Goal: Find contact information: Find contact information

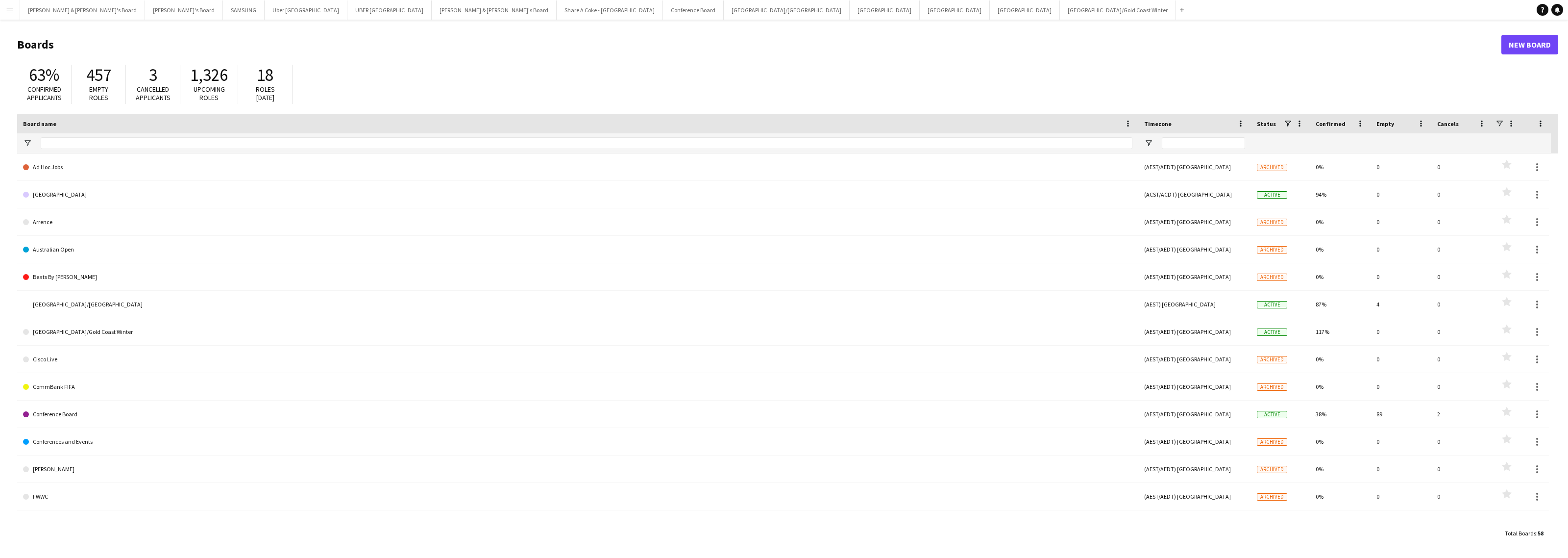
click at [13, 11] on button "Menu" at bounding box center [9, 9] width 19 height 19
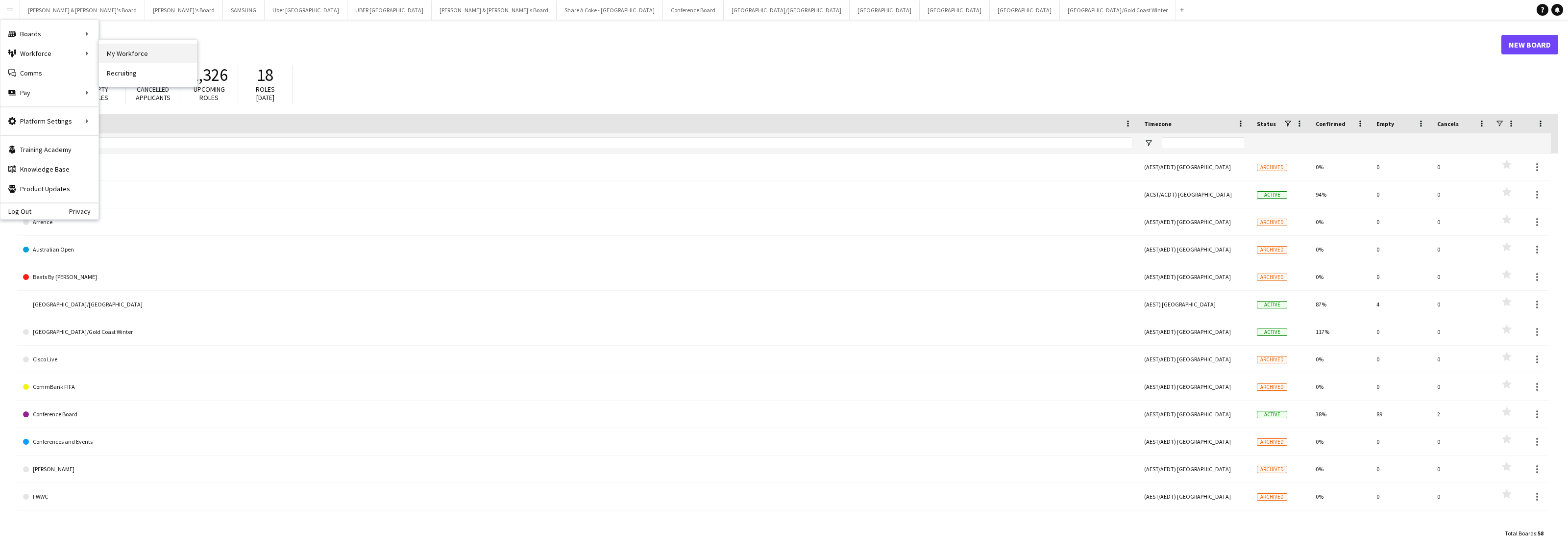
click at [114, 55] on link "My Workforce" at bounding box center [148, 53] width 98 height 19
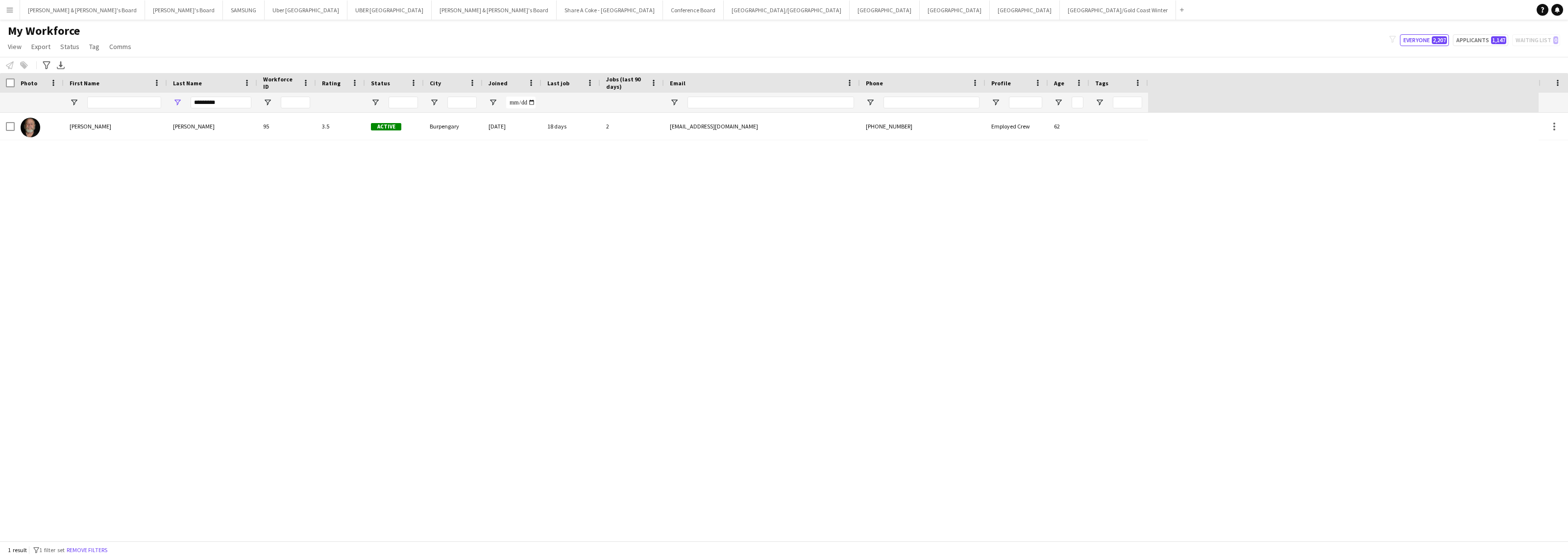
drag, startPoint x: 254, startPoint y: 99, endPoint x: 246, endPoint y: 98, distance: 8.1
click at [246, 98] on div "*********" at bounding box center [212, 102] width 90 height 19
drag, startPoint x: 246, startPoint y: 98, endPoint x: 182, endPoint y: 99, distance: 64.0
click at [182, 99] on div "*********" at bounding box center [212, 102] width 90 height 19
paste input "Last Name Filter Input"
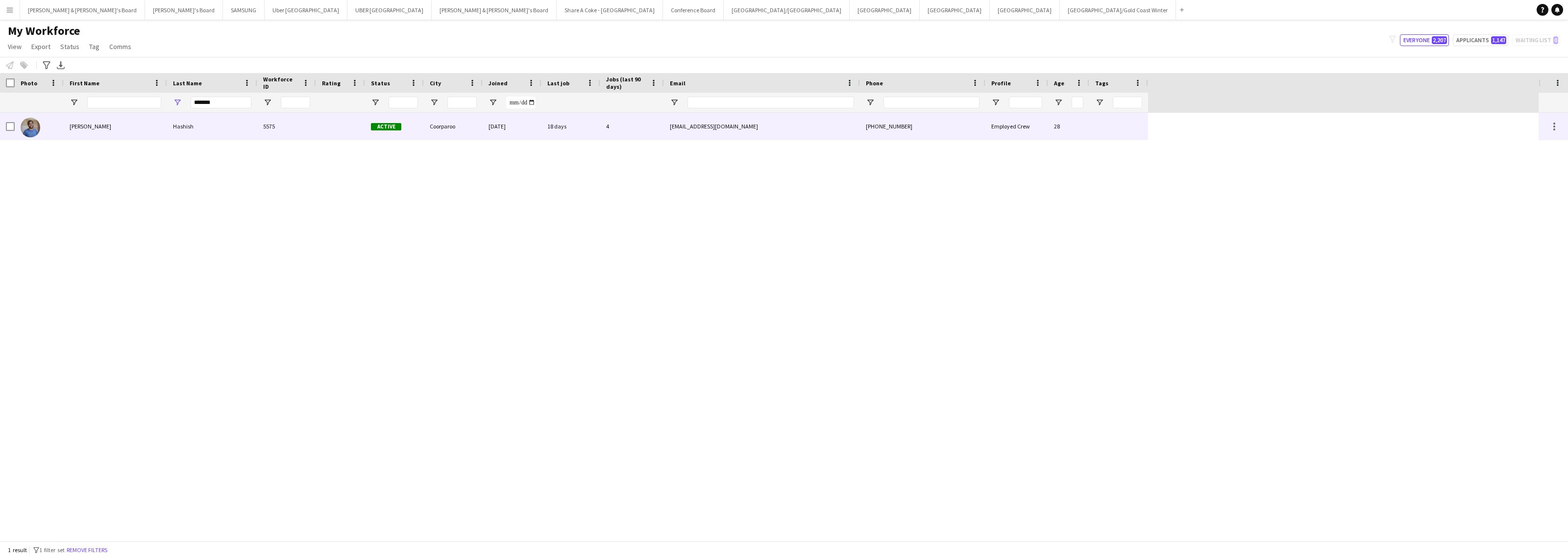
click at [177, 126] on div "Hashish" at bounding box center [212, 126] width 90 height 27
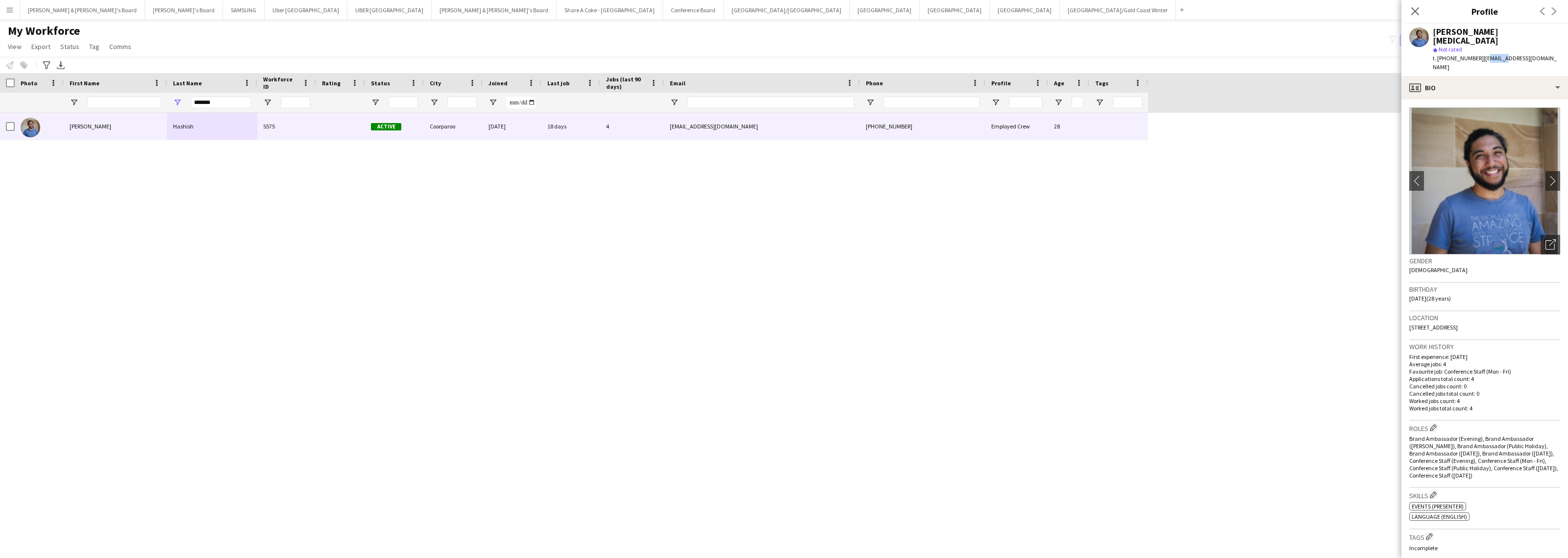
drag, startPoint x: 1478, startPoint y: 49, endPoint x: 1495, endPoint y: 50, distance: 17.0
click at [1495, 55] on span "| [EMAIL_ADDRESS][DOMAIN_NAME]" at bounding box center [1494, 62] width 124 height 16
drag, startPoint x: 1476, startPoint y: 48, endPoint x: 1549, endPoint y: 50, distance: 73.0
click at [1549, 50] on div "[PERSON_NAME] [MEDICAL_DATA] star Not rated t. [PHONE_NUMBER] | [EMAIL_ADDRESS]…" at bounding box center [1485, 50] width 167 height 52
copy span "[EMAIL_ADDRESS][DOMAIN_NAME]"
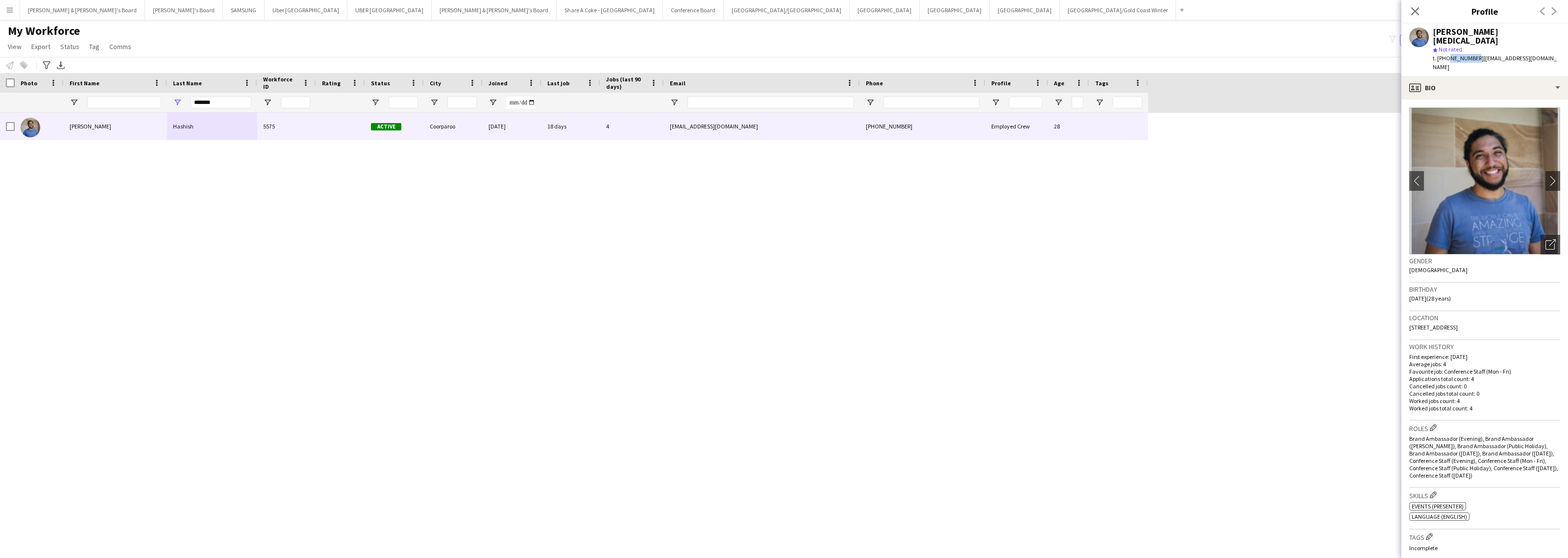
drag, startPoint x: 1445, startPoint y: 50, endPoint x: 1472, endPoint y: 56, distance: 27.7
click at [1472, 56] on div "[PERSON_NAME] [MEDICAL_DATA] star Not rated t. [PHONE_NUMBER] | [EMAIL_ADDRESS]…" at bounding box center [1485, 50] width 167 height 52
copy span "415563987"
drag, startPoint x: 1409, startPoint y: 310, endPoint x: 1463, endPoint y: 317, distance: 54.5
click at [1463, 317] on div "Location [STREET_ADDRESS]" at bounding box center [1484, 326] width 151 height 29
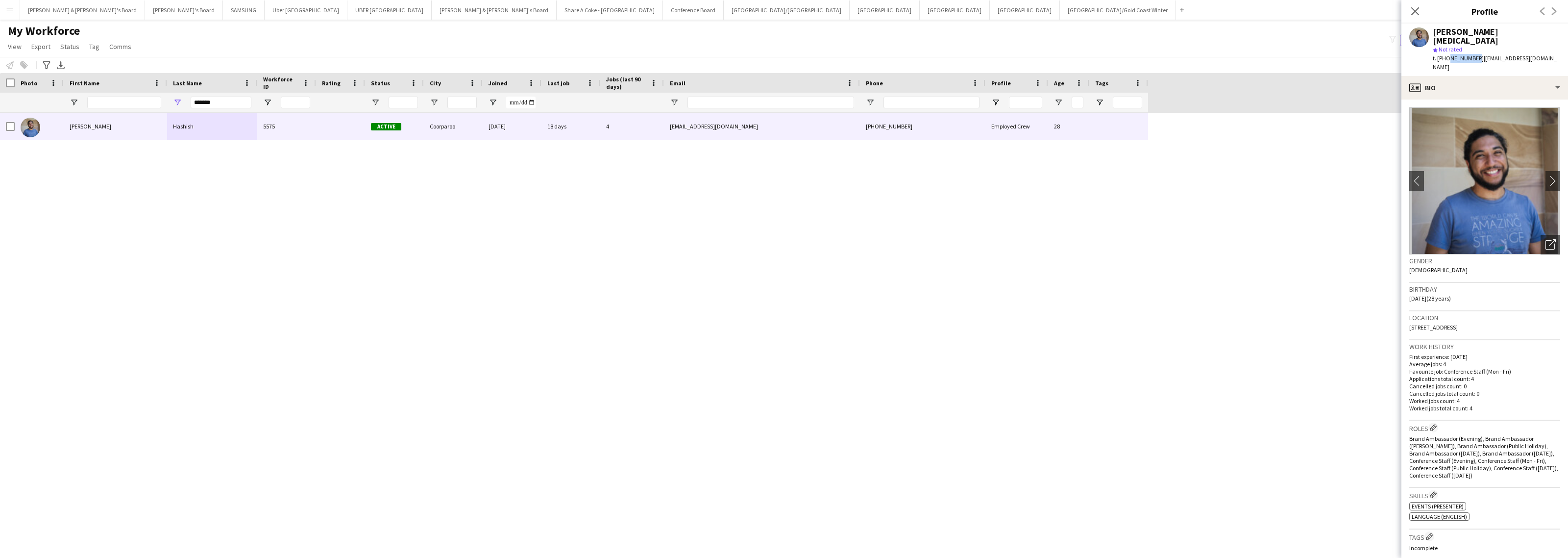
copy span "[STREET_ADDRESS]"
drag, startPoint x: 1466, startPoint y: 308, endPoint x: 1491, endPoint y: 315, distance: 26.0
click at [1491, 315] on div "Location [STREET_ADDRESS]" at bounding box center [1484, 326] width 151 height 29
copy span "Coorparoo"
click at [1474, 77] on div "profile Bio" at bounding box center [1485, 88] width 167 height 24
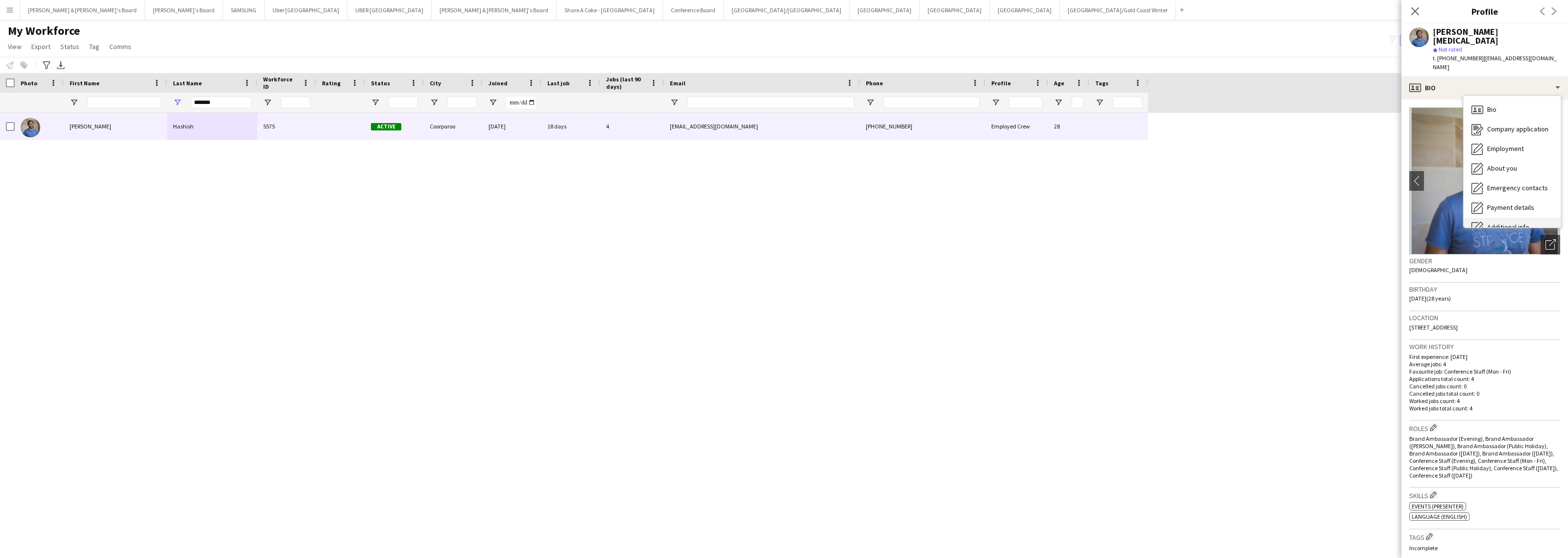
click at [1511, 218] on div "Additional info Additional info" at bounding box center [1512, 227] width 97 height 19
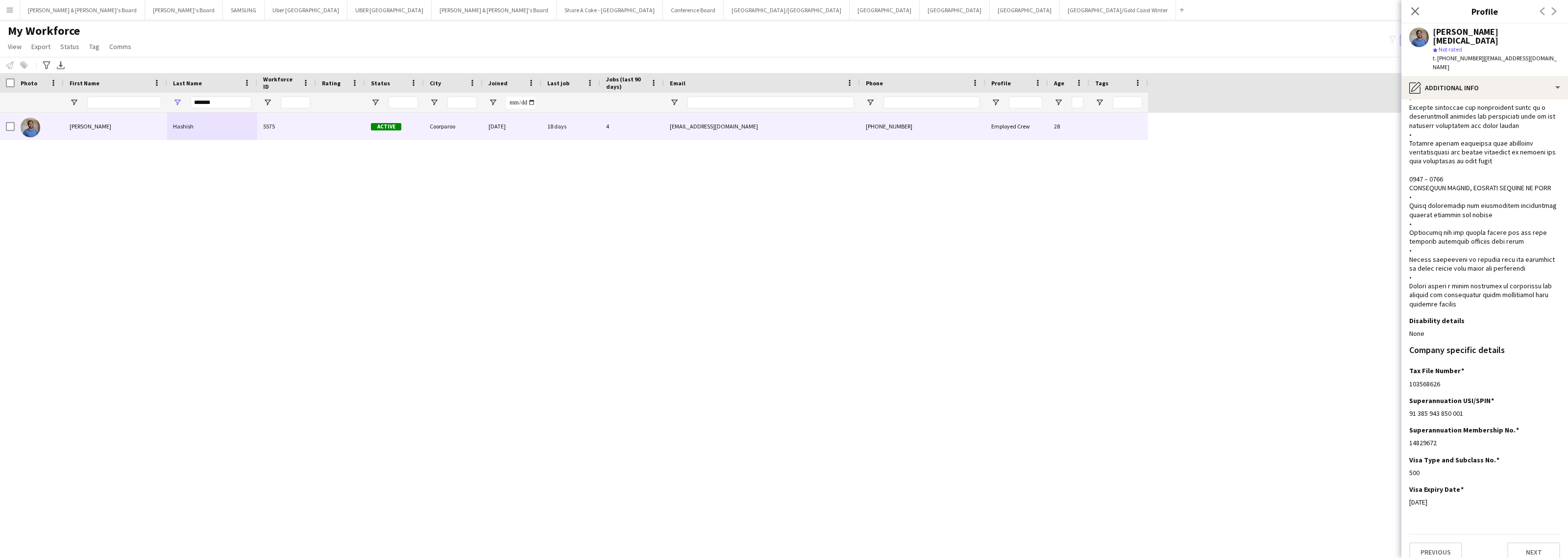
scroll to position [406, 0]
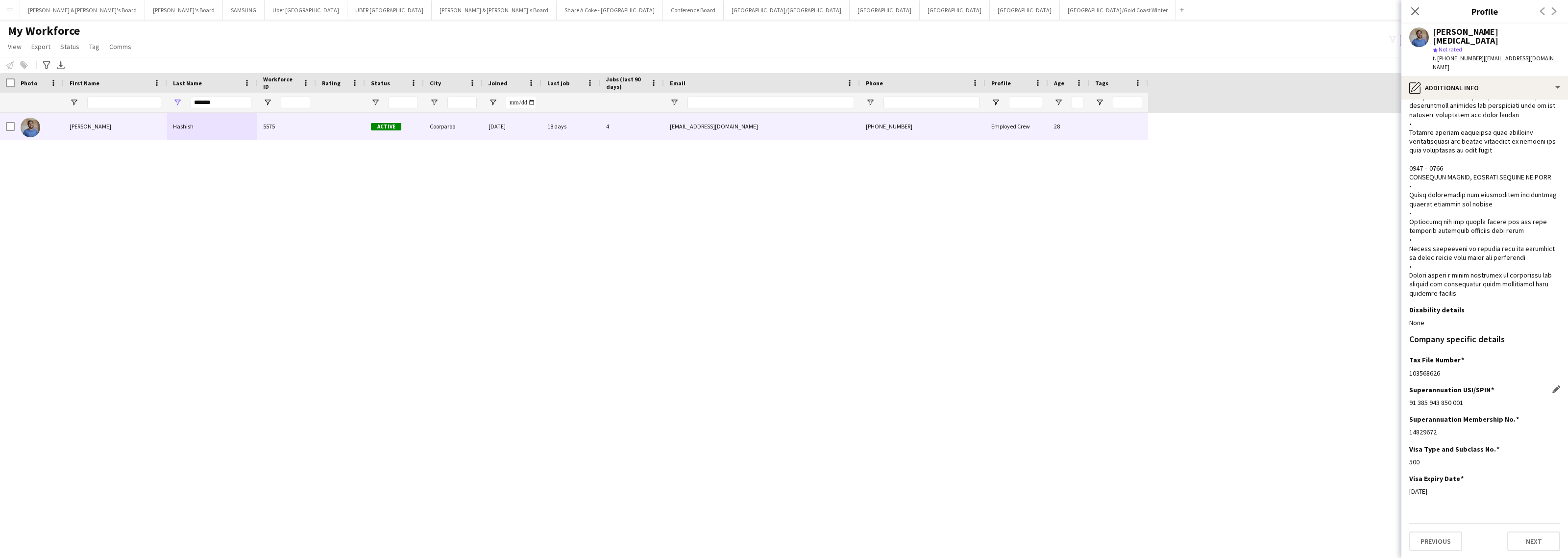
click at [1409, 405] on div "91 385 943 850 001" at bounding box center [1484, 402] width 151 height 8
drag, startPoint x: 1406, startPoint y: 433, endPoint x: 1439, endPoint y: 432, distance: 33.0
click at [1439, 432] on app-section-data-types "What is your capacity to work? Edit this field As much as possible Describe you…" at bounding box center [1485, 328] width 167 height 459
copy div "14829672"
drag, startPoint x: 1406, startPoint y: 374, endPoint x: 1476, endPoint y: 379, distance: 70.2
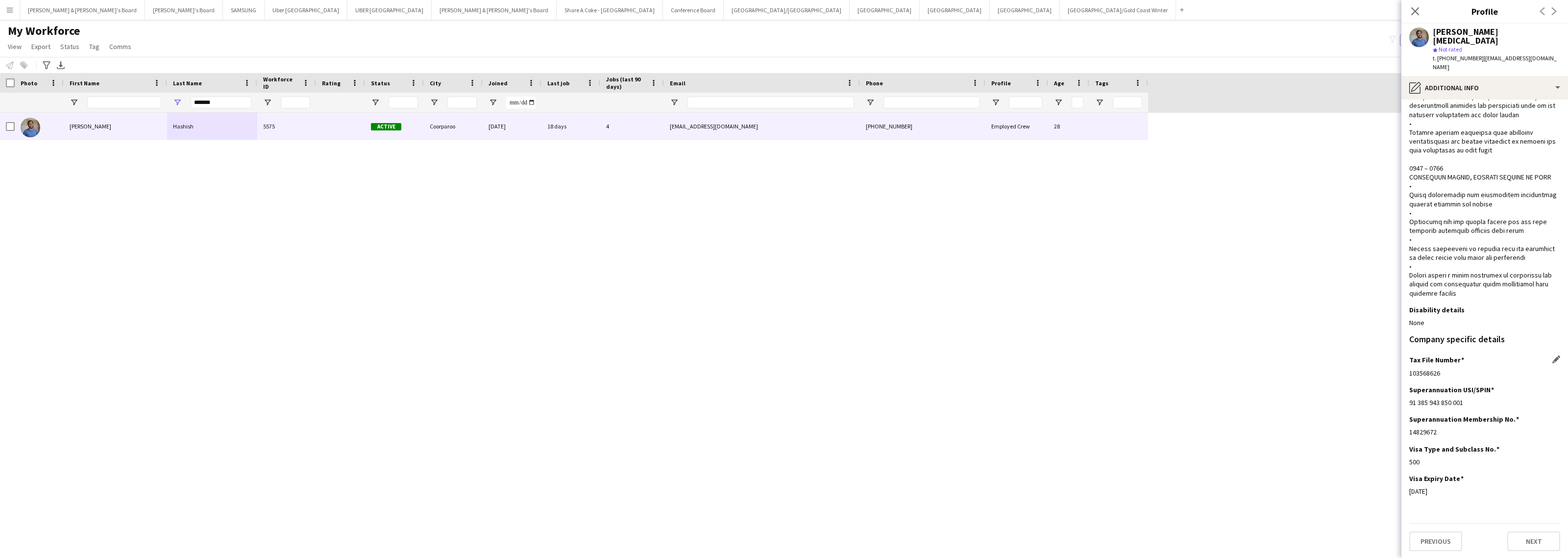
click at [1476, 379] on app-section-data-types "What is your capacity to work? Edit this field As much as possible Describe you…" at bounding box center [1485, 328] width 167 height 459
copy div "103568626"
drag, startPoint x: 1404, startPoint y: 492, endPoint x: 1451, endPoint y: 492, distance: 47.0
click at [1451, 492] on app-section-data-types "What is your capacity to work? Edit this field As much as possible Describe you…" at bounding box center [1485, 328] width 167 height 459
copy div "[DATE]"
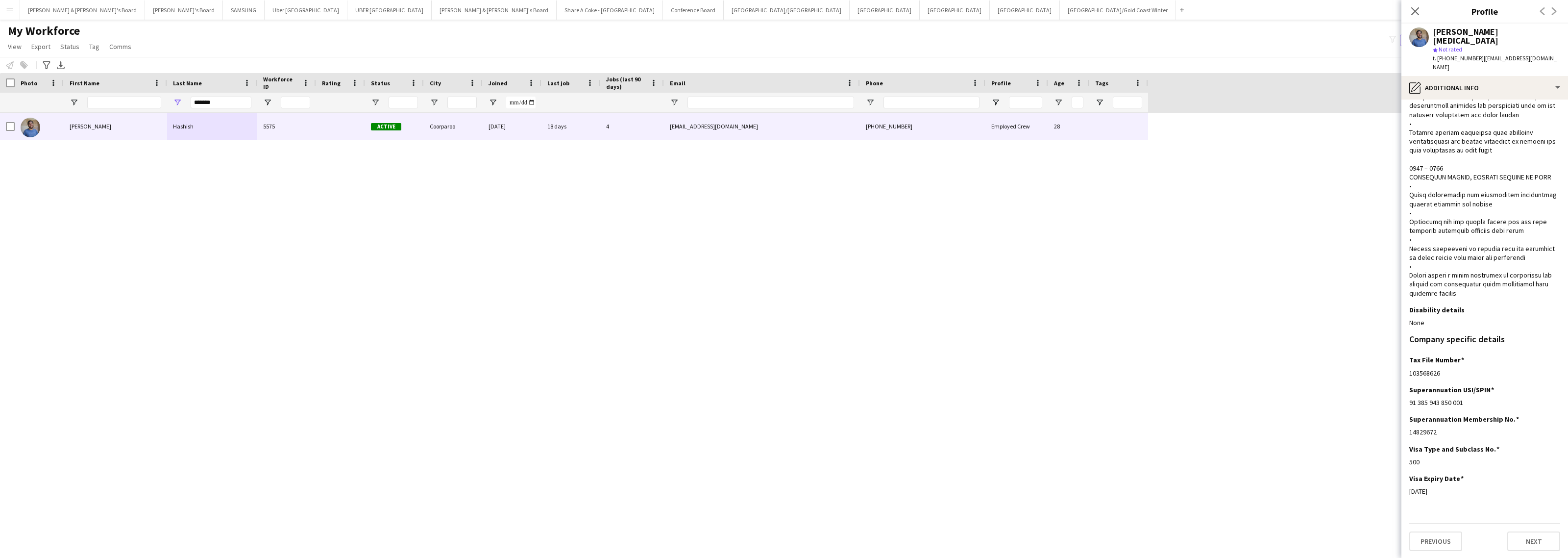
drag, startPoint x: 1433, startPoint y: 35, endPoint x: 1506, endPoint y: 37, distance: 73.0
click at [1506, 37] on div "[PERSON_NAME] [MEDICAL_DATA] star Not rated t. [PHONE_NUMBER] | [EMAIL_ADDRESS]…" at bounding box center [1496, 50] width 127 height 45
click at [1487, 31] on div "[PERSON_NAME] [MEDICAL_DATA]" at bounding box center [1496, 36] width 127 height 18
copy div "[PERSON_NAME] [MEDICAL_DATA]"
click at [1463, 78] on div "pencil4 Additional info" at bounding box center [1485, 88] width 167 height 24
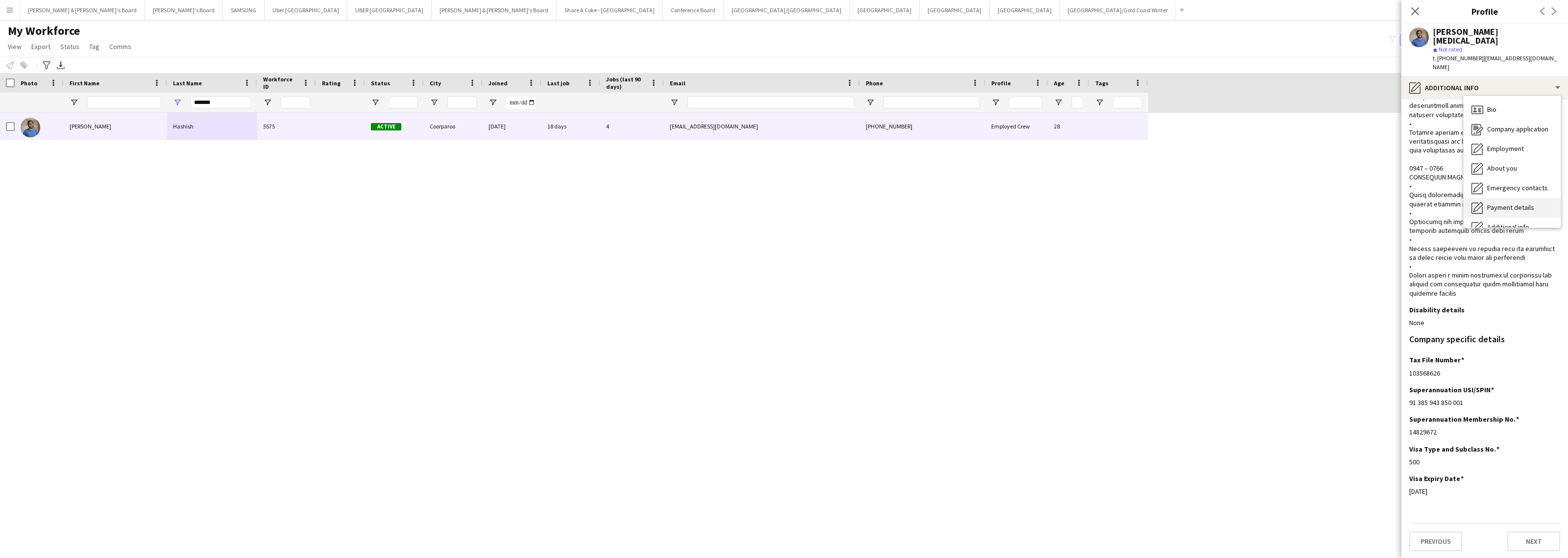
click at [1509, 203] on span "Payment details" at bounding box center [1511, 207] width 47 height 8
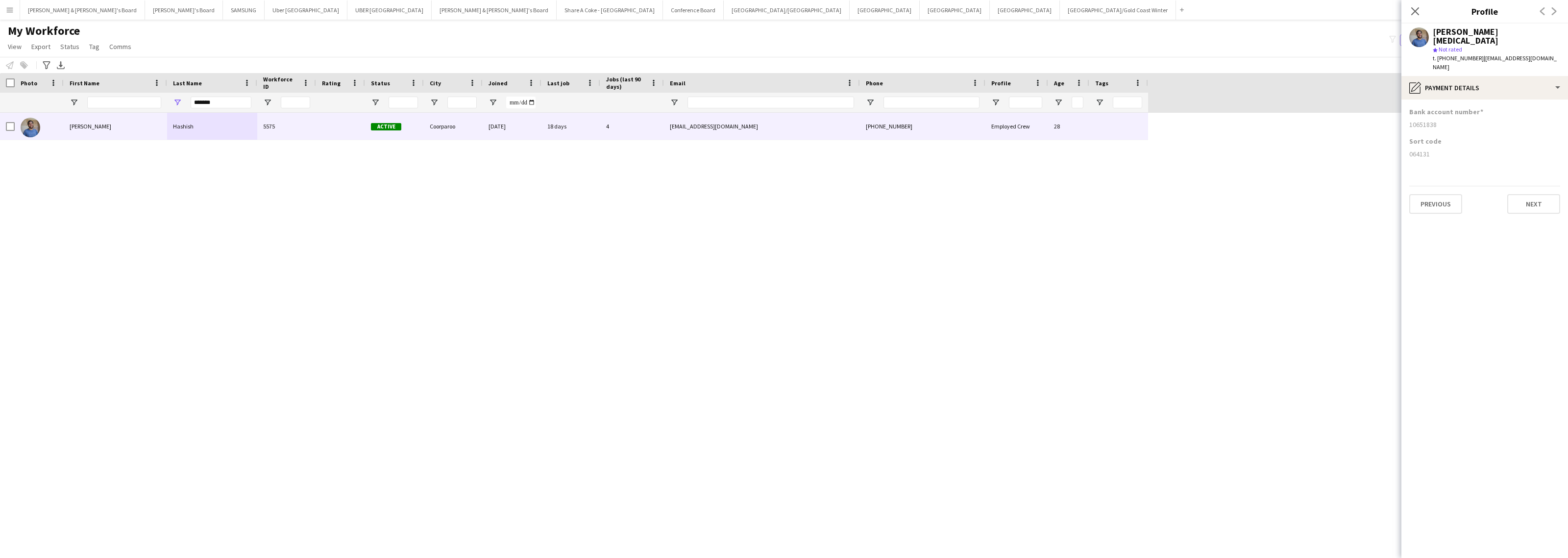
drag, startPoint x: 1406, startPoint y: 141, endPoint x: 1438, endPoint y: 143, distance: 32.1
click at [1438, 143] on app-section-data-types "Bank account number [FINANCIAL_ID] Sort code [FINANCIAL_ID] Previous Next" at bounding box center [1485, 328] width 167 height 459
copy div "064131"
drag, startPoint x: 1409, startPoint y: 110, endPoint x: 1452, endPoint y: 113, distance: 43.1
click at [1452, 113] on div "Bank account number [FINANCIAL_ID]" at bounding box center [1484, 122] width 151 height 29
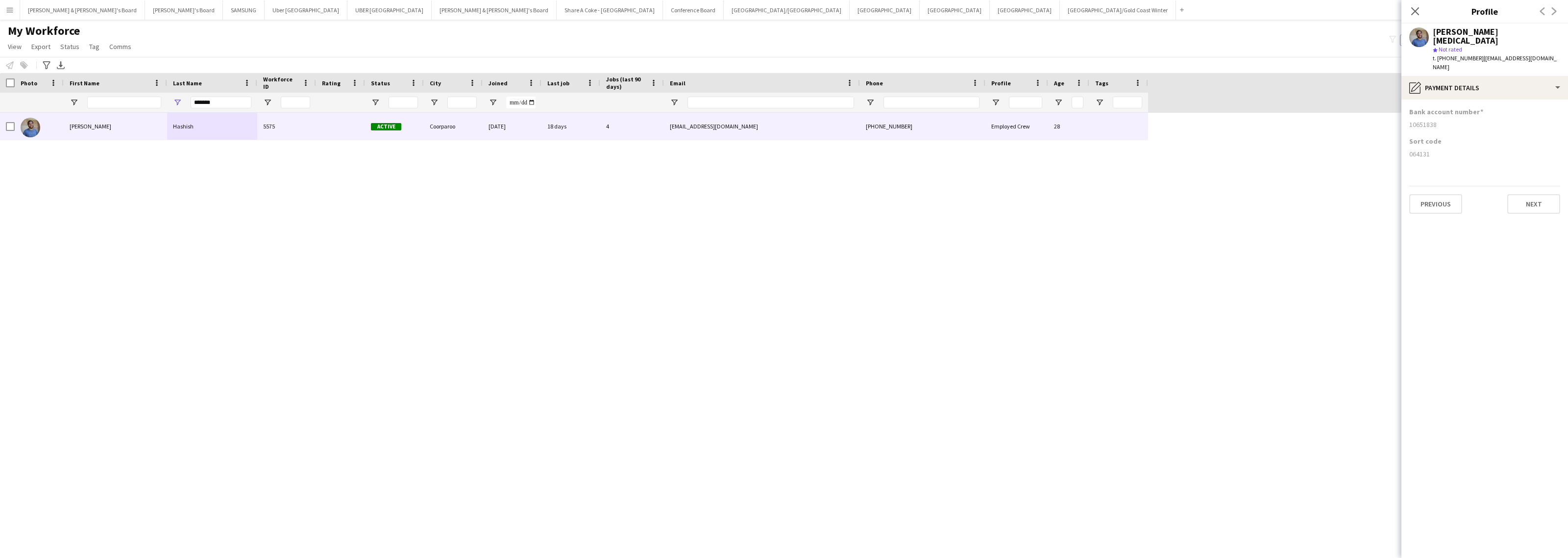
copy div "10651838"
drag, startPoint x: 227, startPoint y: 104, endPoint x: 182, endPoint y: 106, distance: 45.0
click at [182, 106] on div "*******" at bounding box center [212, 102] width 90 height 19
paste input "***"
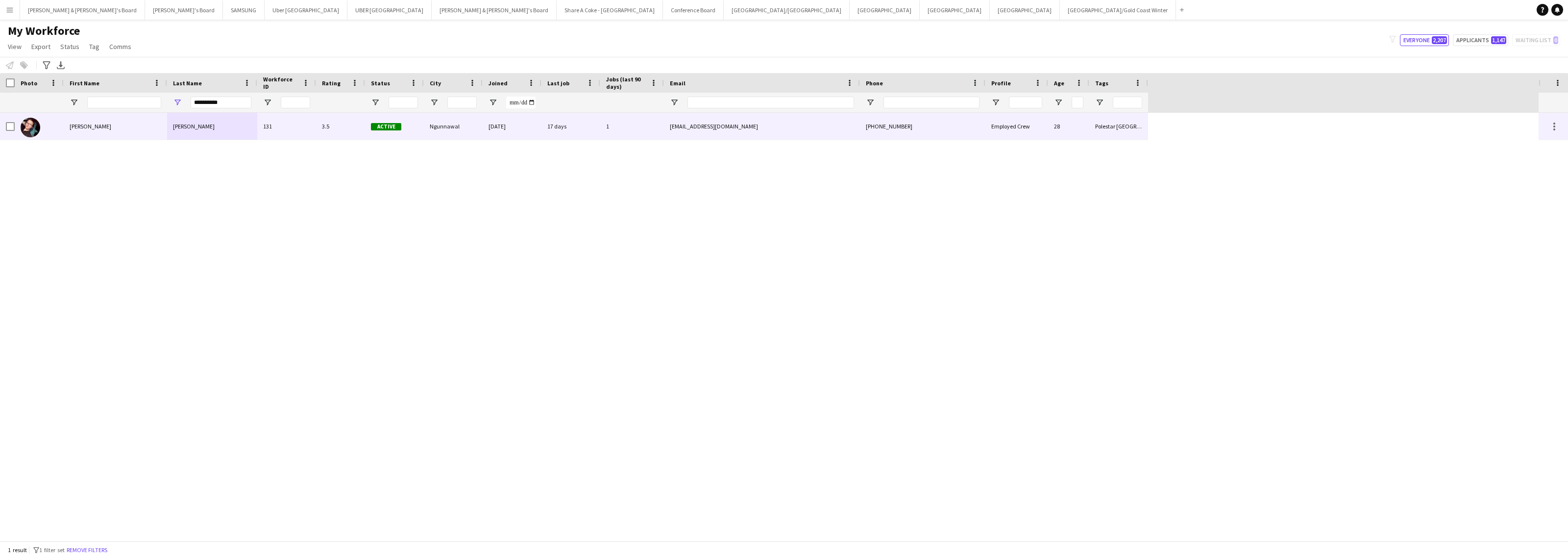
click at [199, 127] on div "[PERSON_NAME]" at bounding box center [212, 126] width 90 height 27
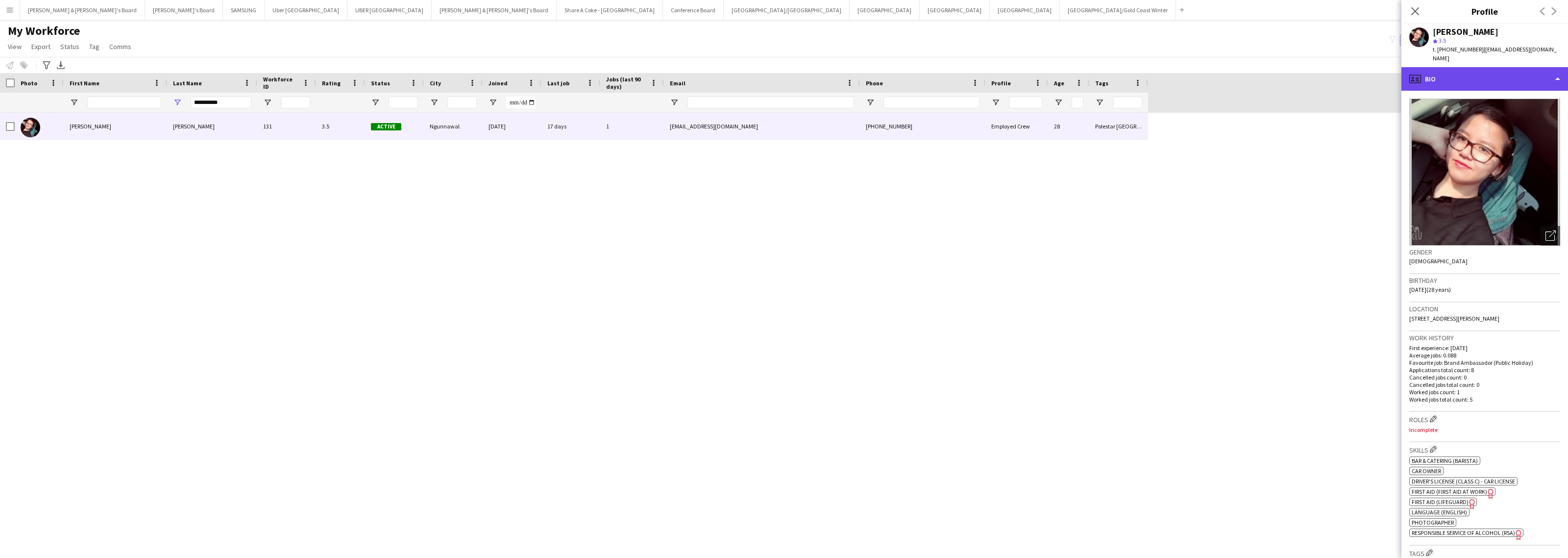
click at [1503, 71] on div "profile Bio" at bounding box center [1485, 79] width 167 height 24
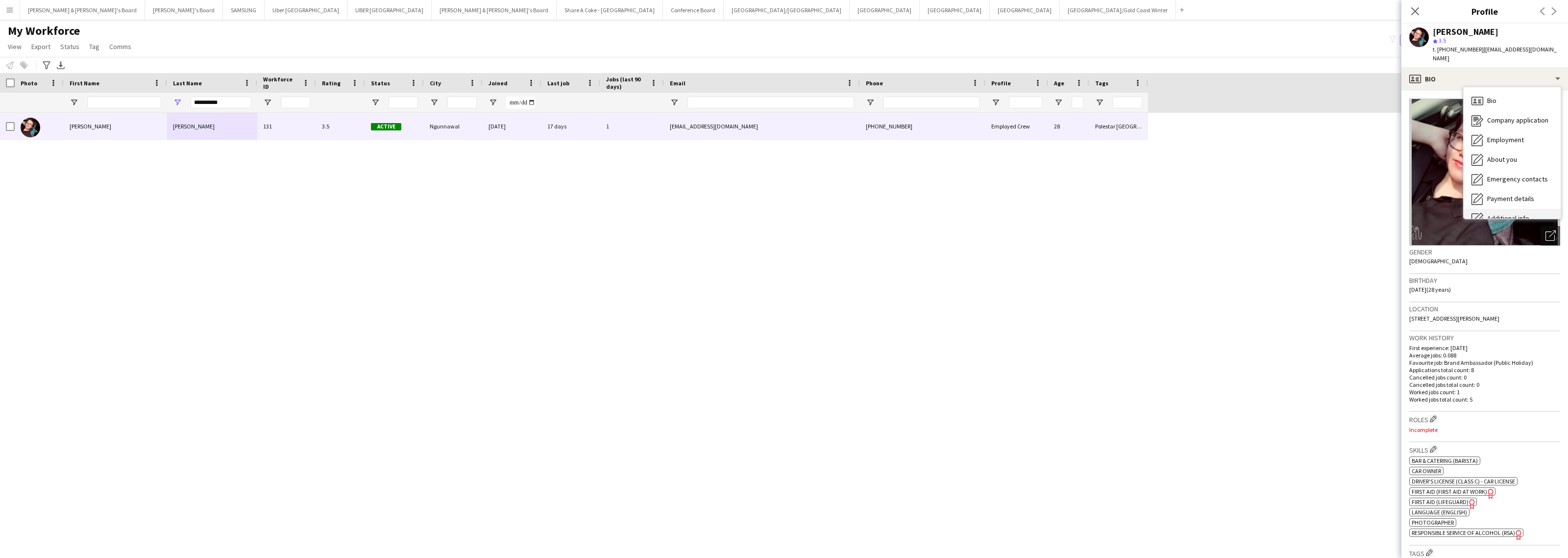
click at [1509, 209] on div "Additional info Additional info" at bounding box center [1512, 218] width 97 height 19
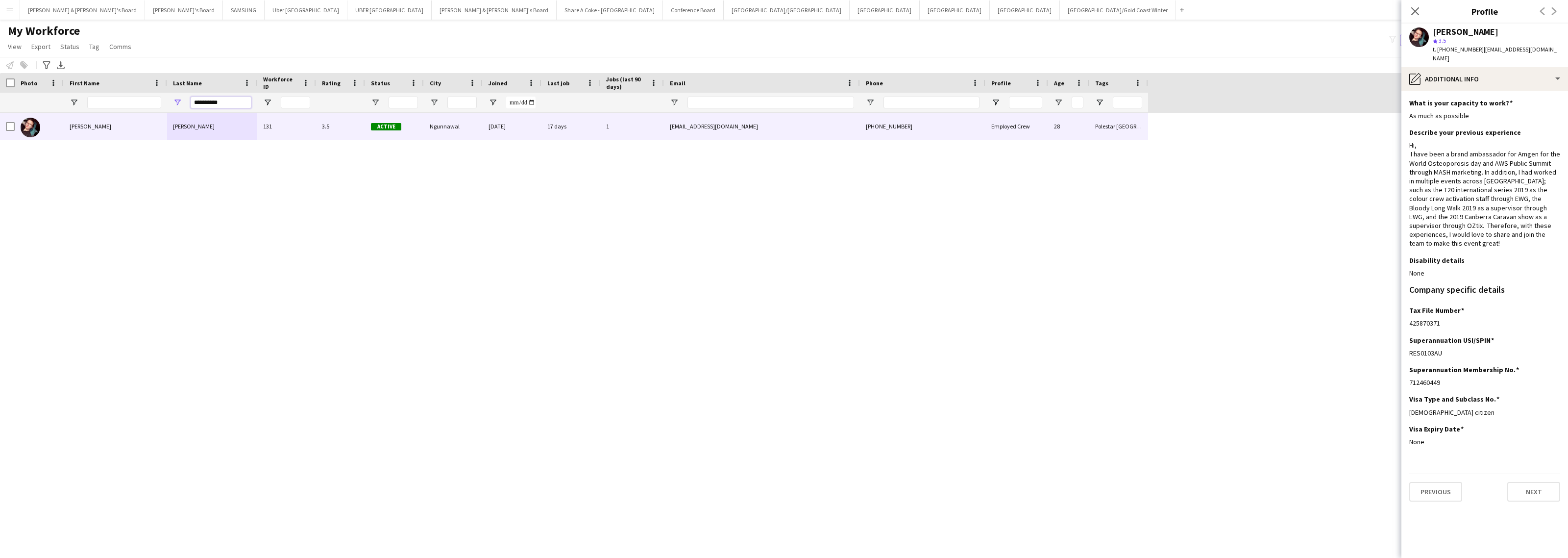
drag, startPoint x: 230, startPoint y: 103, endPoint x: 156, endPoint y: 103, distance: 74.0
click at [156, 103] on div "**********" at bounding box center [574, 102] width 1148 height 19
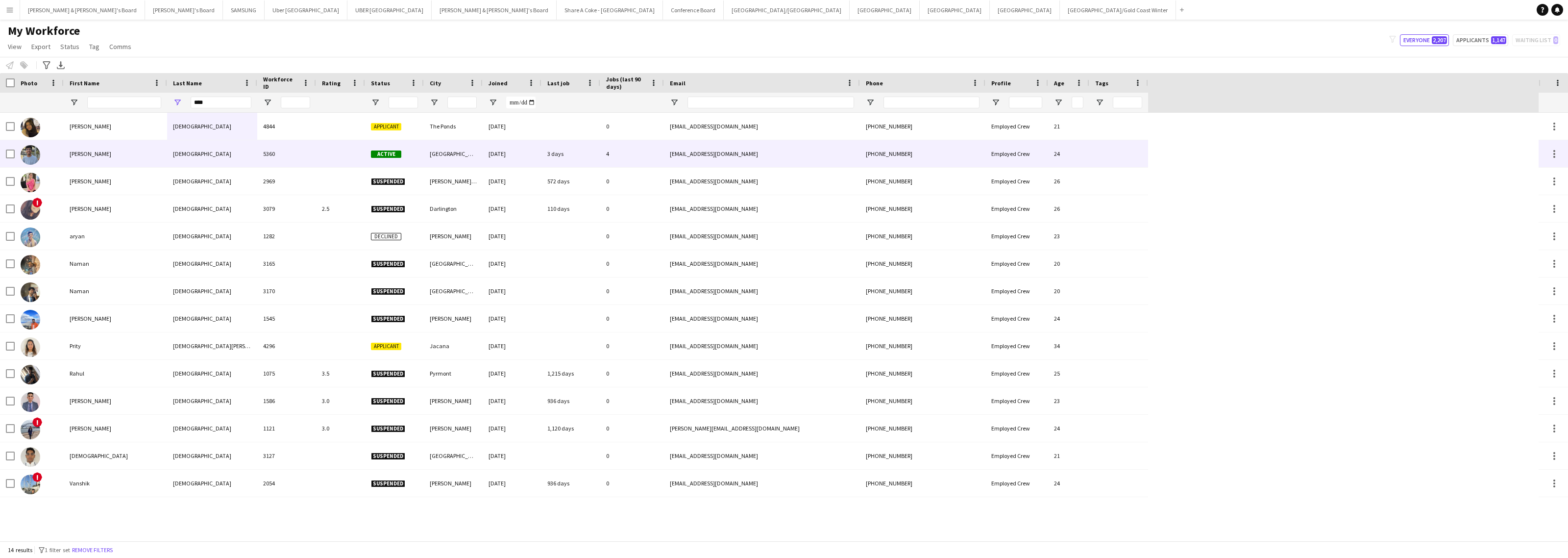
click at [87, 153] on div "[PERSON_NAME]" at bounding box center [115, 154] width 103 height 27
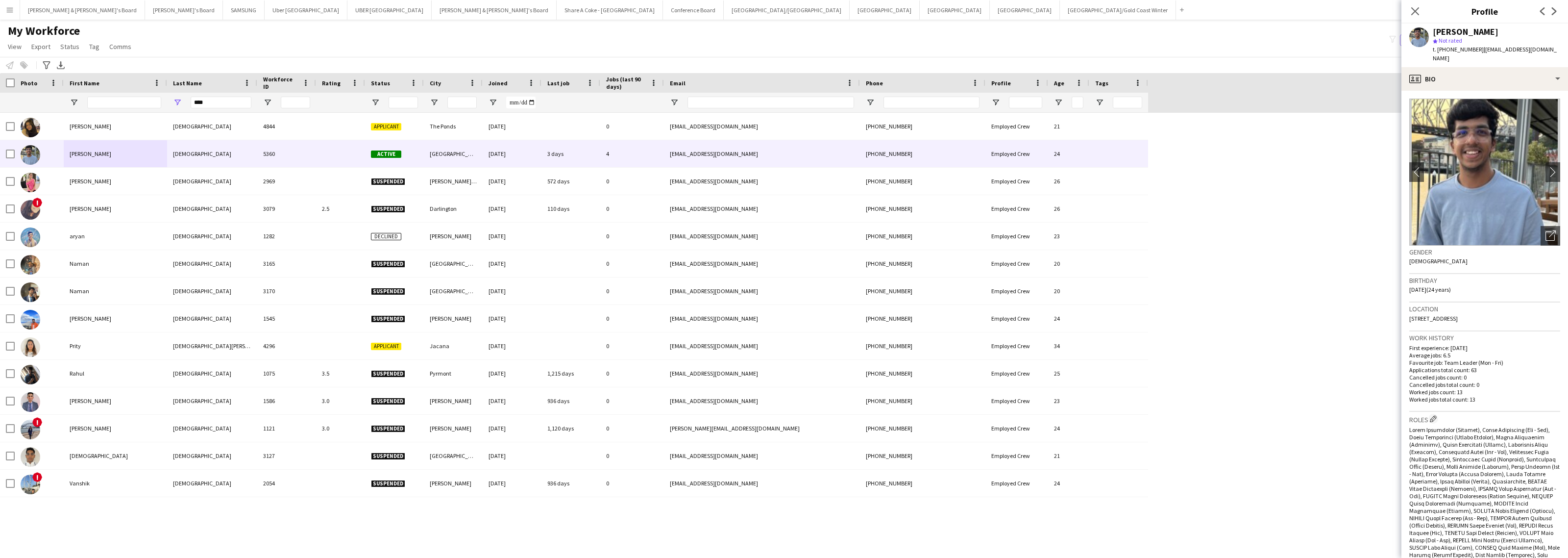
click at [1436, 34] on div "[PERSON_NAME]" at bounding box center [1465, 32] width 66 height 8
drag, startPoint x: 1434, startPoint y: 32, endPoint x: 1459, endPoint y: 31, distance: 25.0
click at [1459, 31] on div "[PERSON_NAME]" at bounding box center [1465, 32] width 66 height 8
drag, startPoint x: 1477, startPoint y: 50, endPoint x: 1544, endPoint y: 54, distance: 67.1
click at [1544, 54] on app-profile-header "[PERSON_NAME] star Not rated t. [PHONE_NUMBER] | [EMAIL_ADDRESS][DOMAIN_NAME]" at bounding box center [1485, 45] width 167 height 44
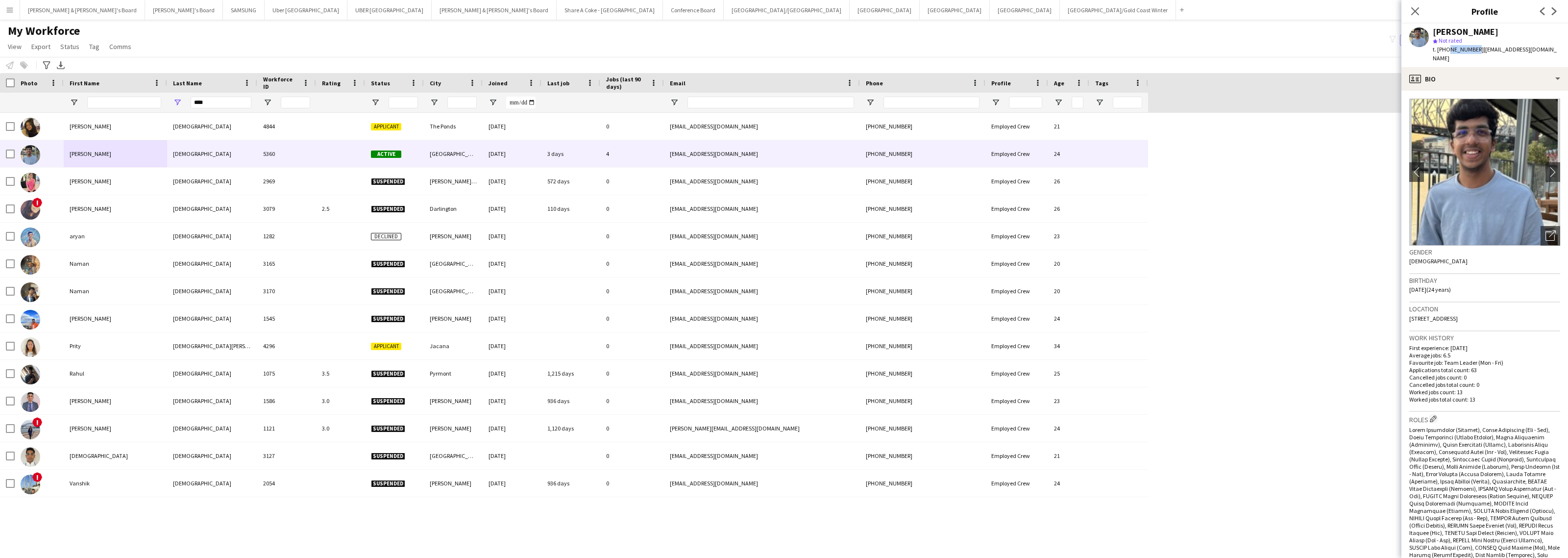
drag, startPoint x: 1444, startPoint y: 50, endPoint x: 1473, endPoint y: 50, distance: 29.0
click at [1473, 50] on div "t. [PHONE_NUMBER] | [EMAIL_ADDRESS][DOMAIN_NAME]" at bounding box center [1496, 54] width 127 height 18
drag, startPoint x: 1409, startPoint y: 312, endPoint x: 1451, endPoint y: 317, distance: 42.3
click at [1451, 317] on div "Location [STREET_ADDRESS]" at bounding box center [1484, 316] width 151 height 29
drag, startPoint x: 1455, startPoint y: 307, endPoint x: 1491, endPoint y: 309, distance: 36.1
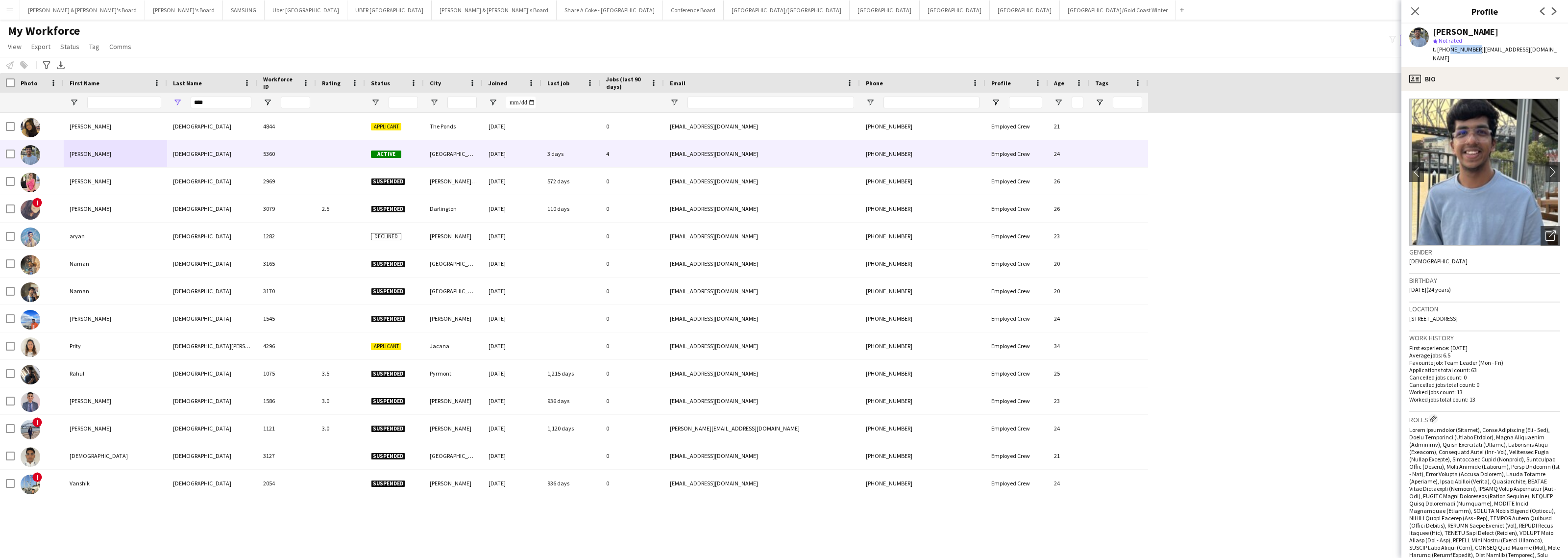
click at [1458, 315] on span "[STREET_ADDRESS]" at bounding box center [1433, 318] width 49 height 8
drag, startPoint x: 1489, startPoint y: 67, endPoint x: 1490, endPoint y: 75, distance: 8.1
click at [1489, 67] on div "profile Bio" at bounding box center [1485, 79] width 167 height 24
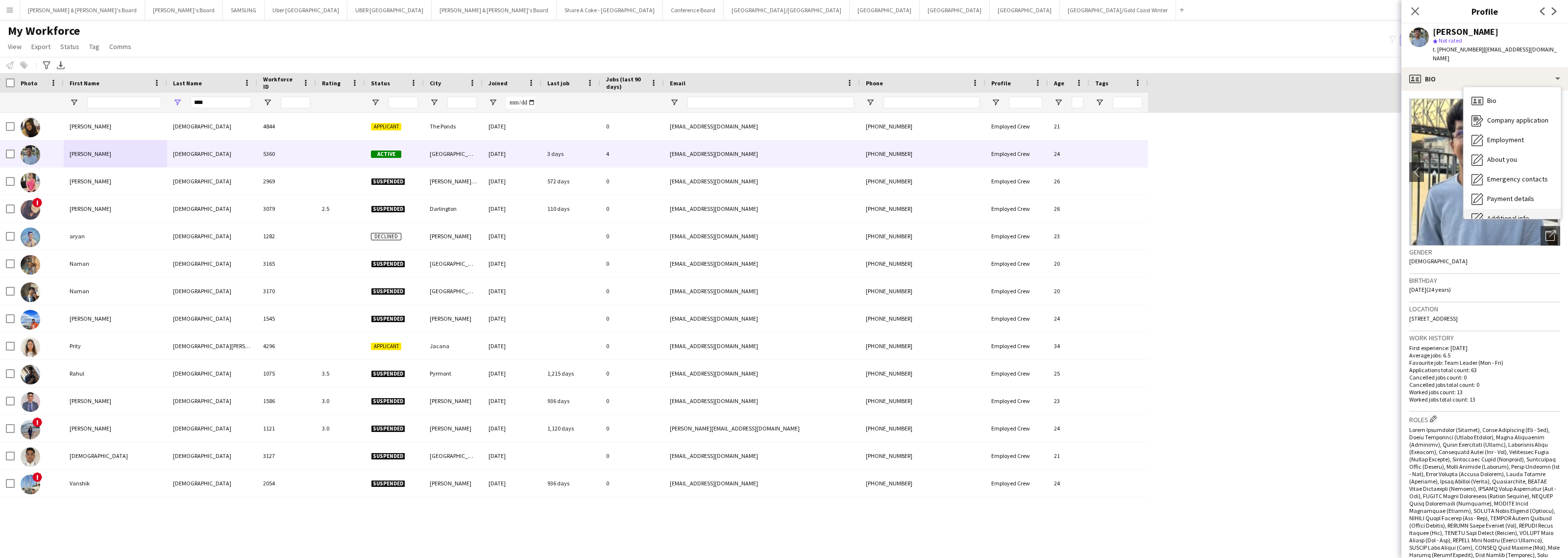
click at [1506, 214] on span "Additional info" at bounding box center [1508, 218] width 42 height 8
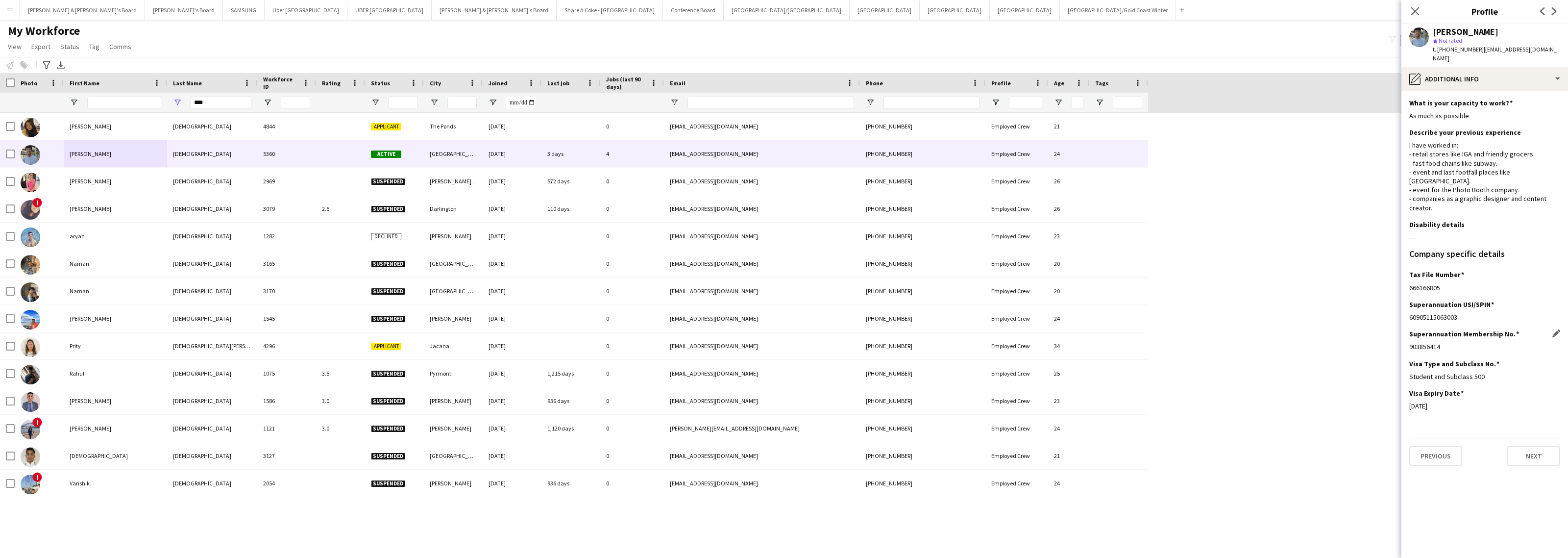
drag, startPoint x: 1409, startPoint y: 330, endPoint x: 1448, endPoint y: 330, distance: 39.0
click at [1448, 343] on div "903856414" at bounding box center [1484, 347] width 151 height 8
drag, startPoint x: 1409, startPoint y: 272, endPoint x: 1454, endPoint y: 273, distance: 45.0
click at [1454, 284] on div "666166805" at bounding box center [1484, 288] width 151 height 8
drag, startPoint x: 1409, startPoint y: 361, endPoint x: 1537, endPoint y: 353, distance: 128.2
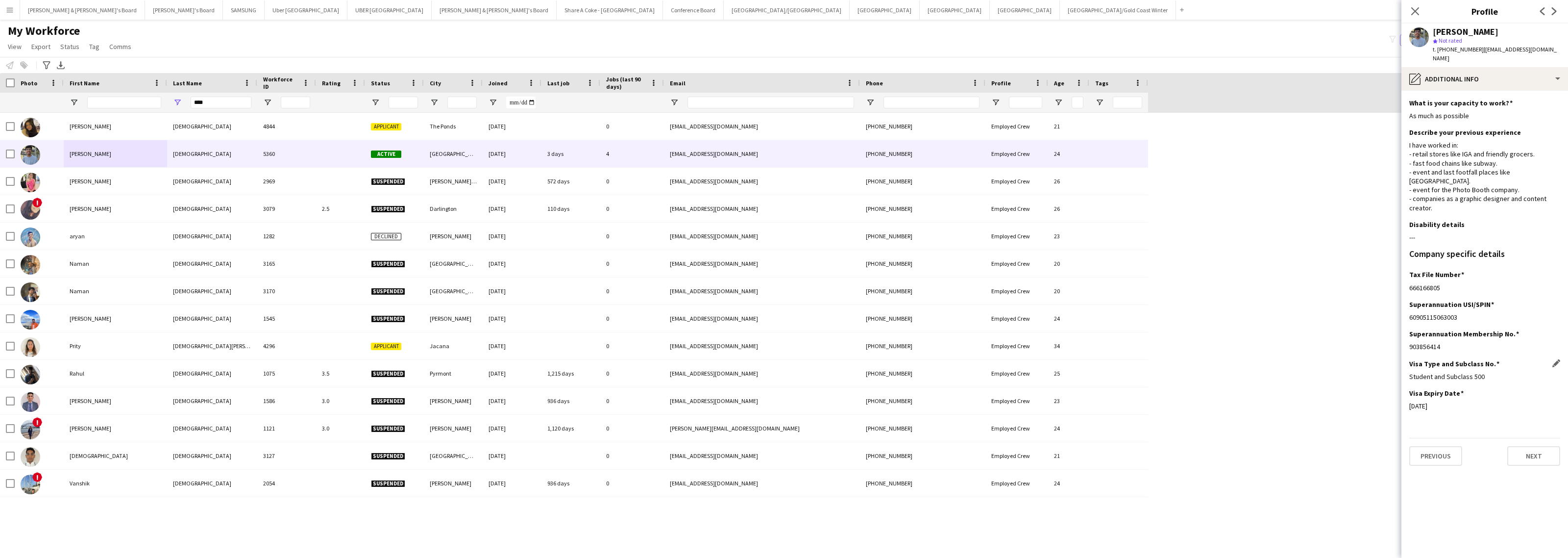
click at [1537, 359] on div "Visa Type and Subclass No. Edit this field Student and Subclass 500" at bounding box center [1484, 374] width 151 height 29
drag, startPoint x: 1408, startPoint y: 392, endPoint x: 1468, endPoint y: 391, distance: 60.0
click at [1468, 391] on app-section-data-types "What is your capacity to work? Edit this field As much as possible Describe you…" at bounding box center [1485, 324] width 167 height 467
drag, startPoint x: 1433, startPoint y: 33, endPoint x: 1485, endPoint y: 33, distance: 52.0
click at [1485, 33] on div "[PERSON_NAME]" at bounding box center [1496, 32] width 127 height 8
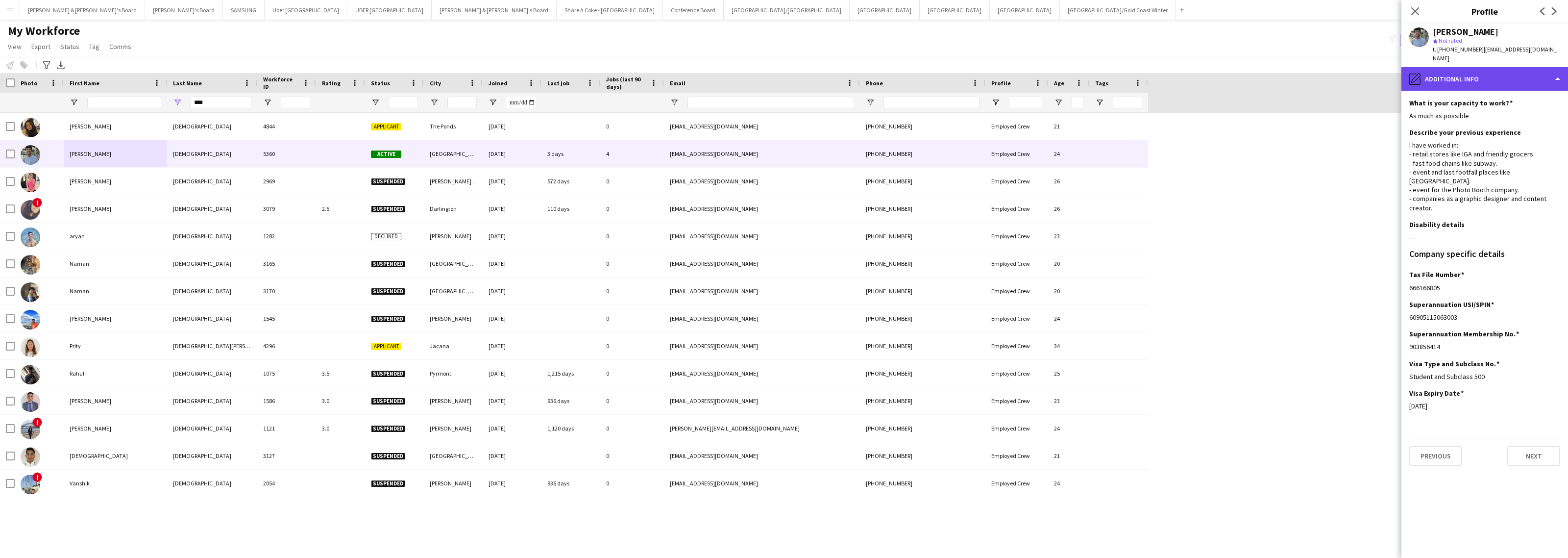
drag, startPoint x: 1469, startPoint y: 62, endPoint x: 1465, endPoint y: 75, distance: 13.6
click at [1469, 67] on div "pencil4 Additional info" at bounding box center [1485, 79] width 167 height 24
click at [1505, 194] on span "Payment details" at bounding box center [1511, 199] width 47 height 8
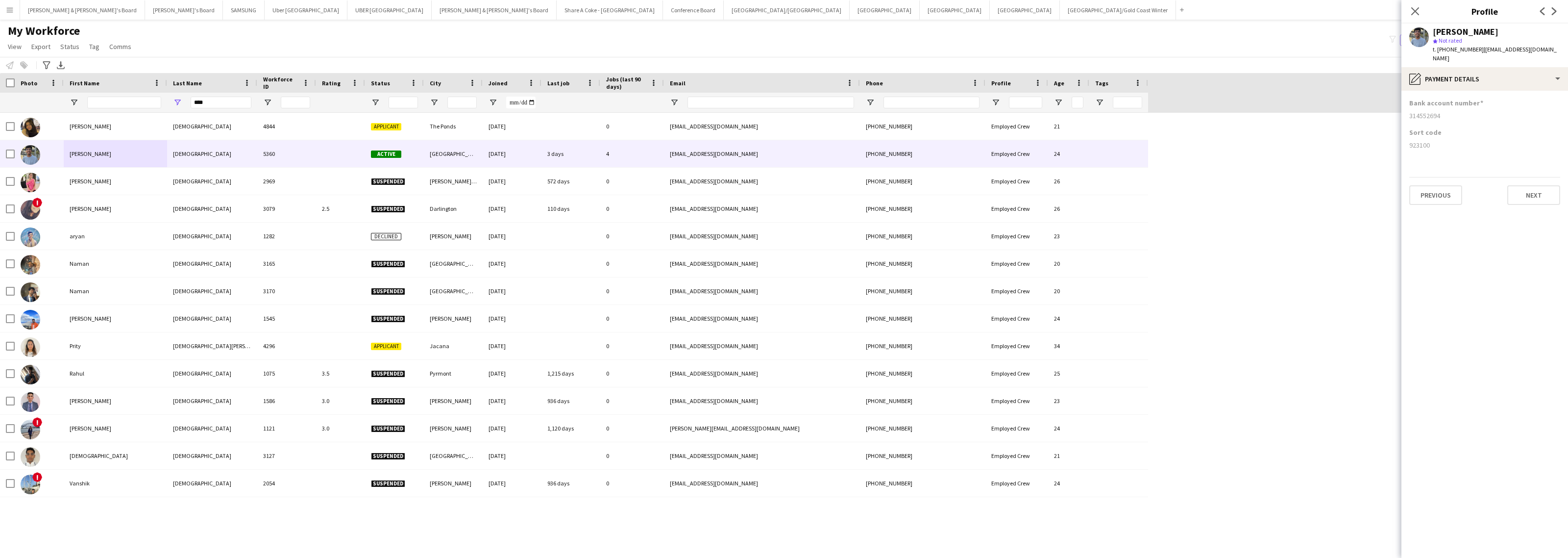
drag, startPoint x: 1408, startPoint y: 139, endPoint x: 1442, endPoint y: 140, distance: 34.0
click at [1442, 140] on app-section-data-types "Bank account number [FINANCIAL_ID] Sort code [FINANCIAL_ID] Previous Next" at bounding box center [1485, 324] width 167 height 467
drag, startPoint x: 1410, startPoint y: 109, endPoint x: 1470, endPoint y: 109, distance: 60.0
click at [1470, 111] on div "314552694" at bounding box center [1484, 115] width 151 height 8
drag, startPoint x: 201, startPoint y: 105, endPoint x: 159, endPoint y: 105, distance: 42.0
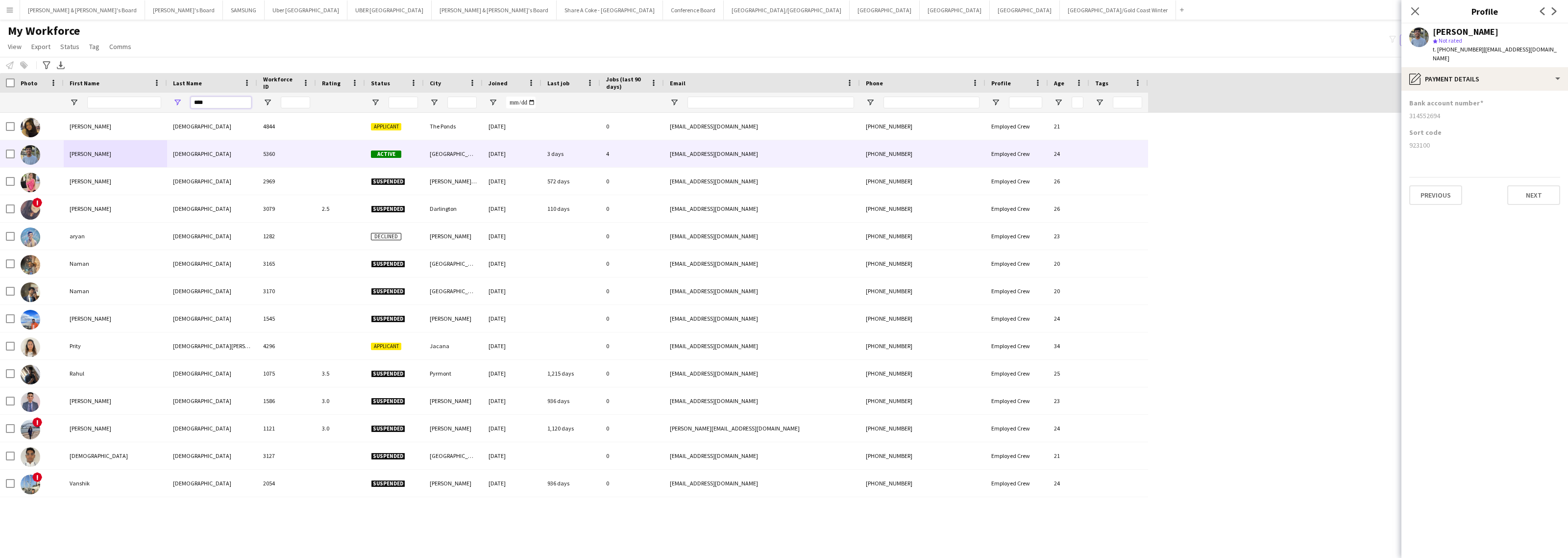
click at [159, 105] on div "****" at bounding box center [574, 102] width 1148 height 19
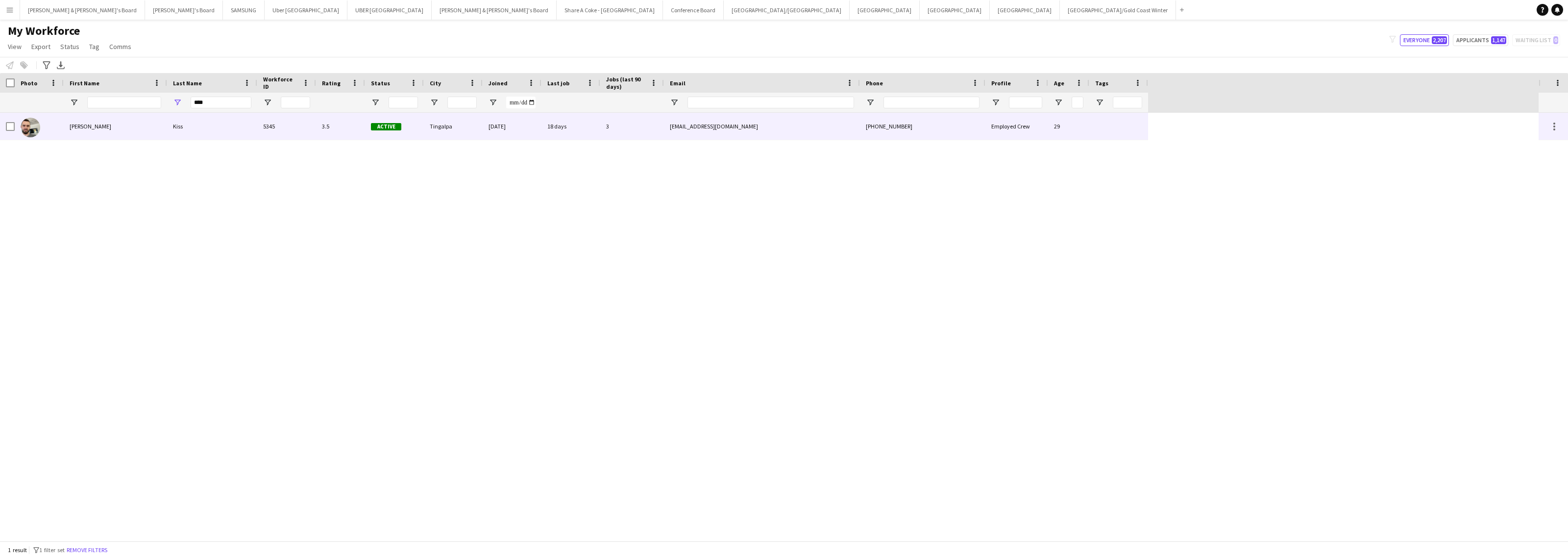
click at [79, 129] on div "[PERSON_NAME]" at bounding box center [115, 126] width 103 height 27
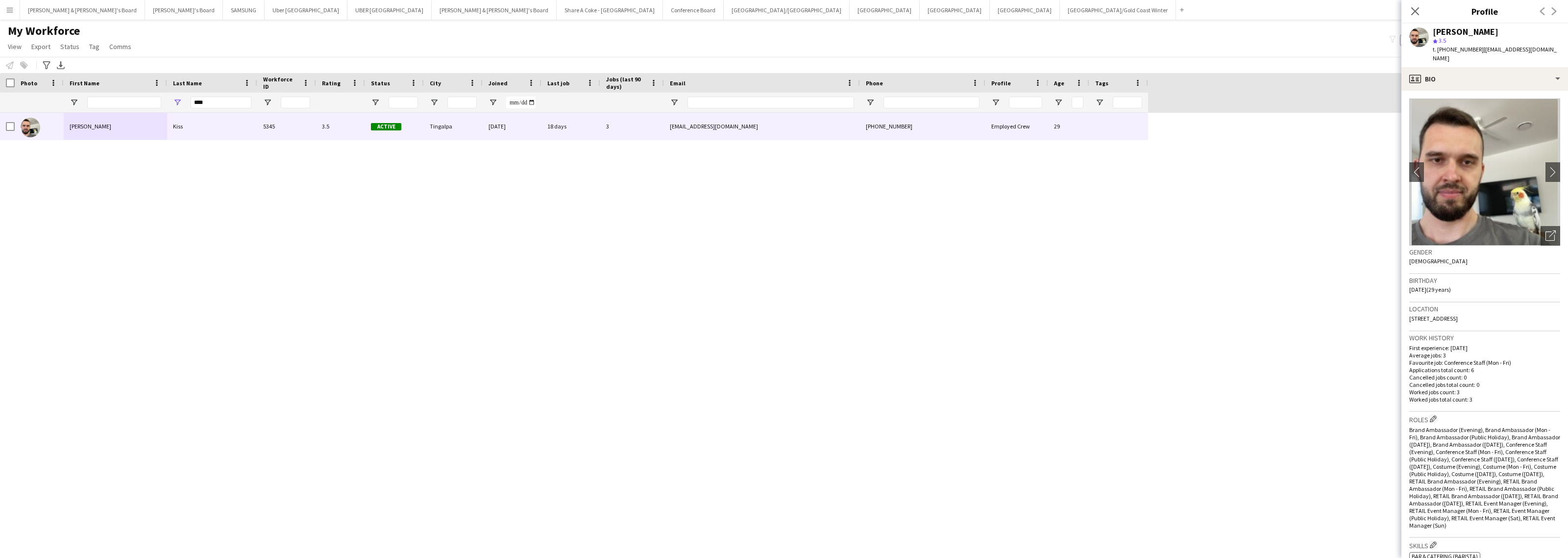
click at [1433, 31] on div "[PERSON_NAME]" at bounding box center [1465, 32] width 66 height 8
drag, startPoint x: 1477, startPoint y: 48, endPoint x: 1560, endPoint y: 50, distance: 83.0
click at [1560, 50] on app-profile-header "[PERSON_NAME] star 3.5 t. [PHONE_NUMBER] | [EMAIL_ADDRESS][DOMAIN_NAME]" at bounding box center [1485, 45] width 167 height 44
drag, startPoint x: 1444, startPoint y: 50, endPoint x: 1472, endPoint y: 52, distance: 28.1
click at [1472, 52] on span "t. [PHONE_NUMBER]" at bounding box center [1458, 49] width 51 height 8
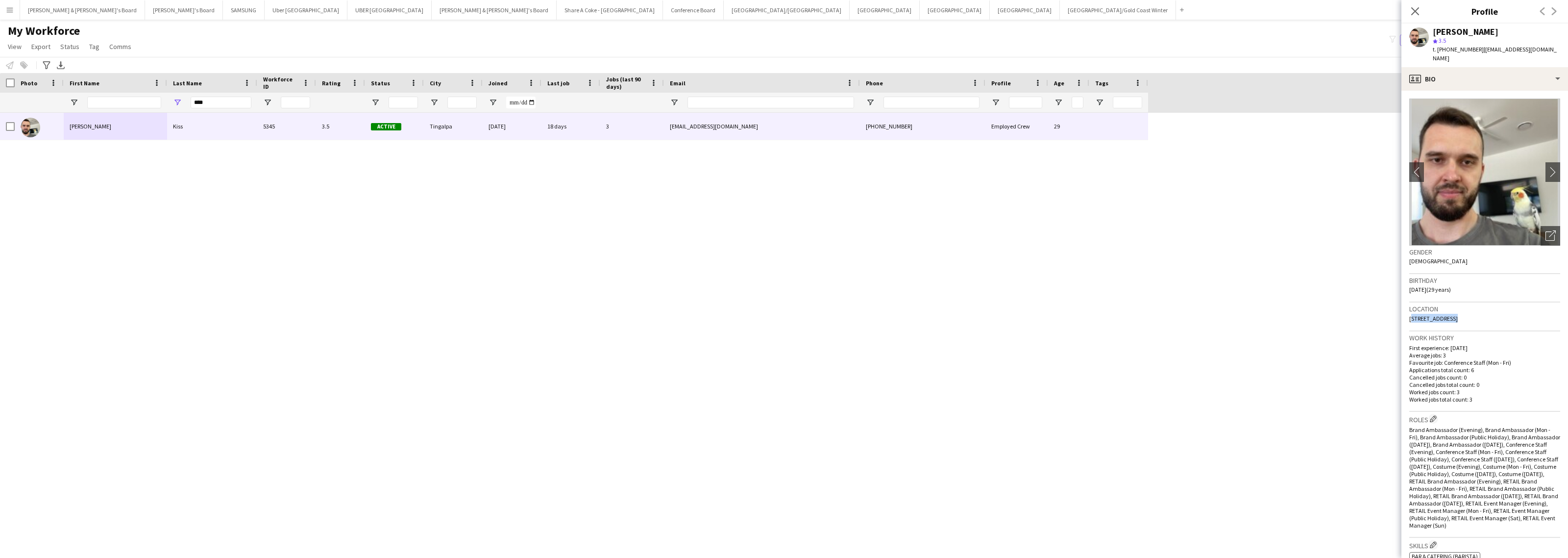
drag, startPoint x: 1406, startPoint y: 311, endPoint x: 1443, endPoint y: 316, distance: 37.3
click at [1443, 316] on app-crew-profile-bio "chevron-left chevron-right Open photos pop-in Gender [DEMOGRAPHIC_DATA] Birthda…" at bounding box center [1485, 324] width 167 height 467
click at [1449, 315] on span "[STREET_ADDRESS]" at bounding box center [1433, 318] width 49 height 8
drag, startPoint x: 1446, startPoint y: 308, endPoint x: 1466, endPoint y: 307, distance: 20.0
click at [1458, 315] on span "[STREET_ADDRESS]" at bounding box center [1433, 318] width 49 height 8
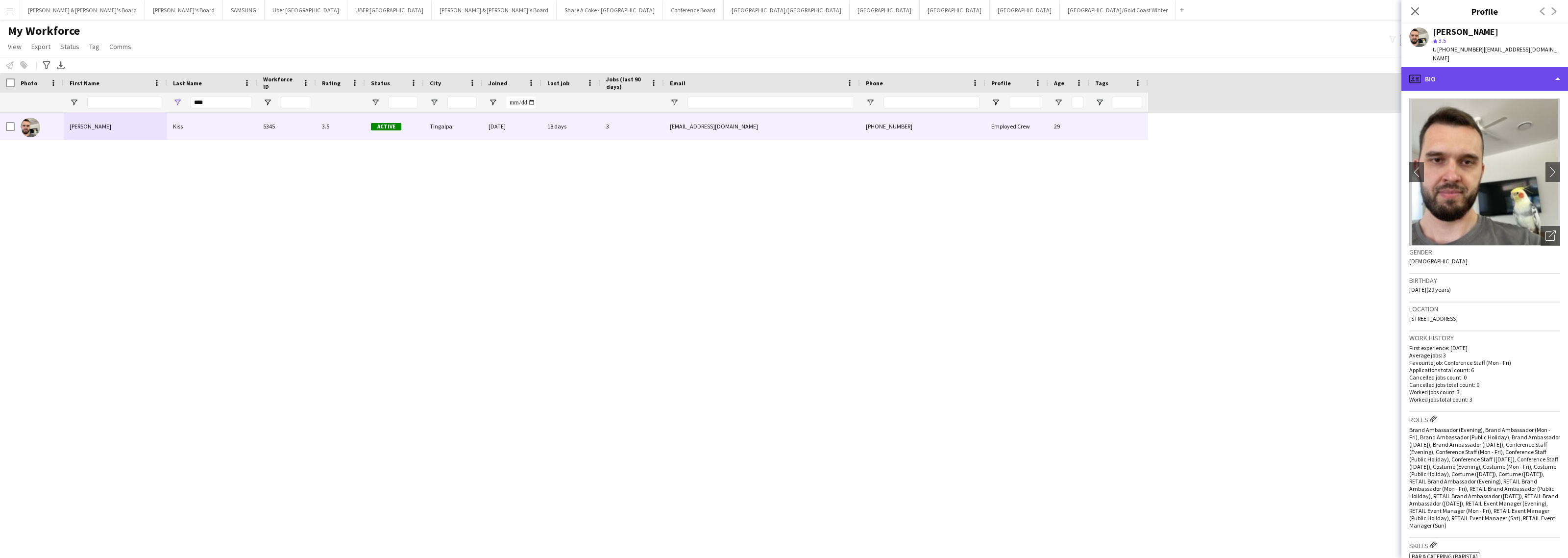
click at [1507, 67] on div "profile Bio" at bounding box center [1485, 79] width 167 height 24
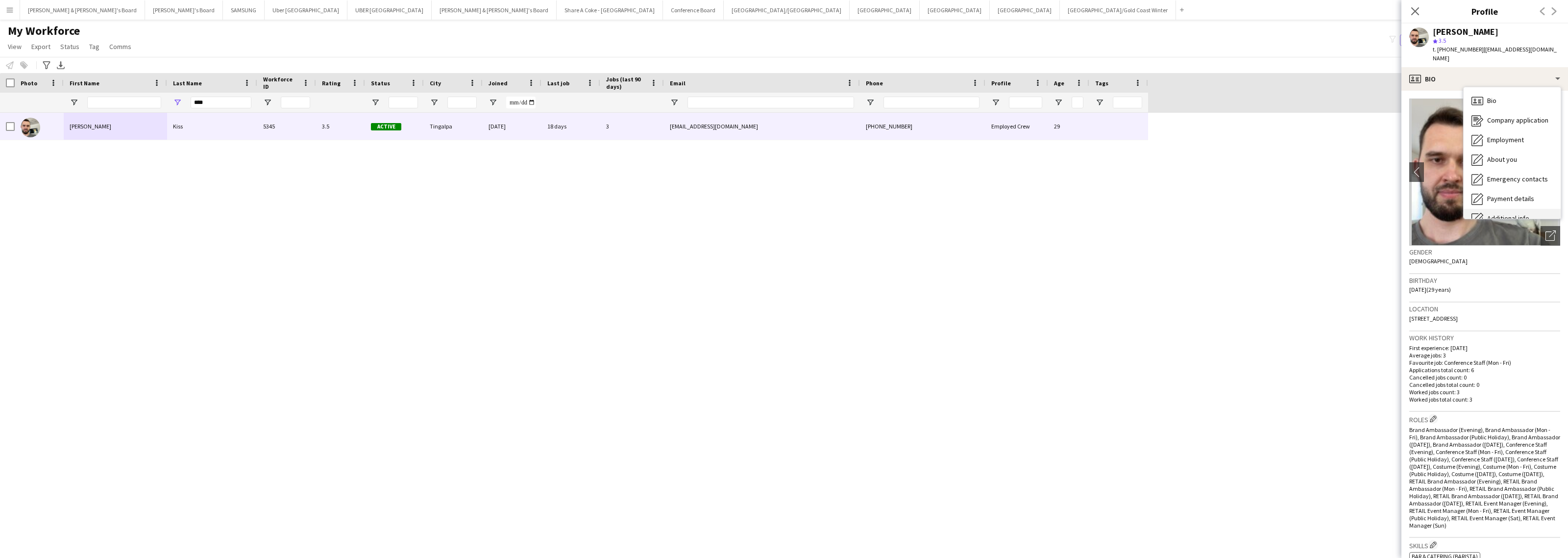
click at [1508, 214] on span "Additional info" at bounding box center [1508, 218] width 42 height 8
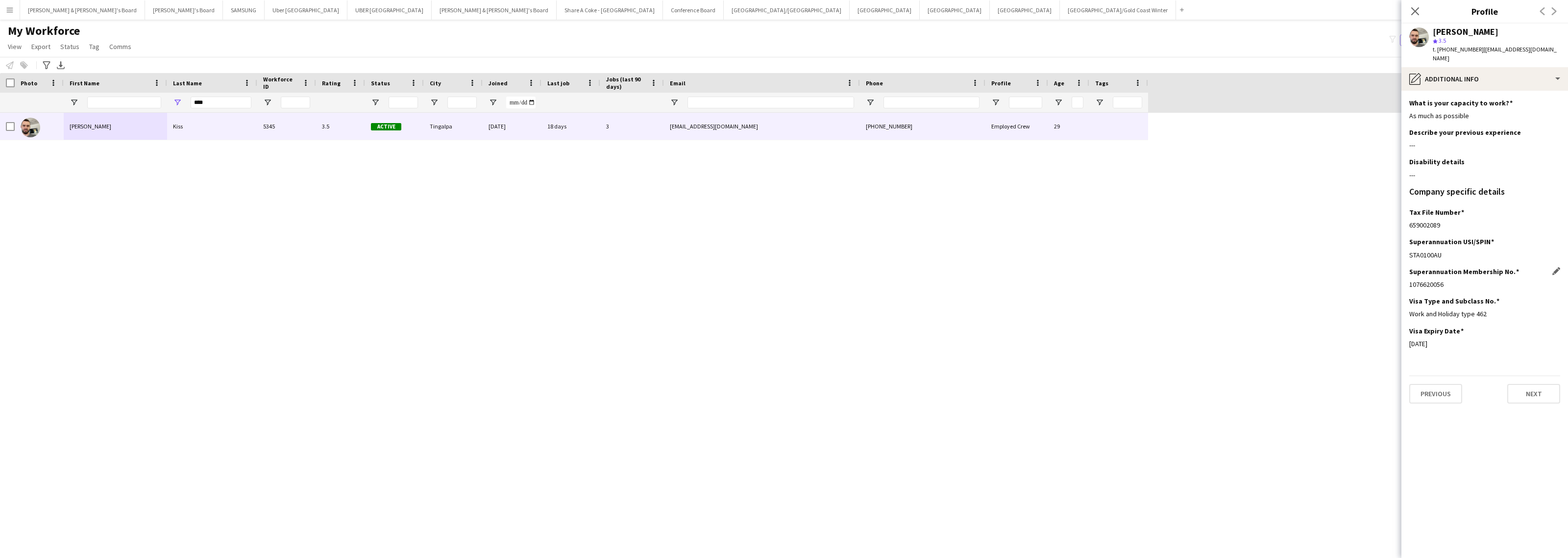
drag, startPoint x: 1407, startPoint y: 277, endPoint x: 1447, endPoint y: 280, distance: 40.1
click at [1447, 280] on app-section-data-types "What is your capacity to work? Edit this field As much as possible Describe you…" at bounding box center [1485, 324] width 167 height 467
drag, startPoint x: 1409, startPoint y: 220, endPoint x: 1455, endPoint y: 224, distance: 46.2
click at [1455, 224] on div "Tax File Number Edit this field 659002089" at bounding box center [1484, 222] width 151 height 29
drag, startPoint x: 1456, startPoint y: 69, endPoint x: 1456, endPoint y: 77, distance: 8.0
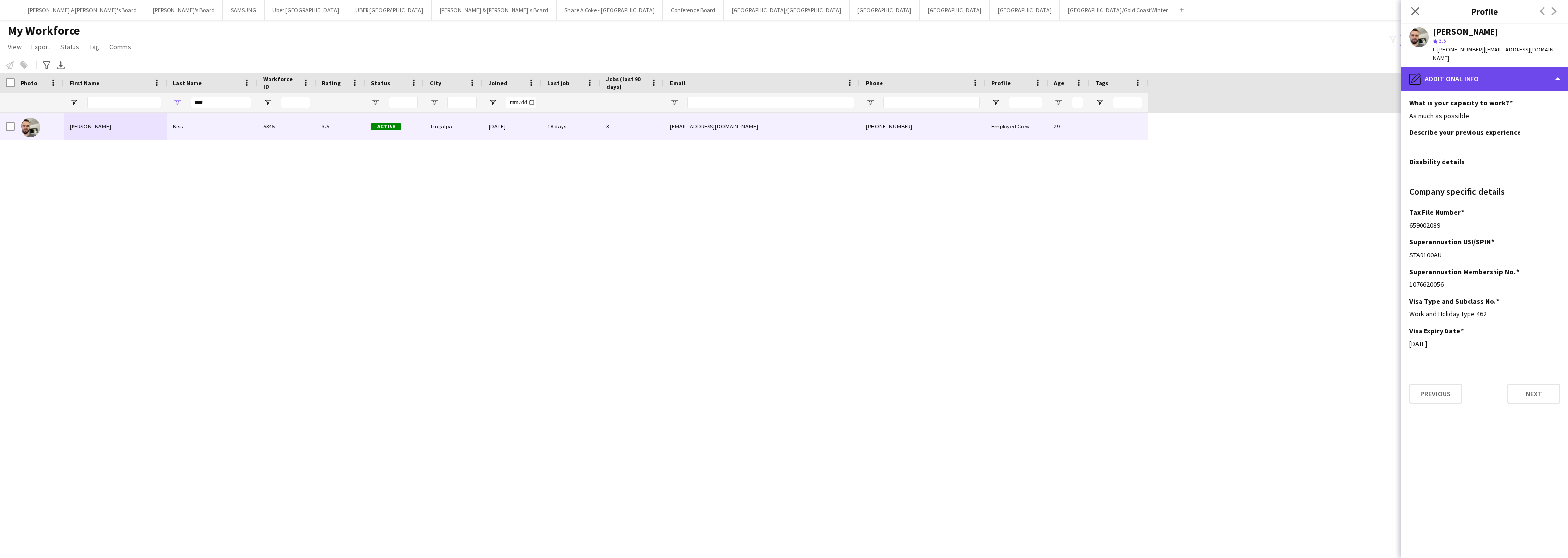
click at [1456, 69] on div "pencil4 Additional info" at bounding box center [1485, 79] width 167 height 24
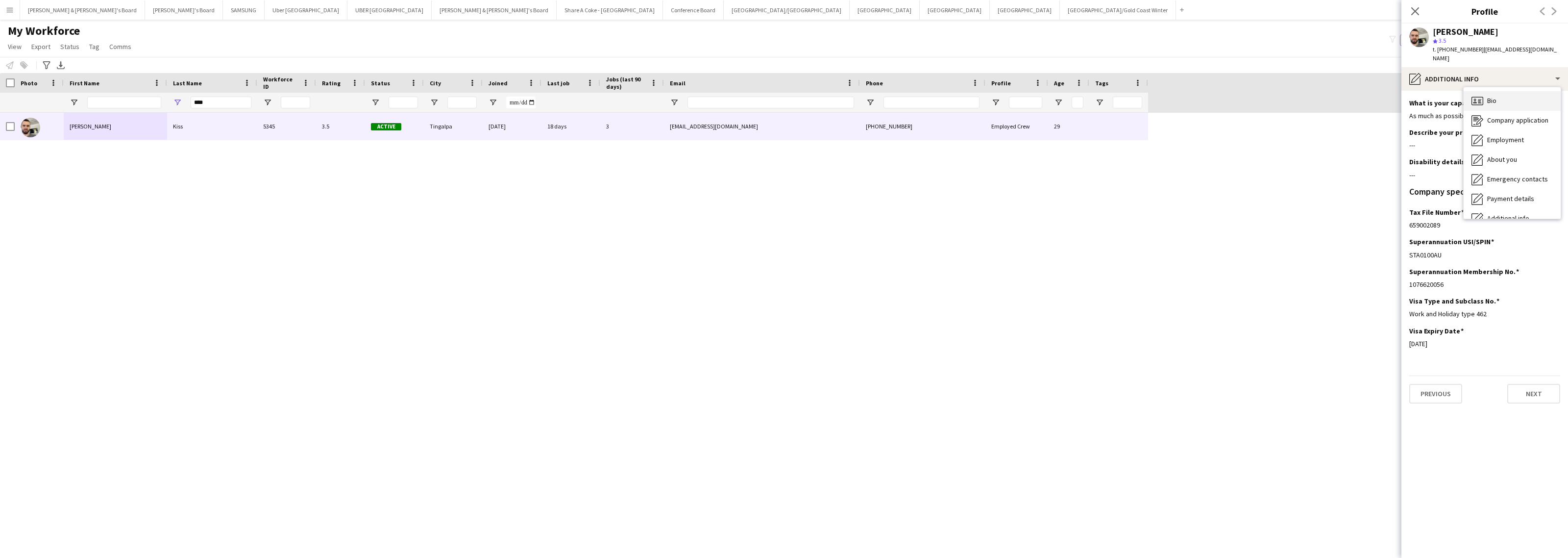
click at [1501, 93] on div "Bio Bio" at bounding box center [1512, 100] width 97 height 19
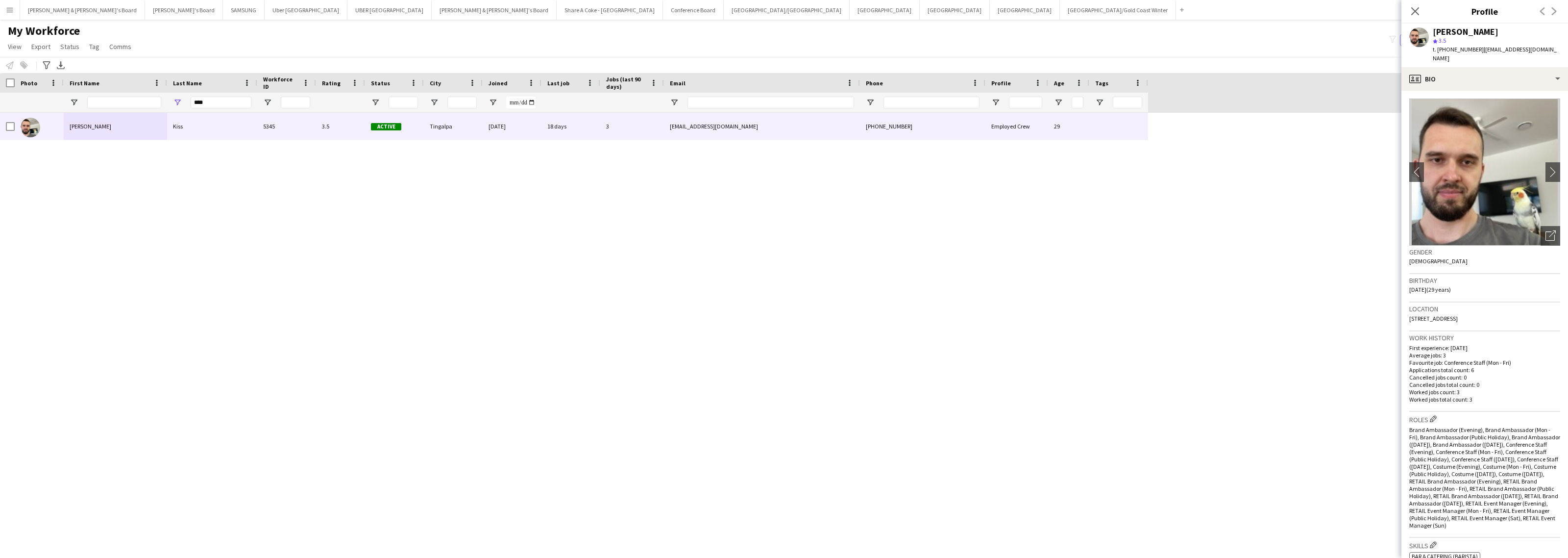
scroll to position [245, 0]
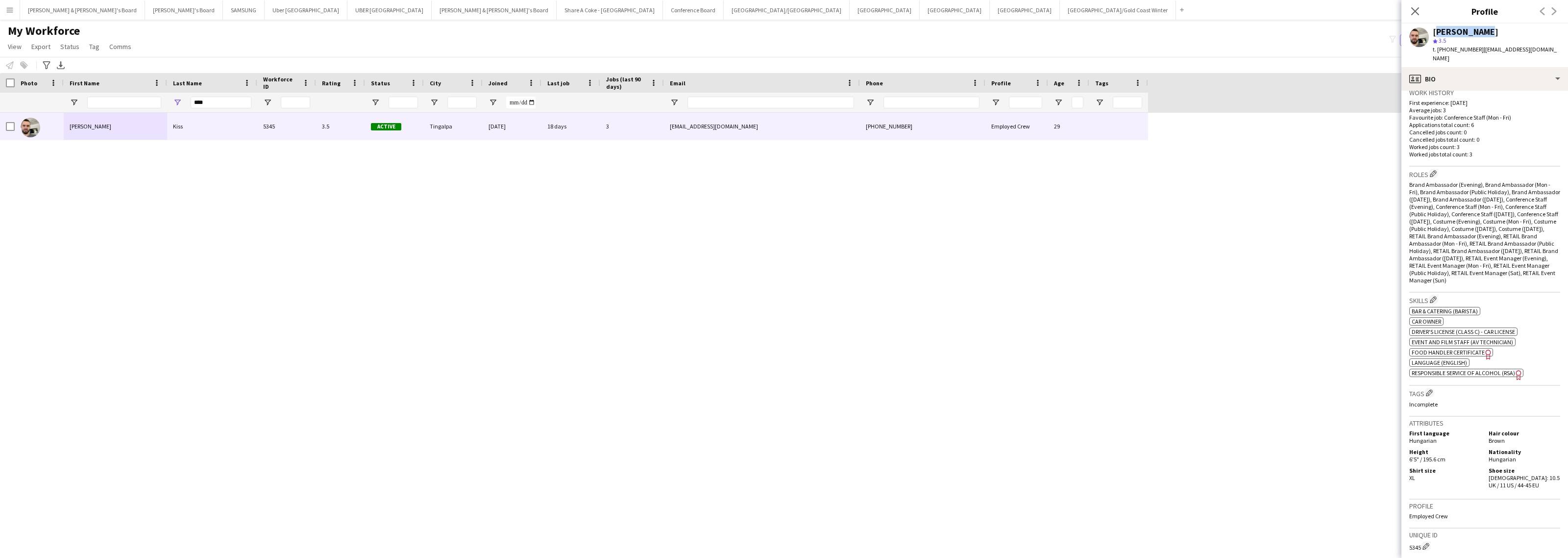
drag, startPoint x: 1433, startPoint y: 32, endPoint x: 1517, endPoint y: 32, distance: 84.0
click at [1517, 32] on div "[PERSON_NAME]" at bounding box center [1496, 32] width 127 height 8
drag, startPoint x: 1475, startPoint y: 77, endPoint x: 1480, endPoint y: 93, distance: 16.8
click at [1475, 77] on div "profile Bio" at bounding box center [1485, 79] width 167 height 24
click at [1510, 189] on div "Payment details Payment details" at bounding box center [1512, 199] width 97 height 19
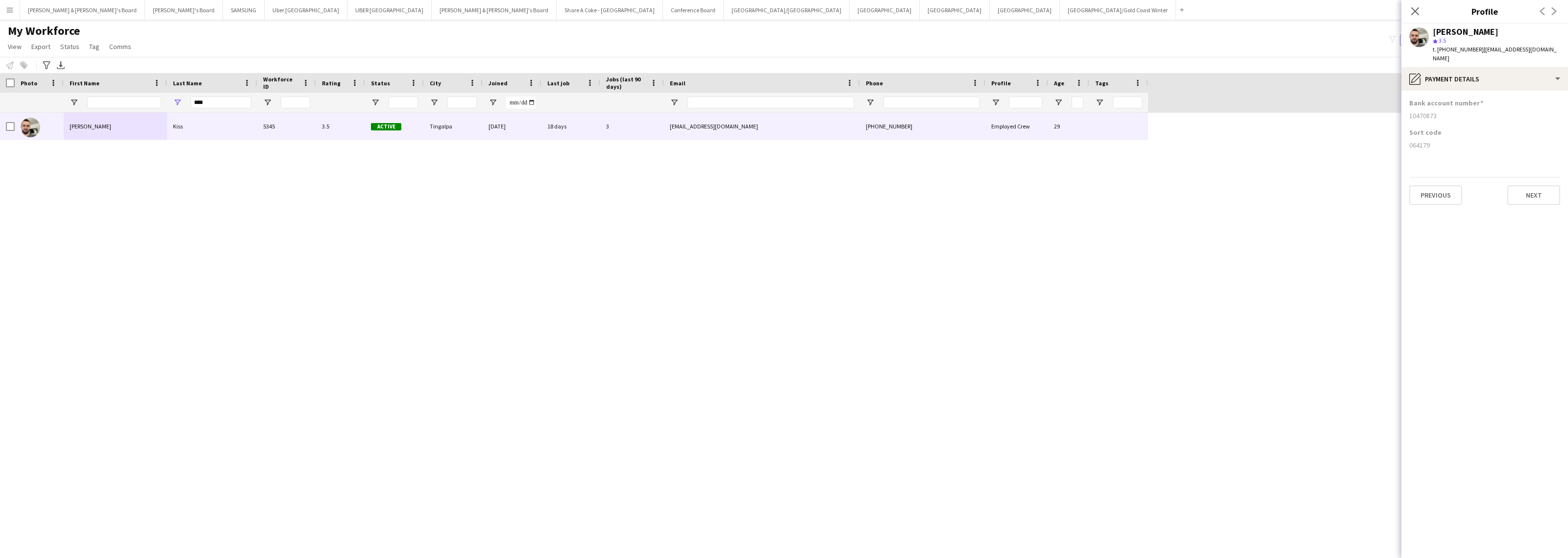
drag, startPoint x: 1406, startPoint y: 136, endPoint x: 1462, endPoint y: 141, distance: 56.2
click at [1462, 141] on app-section-data-types "Bank account number [FINANCIAL_ID] Sort code [FINANCIAL_ID] Previous Next" at bounding box center [1485, 324] width 167 height 467
drag, startPoint x: 1410, startPoint y: 110, endPoint x: 1473, endPoint y: 114, distance: 63.1
click at [1473, 114] on div "Bank account number [FINANCIAL_ID]" at bounding box center [1484, 113] width 151 height 29
drag, startPoint x: 210, startPoint y: 104, endPoint x: 154, endPoint y: 97, distance: 56.4
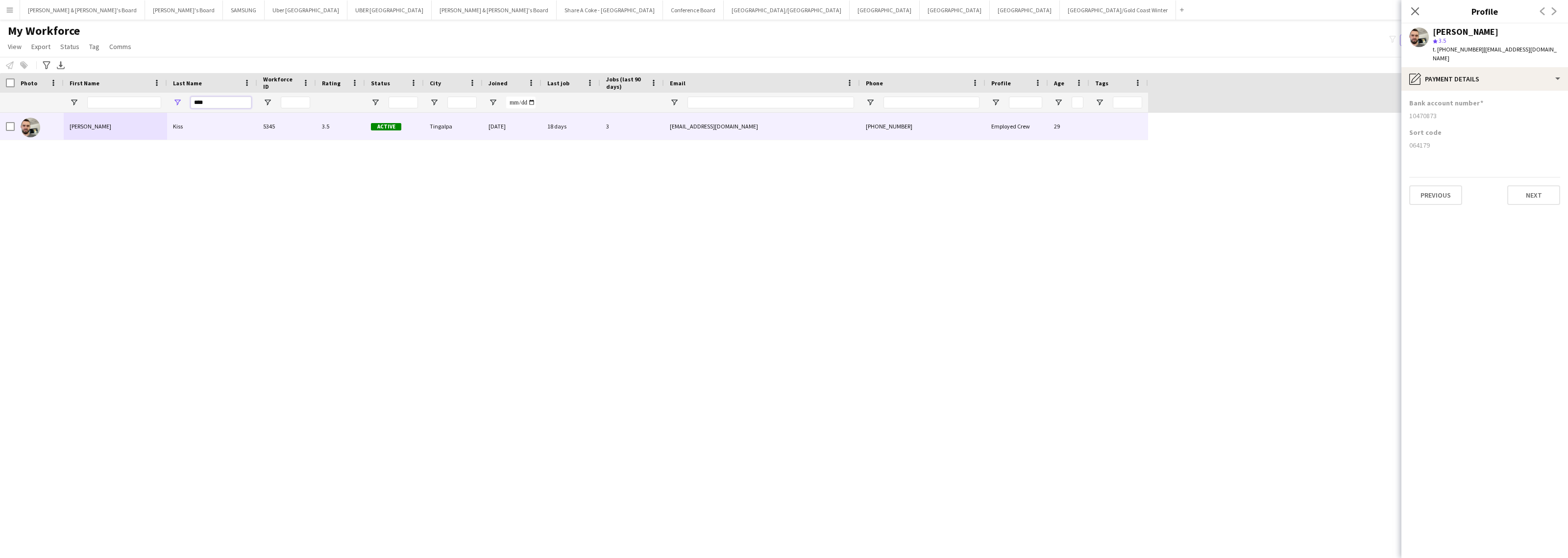
click at [155, 97] on div "****" at bounding box center [574, 102] width 1148 height 19
paste input "**"
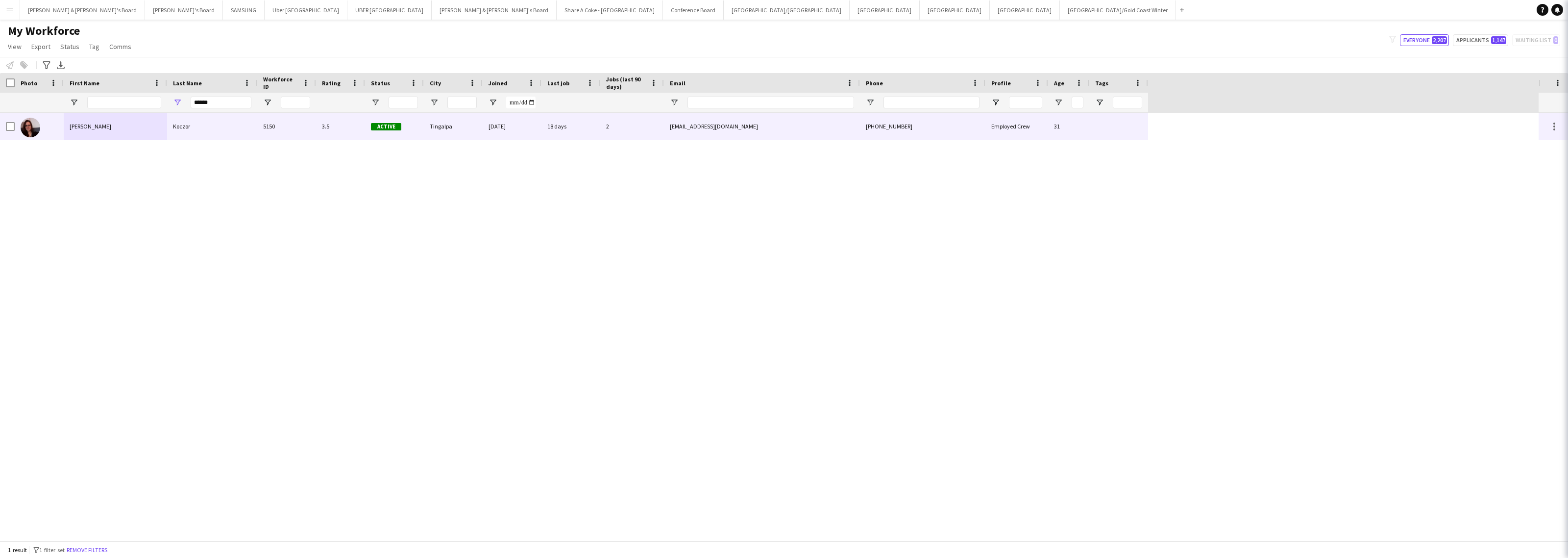
click at [125, 124] on div "[PERSON_NAME]" at bounding box center [115, 126] width 103 height 27
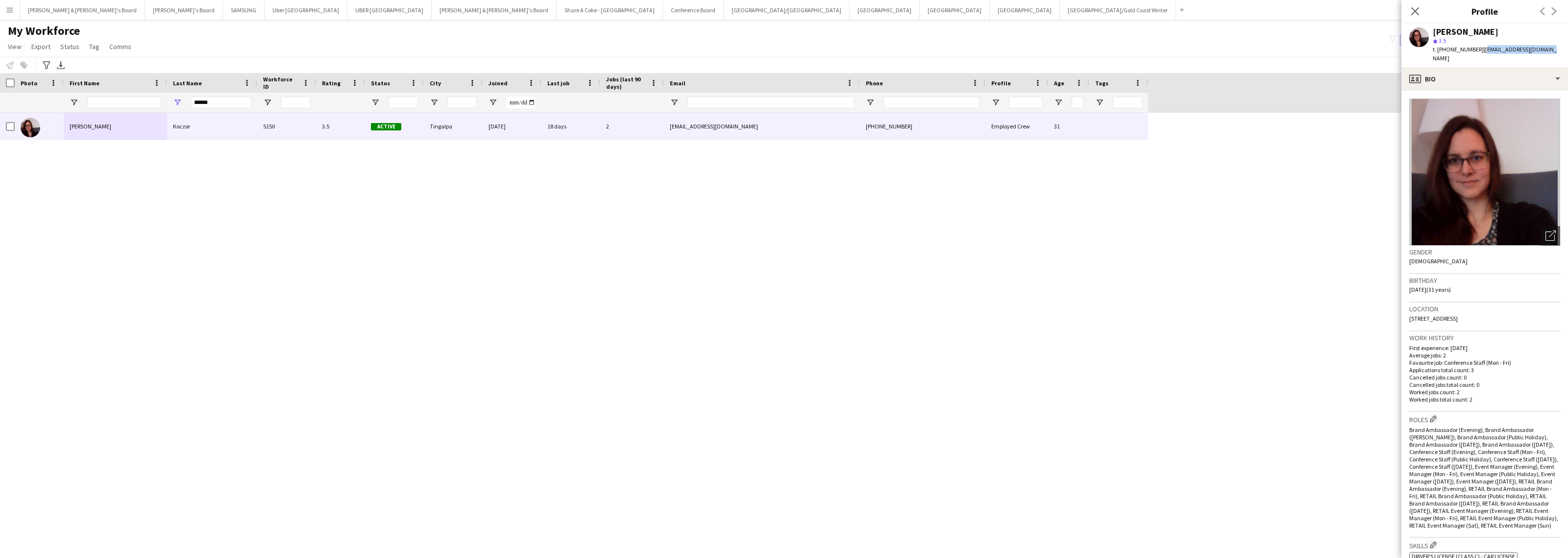
drag, startPoint x: 1476, startPoint y: 52, endPoint x: 1543, endPoint y: 52, distance: 67.0
click at [1543, 52] on div "[PERSON_NAME] star 3.5 t. [PHONE_NUMBER] | [EMAIL_ADDRESS][DOMAIN_NAME]" at bounding box center [1485, 45] width 167 height 44
drag, startPoint x: 1445, startPoint y: 48, endPoint x: 1471, endPoint y: 50, distance: 26.1
click at [1471, 50] on span "t. [PHONE_NUMBER]" at bounding box center [1458, 49] width 51 height 8
drag, startPoint x: 1406, startPoint y: 314, endPoint x: 1444, endPoint y: 317, distance: 38.1
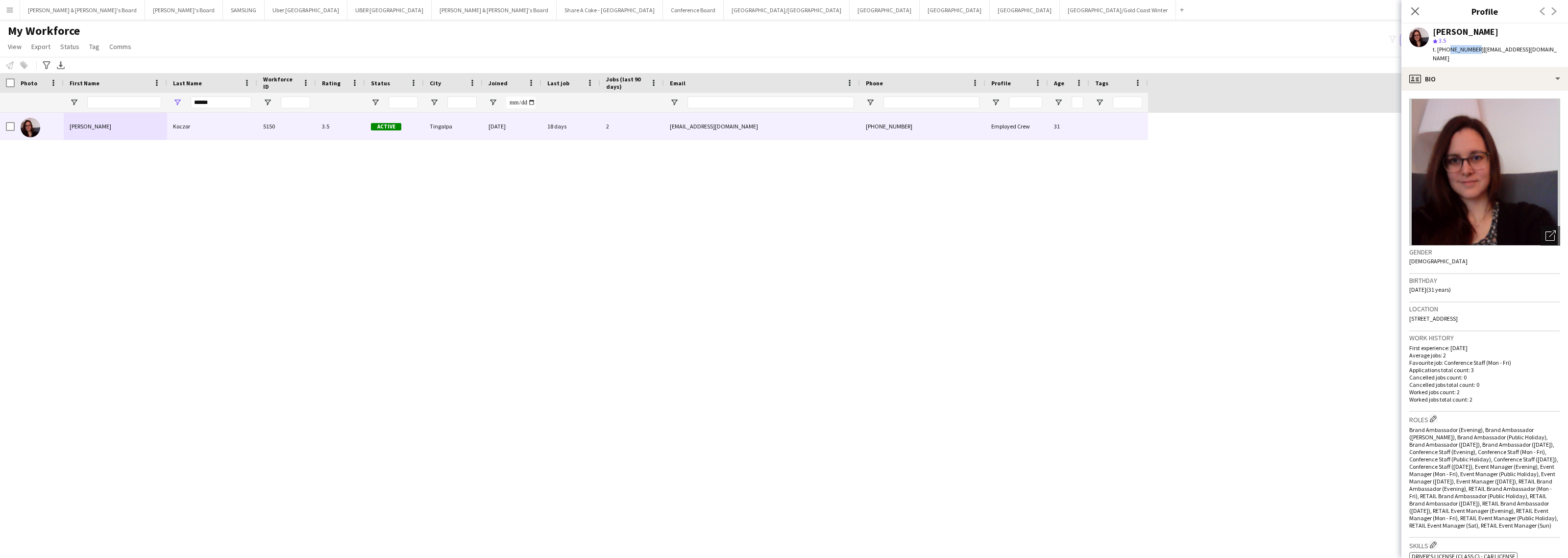
click at [1444, 317] on app-crew-profile-bio "Open photos pop-in Gender [DEMOGRAPHIC_DATA] Birthday [DEMOGRAPHIC_DATA] (31 ye…" at bounding box center [1485, 324] width 167 height 467
drag, startPoint x: 1447, startPoint y: 308, endPoint x: 1466, endPoint y: 309, distance: 19.0
click at [1458, 315] on span "[STREET_ADDRESS]" at bounding box center [1433, 318] width 49 height 8
drag, startPoint x: 1500, startPoint y: 72, endPoint x: 1497, endPoint y: 84, distance: 12.4
click at [1500, 72] on div "profile Bio" at bounding box center [1485, 79] width 167 height 24
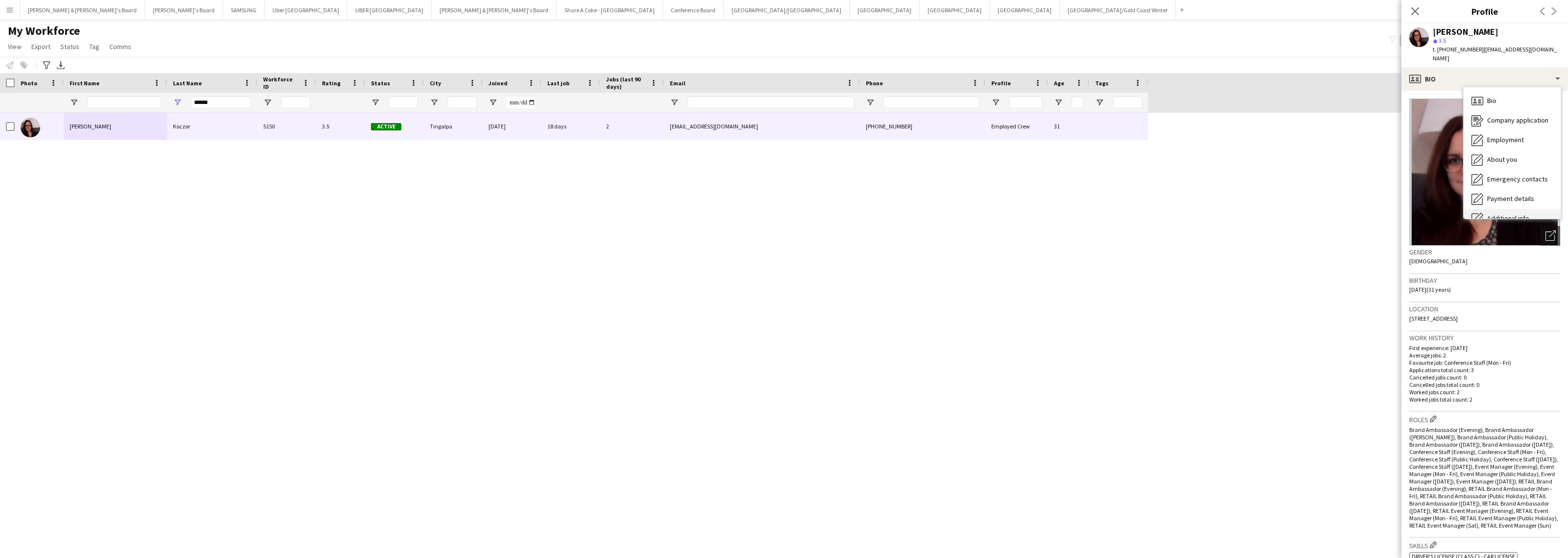
click at [1507, 214] on span "Additional info" at bounding box center [1508, 218] width 42 height 8
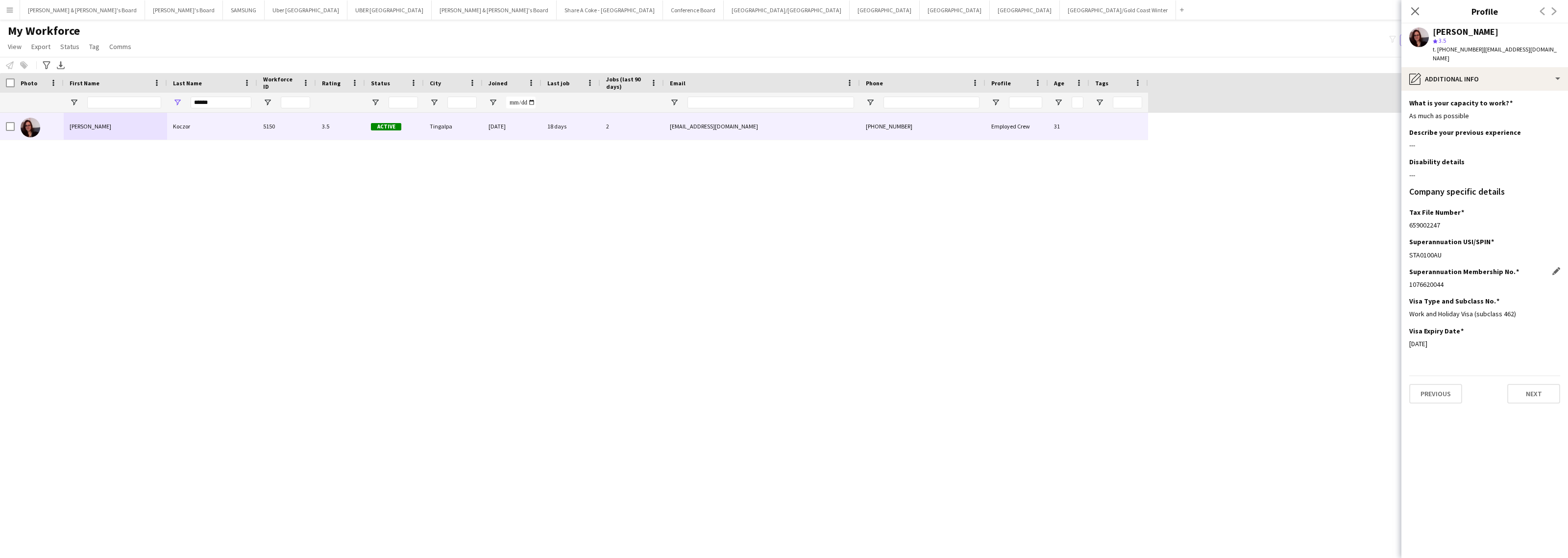
drag, startPoint x: 1409, startPoint y: 276, endPoint x: 1465, endPoint y: 275, distance: 56.0
click at [1465, 280] on div "1076620044" at bounding box center [1484, 284] width 151 height 8
drag, startPoint x: 1407, startPoint y: 218, endPoint x: 1460, endPoint y: 217, distance: 53.0
click at [1460, 217] on app-section-data-types "What is your capacity to work? Edit this field As much as possible Describe you…" at bounding box center [1485, 324] width 167 height 467
drag, startPoint x: 1409, startPoint y: 306, endPoint x: 1533, endPoint y: 303, distance: 124.0
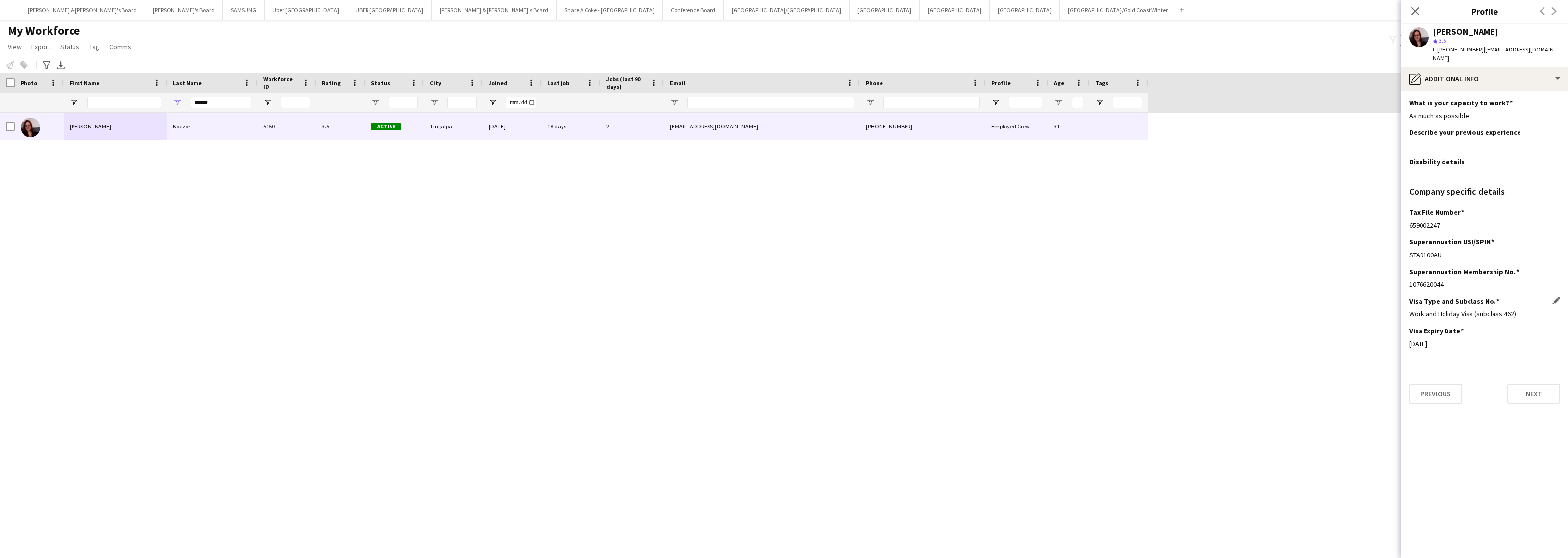
click at [1533, 310] on div "Work and Holiday Visa (subclass 462)" at bounding box center [1484, 314] width 151 height 8
drag, startPoint x: 1406, startPoint y: 334, endPoint x: 1449, endPoint y: 334, distance: 43.0
click at [1449, 334] on app-section-data-types "What is your capacity to work? Edit this field As much as possible Describe you…" at bounding box center [1485, 324] width 167 height 467
drag, startPoint x: 1461, startPoint y: 66, endPoint x: 1465, endPoint y: 72, distance: 7.2
click at [1461, 67] on div "pencil4 Additional info" at bounding box center [1485, 79] width 167 height 24
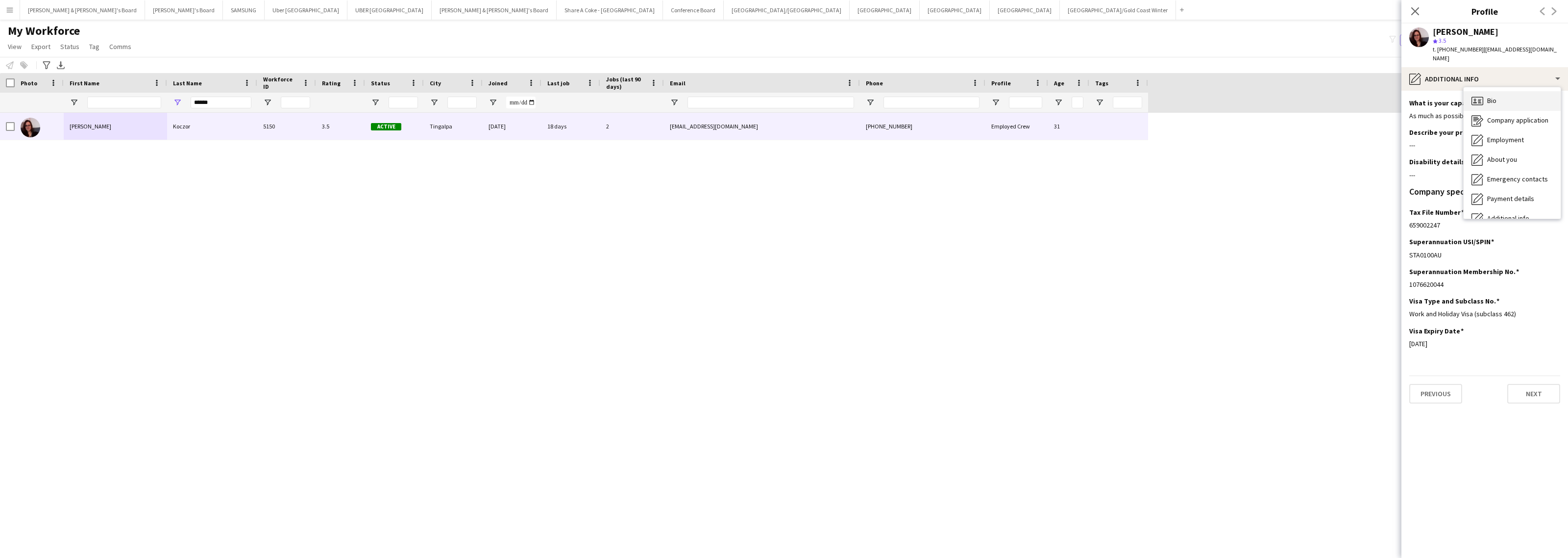
click at [1486, 91] on div "Bio Bio" at bounding box center [1512, 100] width 97 height 19
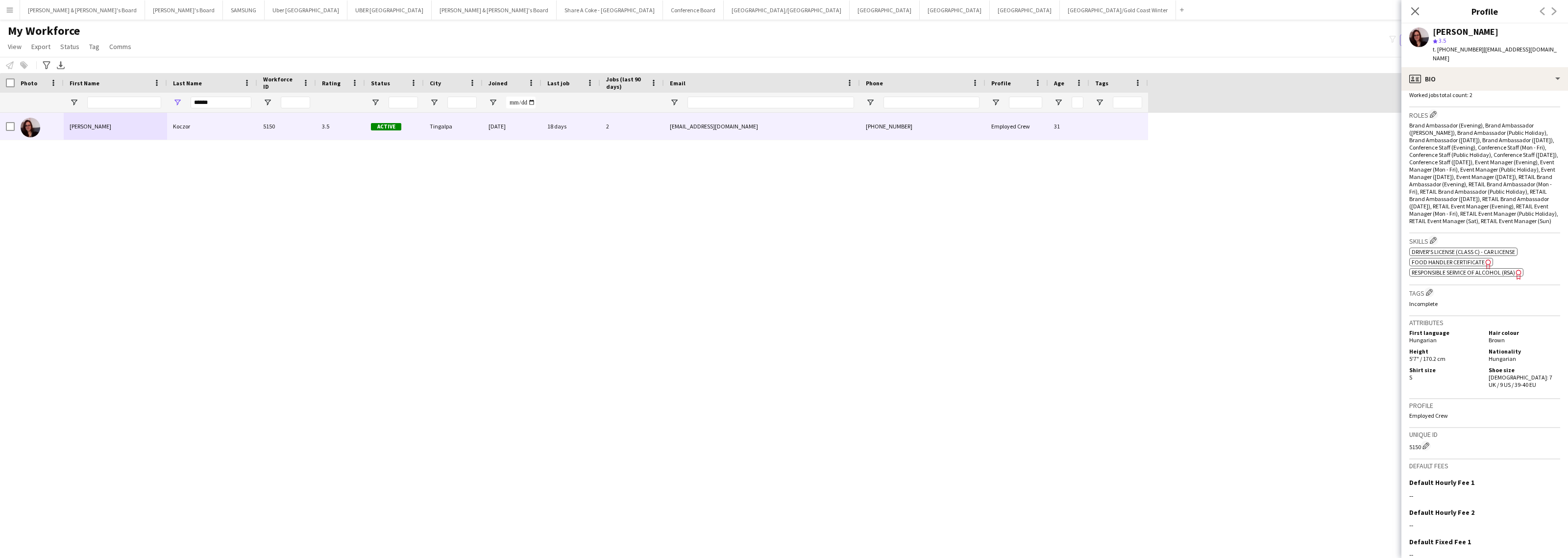
scroll to position [306, 0]
drag, startPoint x: 1433, startPoint y: 33, endPoint x: 1500, endPoint y: 35, distance: 67.0
click at [1500, 35] on div "[PERSON_NAME]" at bounding box center [1496, 32] width 127 height 8
drag, startPoint x: 1454, startPoint y: 70, endPoint x: 1459, endPoint y: 88, distance: 18.7
click at [1454, 70] on div "profile Bio" at bounding box center [1485, 79] width 167 height 24
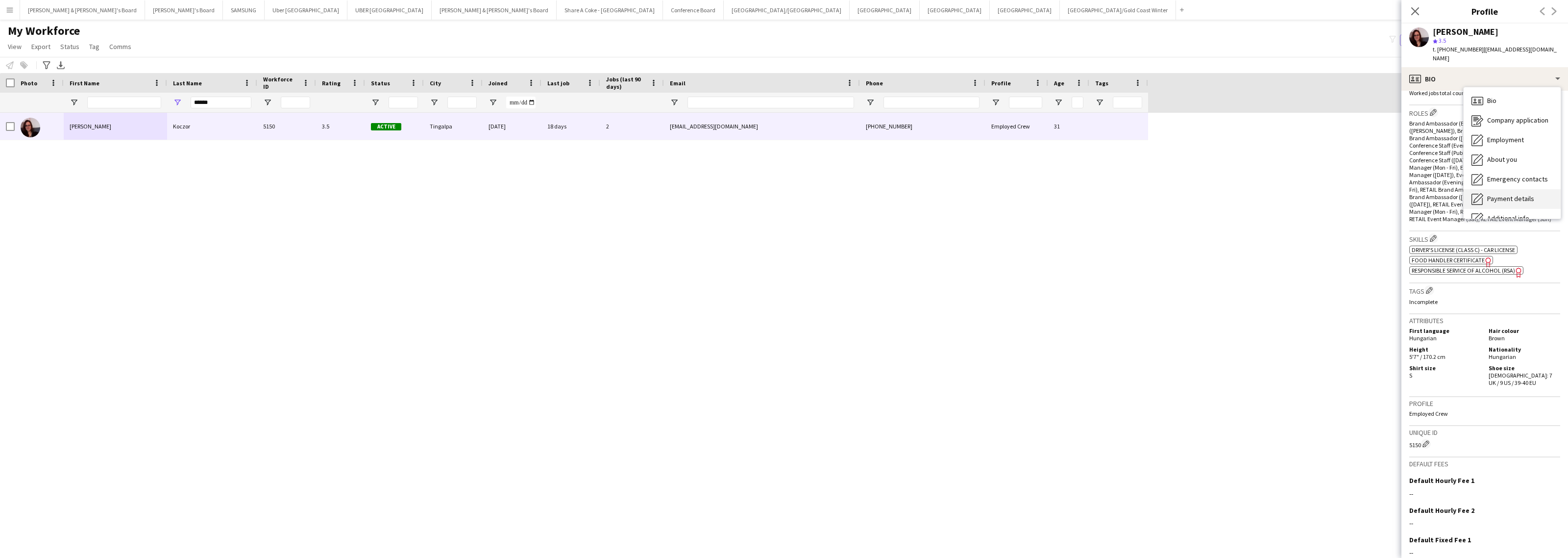
click at [1486, 189] on div "Payment details Payment details" at bounding box center [1512, 199] width 97 height 19
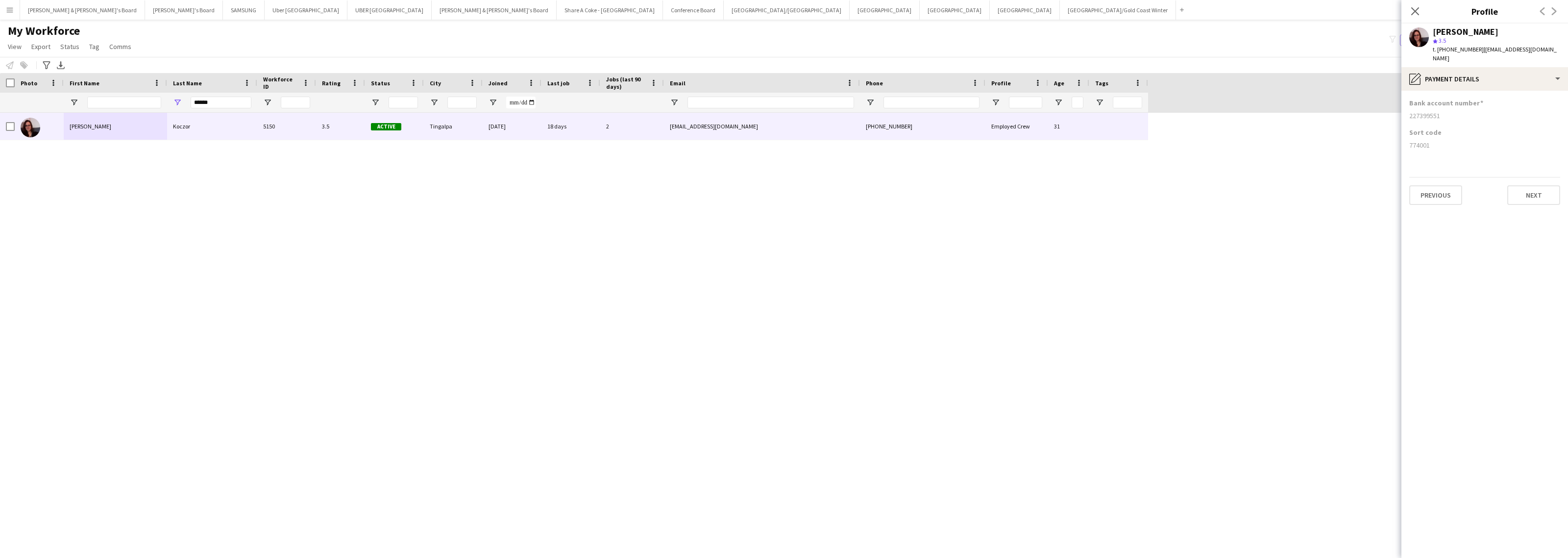
drag, startPoint x: 1408, startPoint y: 136, endPoint x: 1454, endPoint y: 141, distance: 46.3
click at [1454, 141] on app-section-data-types "Bank account number [FINANCIAL_ID] Sort code [FINANCIAL_ID] Previous Next" at bounding box center [1485, 324] width 167 height 467
drag, startPoint x: 1408, startPoint y: 109, endPoint x: 1460, endPoint y: 110, distance: 52.0
click at [1460, 110] on app-section-data-types "Bank account number [FINANCIAL_ID] Sort code [FINANCIAL_ID] Previous Next" at bounding box center [1485, 324] width 167 height 467
drag, startPoint x: 234, startPoint y: 102, endPoint x: 125, endPoint y: 105, distance: 109.0
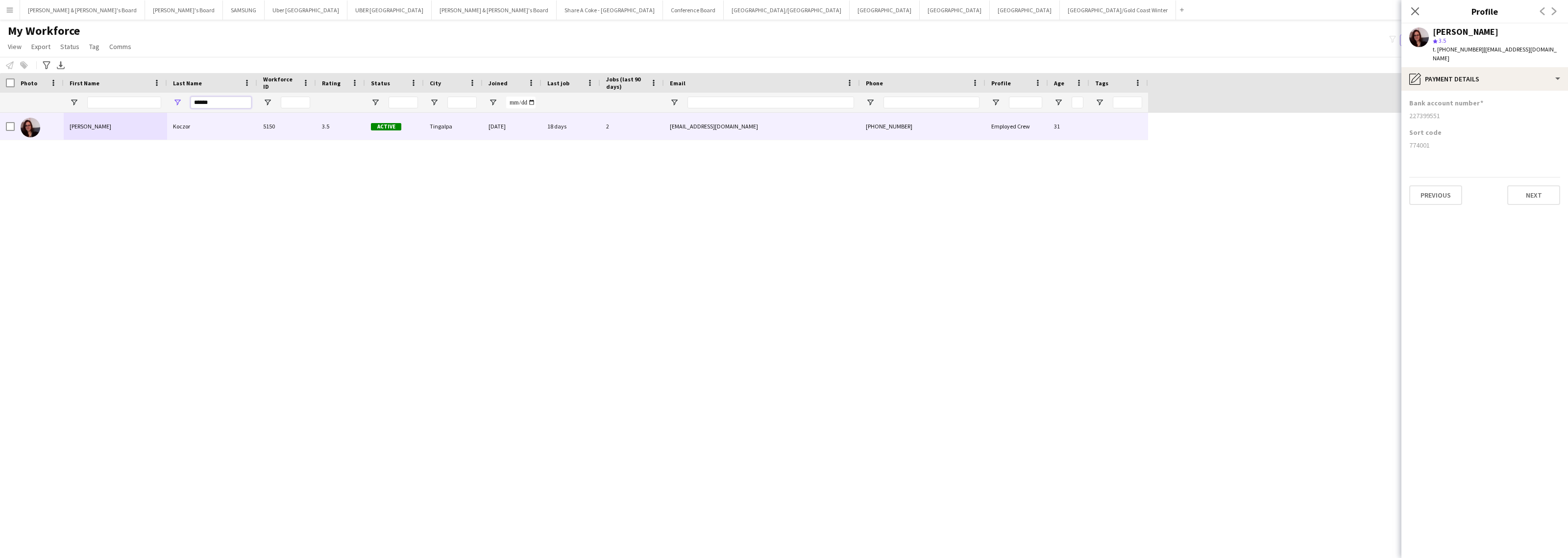
click at [125, 105] on div "******" at bounding box center [574, 102] width 1148 height 19
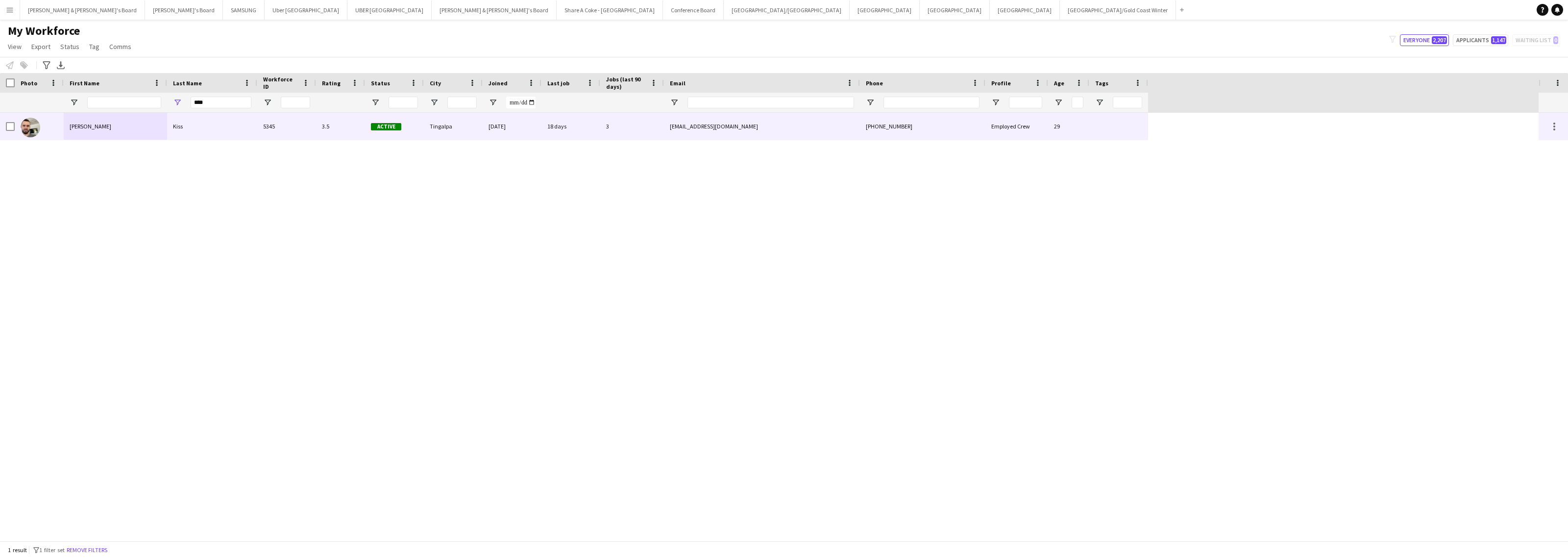
click at [177, 128] on div "Kiss" at bounding box center [212, 126] width 90 height 27
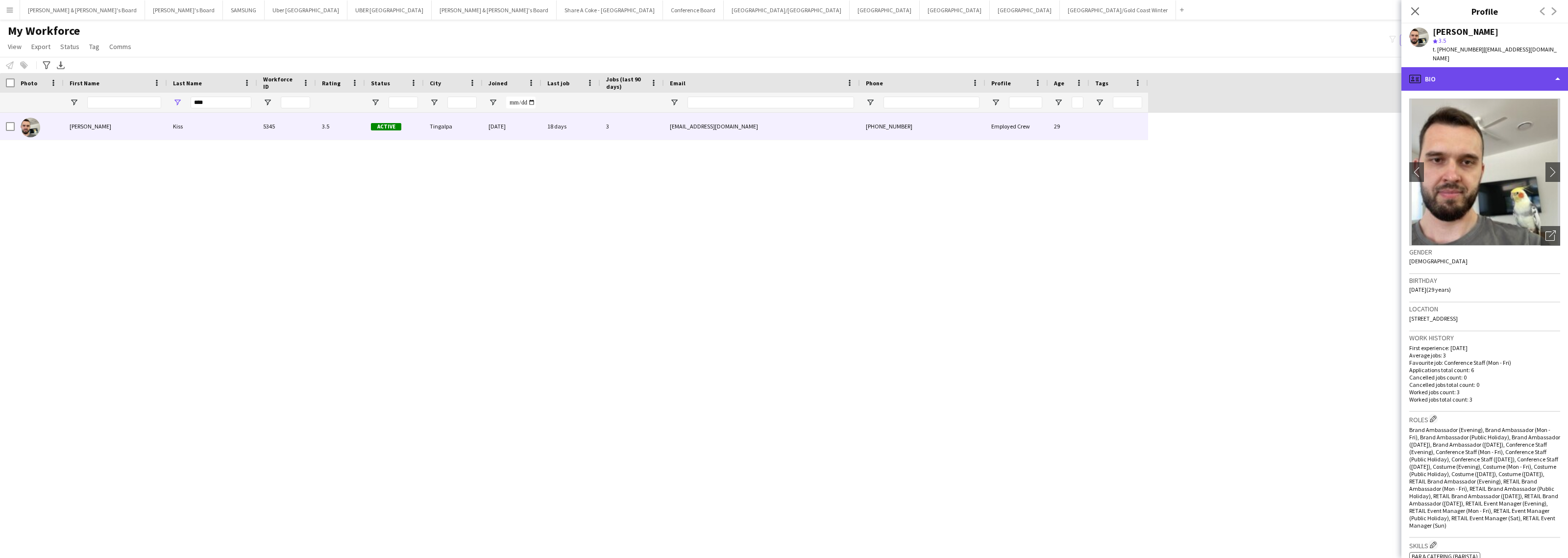
click at [1452, 72] on div "profile Bio" at bounding box center [1485, 79] width 167 height 24
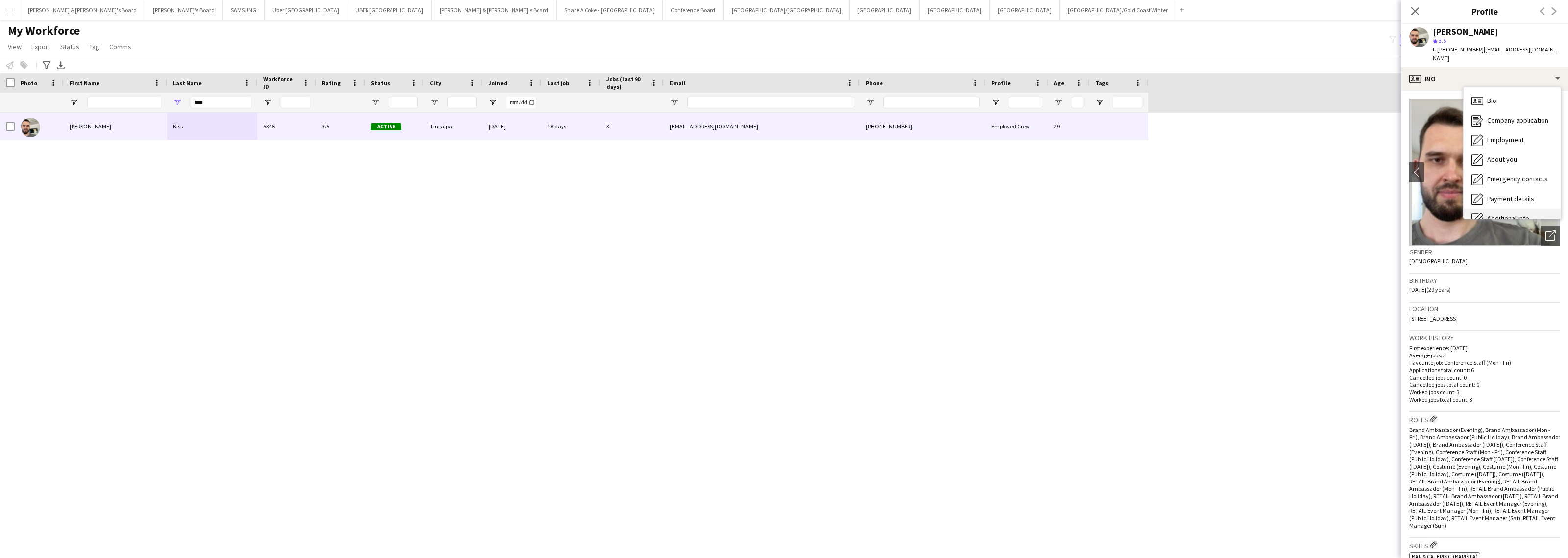
click at [1524, 214] on span "Additional info" at bounding box center [1508, 218] width 42 height 8
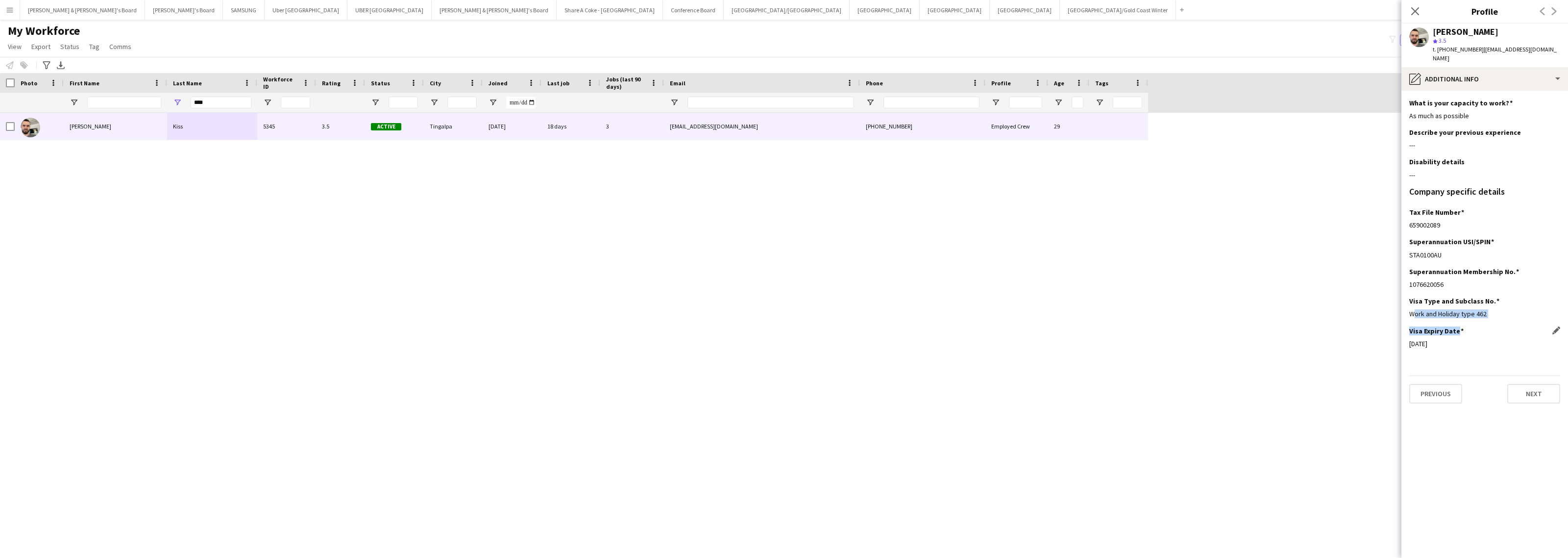
drag, startPoint x: 1406, startPoint y: 308, endPoint x: 1549, endPoint y: 319, distance: 143.4
click at [1549, 319] on app-section-data-types "What is your capacity to work? Edit this field As much as possible Describe you…" at bounding box center [1485, 324] width 167 height 467
click at [1485, 310] on div "Work and Holiday type 462" at bounding box center [1484, 314] width 151 height 8
drag, startPoint x: 1406, startPoint y: 338, endPoint x: 1564, endPoint y: 333, distance: 158.1
click at [1471, 340] on app-section-data-types "What is your capacity to work? Edit this field As much as possible Describe you…" at bounding box center [1485, 324] width 167 height 467
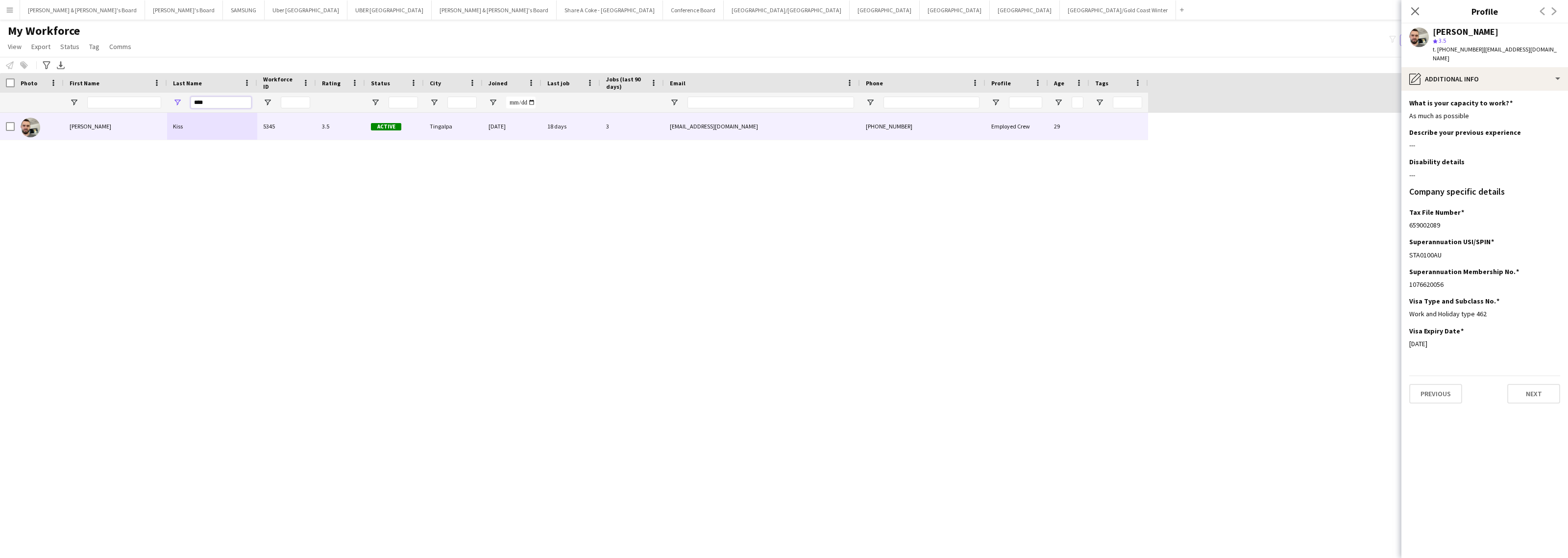
drag, startPoint x: 215, startPoint y: 99, endPoint x: 177, endPoint y: 102, distance: 38.1
click at [177, 102] on div "****" at bounding box center [212, 102] width 90 height 19
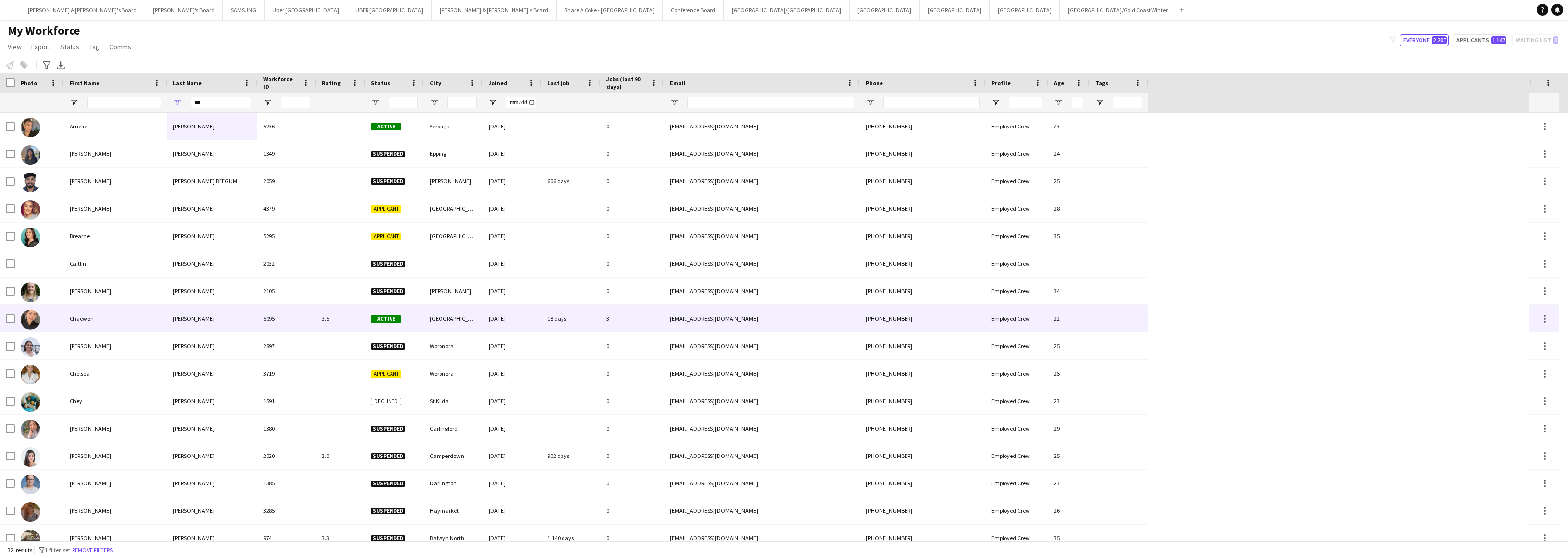
click at [179, 322] on div "[PERSON_NAME]" at bounding box center [212, 318] width 90 height 27
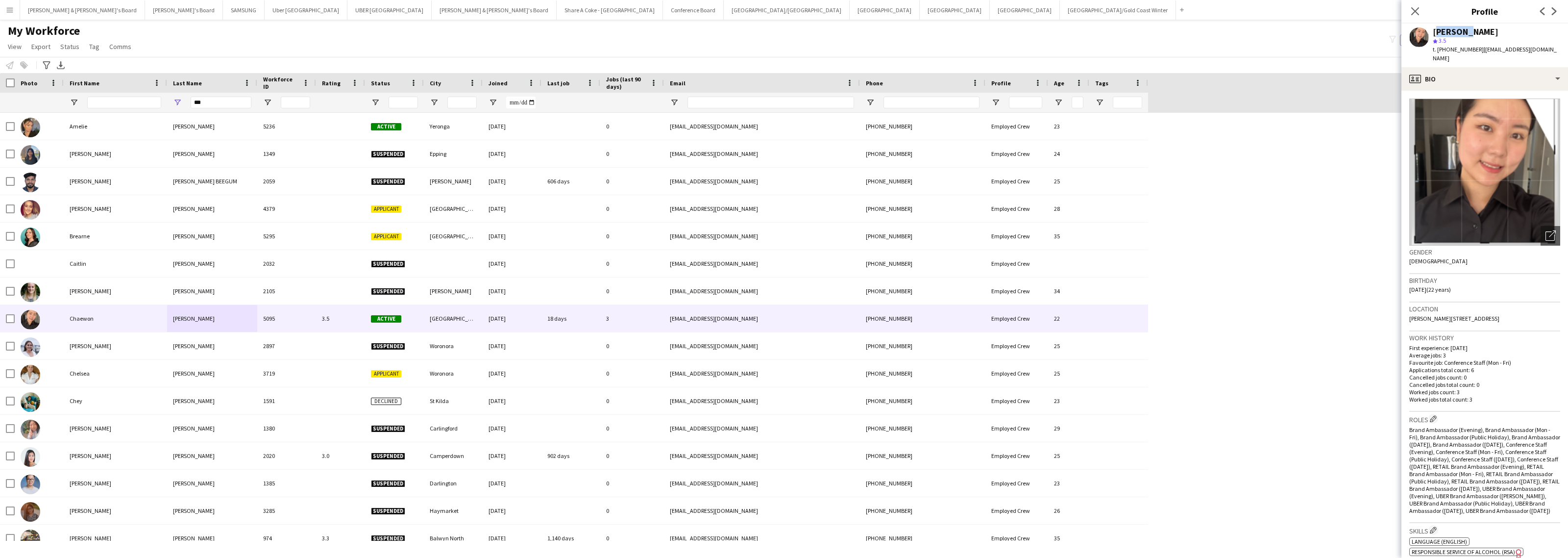
drag, startPoint x: 1433, startPoint y: 32, endPoint x: 1469, endPoint y: 35, distance: 36.1
click at [1469, 35] on div "[PERSON_NAME]" at bounding box center [1465, 32] width 66 height 8
drag, startPoint x: 1480, startPoint y: 48, endPoint x: 1544, endPoint y: 57, distance: 64.6
click at [1544, 57] on div "[PERSON_NAME] star 3.5 t. [PHONE_NUMBER] | [EMAIL_ADDRESS][DOMAIN_NAME]" at bounding box center [1485, 45] width 167 height 44
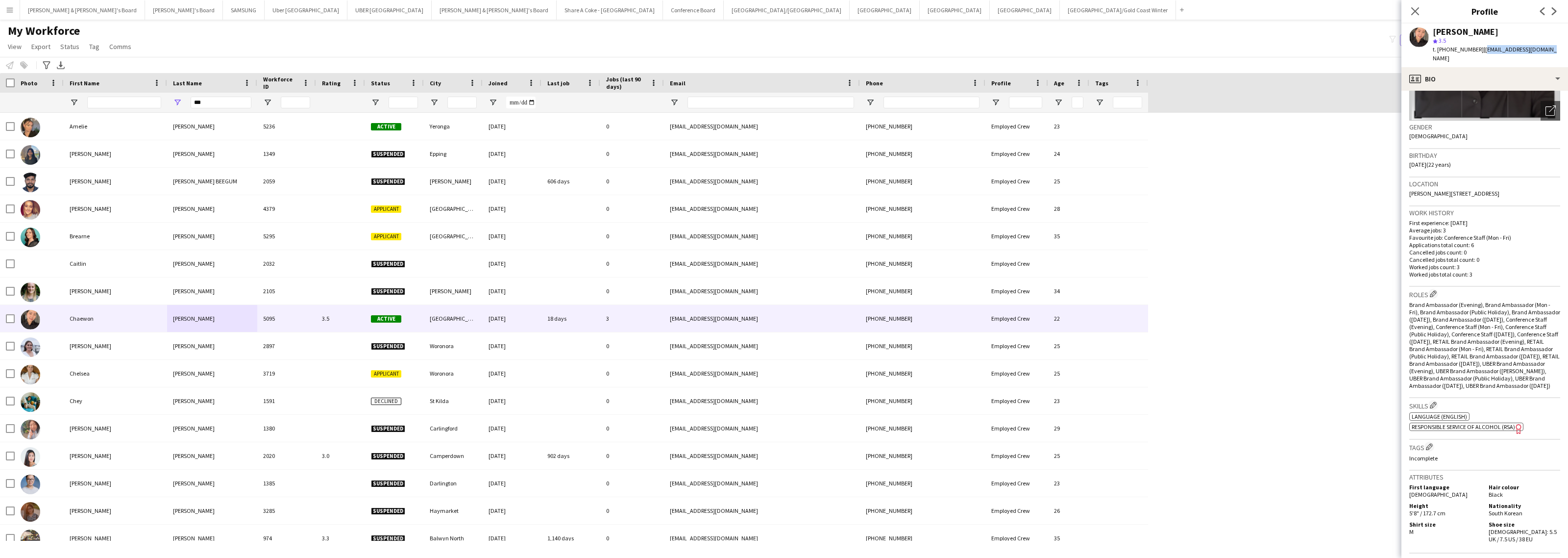
scroll to position [0, 0]
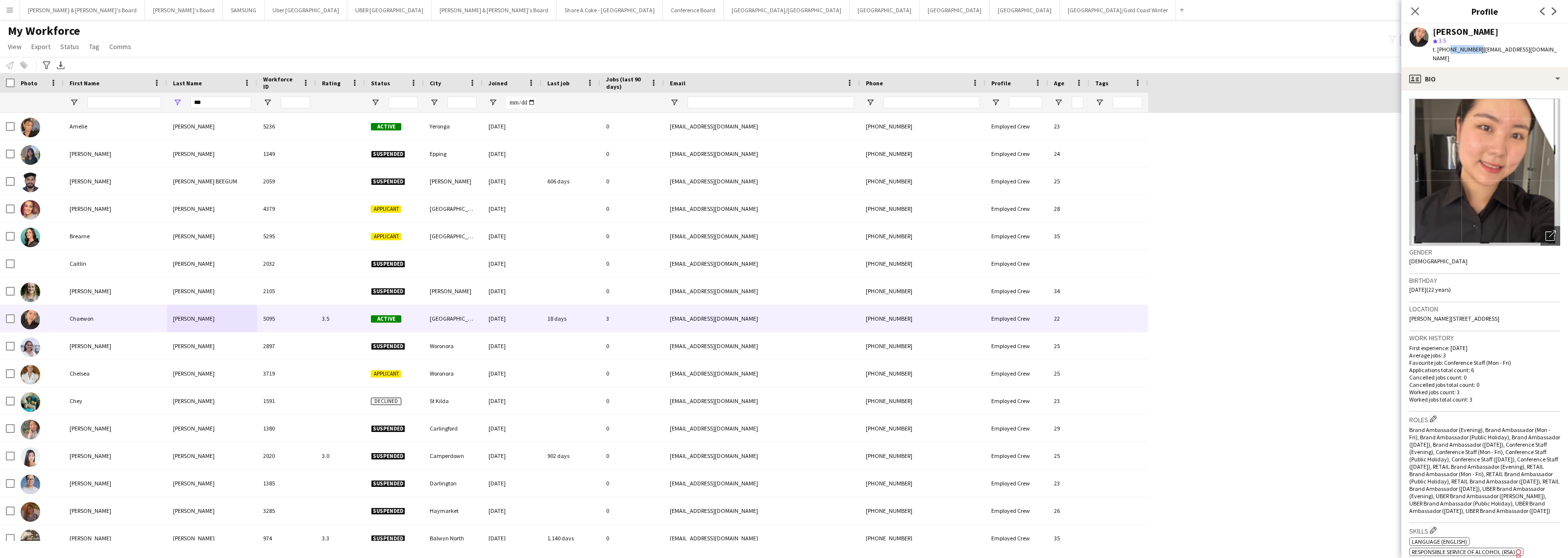
drag, startPoint x: 1446, startPoint y: 50, endPoint x: 1474, endPoint y: 50, distance: 28.0
click at [1474, 50] on span "t. [PHONE_NUMBER]" at bounding box center [1458, 49] width 51 height 8
drag, startPoint x: 1409, startPoint y: 311, endPoint x: 1438, endPoint y: 316, distance: 29.4
click at [1438, 316] on div "Location [PERSON_NAME][STREET_ADDRESS]" at bounding box center [1484, 316] width 151 height 29
drag, startPoint x: 1443, startPoint y: 310, endPoint x: 1477, endPoint y: 307, distance: 34.1
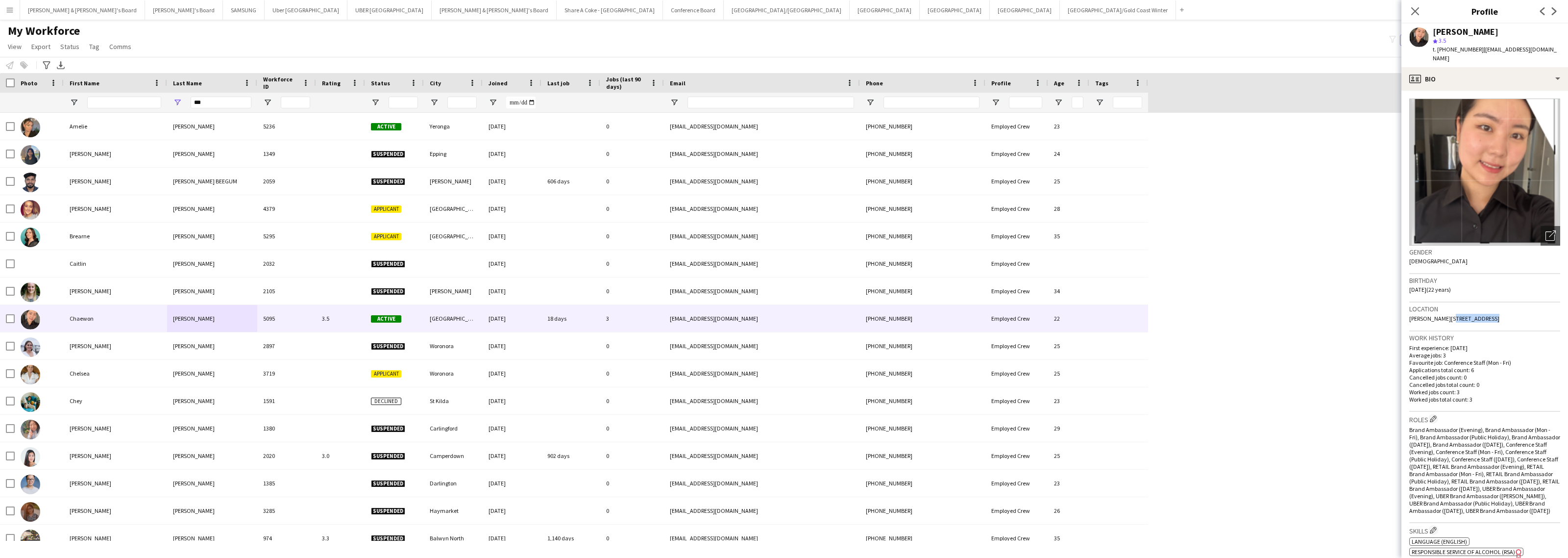
click at [1477, 315] on span "[PERSON_NAME][STREET_ADDRESS]" at bounding box center [1454, 318] width 90 height 8
click at [1497, 75] on div "profile Bio" at bounding box center [1485, 79] width 167 height 24
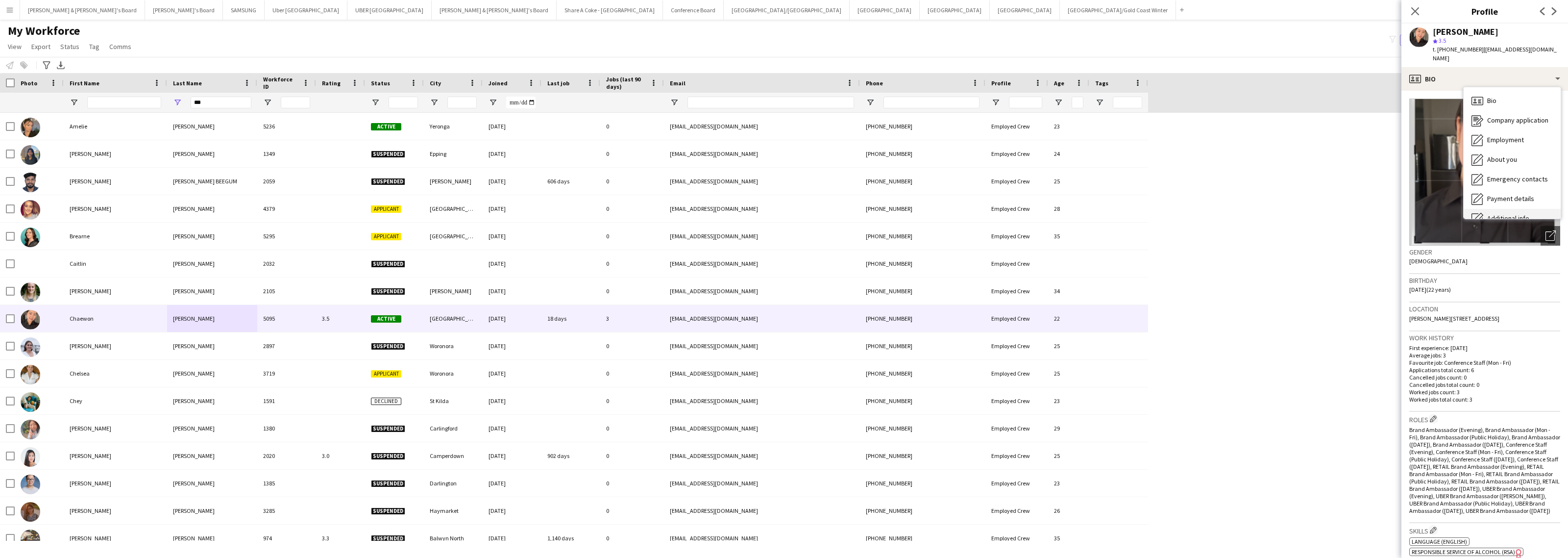
click at [1517, 209] on div "Additional info Additional info" at bounding box center [1512, 218] width 97 height 19
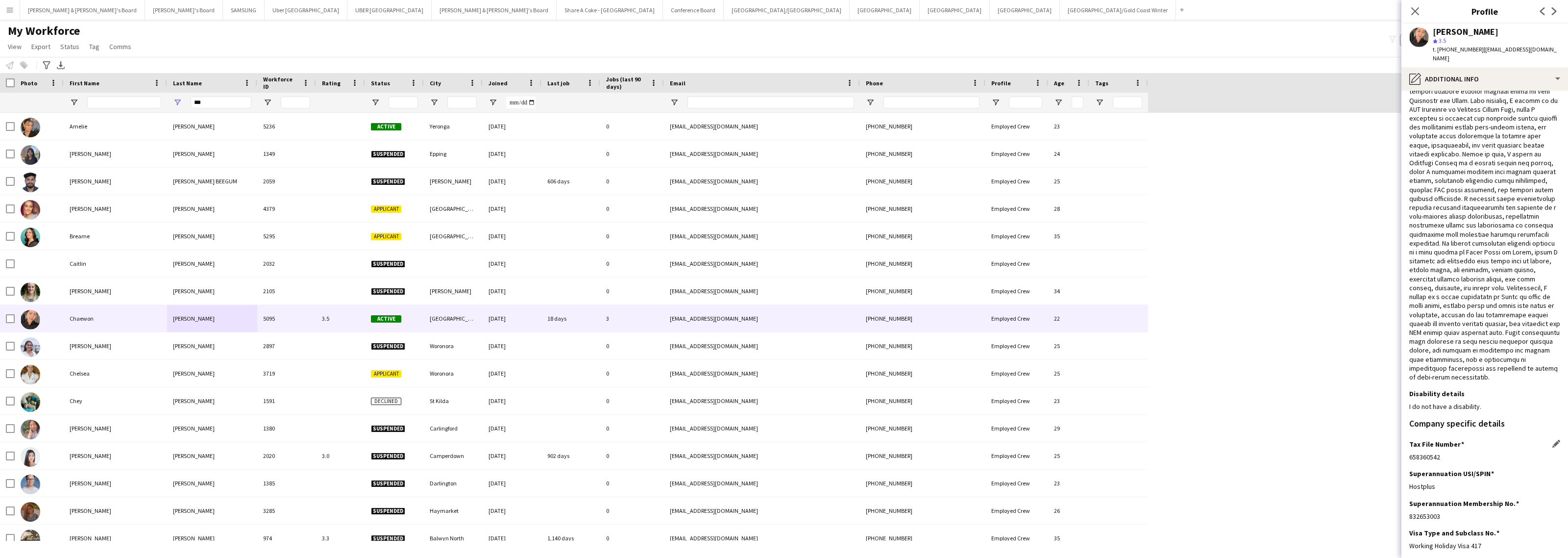
scroll to position [138, 0]
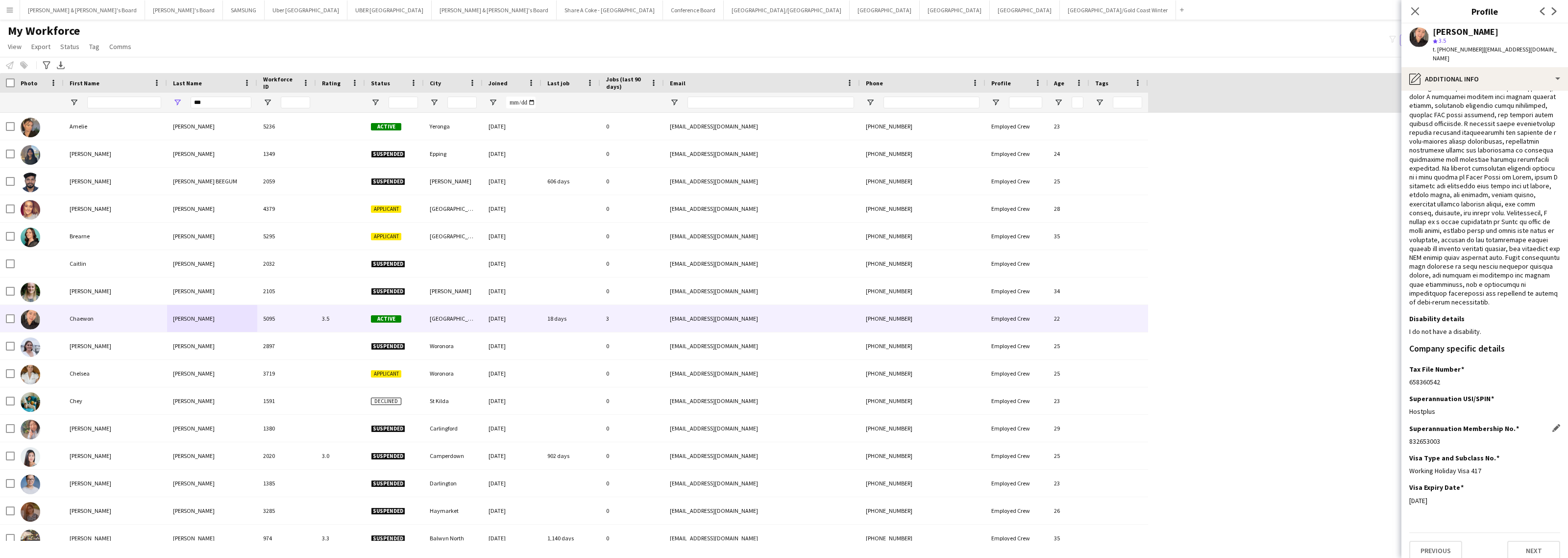
drag, startPoint x: 1406, startPoint y: 435, endPoint x: 1439, endPoint y: 438, distance: 33.1
click at [1439, 438] on app-section-data-types "What is your capacity to work? Edit this field As much as possible Describe you…" at bounding box center [1485, 324] width 167 height 467
drag, startPoint x: 1410, startPoint y: 374, endPoint x: 1454, endPoint y: 373, distance: 44.0
click at [1454, 378] on div "658360542" at bounding box center [1484, 382] width 151 height 8
drag, startPoint x: 1435, startPoint y: 31, endPoint x: 1495, endPoint y: 33, distance: 60.0
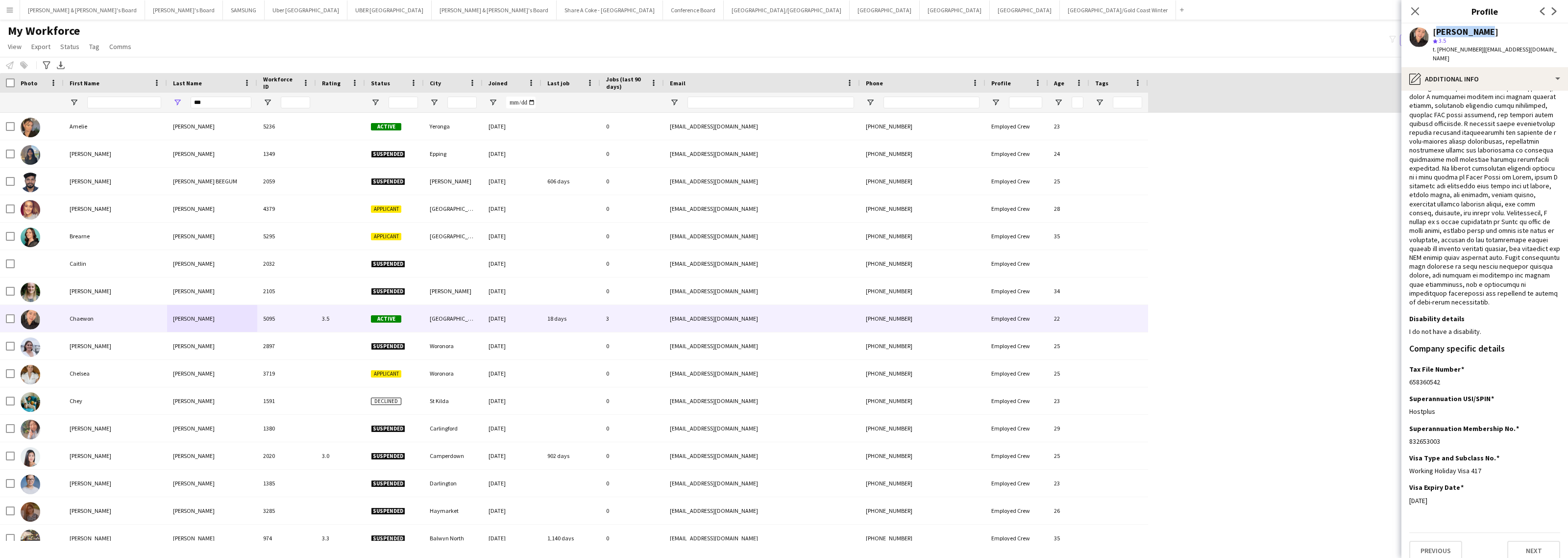
click at [1495, 33] on div "[PERSON_NAME]" at bounding box center [1496, 32] width 127 height 8
click at [1481, 76] on div "pencil4 Additional info" at bounding box center [1485, 79] width 167 height 24
click at [1503, 194] on span "Payment details" at bounding box center [1511, 199] width 47 height 8
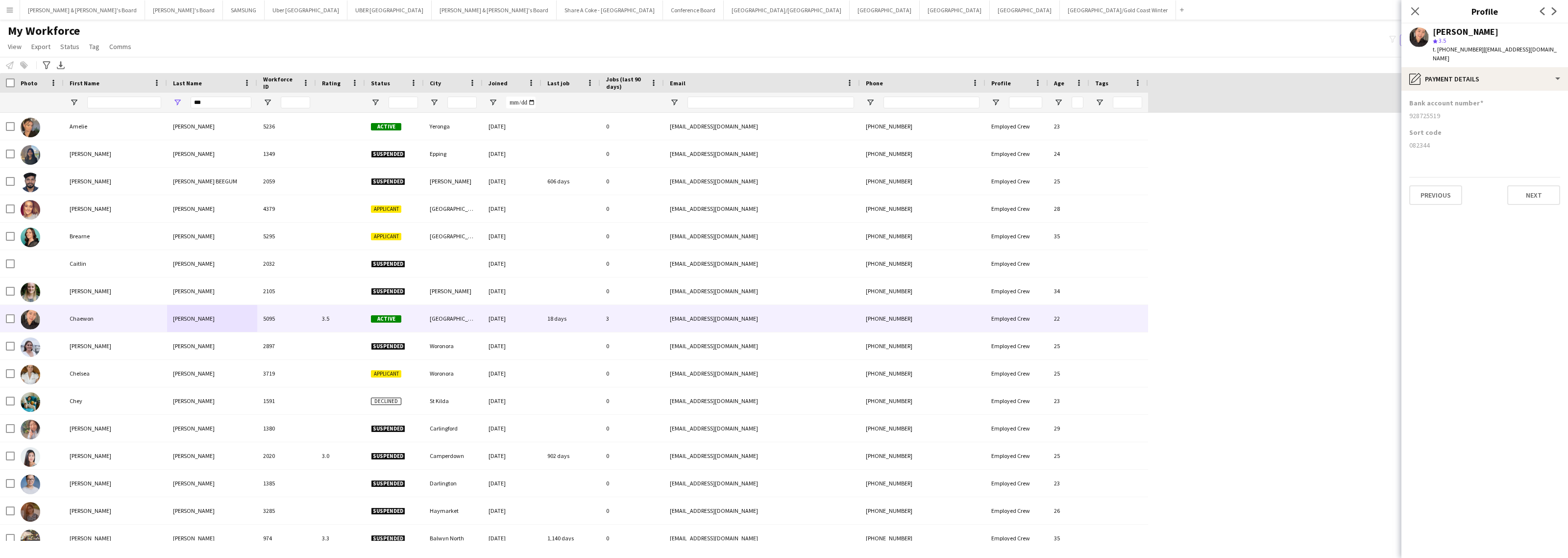
scroll to position [0, 0]
drag, startPoint x: 1409, startPoint y: 138, endPoint x: 1456, endPoint y: 142, distance: 47.2
click at [1456, 142] on div "Sort code 082344" at bounding box center [1484, 142] width 151 height 29
drag, startPoint x: 1409, startPoint y: 107, endPoint x: 1463, endPoint y: 108, distance: 54.0
click at [1463, 111] on div "928725519" at bounding box center [1484, 115] width 151 height 8
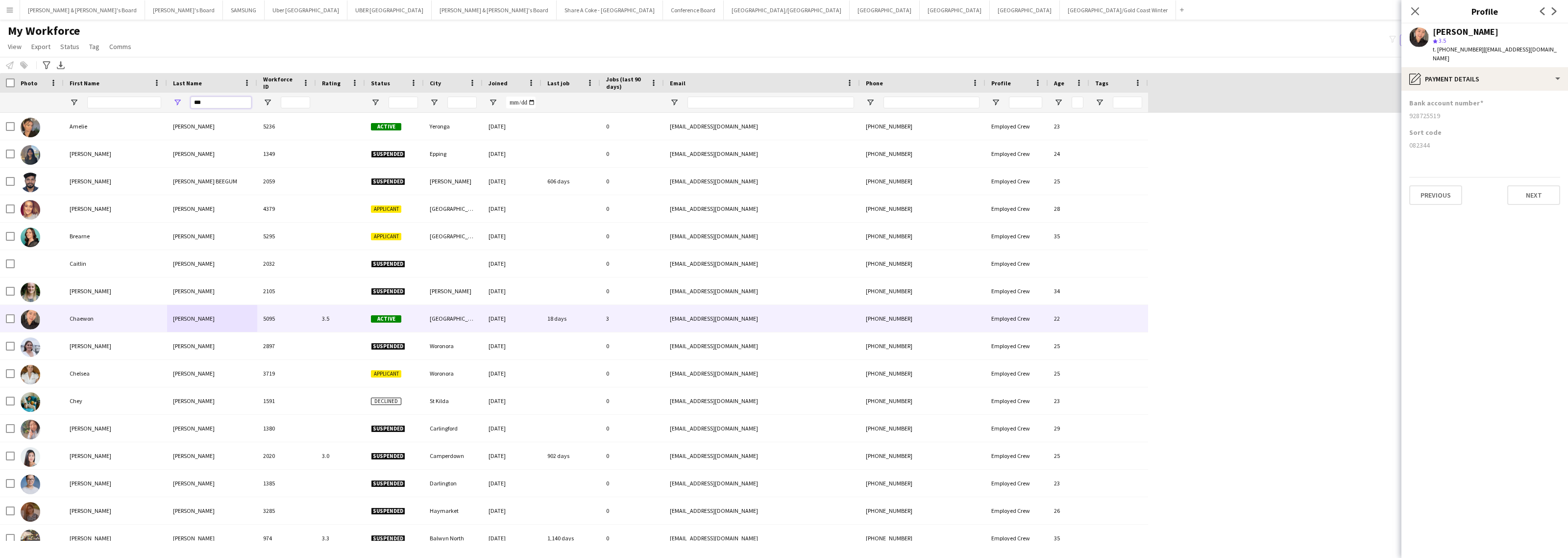
drag, startPoint x: 210, startPoint y: 104, endPoint x: 188, endPoint y: 106, distance: 22.1
click at [188, 106] on div "***" at bounding box center [212, 102] width 90 height 19
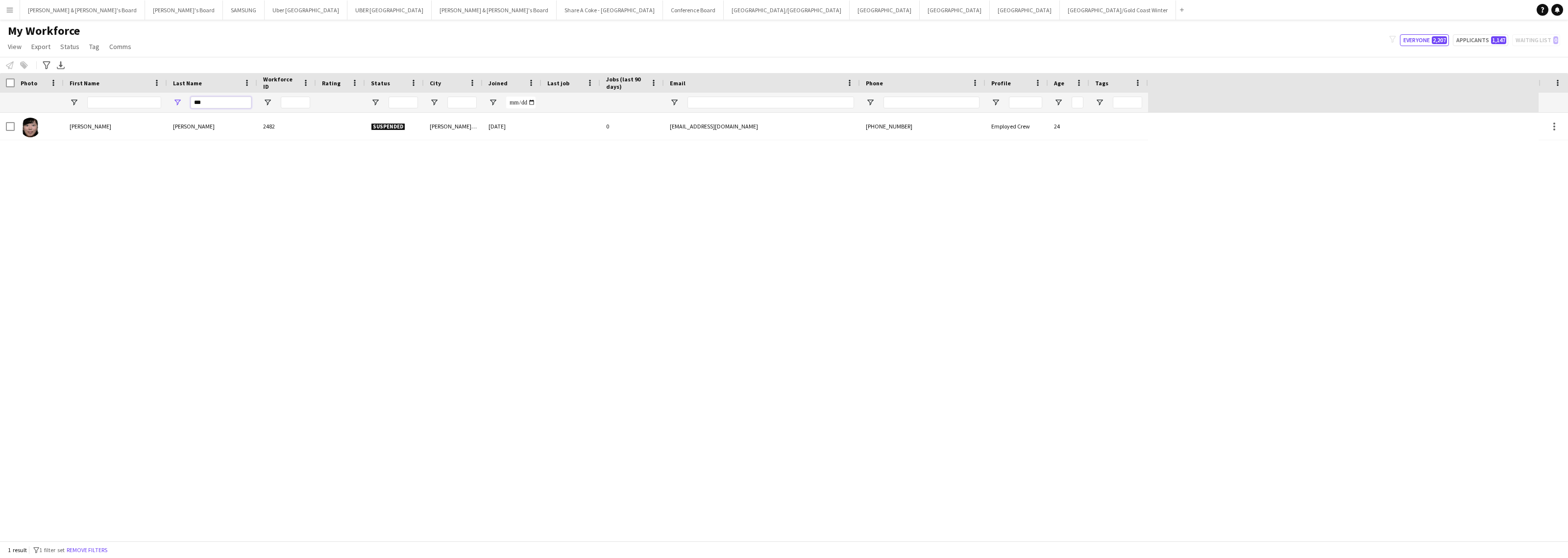
drag, startPoint x: 218, startPoint y: 98, endPoint x: 185, endPoint y: 98, distance: 33.0
click at [185, 98] on div "***" at bounding box center [212, 102] width 90 height 19
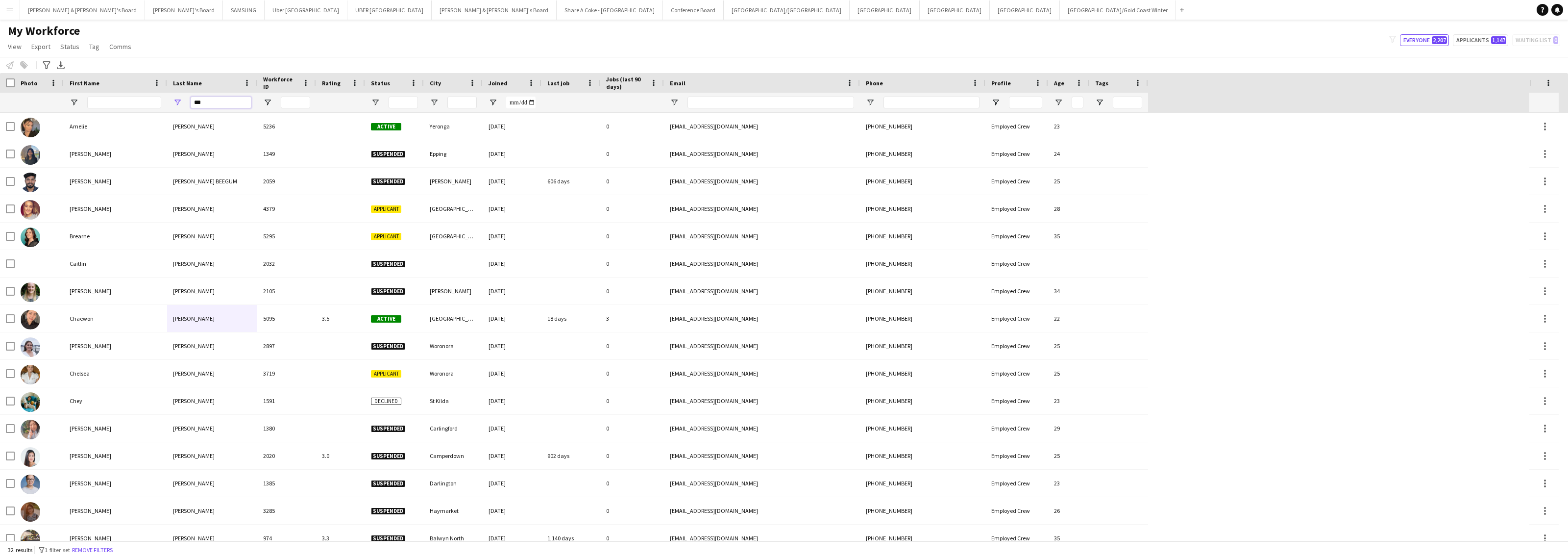
type input "***"
click at [123, 93] on div at bounding box center [124, 102] width 74 height 19
click at [120, 99] on input "First Name Filter Input" at bounding box center [124, 103] width 74 height 12
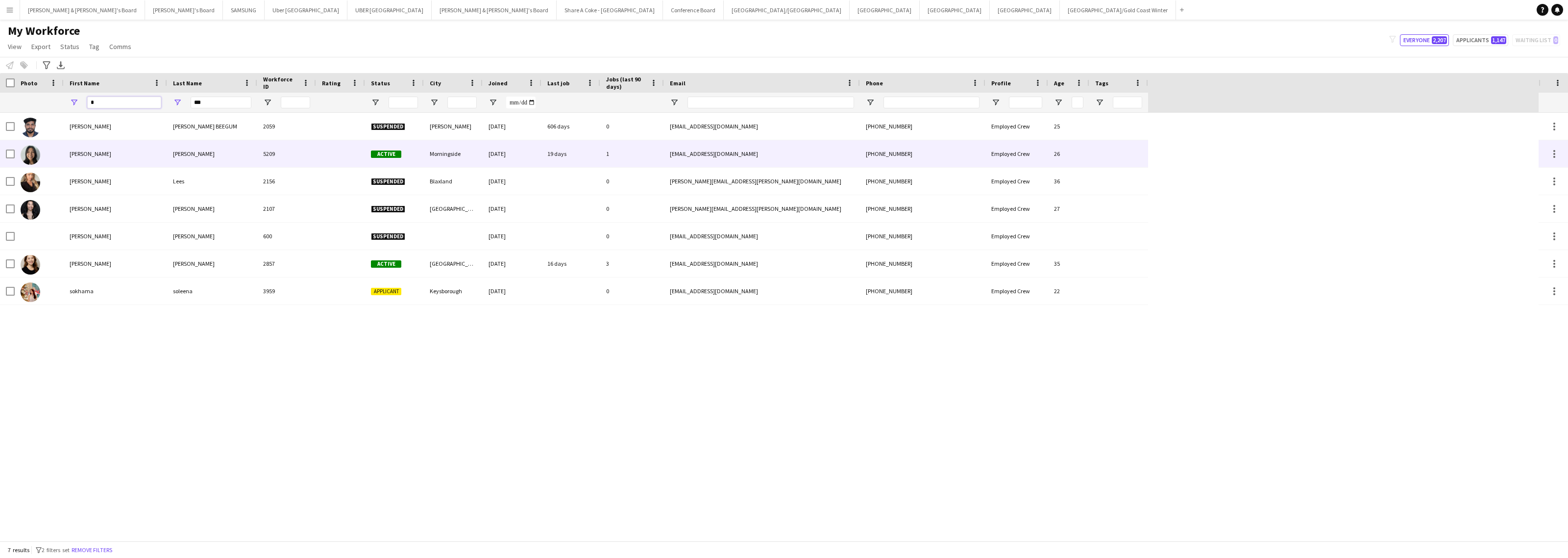
type input "*"
click at [150, 153] on div "[PERSON_NAME]" at bounding box center [115, 154] width 103 height 27
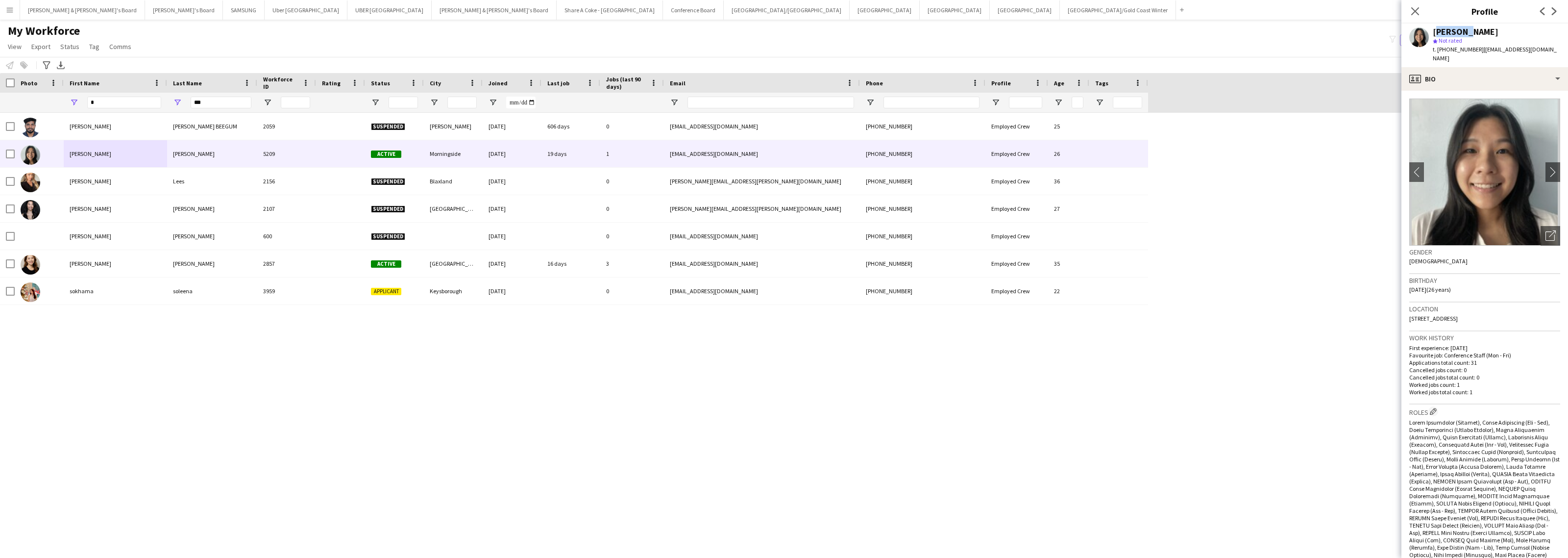
drag, startPoint x: 1433, startPoint y: 31, endPoint x: 1463, endPoint y: 31, distance: 30.0
click at [1463, 31] on div "[PERSON_NAME]" at bounding box center [1465, 32] width 66 height 8
drag, startPoint x: 1465, startPoint y: 32, endPoint x: 1477, endPoint y: 32, distance: 12.0
click at [1477, 32] on div "[PERSON_NAME]" at bounding box center [1496, 32] width 127 height 8
drag, startPoint x: 1477, startPoint y: 51, endPoint x: 1528, endPoint y: 56, distance: 51.2
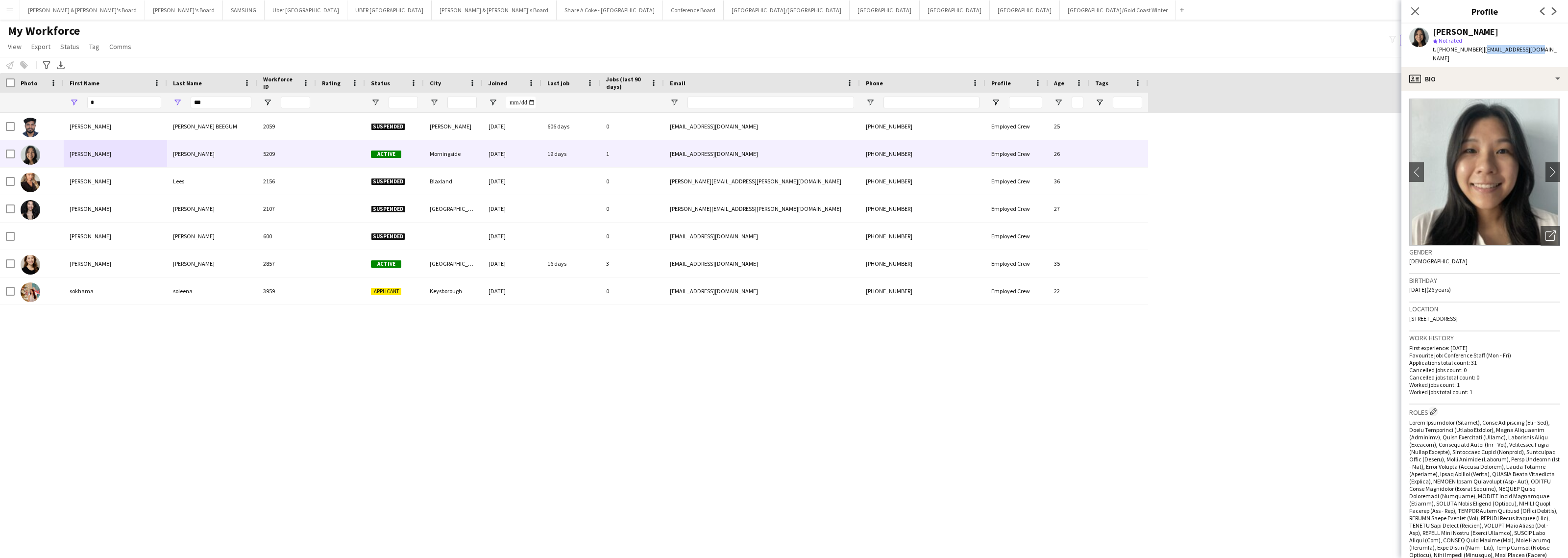
click at [1528, 56] on div "[PERSON_NAME] star Not rated t. [PHONE_NUMBER] | [EMAIL_ADDRESS][DOMAIN_NAME]" at bounding box center [1485, 45] width 167 height 44
drag, startPoint x: 1446, startPoint y: 51, endPoint x: 1471, endPoint y: 55, distance: 25.3
click at [1471, 55] on div "[PERSON_NAME] star Not rated t. [PHONE_NUMBER] | [EMAIL_ADDRESS][DOMAIN_NAME]" at bounding box center [1485, 45] width 167 height 44
drag, startPoint x: 1409, startPoint y: 311, endPoint x: 1448, endPoint y: 314, distance: 39.1
click at [1448, 314] on div "Location [STREET_ADDRESS]" at bounding box center [1484, 316] width 151 height 29
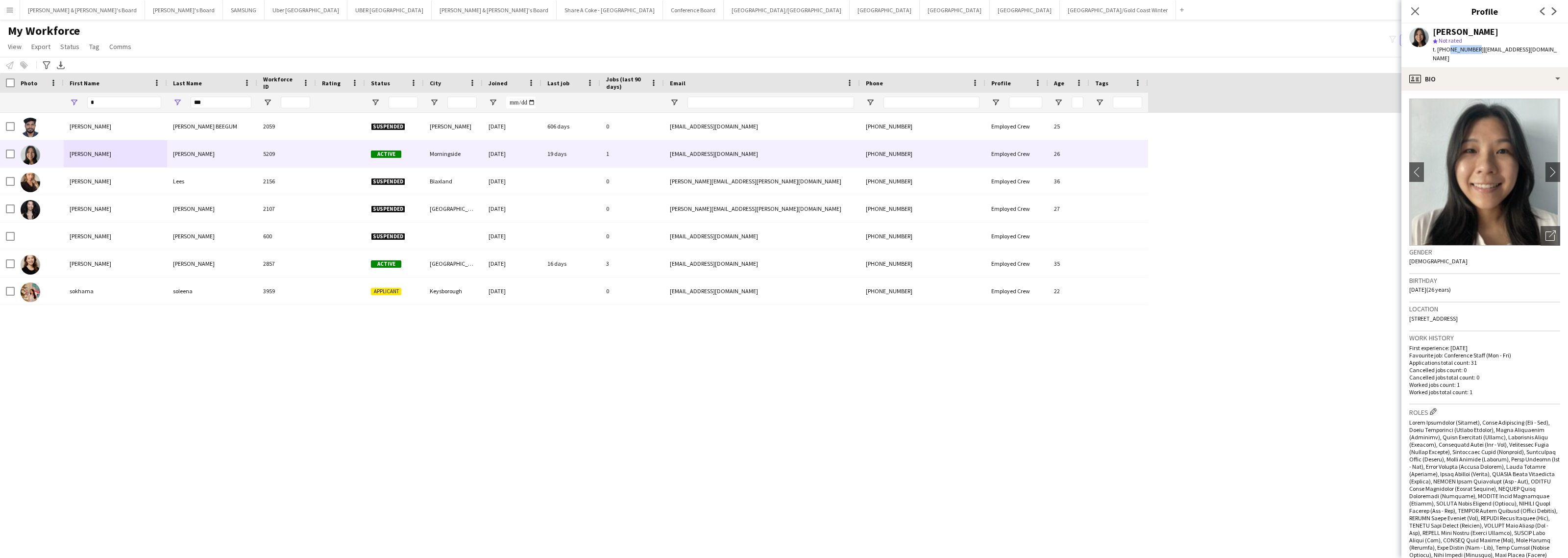
drag, startPoint x: 1452, startPoint y: 310, endPoint x: 1481, endPoint y: 311, distance: 29.0
click at [1458, 315] on span "[STREET_ADDRESS]" at bounding box center [1433, 318] width 49 height 8
click at [1490, 77] on div "profile Bio" at bounding box center [1485, 79] width 167 height 24
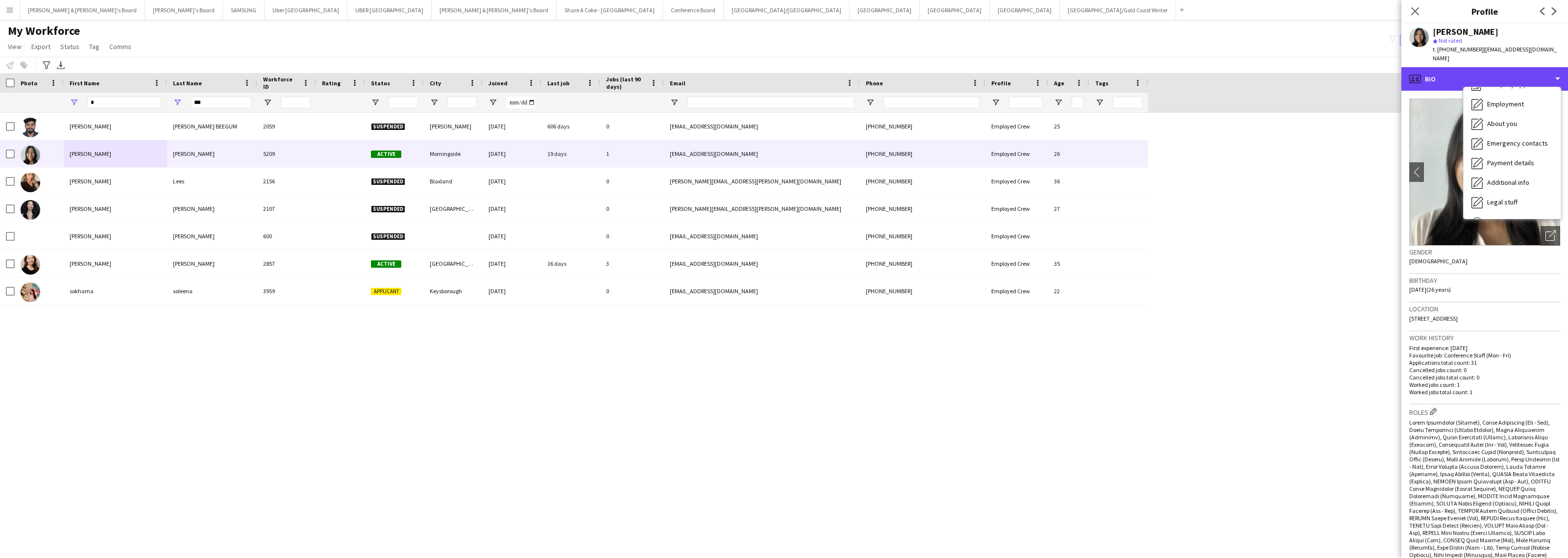
scroll to position [72, 0]
click at [1514, 141] on span "Additional info" at bounding box center [1508, 146] width 42 height 8
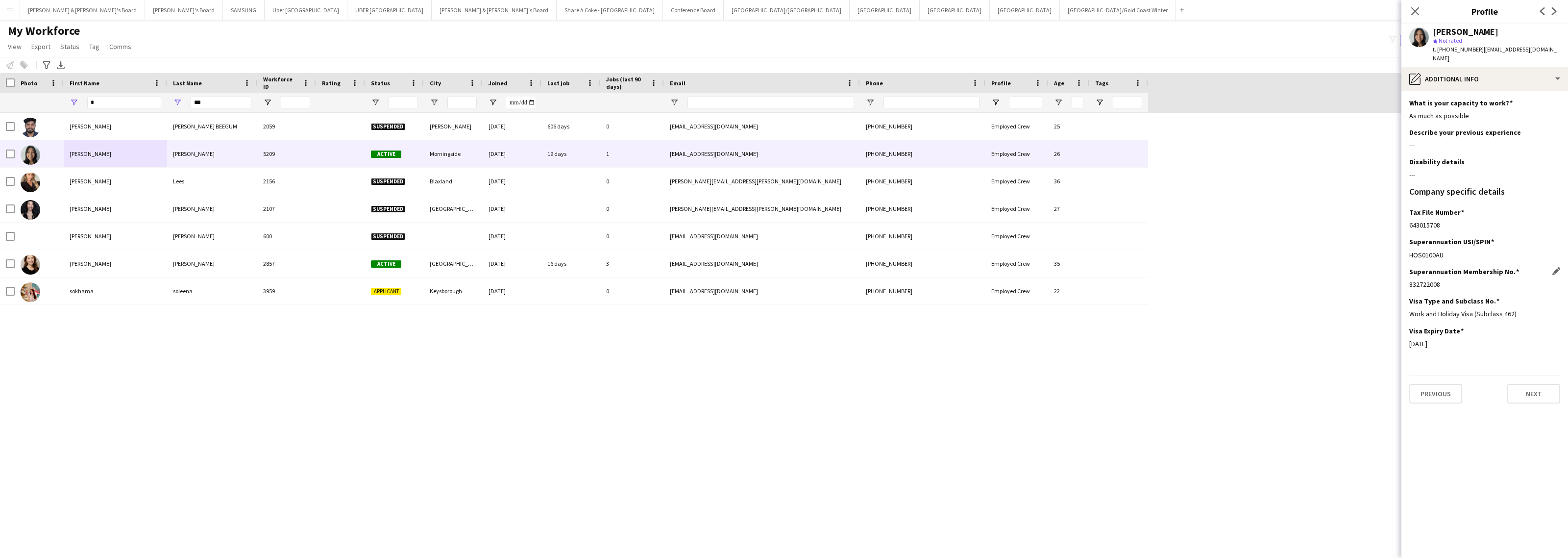
drag, startPoint x: 1406, startPoint y: 278, endPoint x: 1451, endPoint y: 276, distance: 45.0
click at [1451, 276] on app-section-data-types "What is your capacity to work? Edit this field As much as possible Describe you…" at bounding box center [1485, 324] width 167 height 467
drag, startPoint x: 1410, startPoint y: 216, endPoint x: 1471, endPoint y: 219, distance: 61.1
click at [1471, 221] on div "643015708" at bounding box center [1484, 225] width 151 height 8
drag, startPoint x: 1433, startPoint y: 30, endPoint x: 1490, endPoint y: 35, distance: 57.2
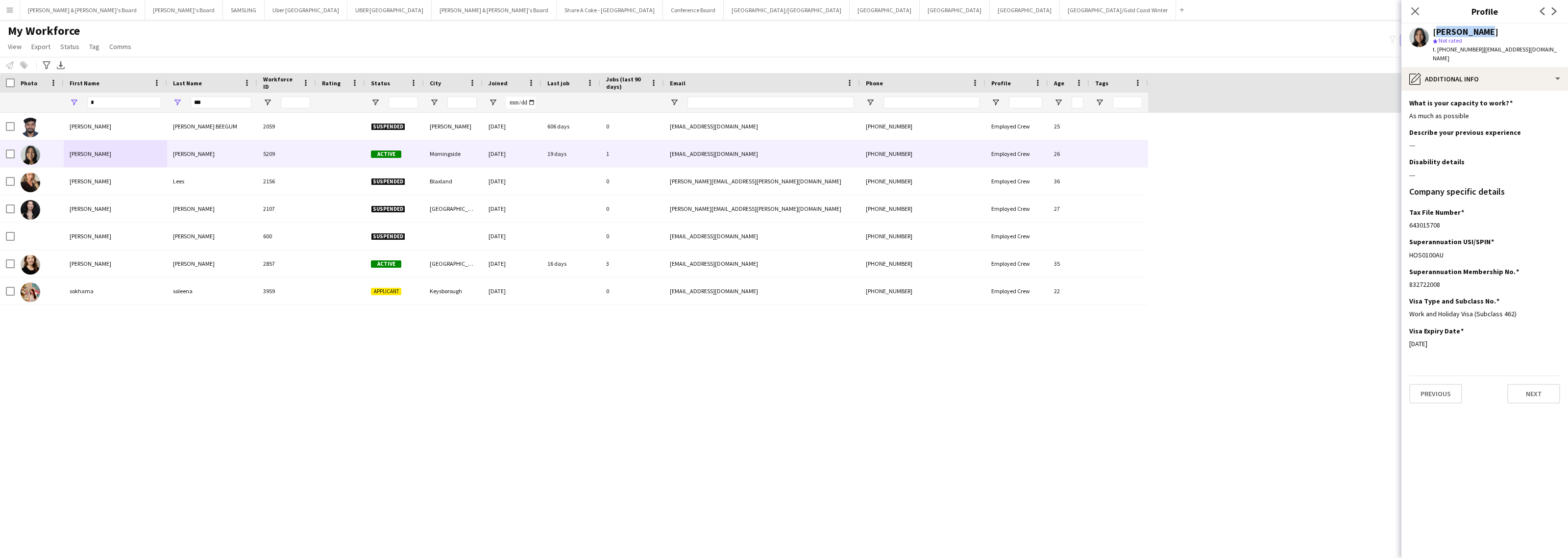
click at [1490, 35] on div "[PERSON_NAME]" at bounding box center [1496, 32] width 127 height 8
click at [1480, 67] on div "pencil4 Additional info" at bounding box center [1485, 79] width 167 height 24
click at [1504, 122] on span "Payment details" at bounding box center [1511, 126] width 47 height 8
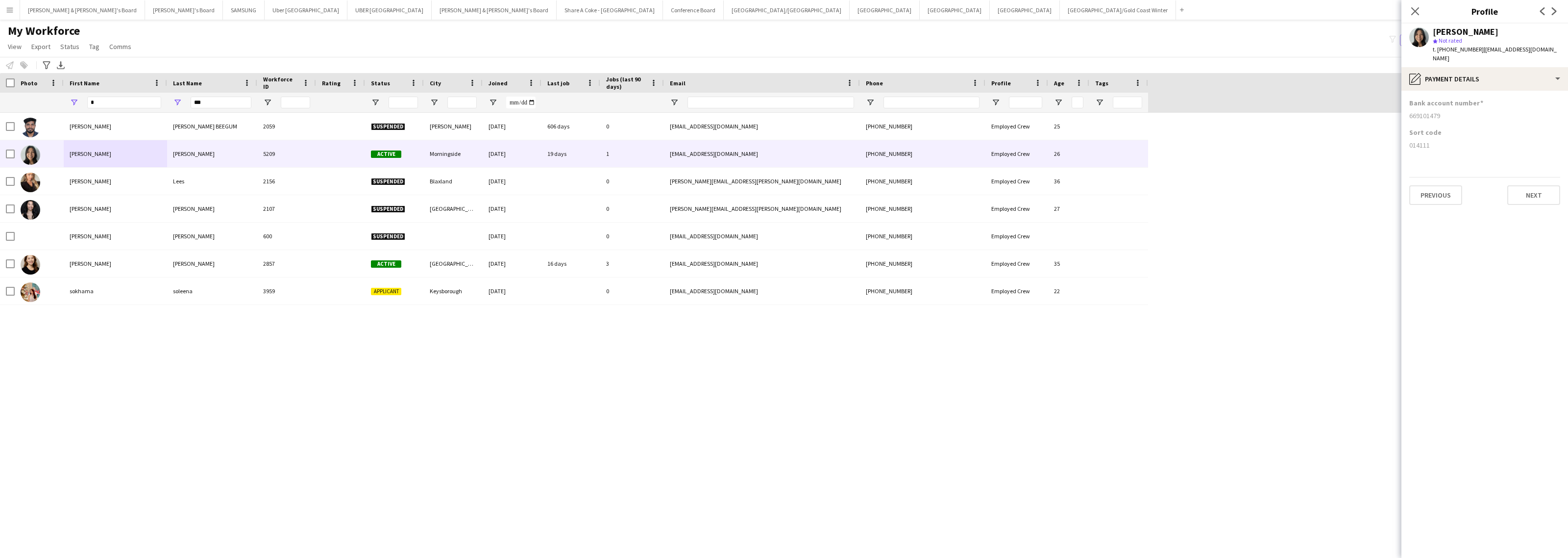
drag, startPoint x: 1408, startPoint y: 141, endPoint x: 1441, endPoint y: 141, distance: 33.0
click at [1441, 141] on app-section-data-types "Bank account number [FINANCIAL_ID] Sort code [FINANCIAL_ID] Previous Next" at bounding box center [1485, 324] width 167 height 467
drag, startPoint x: 1409, startPoint y: 106, endPoint x: 1439, endPoint y: 106, distance: 30.0
click at [1439, 111] on div "669101479" at bounding box center [1484, 115] width 151 height 8
click at [1484, 70] on div "pencil4 Payment details" at bounding box center [1485, 79] width 167 height 24
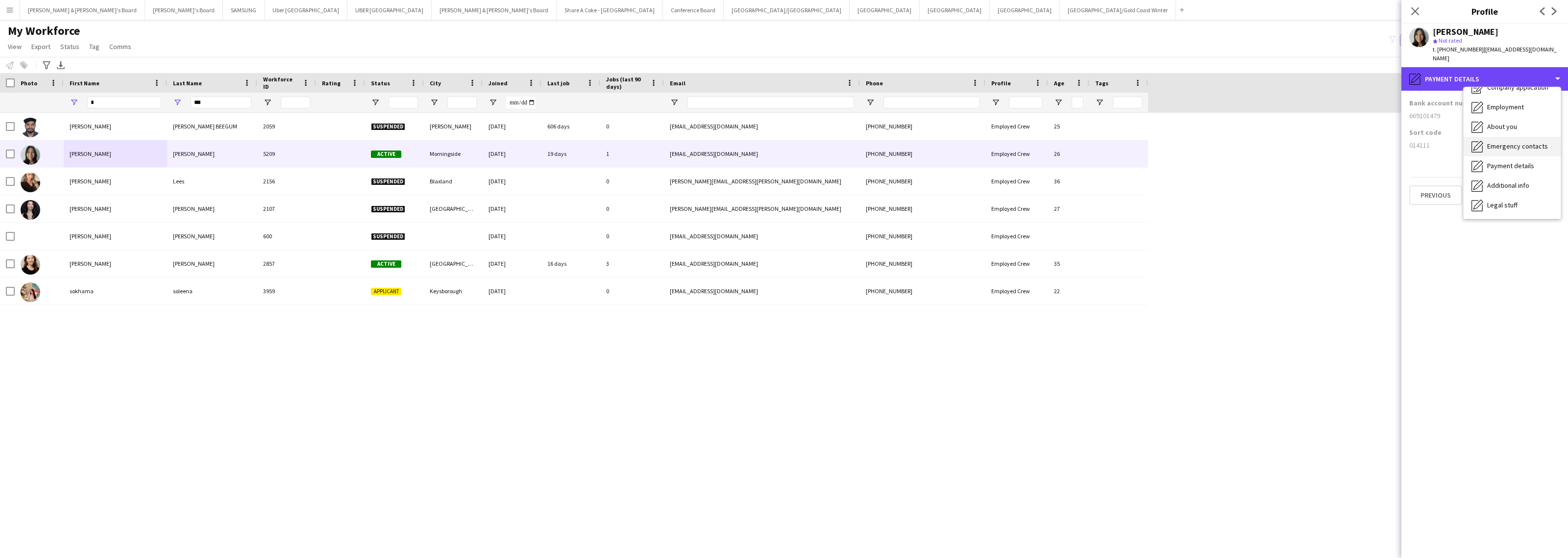
scroll to position [0, 0]
click at [1507, 94] on div "Bio Bio" at bounding box center [1512, 100] width 97 height 19
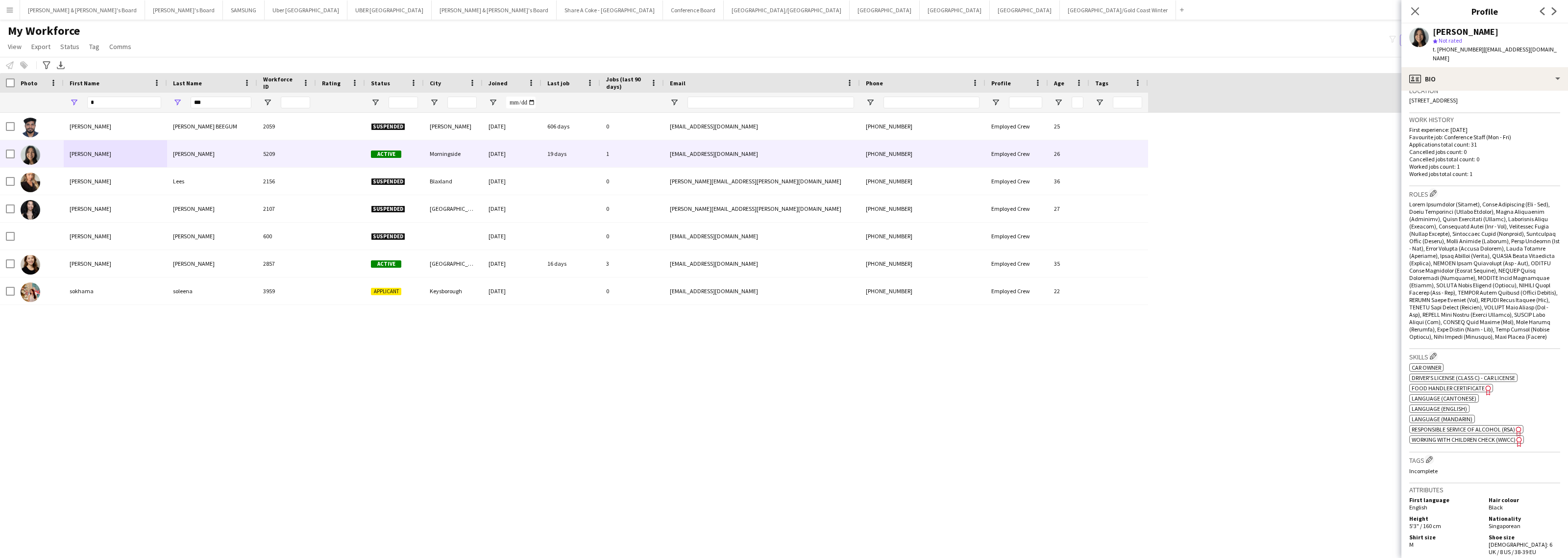
scroll to position [368, 0]
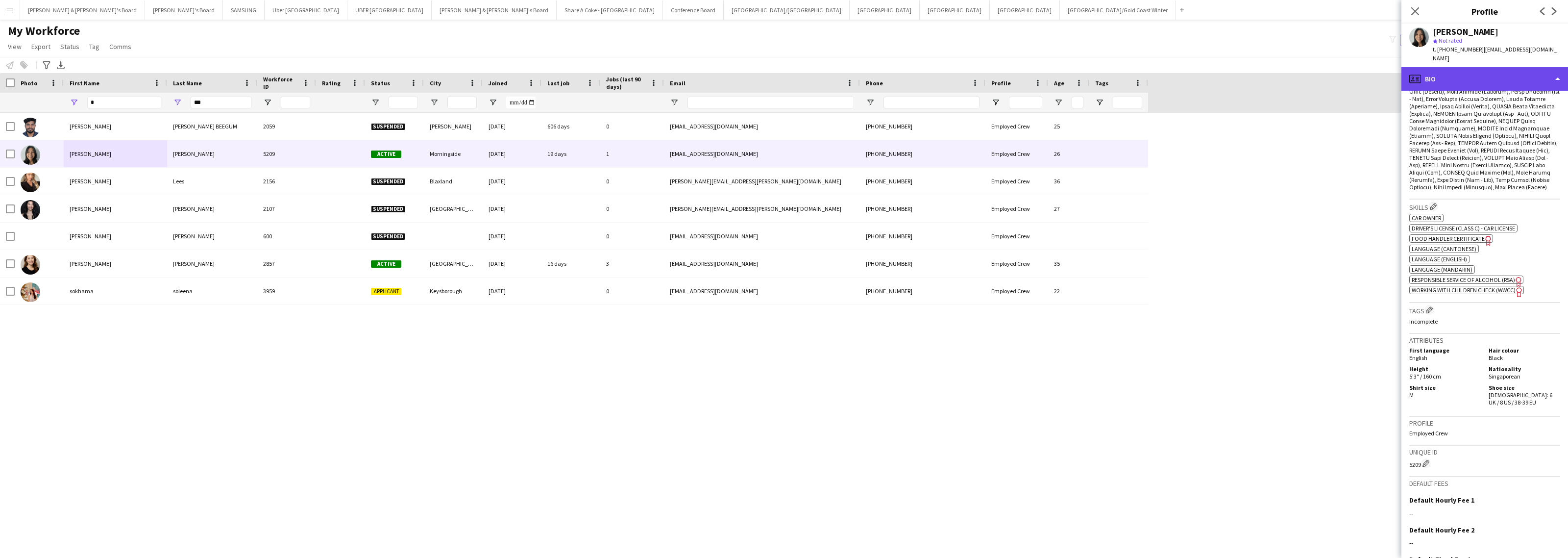
click at [1447, 67] on div "profile Bio" at bounding box center [1485, 79] width 167 height 24
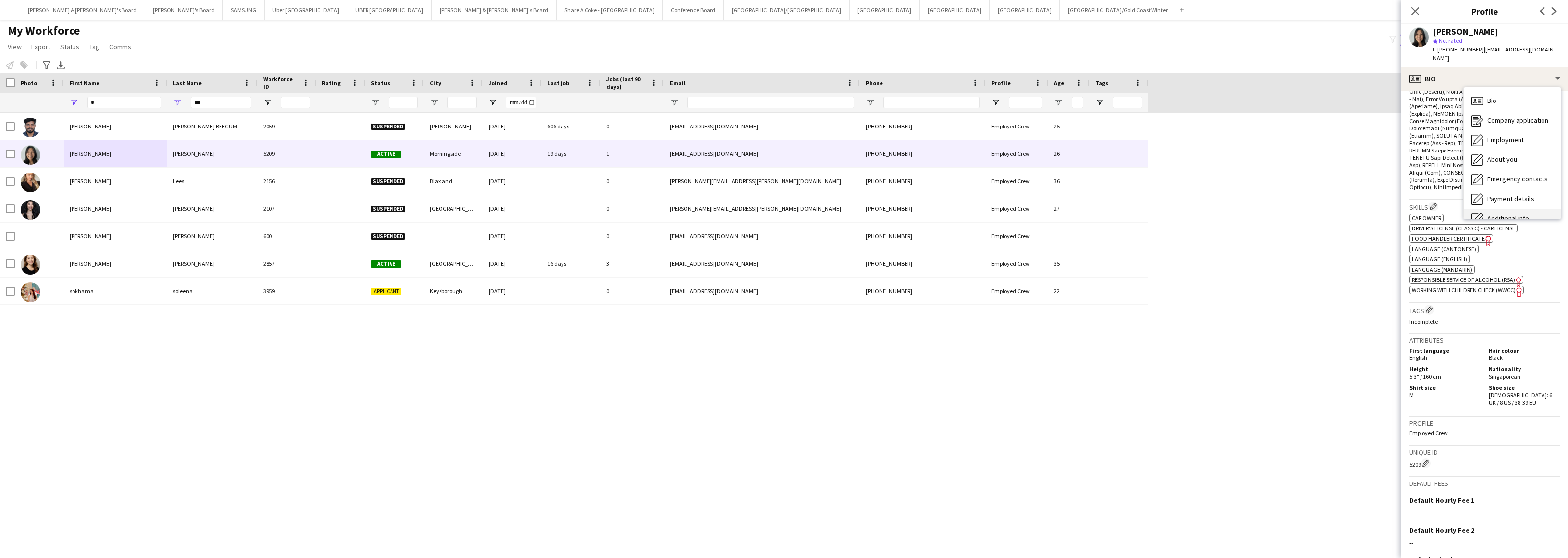
click at [1516, 209] on div "Additional info Additional info" at bounding box center [1512, 218] width 97 height 19
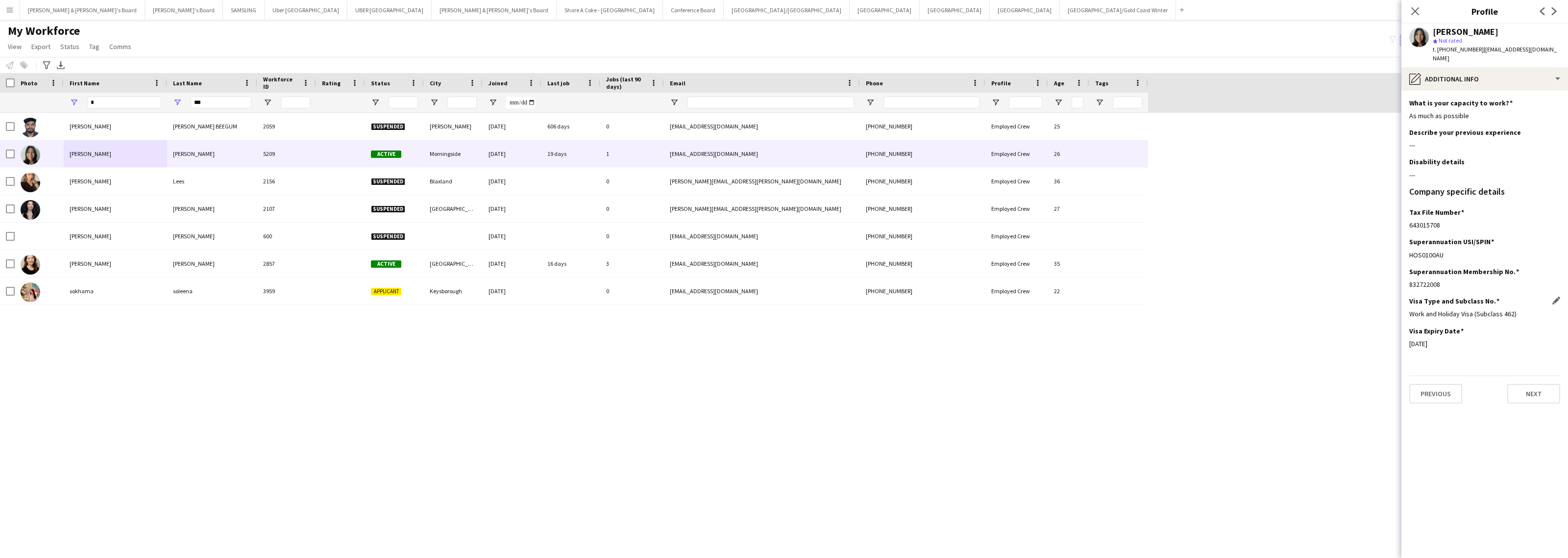
drag, startPoint x: 1407, startPoint y: 305, endPoint x: 1524, endPoint y: 310, distance: 117.1
click at [1524, 310] on app-section-data-types "What is your capacity to work? Edit this field As much as possible Describe you…" at bounding box center [1485, 324] width 167 height 467
drag, startPoint x: 1406, startPoint y: 339, endPoint x: 1456, endPoint y: 337, distance: 50.0
click at [1456, 337] on app-section-data-types "What is your capacity to work? Edit this field As much as possible Describe you…" at bounding box center [1485, 324] width 167 height 467
drag, startPoint x: 214, startPoint y: 99, endPoint x: 150, endPoint y: 93, distance: 64.3
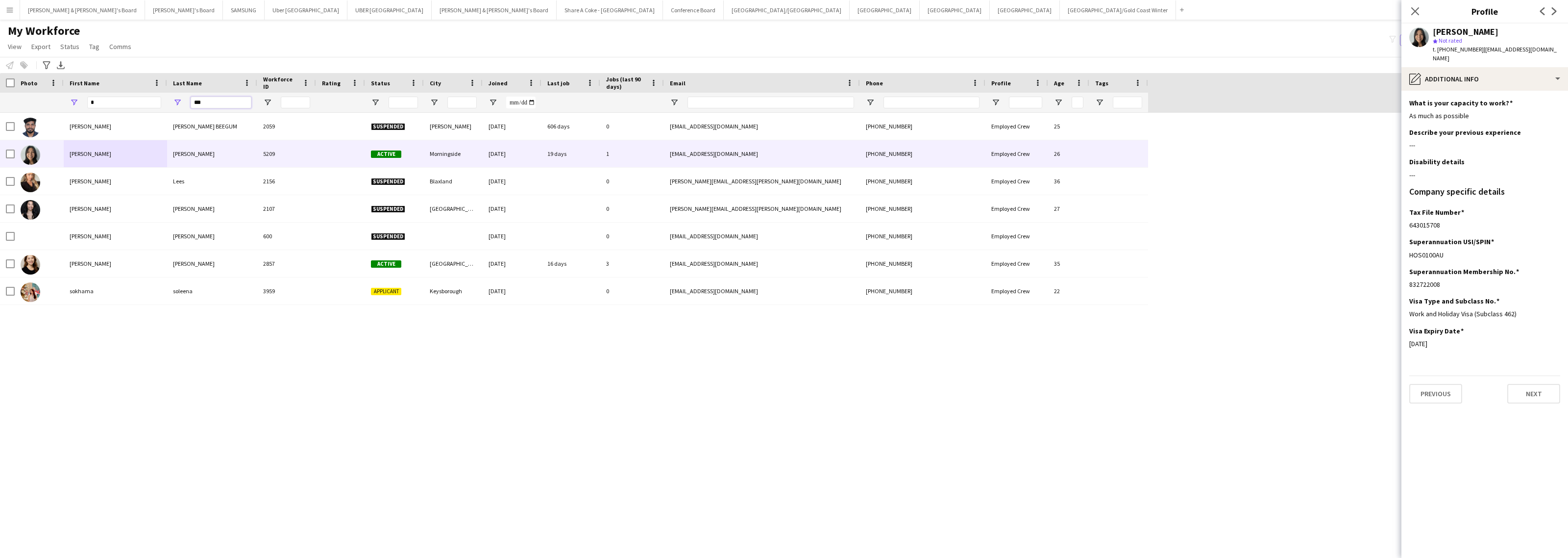
click at [151, 93] on div "* ***" at bounding box center [574, 102] width 1148 height 19
paste input "**********"
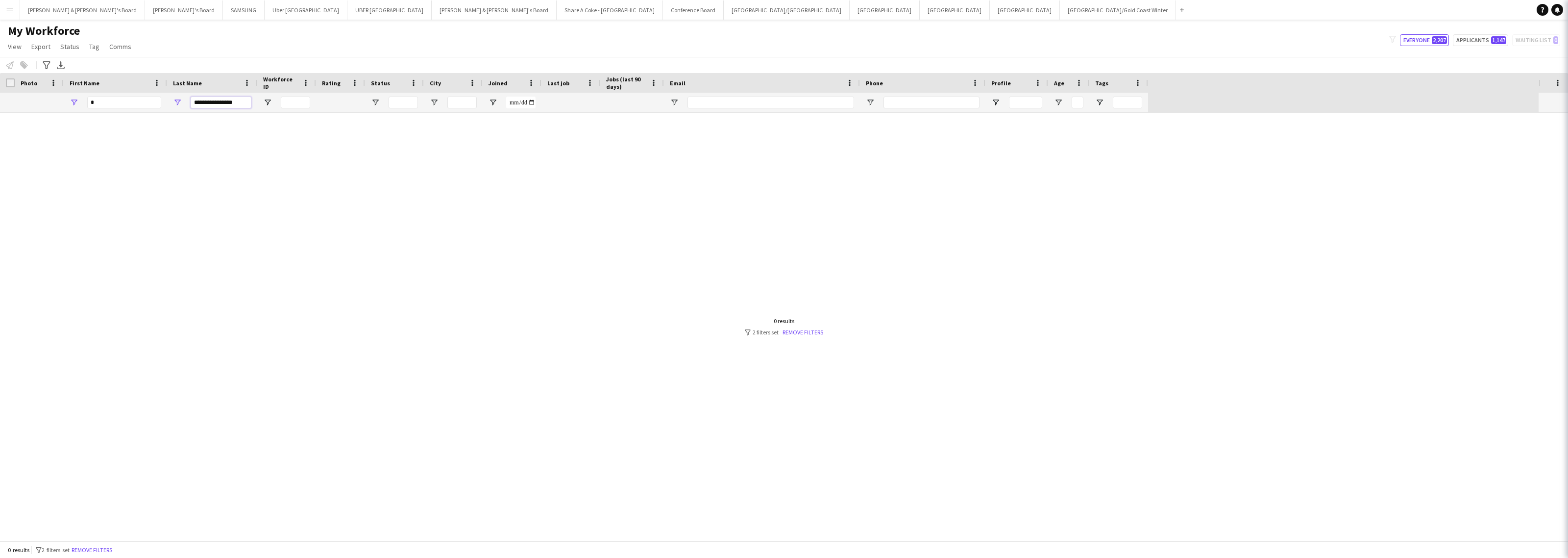
type input "**********"
drag, startPoint x: 110, startPoint y: 99, endPoint x: 66, endPoint y: 102, distance: 44.1
click at [66, 102] on div "*" at bounding box center [115, 102] width 103 height 19
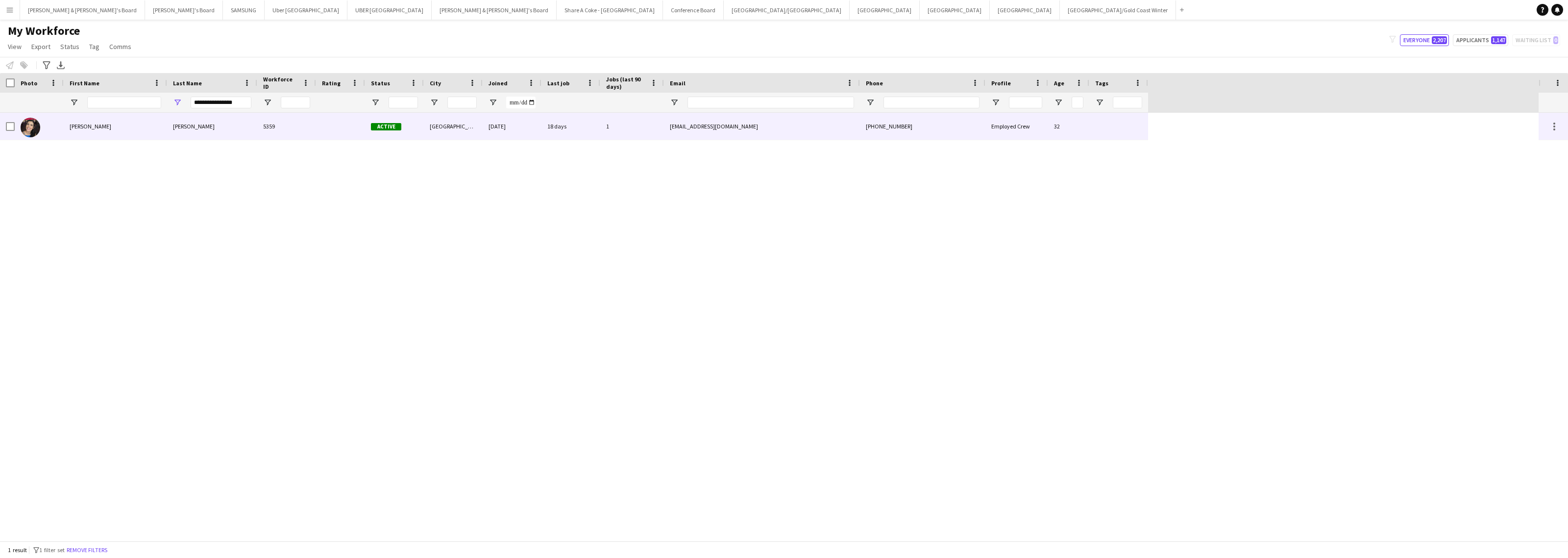
click at [102, 118] on div "[PERSON_NAME]" at bounding box center [115, 126] width 103 height 27
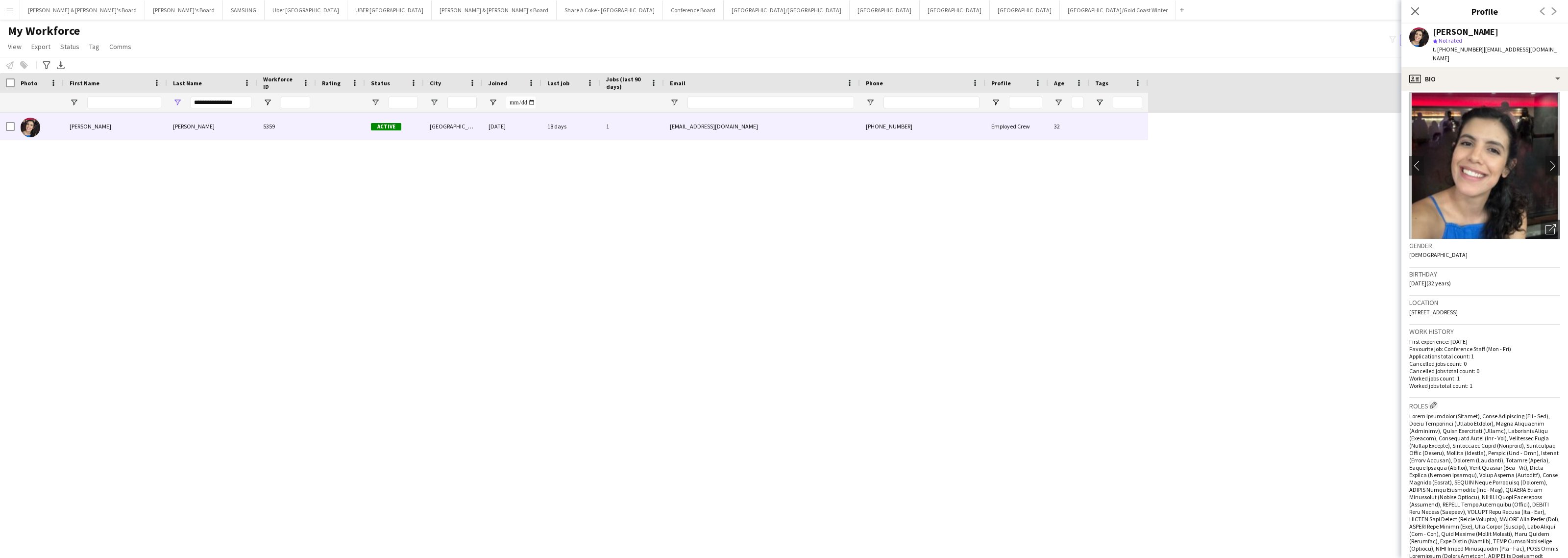
scroll to position [0, 0]
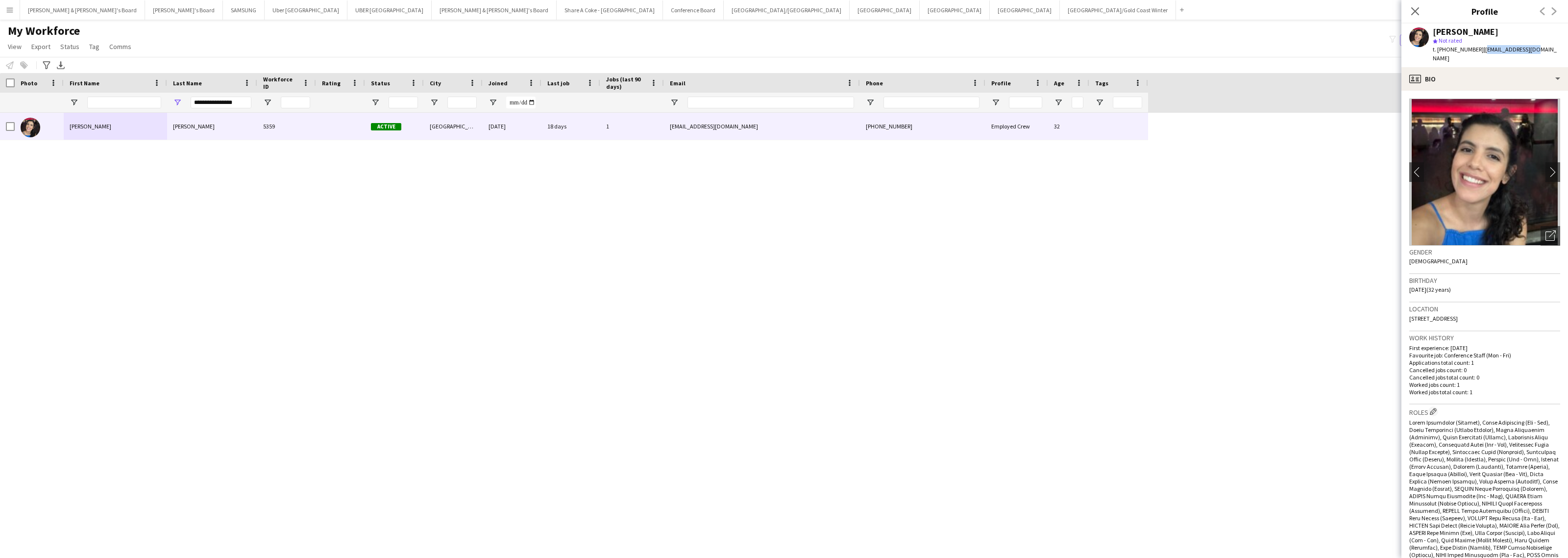
drag, startPoint x: 1476, startPoint y: 50, endPoint x: 1537, endPoint y: 56, distance: 61.3
click at [1535, 53] on div "[PERSON_NAME] star Not rated t. [PHONE_NUMBER] | [EMAIL_ADDRESS][DOMAIN_NAME]" at bounding box center [1485, 45] width 167 height 44
drag, startPoint x: 1446, startPoint y: 50, endPoint x: 1472, endPoint y: 54, distance: 26.3
click at [1472, 54] on div "t. [PHONE_NUMBER] | [EMAIL_ADDRESS][DOMAIN_NAME]" at bounding box center [1496, 54] width 127 height 18
drag, startPoint x: 1409, startPoint y: 310, endPoint x: 1451, endPoint y: 314, distance: 42.2
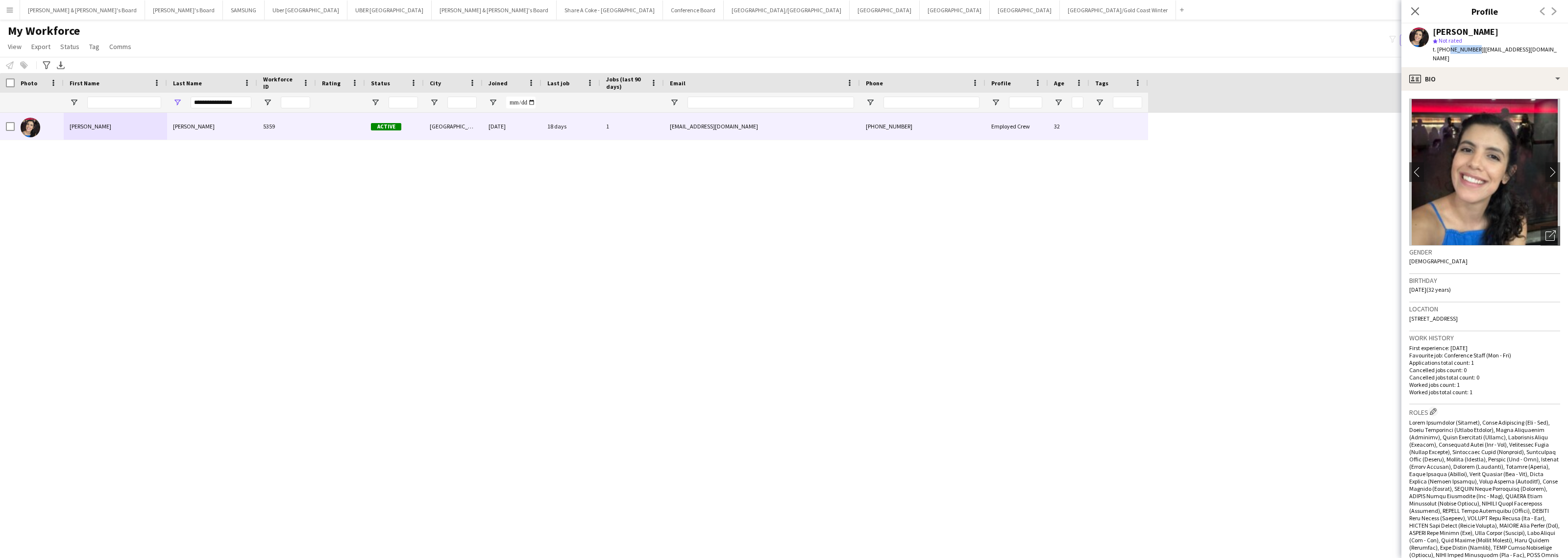
click at [1451, 314] on div "Location [STREET_ADDRESS]" at bounding box center [1484, 316] width 151 height 29
drag, startPoint x: 1455, startPoint y: 309, endPoint x: 1486, endPoint y: 309, distance: 31.0
click at [1458, 315] on span "[STREET_ADDRESS]" at bounding box center [1433, 318] width 49 height 8
click at [1472, 76] on div "profile Bio" at bounding box center [1485, 79] width 167 height 24
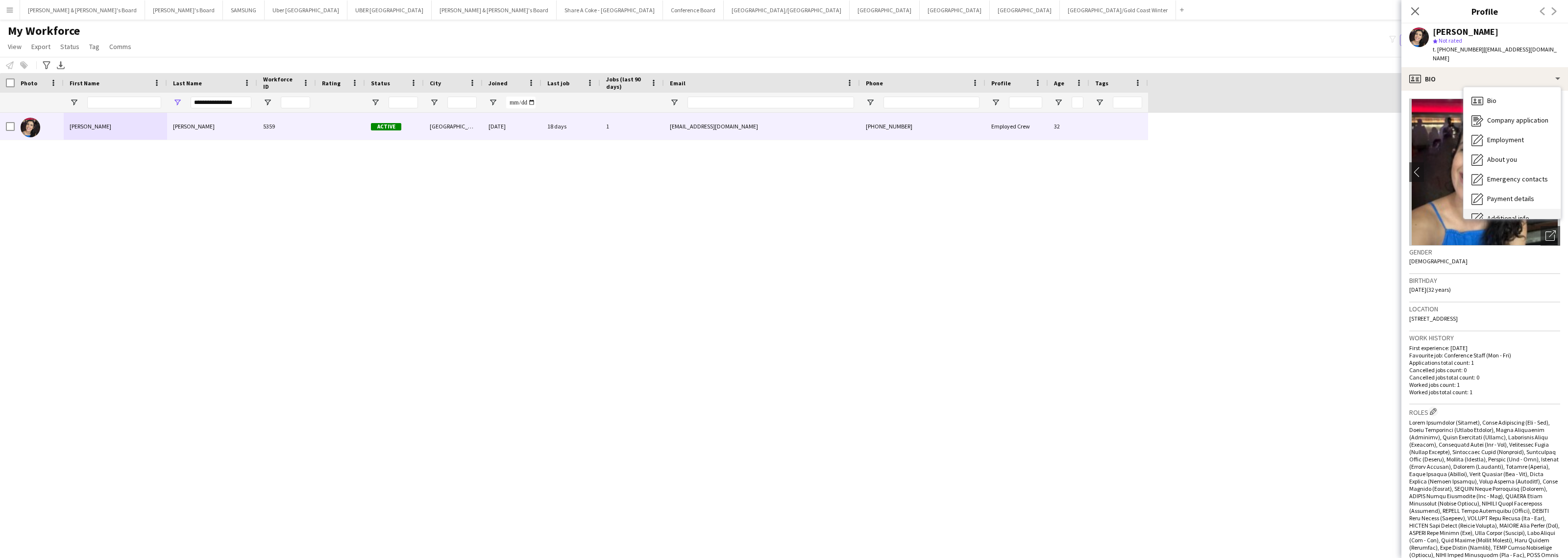
click at [1528, 214] on span "Additional info" at bounding box center [1508, 218] width 42 height 8
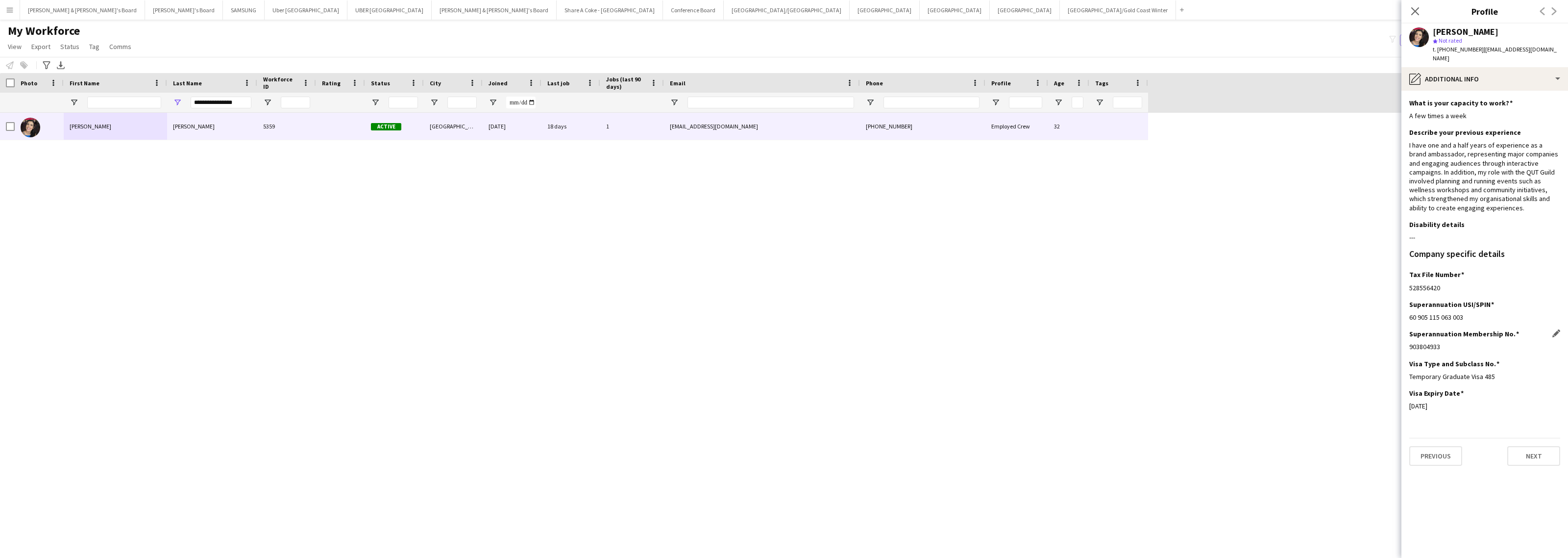
drag, startPoint x: 1408, startPoint y: 340, endPoint x: 1450, endPoint y: 340, distance: 42.0
click at [1449, 340] on app-section-data-types "What is your capacity to work? Edit this field A few times a week Describe your…" at bounding box center [1485, 324] width 167 height 467
drag, startPoint x: 1409, startPoint y: 281, endPoint x: 1449, endPoint y: 280, distance: 40.0
click at [1449, 284] on div "528556420" at bounding box center [1484, 288] width 151 height 8
drag, startPoint x: 1410, startPoint y: 372, endPoint x: 1544, endPoint y: 366, distance: 134.1
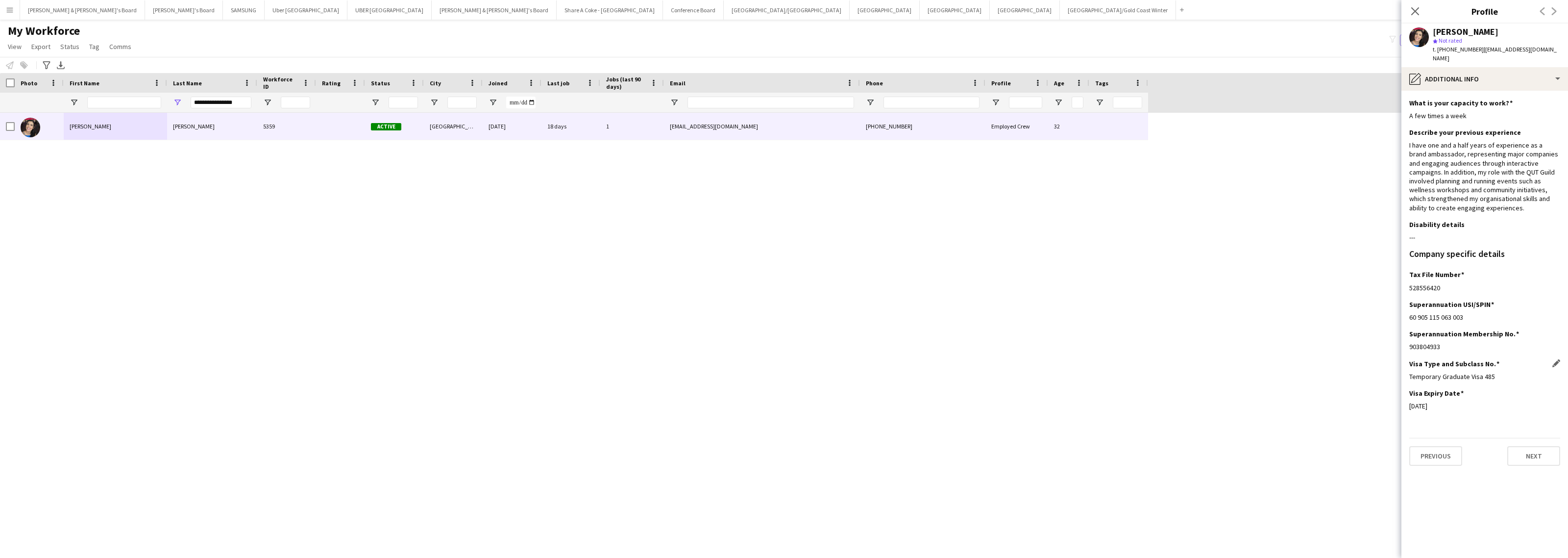
click at [1544, 366] on div "Visa Type and Subclass No. Edit this field Temporary Graduate Visa 485" at bounding box center [1484, 374] width 151 height 29
drag, startPoint x: 1409, startPoint y: 400, endPoint x: 1462, endPoint y: 398, distance: 53.0
click at [1462, 401] on div "[DATE]" at bounding box center [1484, 406] width 151 height 8
drag, startPoint x: 1433, startPoint y: 30, endPoint x: 1535, endPoint y: 33, distance: 102.0
click at [1535, 33] on div "[PERSON_NAME] star Not rated t. [PHONE_NUMBER] | [EMAIL_ADDRESS][DOMAIN_NAME]" at bounding box center [1485, 45] width 167 height 44
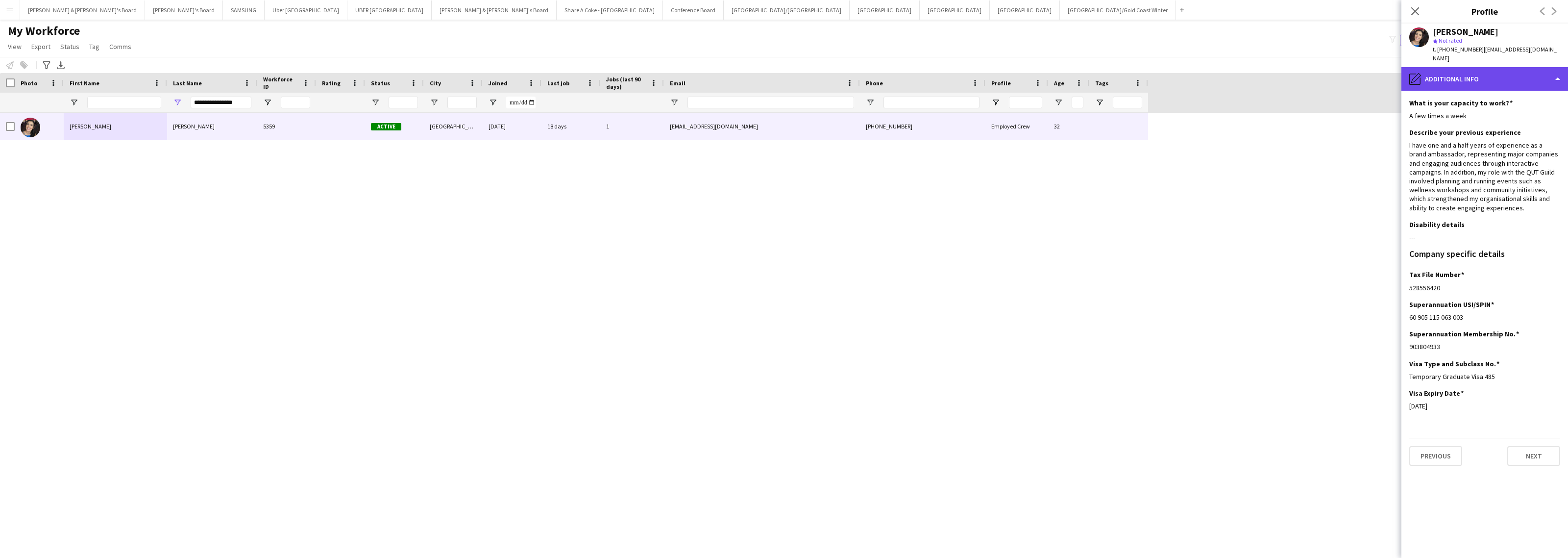
click at [1452, 74] on div "pencil4 Additional info" at bounding box center [1485, 79] width 167 height 24
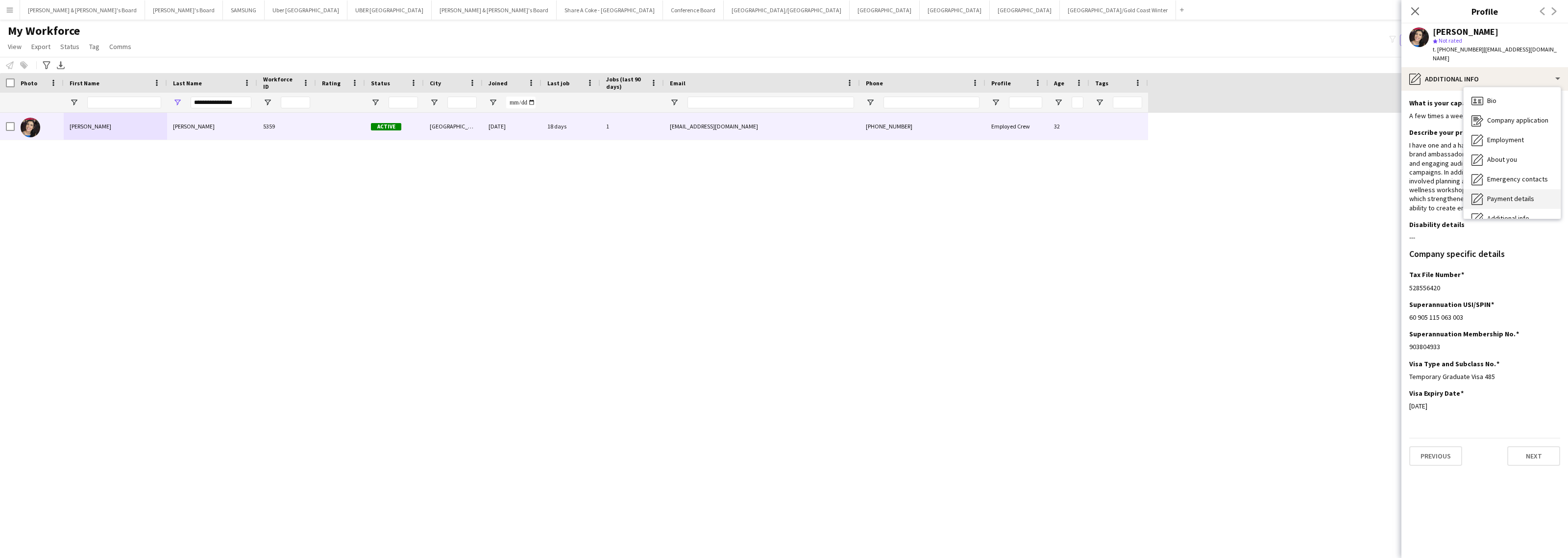
click at [1487, 194] on span "Payment details" at bounding box center [1511, 199] width 47 height 8
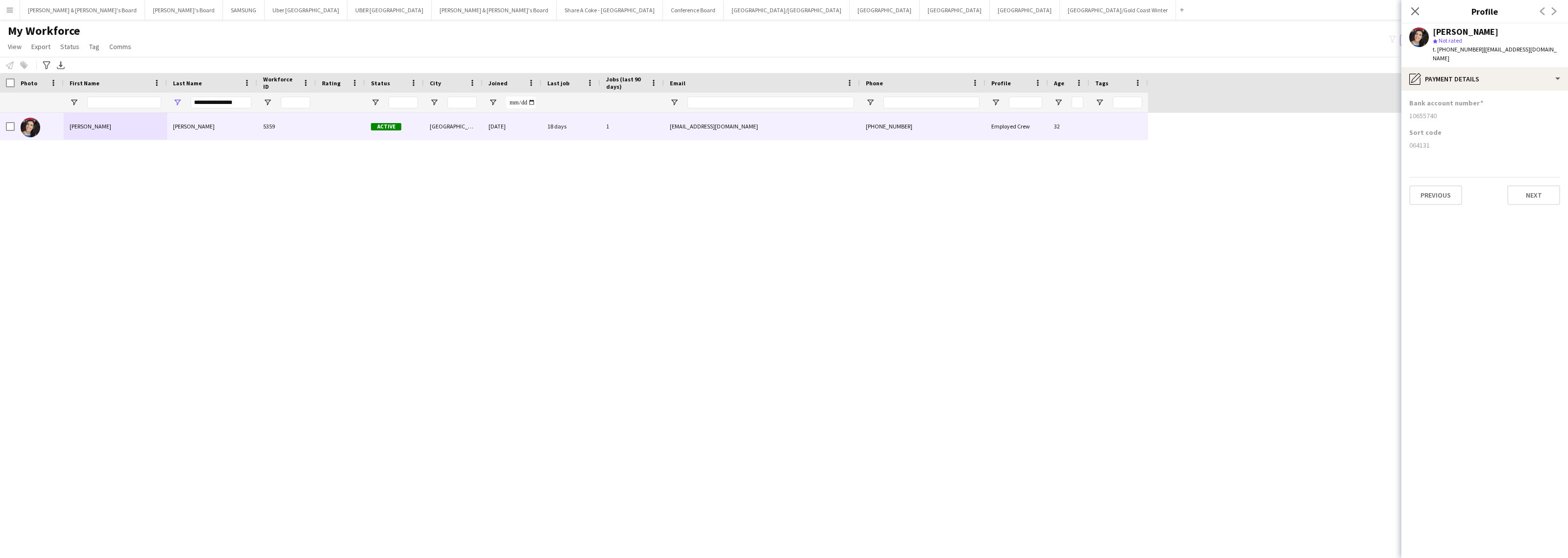
drag, startPoint x: 1409, startPoint y: 138, endPoint x: 1449, endPoint y: 141, distance: 40.1
click at [1449, 141] on div "Sort code 064131" at bounding box center [1484, 142] width 151 height 29
drag, startPoint x: 1409, startPoint y: 109, endPoint x: 1459, endPoint y: 110, distance: 50.0
click at [1459, 111] on div "10655740" at bounding box center [1484, 115] width 151 height 8
drag, startPoint x: 1491, startPoint y: 33, endPoint x: 1529, endPoint y: 40, distance: 38.6
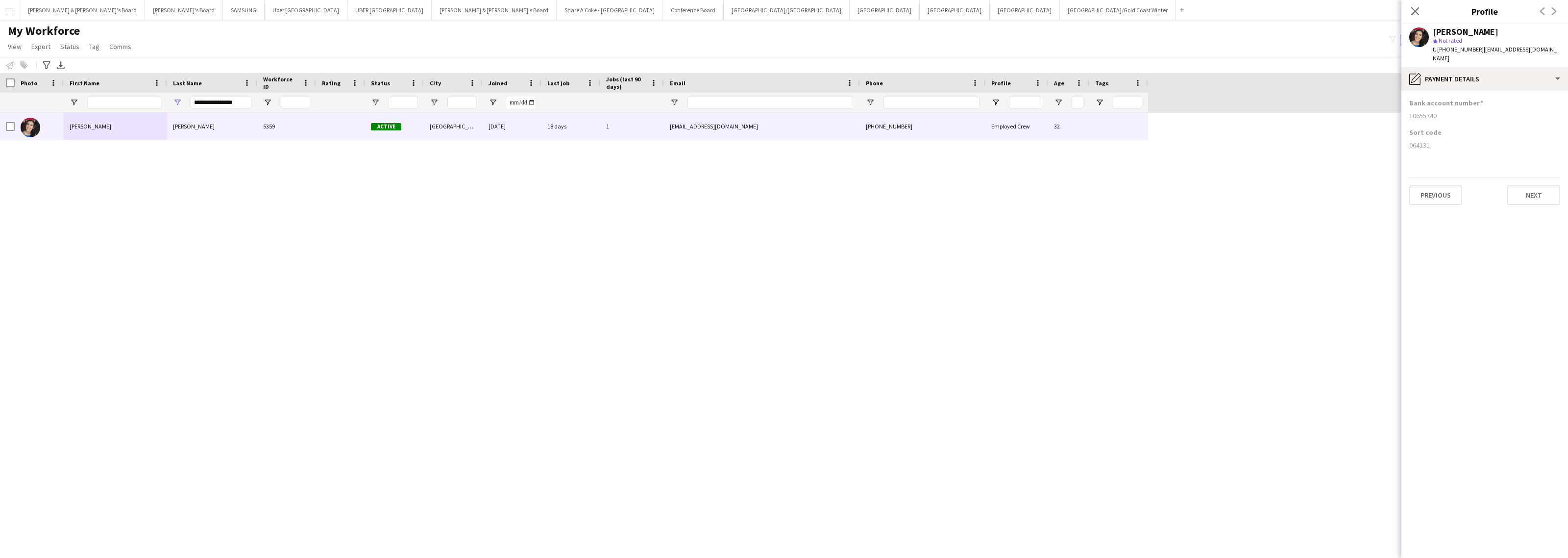
click at [1529, 40] on div "[PERSON_NAME] star Not rated t. [PHONE_NUMBER] | [EMAIL_ADDRESS][DOMAIN_NAME]" at bounding box center [1485, 45] width 167 height 44
click at [1535, 40] on div "[PERSON_NAME] star Not rated t. [PHONE_NUMBER] | [EMAIL_ADDRESS][DOMAIN_NAME]" at bounding box center [1485, 45] width 167 height 44
drag, startPoint x: 1531, startPoint y: 32, endPoint x: 1491, endPoint y: 25, distance: 40.6
click at [1491, 25] on div "[PERSON_NAME] star Not rated t. [PHONE_NUMBER] | [EMAIL_ADDRESS][DOMAIN_NAME]" at bounding box center [1485, 45] width 167 height 44
drag, startPoint x: 238, startPoint y: 102, endPoint x: 153, endPoint y: 102, distance: 85.0
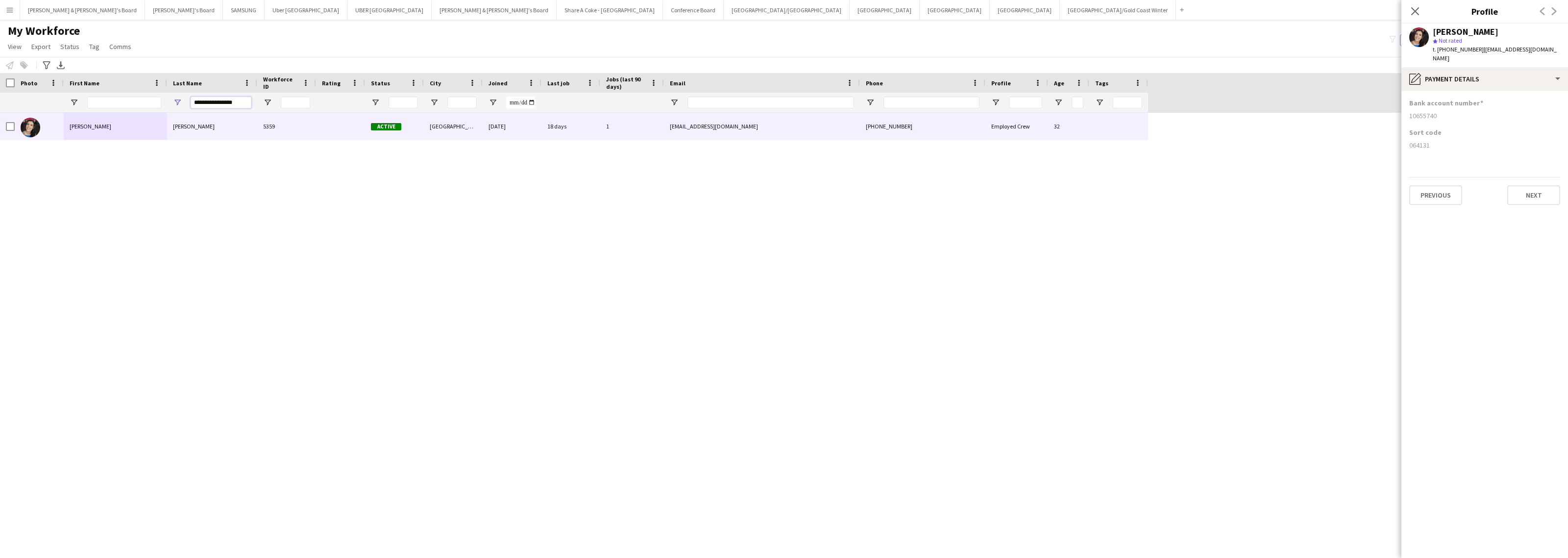
click at [153, 102] on div "**********" at bounding box center [574, 102] width 1148 height 19
paste input "Last Name Filter Input"
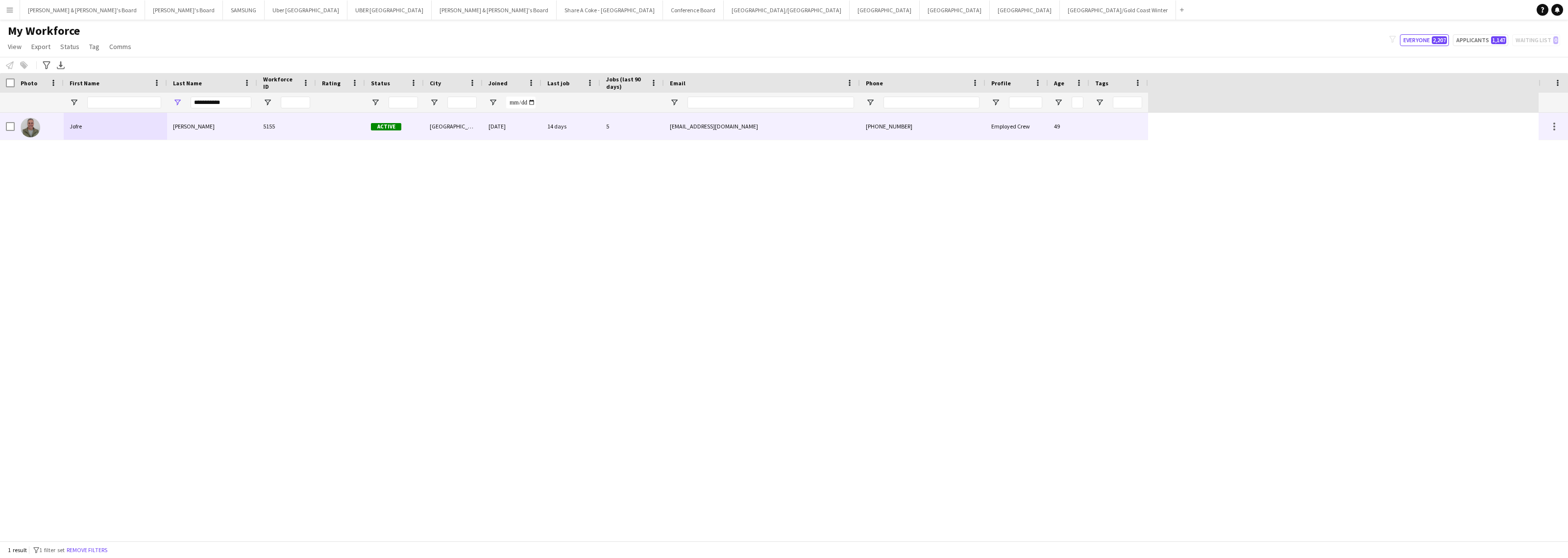
click at [202, 128] on div "[PERSON_NAME]" at bounding box center [212, 126] width 90 height 27
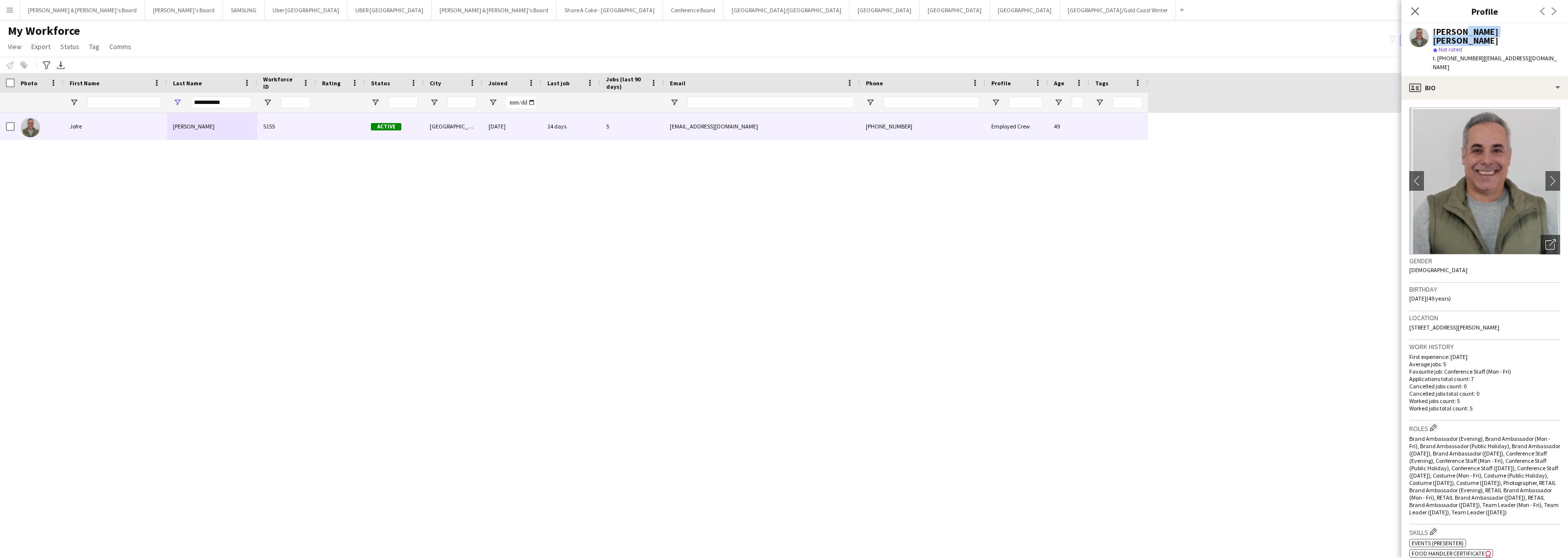
drag, startPoint x: 1457, startPoint y: 32, endPoint x: 1534, endPoint y: 28, distance: 77.1
click at [1534, 28] on div "[PERSON_NAME] [PERSON_NAME]" at bounding box center [1496, 36] width 127 height 18
drag, startPoint x: 1434, startPoint y: 30, endPoint x: 1452, endPoint y: 32, distance: 18.1
click at [1452, 32] on div "[PERSON_NAME] [PERSON_NAME]" at bounding box center [1496, 36] width 127 height 18
drag, startPoint x: 1475, startPoint y: 49, endPoint x: 1493, endPoint y: 50, distance: 18.0
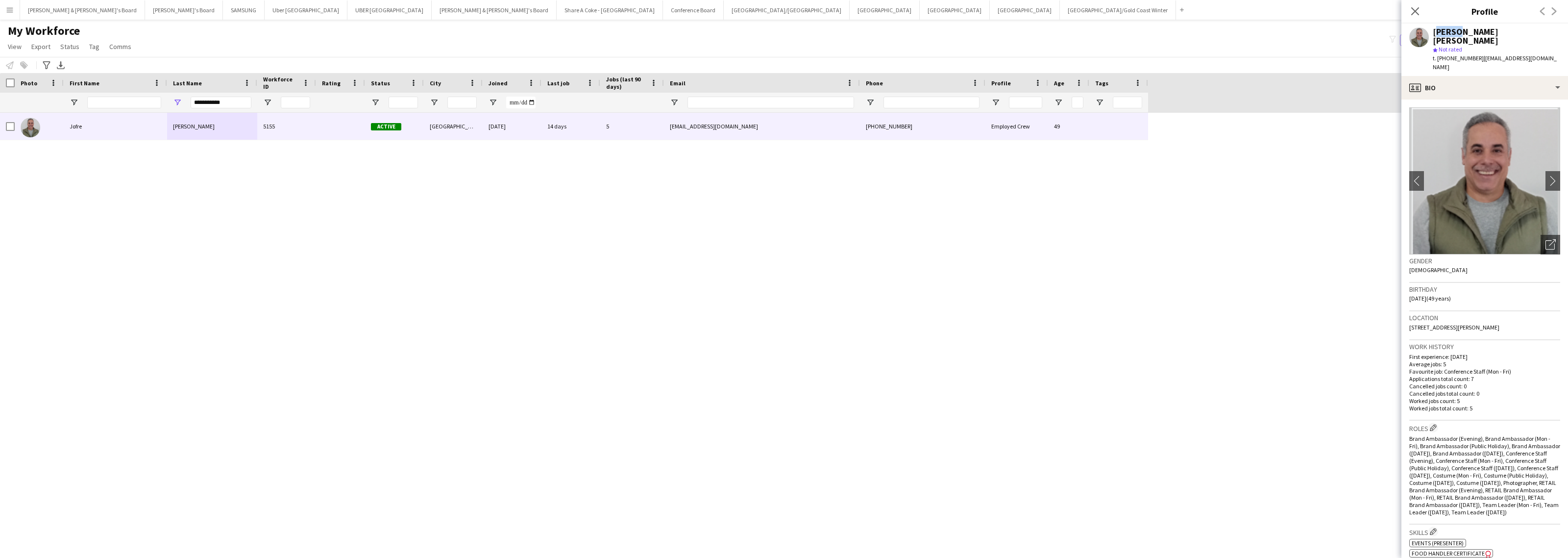
click at [1493, 55] on span "| [EMAIL_ADDRESS][DOMAIN_NAME]" at bounding box center [1494, 62] width 124 height 16
drag, startPoint x: 1534, startPoint y: 50, endPoint x: 1476, endPoint y: 51, distance: 58.0
click at [1476, 55] on span "| [EMAIL_ADDRESS][DOMAIN_NAME]" at bounding box center [1494, 62] width 124 height 16
drag, startPoint x: 1446, startPoint y: 50, endPoint x: 1471, endPoint y: 55, distance: 25.5
click at [1471, 55] on div "[PERSON_NAME] [PERSON_NAME] star Not rated t. [PHONE_NUMBER] | [EMAIL_ADDRESS][…" at bounding box center [1485, 50] width 167 height 52
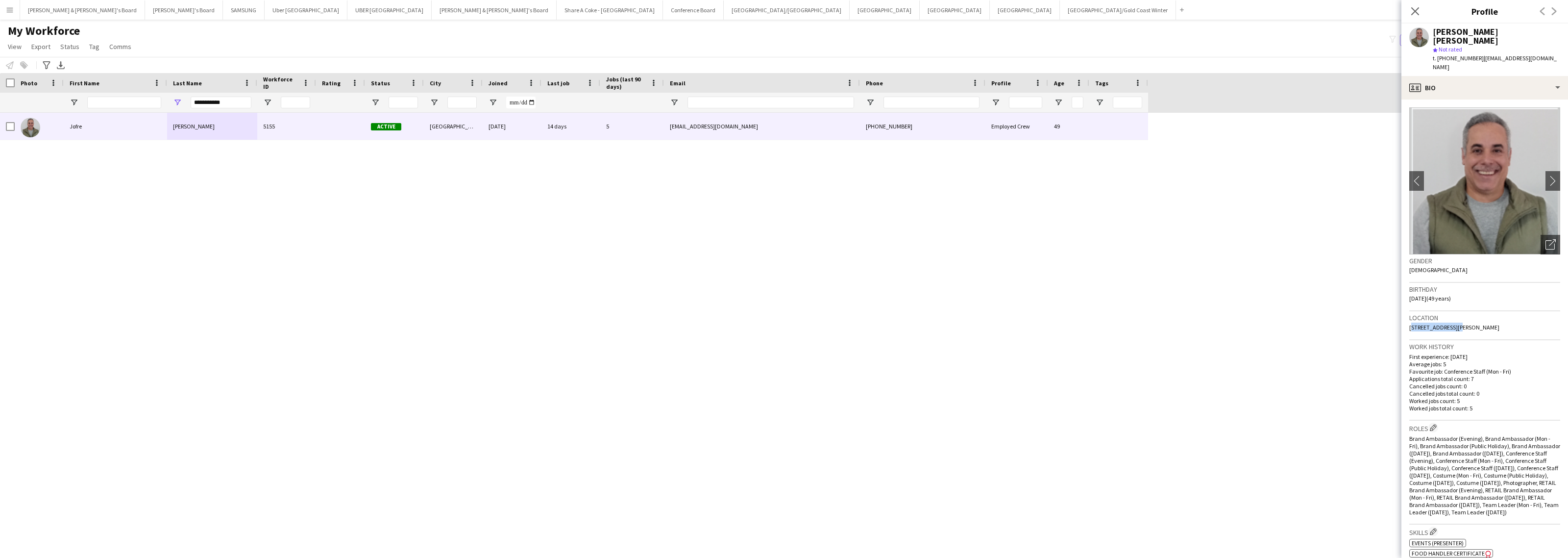
drag, startPoint x: 1409, startPoint y: 311, endPoint x: 1449, endPoint y: 315, distance: 40.2
click at [1449, 315] on div "Location [STREET_ADDRESS][PERSON_NAME]" at bounding box center [1484, 326] width 151 height 29
drag, startPoint x: 1453, startPoint y: 307, endPoint x: 1484, endPoint y: 310, distance: 31.1
click at [1484, 323] on span "[STREET_ADDRESS][PERSON_NAME]" at bounding box center [1454, 327] width 90 height 8
click at [1462, 76] on div "profile Bio" at bounding box center [1485, 88] width 167 height 24
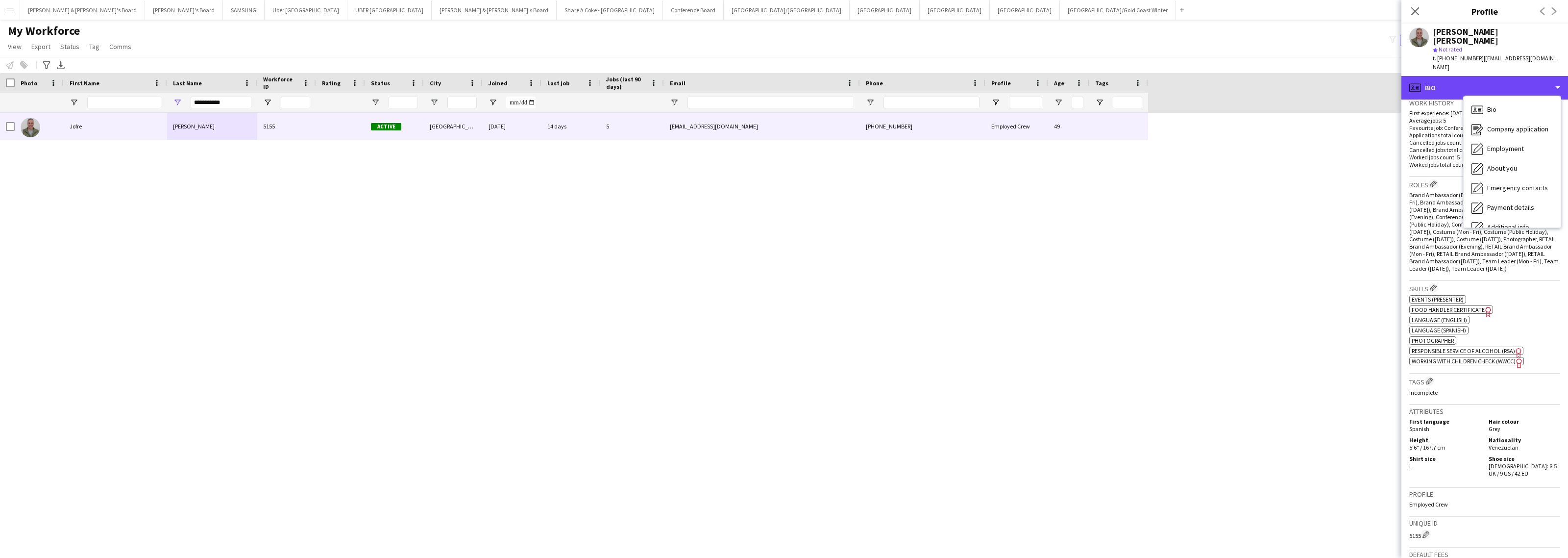
scroll to position [245, 0]
click at [1512, 222] on span "Additional info" at bounding box center [1508, 226] width 42 height 8
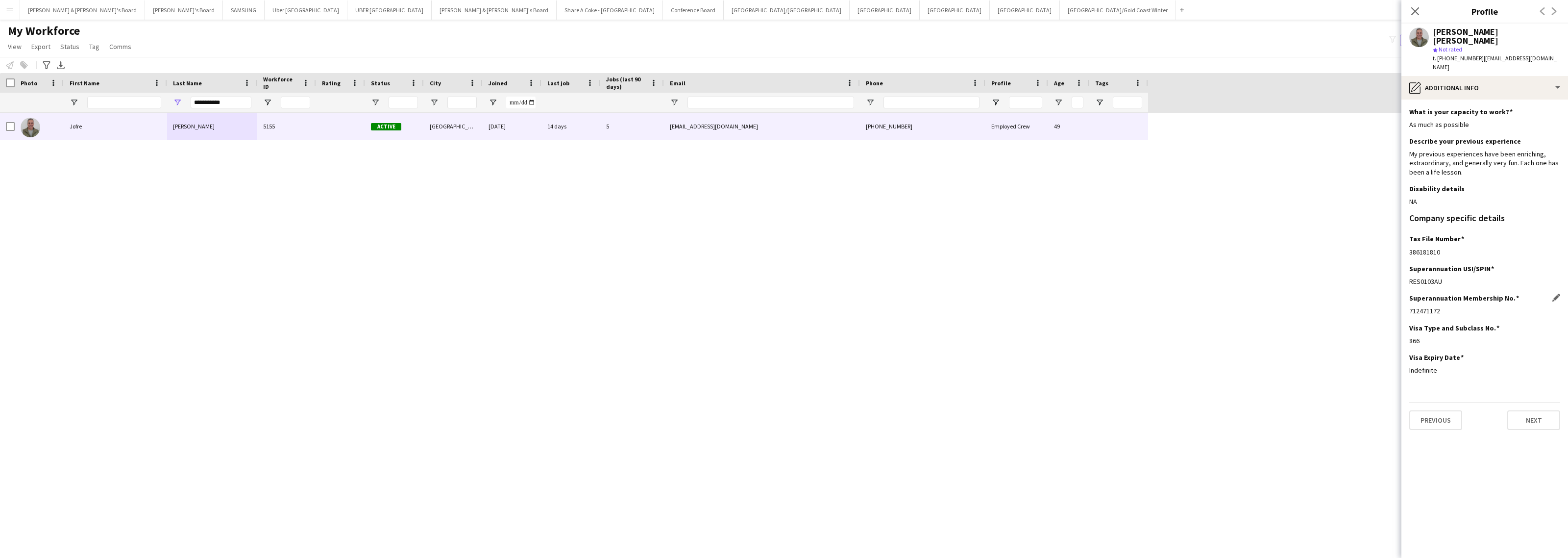
drag, startPoint x: 1409, startPoint y: 295, endPoint x: 1456, endPoint y: 293, distance: 47.0
click at [1456, 306] on div "712471172" at bounding box center [1484, 311] width 151 height 8
drag, startPoint x: 1410, startPoint y: 322, endPoint x: 1487, endPoint y: 309, distance: 78.1
click at [1424, 337] on div "866" at bounding box center [1484, 341] width 151 height 8
drag, startPoint x: 1406, startPoint y: 354, endPoint x: 1445, endPoint y: 354, distance: 39.0
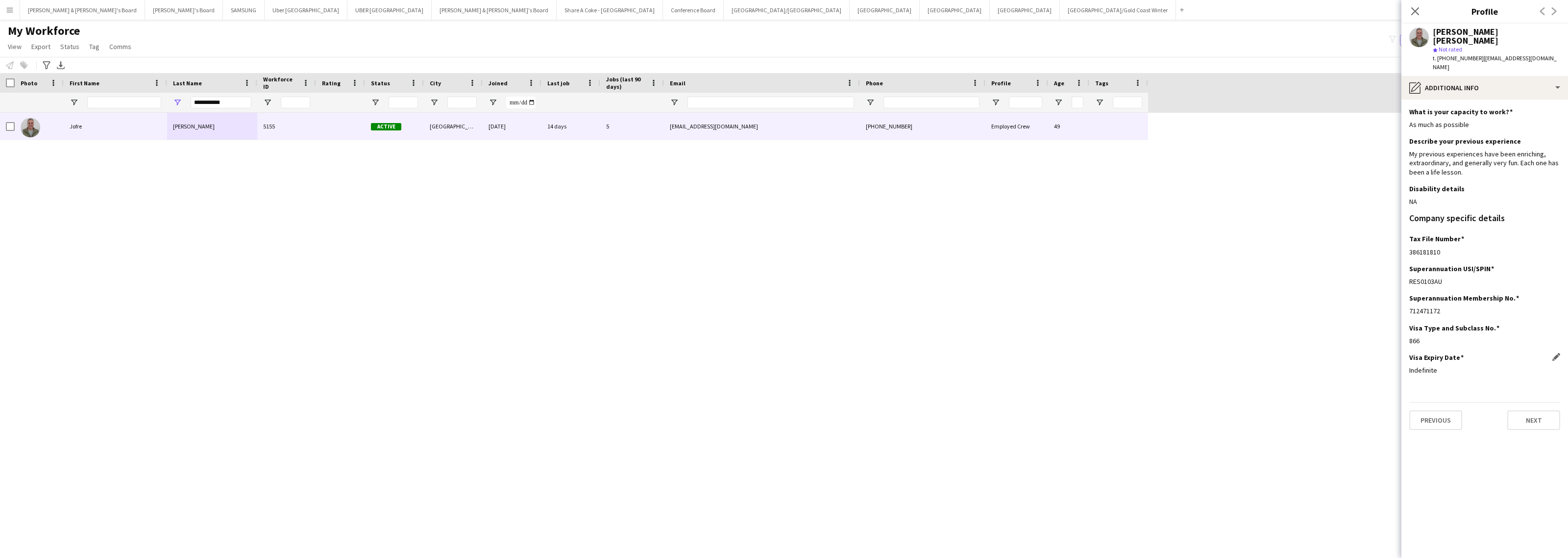
click at [1445, 354] on app-section-data-types "What is your capacity to work? Edit this field As much as possible Describe you…" at bounding box center [1485, 328] width 167 height 459
drag, startPoint x: 1436, startPoint y: 35, endPoint x: 1473, endPoint y: 31, distance: 37.2
click at [1473, 31] on div "[PERSON_NAME] [PERSON_NAME]" at bounding box center [1496, 36] width 127 height 18
drag, startPoint x: 1433, startPoint y: 30, endPoint x: 1577, endPoint y: 34, distance: 144.1
click at [1567, 34] on html "Menu Boards Boards Boards All jobs Status Workforce Workforce My Workforce Recr…" at bounding box center [784, 279] width 1568 height 558
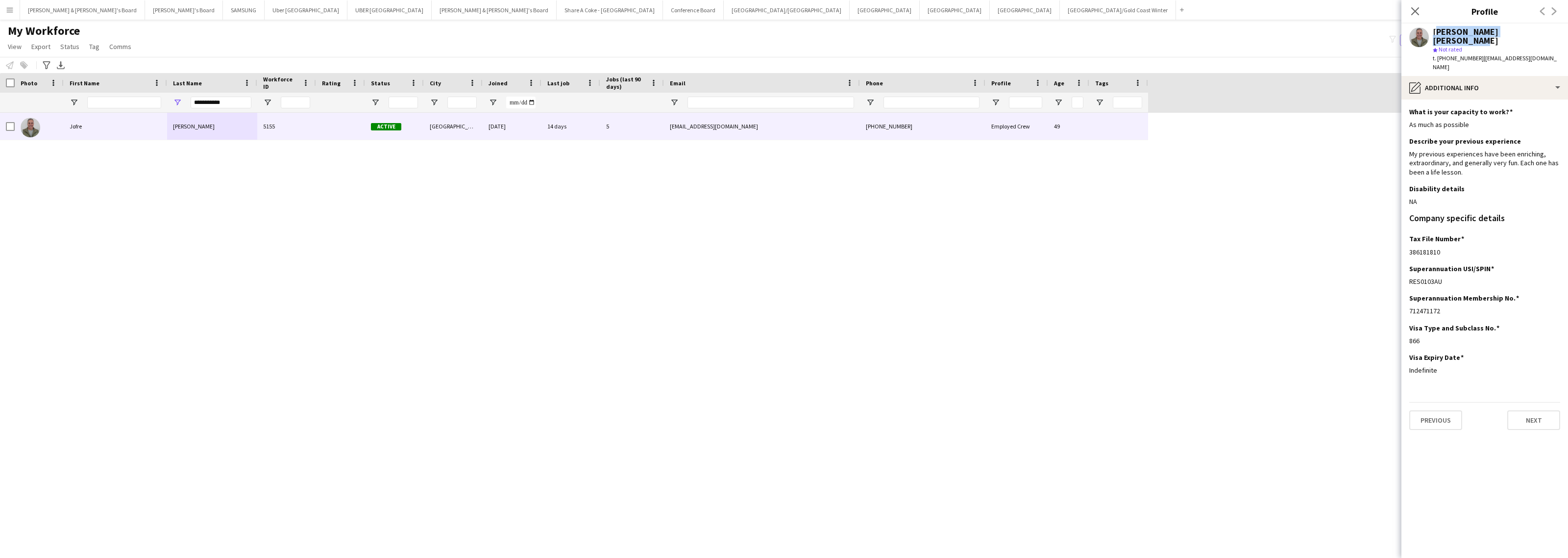
drag, startPoint x: 1530, startPoint y: 33, endPoint x: 1432, endPoint y: 35, distance: 98.0
click at [1432, 35] on div "[PERSON_NAME] [PERSON_NAME] star Not rated t. [PHONE_NUMBER] | [EMAIL_ADDRESS][…" at bounding box center [1485, 50] width 167 height 52
drag, startPoint x: 1410, startPoint y: 236, endPoint x: 1549, endPoint y: 231, distance: 139.1
click at [1465, 247] on div "386181810" at bounding box center [1484, 252] width 151 height 8
click at [1478, 76] on div "pencil4 Additional info" at bounding box center [1485, 88] width 167 height 24
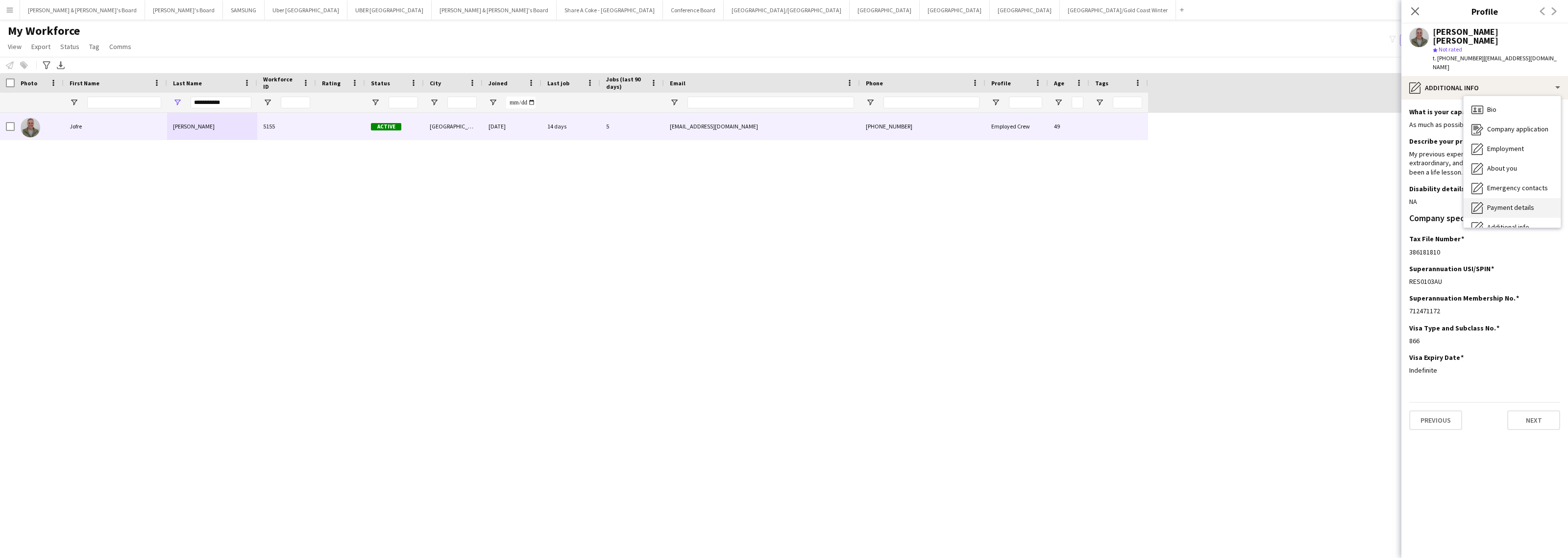
click at [1510, 198] on div "Payment details Payment details" at bounding box center [1512, 207] width 97 height 19
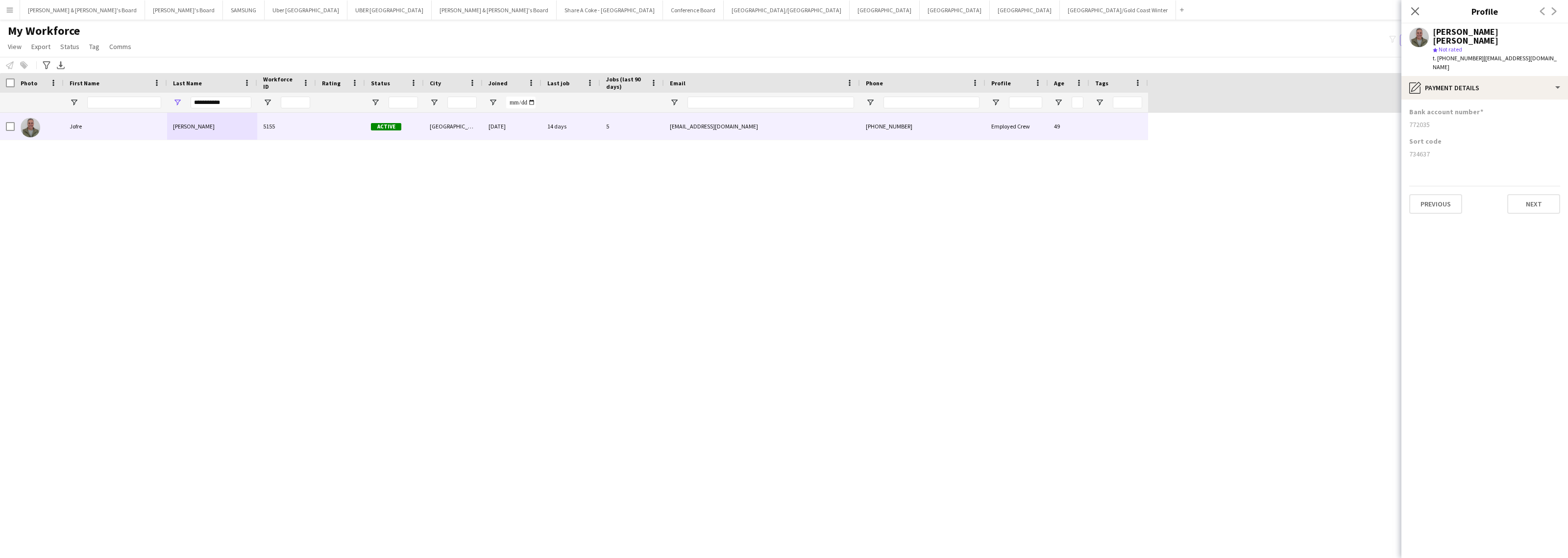
drag, startPoint x: 1409, startPoint y: 137, endPoint x: 1443, endPoint y: 139, distance: 34.1
click at [1443, 150] on div "734637" at bounding box center [1484, 154] width 151 height 8
drag, startPoint x: 1409, startPoint y: 106, endPoint x: 1435, endPoint y: 107, distance: 26.0
click at [1435, 120] on div "772035" at bounding box center [1484, 125] width 151 height 8
drag, startPoint x: 231, startPoint y: 102, endPoint x: 180, endPoint y: 101, distance: 51.0
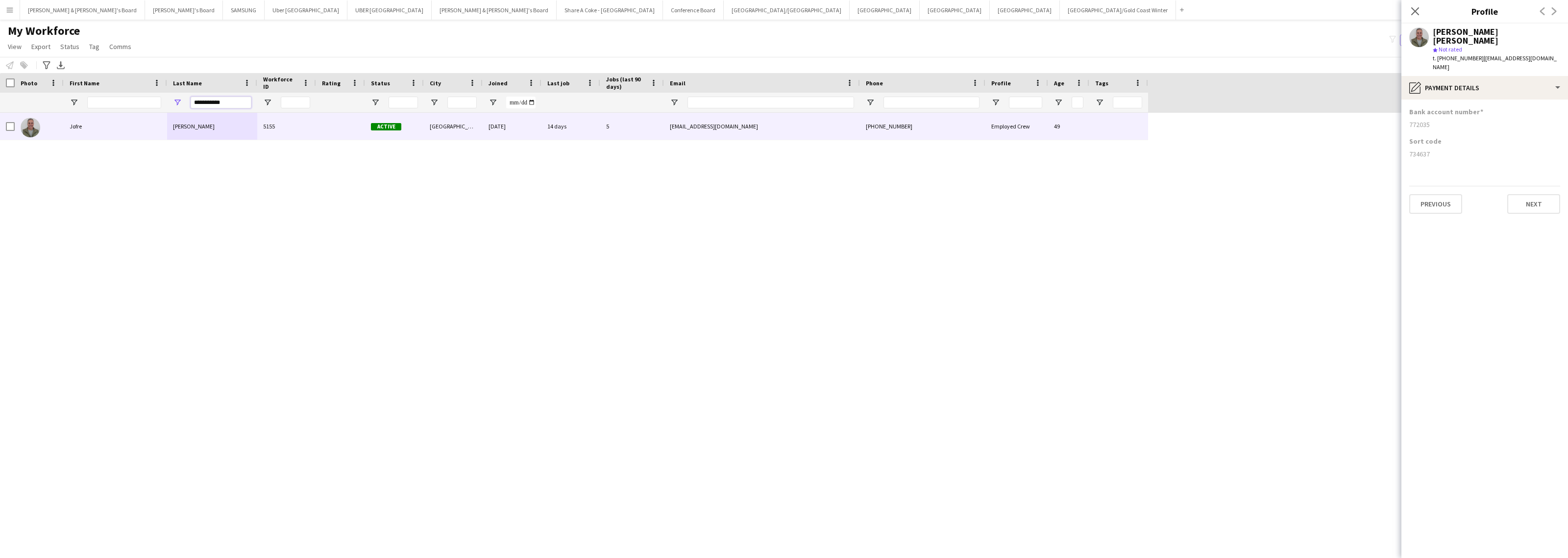
click at [180, 101] on div "**********" at bounding box center [212, 102] width 90 height 19
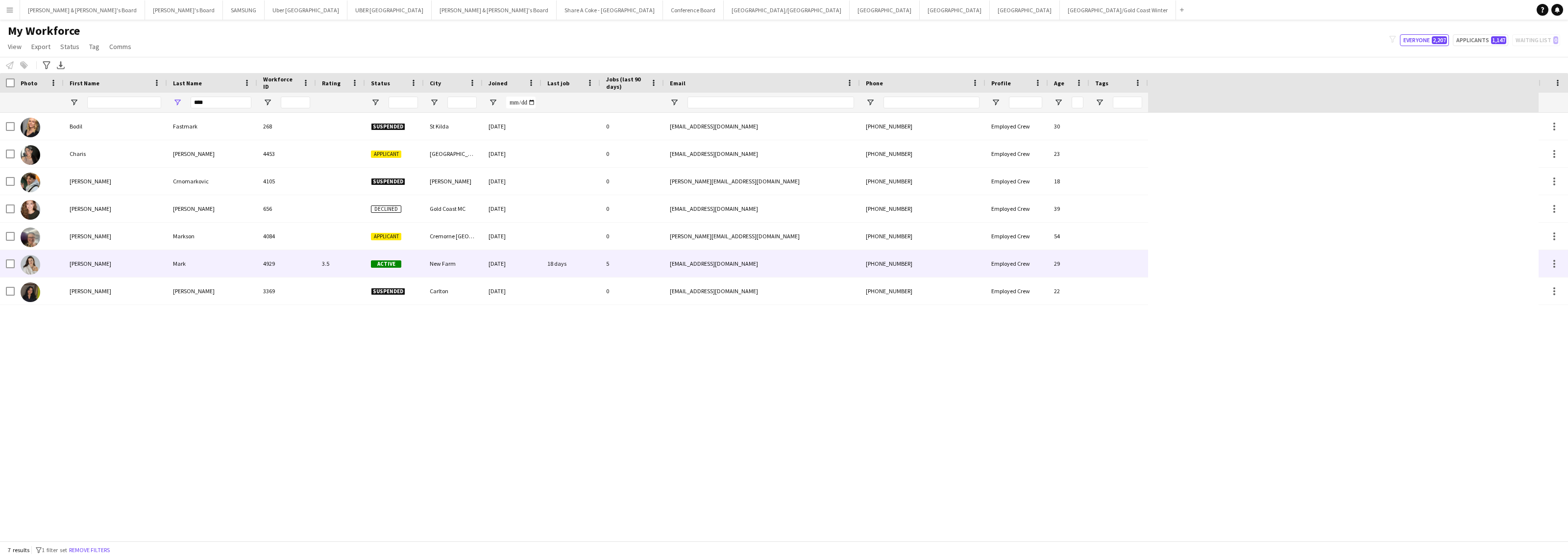
click at [200, 263] on div "Mark" at bounding box center [212, 263] width 90 height 27
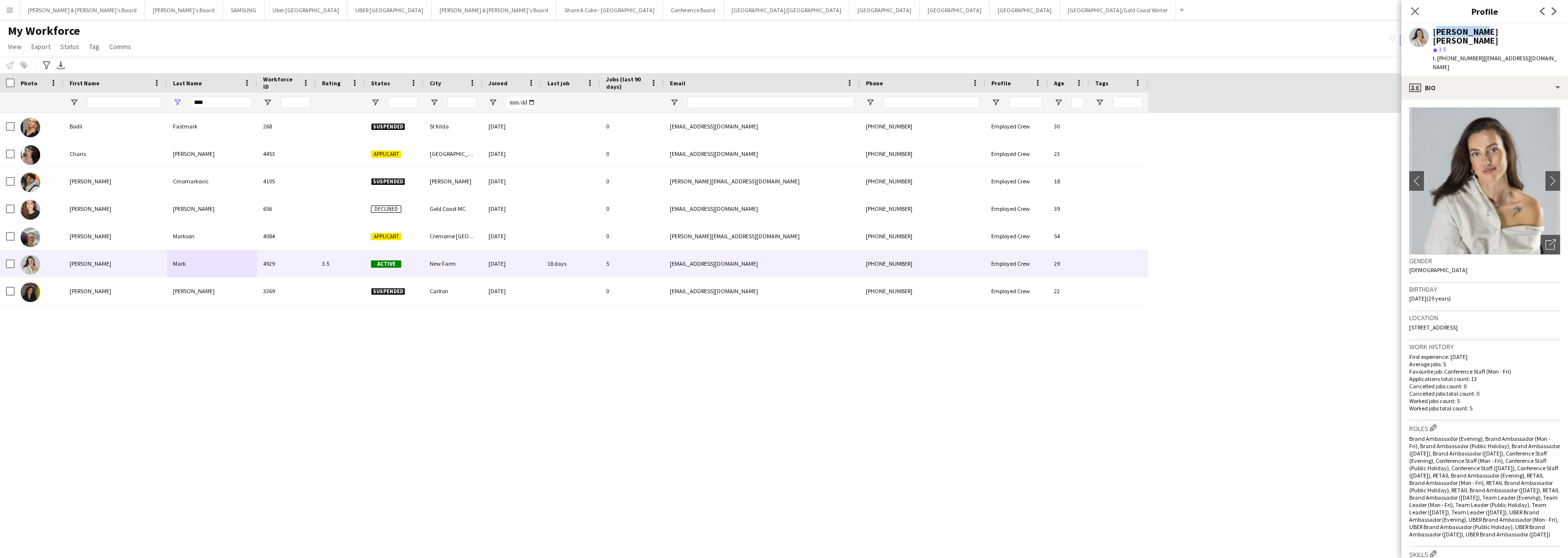
drag, startPoint x: 1434, startPoint y: 32, endPoint x: 1470, endPoint y: 29, distance: 36.1
click at [1470, 29] on div "[PERSON_NAME] [PERSON_NAME]" at bounding box center [1496, 36] width 127 height 18
drag, startPoint x: 1476, startPoint y: 49, endPoint x: 1533, endPoint y: 53, distance: 57.1
click at [1533, 54] on div "t. [PHONE_NUMBER] | [EMAIL_ADDRESS][DOMAIN_NAME]" at bounding box center [1496, 62] width 127 height 18
drag, startPoint x: 1447, startPoint y: 52, endPoint x: 1472, endPoint y: 54, distance: 25.1
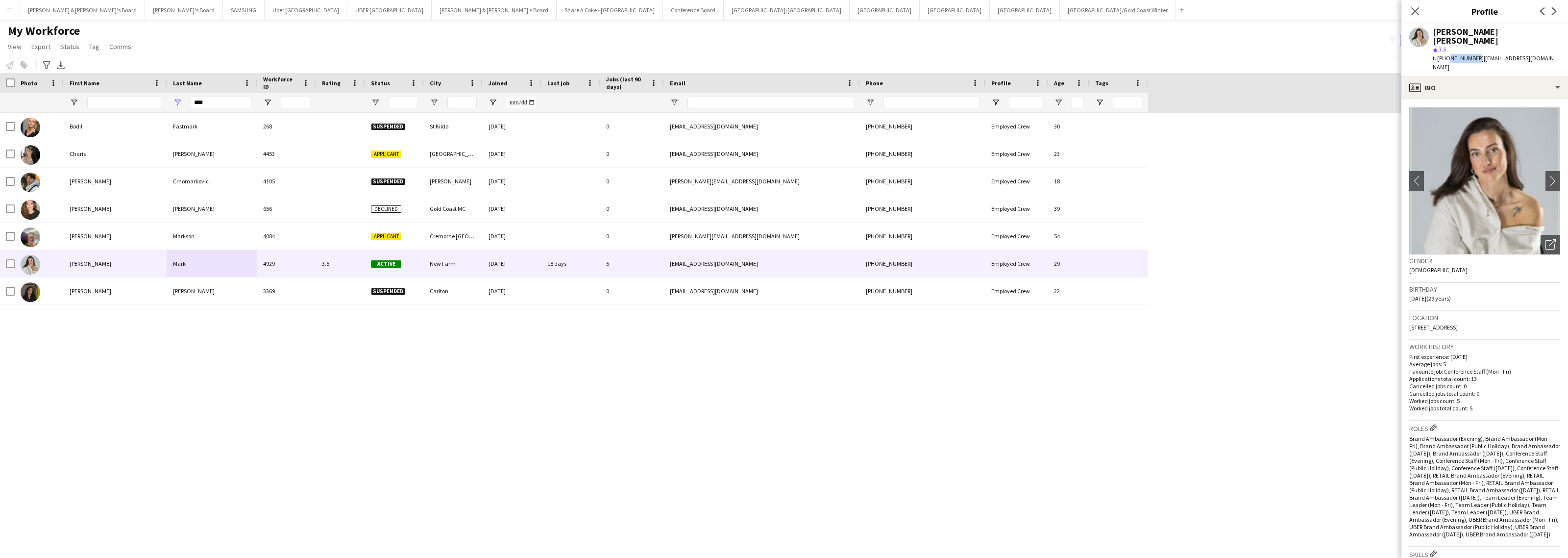
click at [1472, 54] on div "t. [PHONE_NUMBER] | [EMAIL_ADDRESS][DOMAIN_NAME]" at bounding box center [1496, 62] width 127 height 18
drag, startPoint x: 1407, startPoint y: 311, endPoint x: 1480, endPoint y: 316, distance: 73.2
click at [1480, 316] on app-crew-profile-bio "chevron-left chevron-right Open photos pop-in Gender [DEMOGRAPHIC_DATA] Birthda…" at bounding box center [1485, 328] width 167 height 459
click at [1511, 57] on div "[PERSON_NAME] [PERSON_NAME] star 3.5 t. [PHONE_NUMBER] | [EMAIL_ADDRESS][DOMAIN…" at bounding box center [1485, 50] width 167 height 52
click at [1507, 76] on div "profile Bio" at bounding box center [1485, 88] width 167 height 24
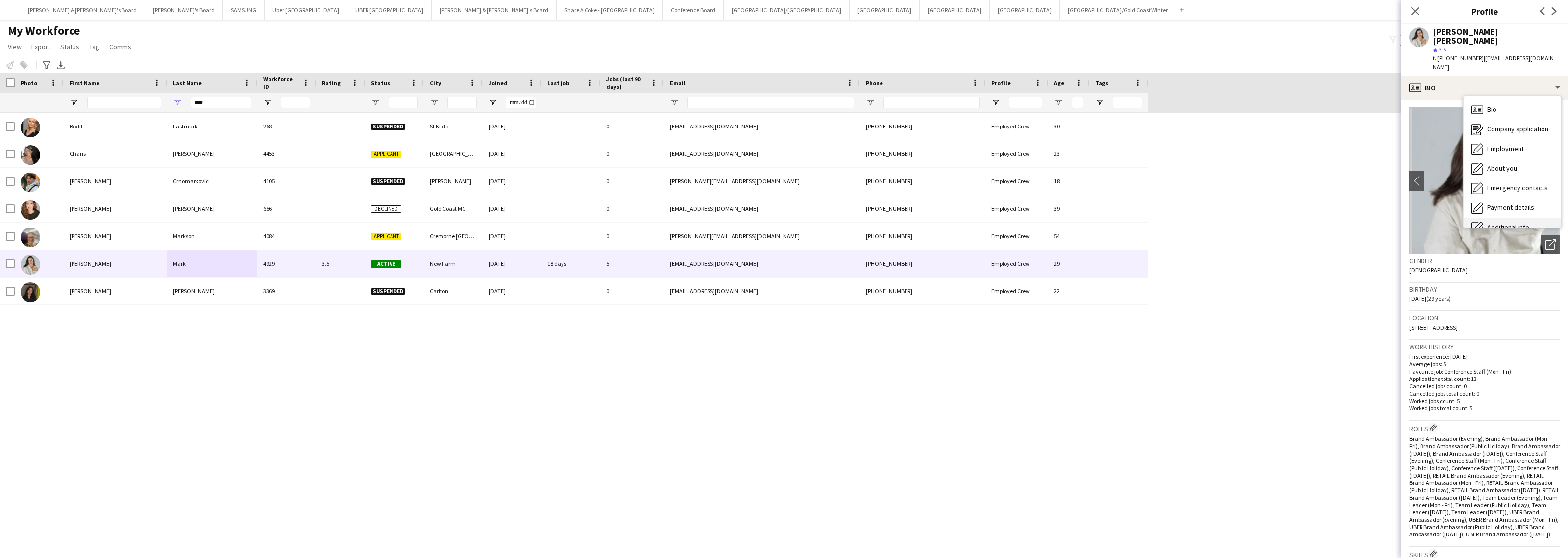
click at [1527, 222] on span "Additional info" at bounding box center [1508, 226] width 42 height 8
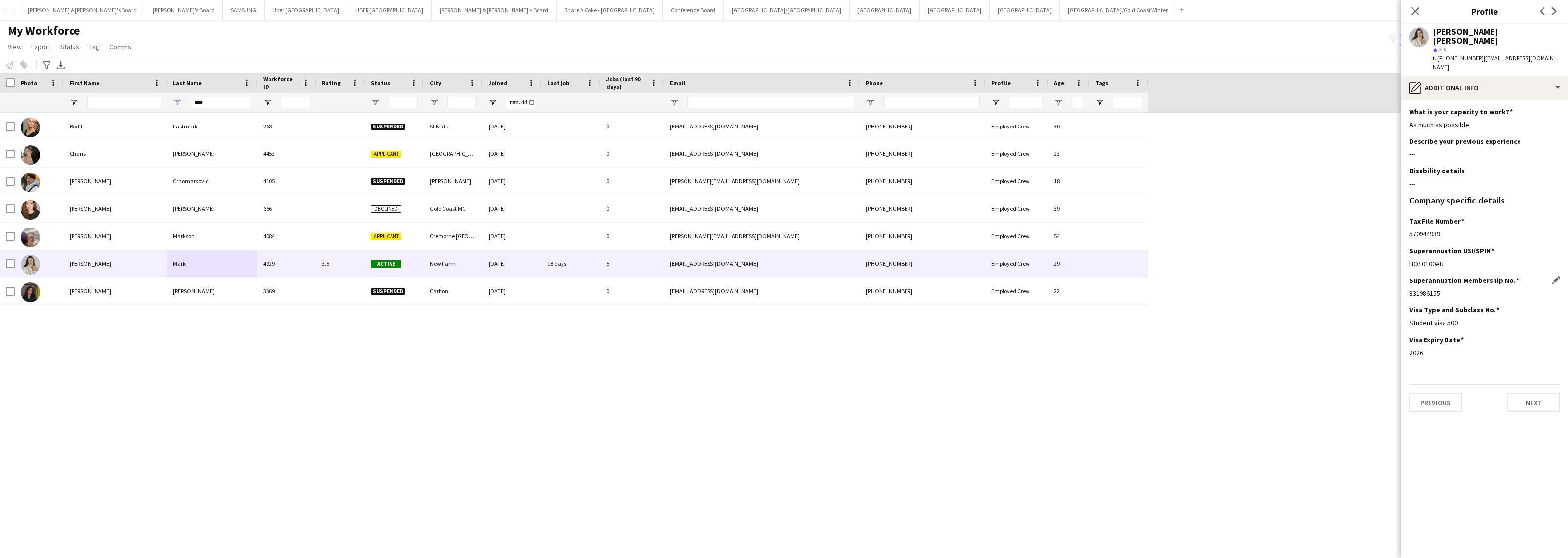
drag, startPoint x: 1409, startPoint y: 276, endPoint x: 1441, endPoint y: 276, distance: 32.0
click at [1441, 289] on div "831986155" at bounding box center [1484, 293] width 151 height 8
drag, startPoint x: 1404, startPoint y: 339, endPoint x: 1448, endPoint y: 334, distance: 44.3
click at [1443, 337] on app-section-data-types "What is your capacity to work? Edit this field As much as possible Describe you…" at bounding box center [1485, 328] width 167 height 459
drag, startPoint x: 1409, startPoint y: 216, endPoint x: 1449, endPoint y: 216, distance: 40.0
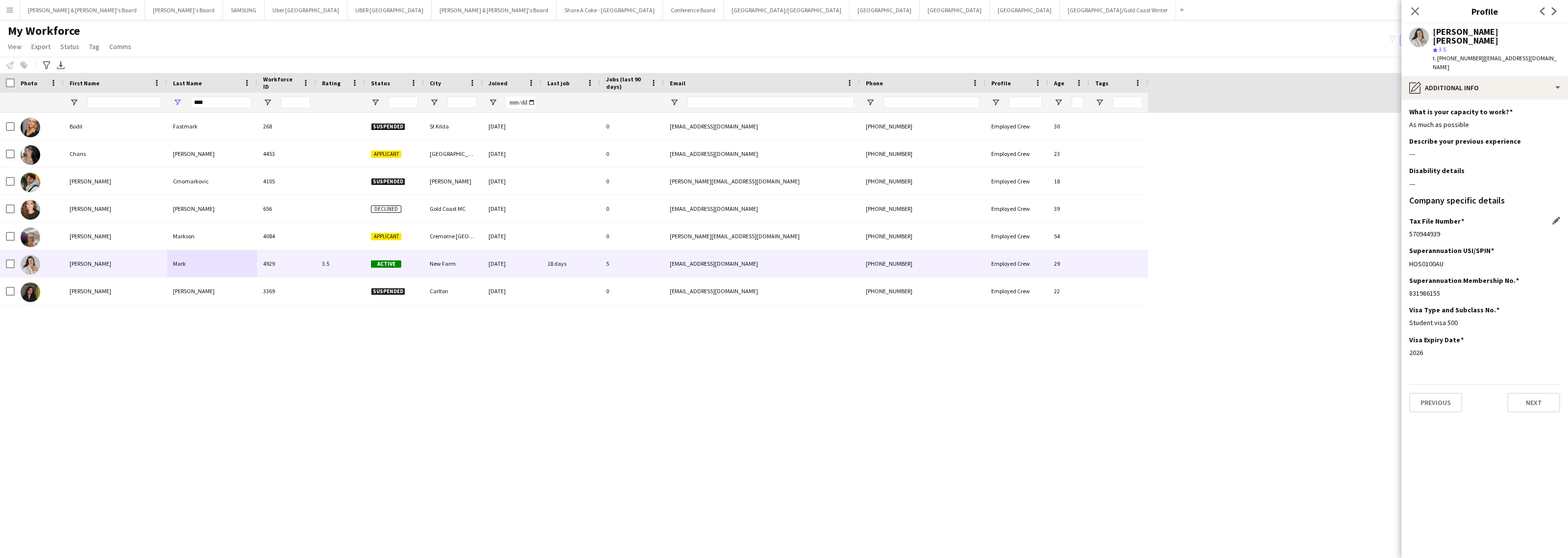
click at [1449, 230] on div "570944939" at bounding box center [1484, 234] width 151 height 8
drag, startPoint x: 1433, startPoint y: 34, endPoint x: 1493, endPoint y: 32, distance: 60.0
click at [1493, 32] on div "[PERSON_NAME] [PERSON_NAME]" at bounding box center [1496, 36] width 127 height 18
click at [1454, 76] on div "pencil4 Additional info" at bounding box center [1485, 88] width 167 height 24
click at [1486, 198] on div "Payment details Payment details" at bounding box center [1512, 207] width 97 height 19
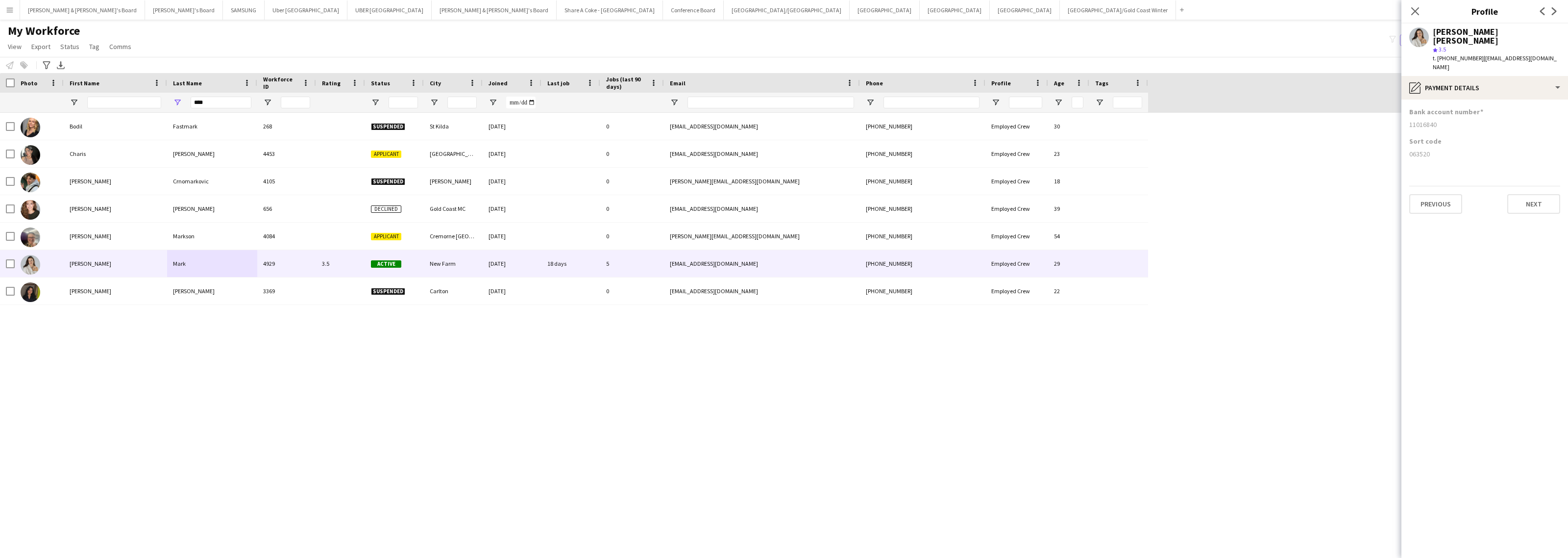
drag, startPoint x: 1409, startPoint y: 138, endPoint x: 1436, endPoint y: 138, distance: 27.0
click at [1436, 150] on div "063520" at bounding box center [1484, 154] width 151 height 8
drag, startPoint x: 1408, startPoint y: 109, endPoint x: 1454, endPoint y: 106, distance: 46.1
click at [1454, 106] on app-section-data-types "Bank account number [FINANCIAL_ID] Sort code [FINANCIAL_ID] Previous Next" at bounding box center [1485, 328] width 167 height 459
drag, startPoint x: 239, startPoint y: 101, endPoint x: 139, endPoint y: 101, distance: 100.0
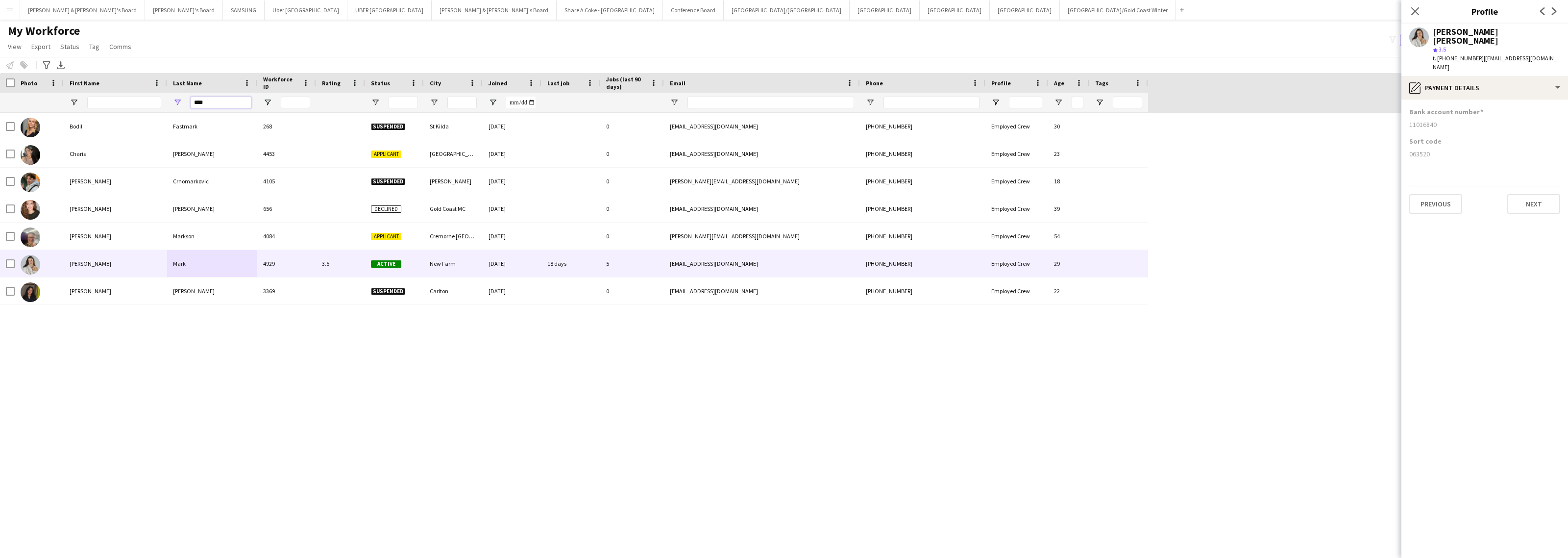
click at [139, 101] on div "****" at bounding box center [574, 102] width 1148 height 19
paste input "*"
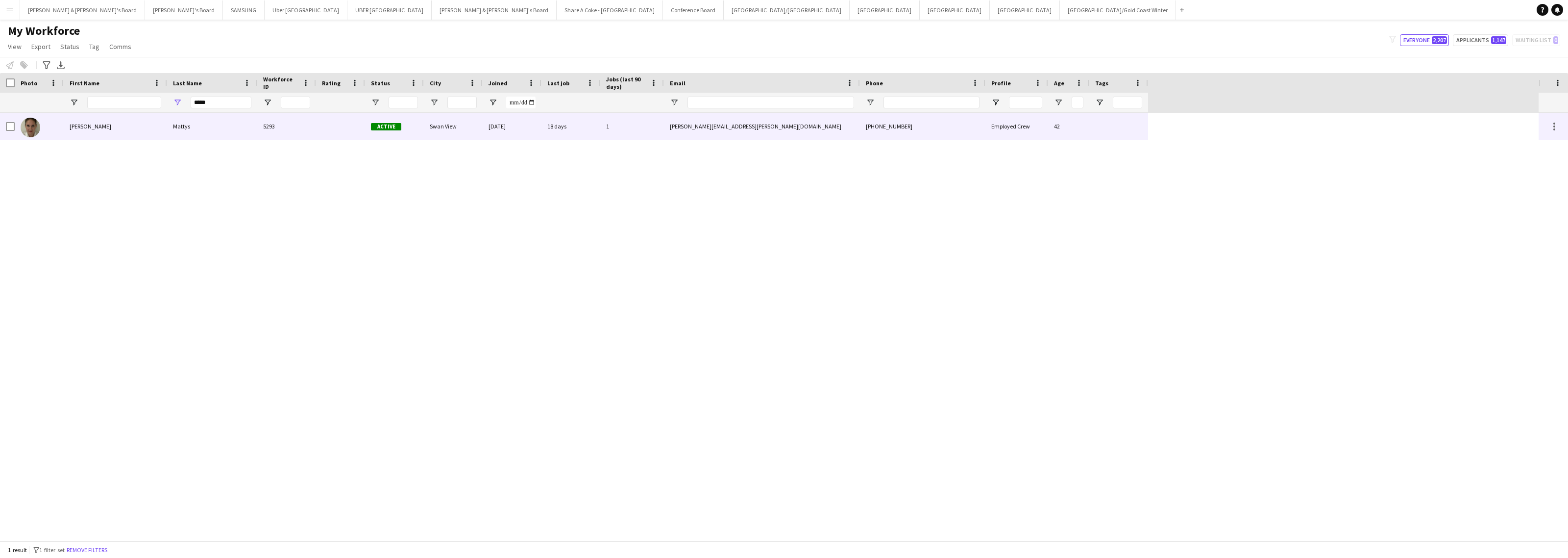
click at [209, 129] on div "Mattys" at bounding box center [212, 126] width 90 height 27
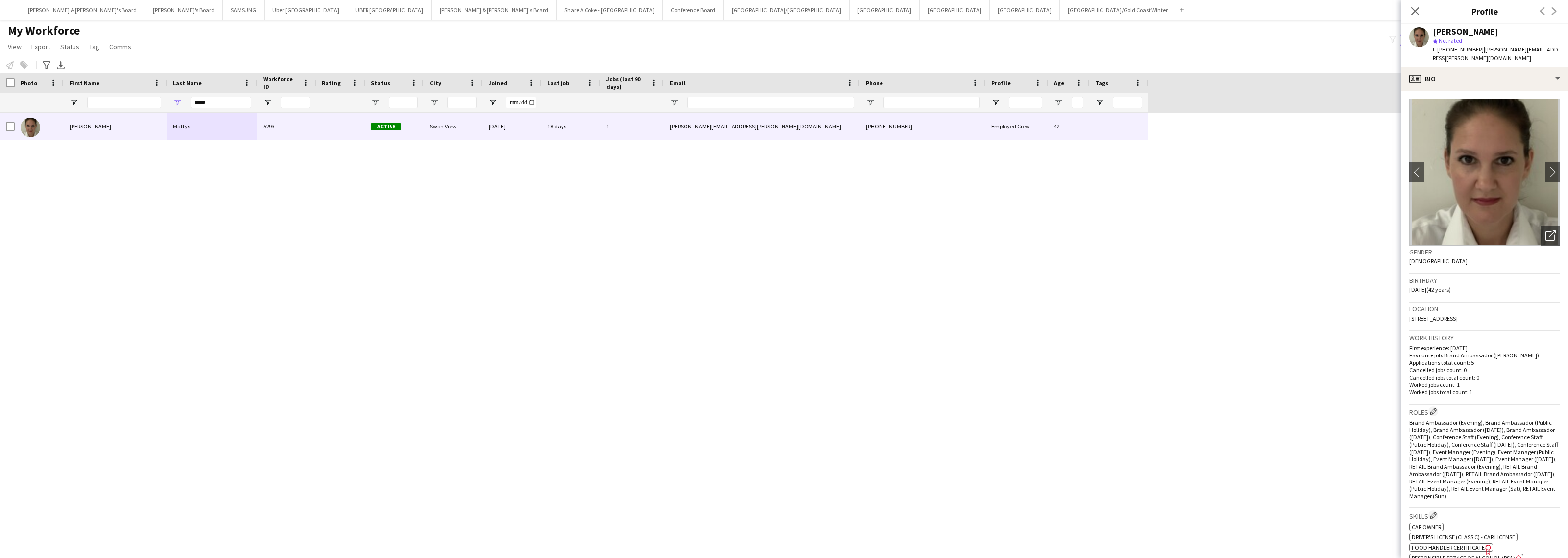
drag, startPoint x: 1435, startPoint y: 32, endPoint x: 1512, endPoint y: 34, distance: 77.0
click at [1512, 34] on div "[PERSON_NAME]" at bounding box center [1496, 32] width 127 height 8
drag, startPoint x: 1476, startPoint y: 48, endPoint x: 1546, endPoint y: 50, distance: 70.0
click at [1546, 50] on div "[PERSON_NAME] star Not rated t. [PHONE_NUMBER] | [PERSON_NAME][EMAIL_ADDRESS][P…" at bounding box center [1485, 45] width 167 height 44
drag, startPoint x: 1445, startPoint y: 52, endPoint x: 1471, endPoint y: 54, distance: 26.1
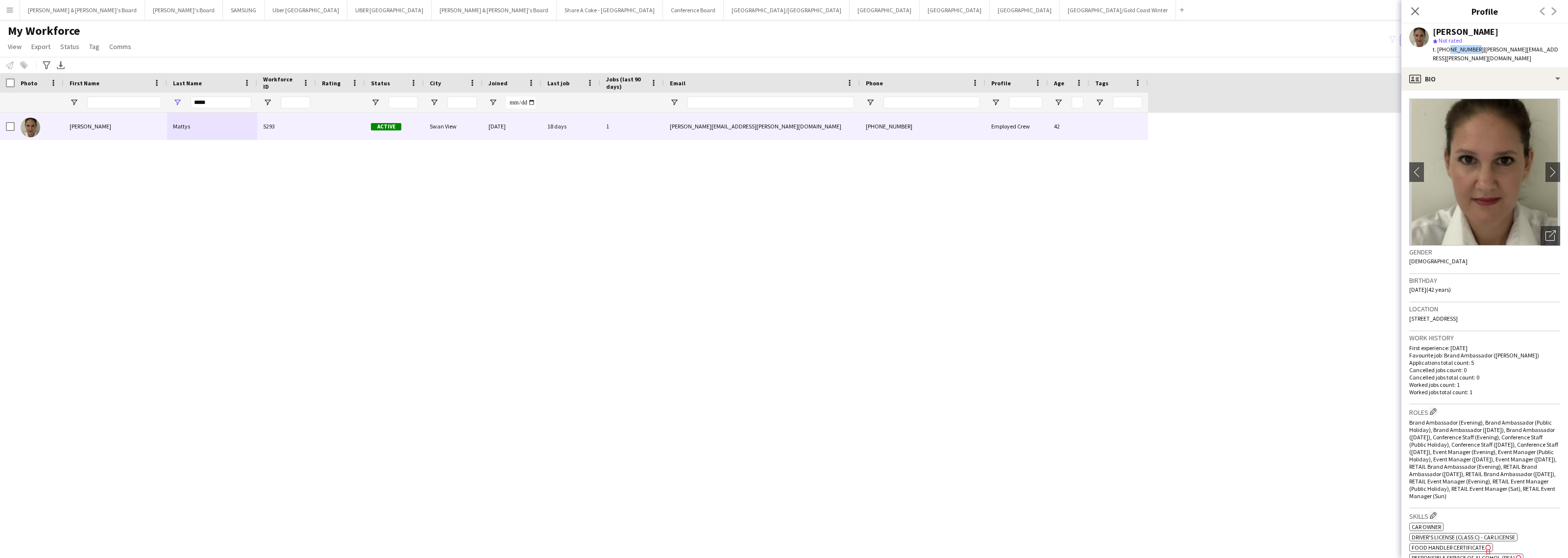
click at [1471, 54] on div "t. [PHONE_NUMBER] | [PERSON_NAME][EMAIL_ADDRESS][PERSON_NAME][DOMAIN_NAME]" at bounding box center [1496, 54] width 127 height 18
drag, startPoint x: 1409, startPoint y: 311, endPoint x: 1445, endPoint y: 313, distance: 36.1
click at [1445, 313] on div "Location [STREET_ADDRESS]" at bounding box center [1484, 316] width 151 height 29
drag, startPoint x: 1448, startPoint y: 310, endPoint x: 1473, endPoint y: 308, distance: 25.1
click at [1458, 315] on span "[STREET_ADDRESS]" at bounding box center [1433, 318] width 49 height 8
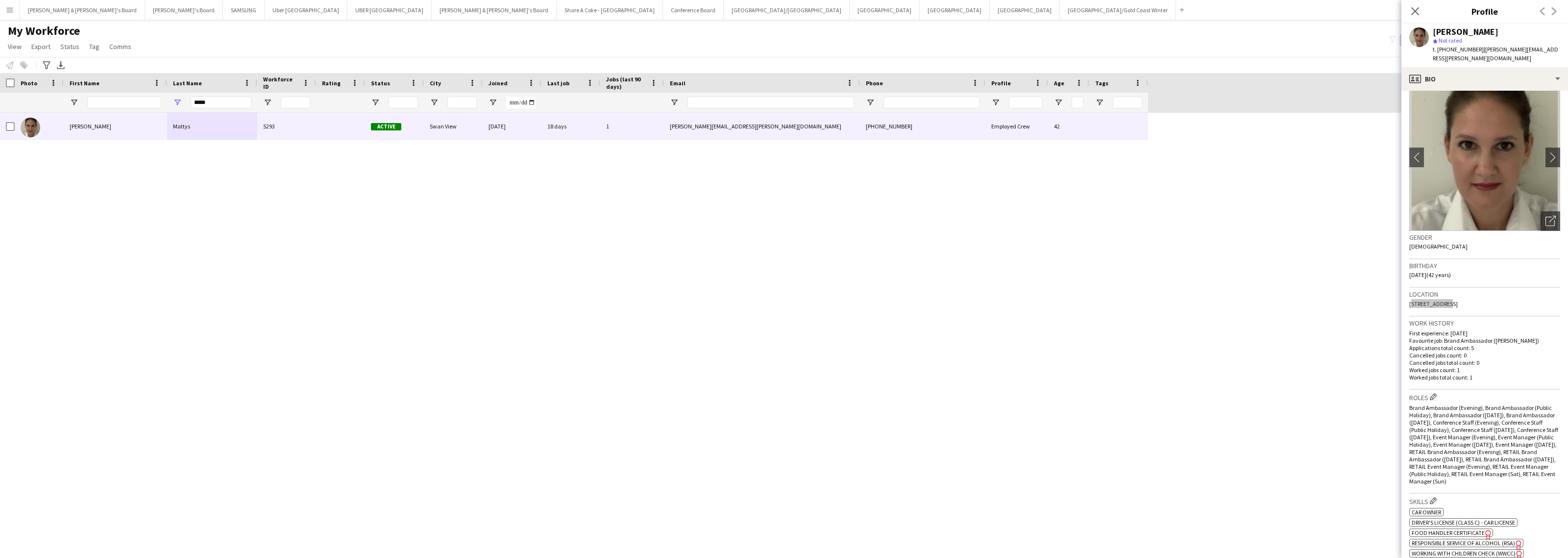
scroll to position [0, 0]
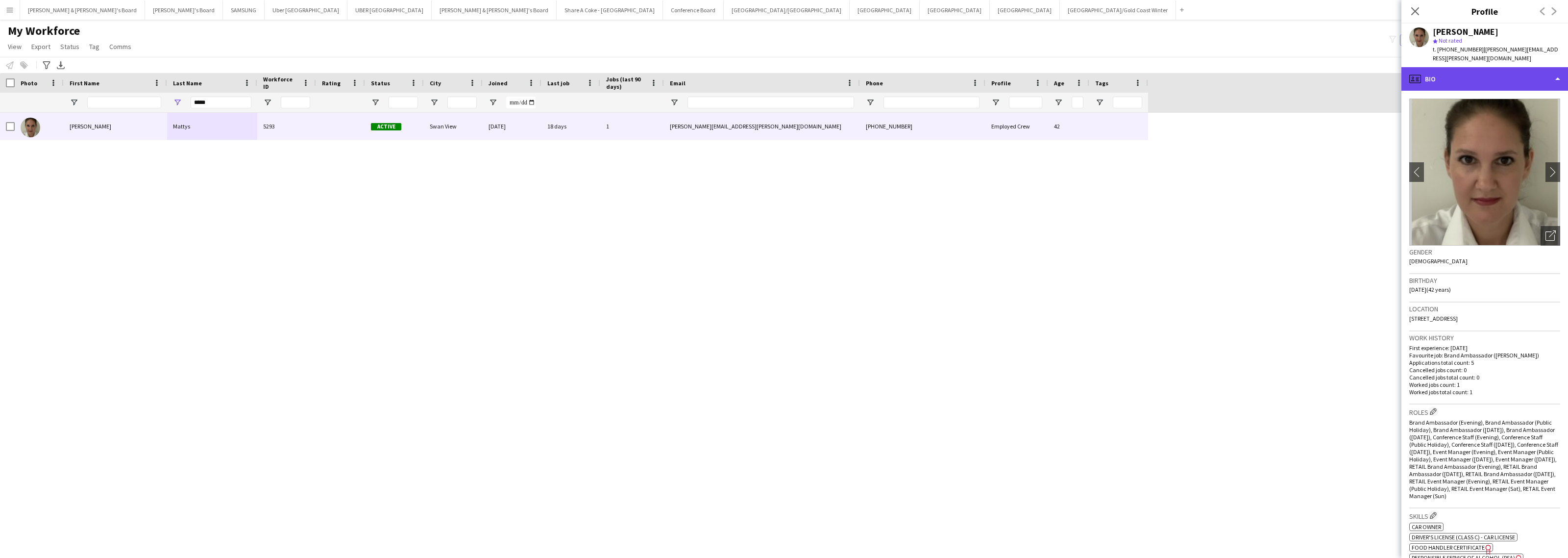
click at [1486, 80] on div "profile Bio" at bounding box center [1485, 79] width 167 height 24
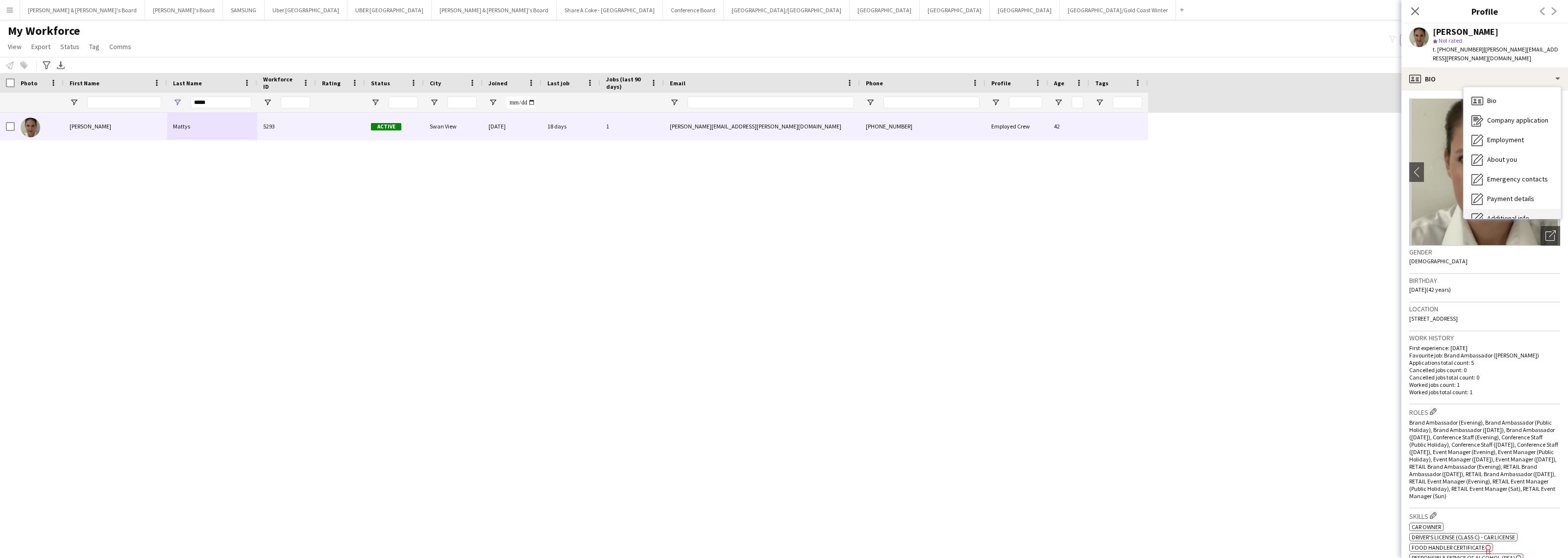
click at [1502, 209] on div "Additional info Additional info" at bounding box center [1512, 218] width 97 height 19
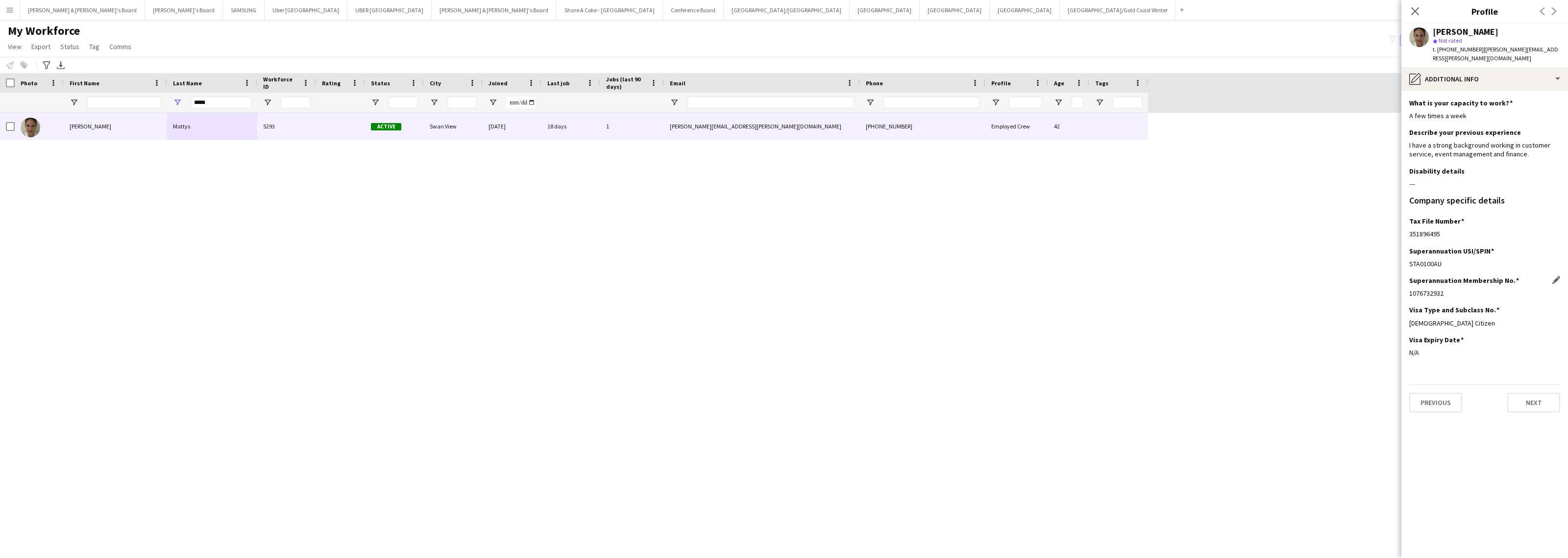
drag, startPoint x: 1410, startPoint y: 287, endPoint x: 1466, endPoint y: 284, distance: 56.1
click at [1466, 289] on div "1076732932" at bounding box center [1484, 293] width 151 height 8
drag, startPoint x: 1408, startPoint y: 230, endPoint x: 1442, endPoint y: 226, distance: 34.2
click at [1442, 226] on app-section-data-types "What is your capacity to work? Edit this field A few times a week Describe your…" at bounding box center [1485, 324] width 167 height 467
drag, startPoint x: 1433, startPoint y: 32, endPoint x: 1495, endPoint y: 30, distance: 62.0
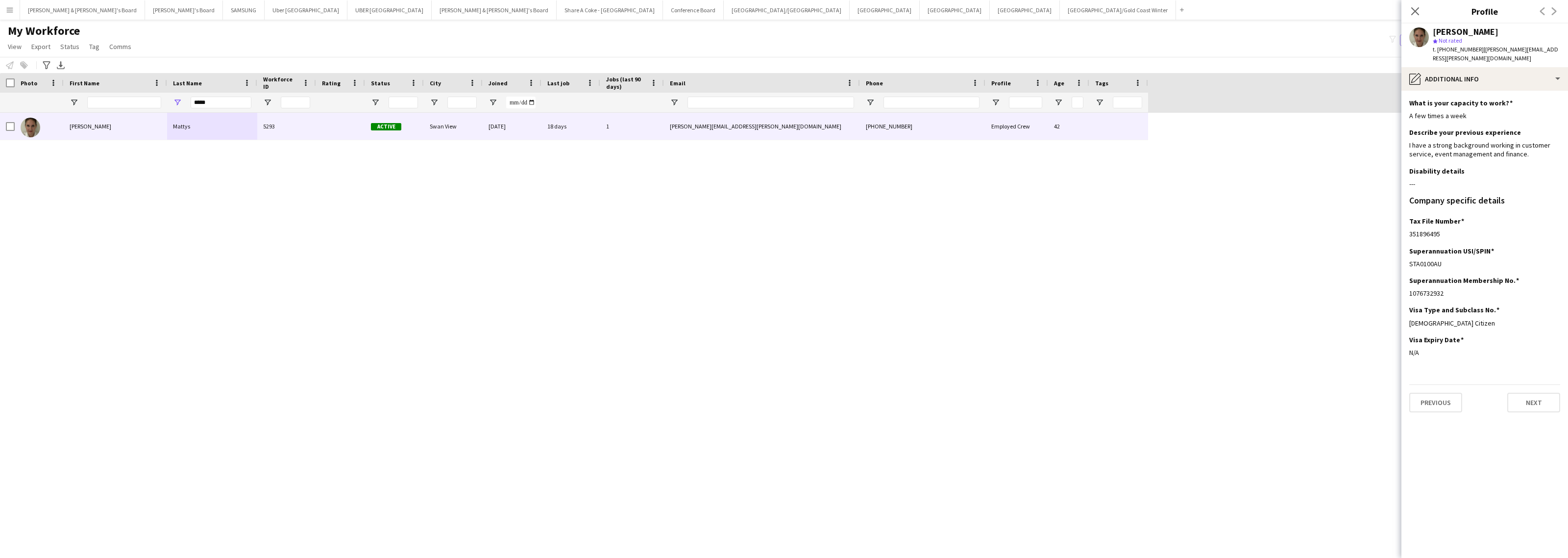
click at [1495, 30] on div "[PERSON_NAME]" at bounding box center [1496, 32] width 127 height 8
click at [1487, 77] on div "pencil4 Additional info" at bounding box center [1485, 79] width 167 height 24
click at [1507, 189] on div "Payment details Payment details" at bounding box center [1512, 199] width 97 height 19
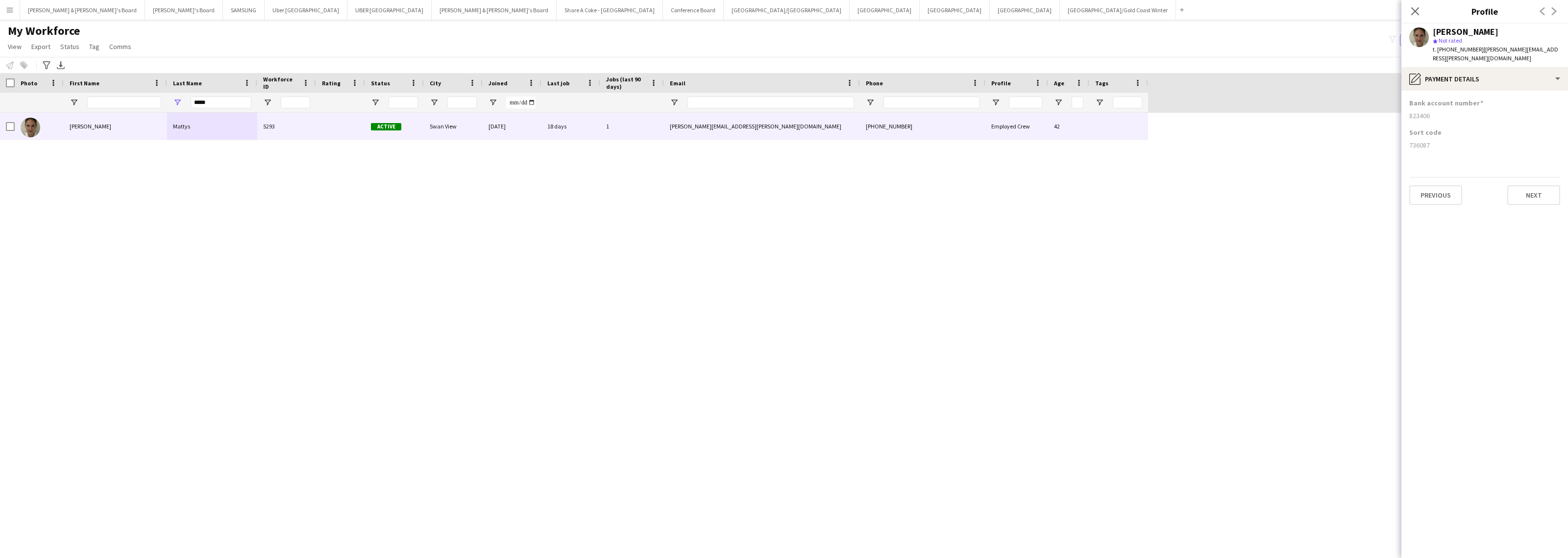
drag, startPoint x: 1409, startPoint y: 141, endPoint x: 1469, endPoint y: 141, distance: 60.0
click at [1469, 141] on div "736087" at bounding box center [1484, 145] width 151 height 8
drag, startPoint x: 1407, startPoint y: 108, endPoint x: 1448, endPoint y: 111, distance: 41.1
click at [1448, 111] on app-section-data-types "Bank account number [FINANCIAL_ID] Sort code [FINANCIAL_ID] Previous Next" at bounding box center [1485, 324] width 167 height 467
drag, startPoint x: 218, startPoint y: 99, endPoint x: 185, endPoint y: 100, distance: 33.0
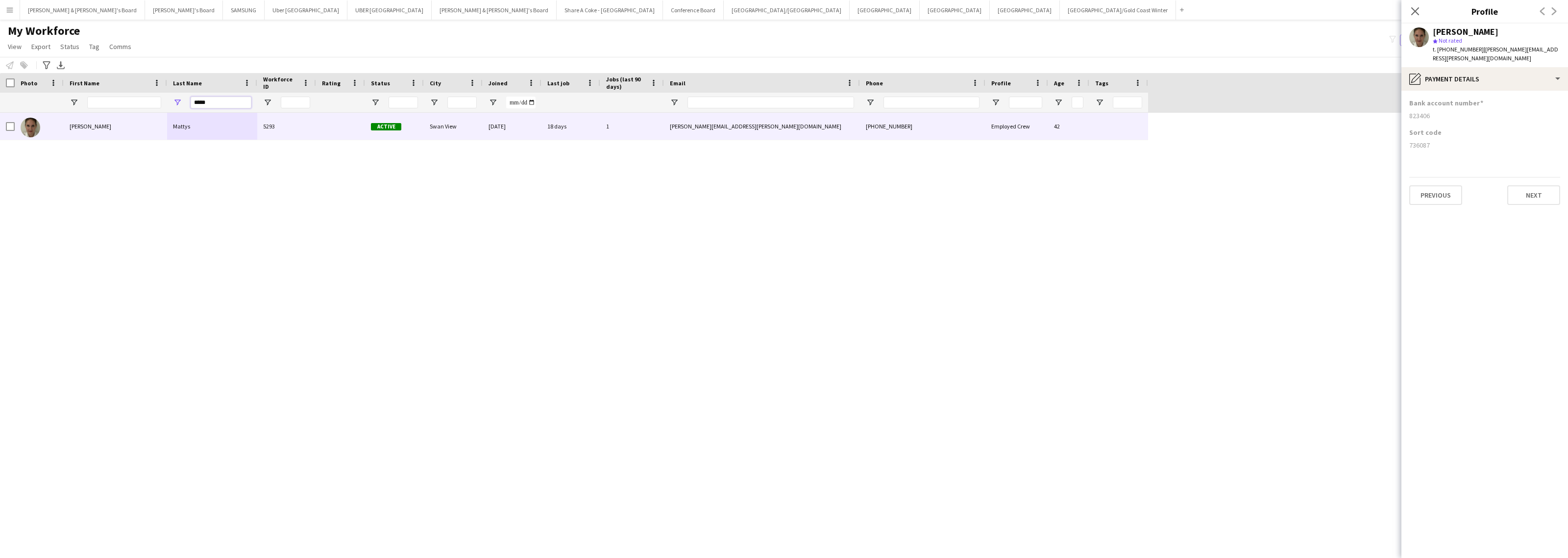
click at [185, 100] on div "*****" at bounding box center [212, 102] width 90 height 19
paste input "*****"
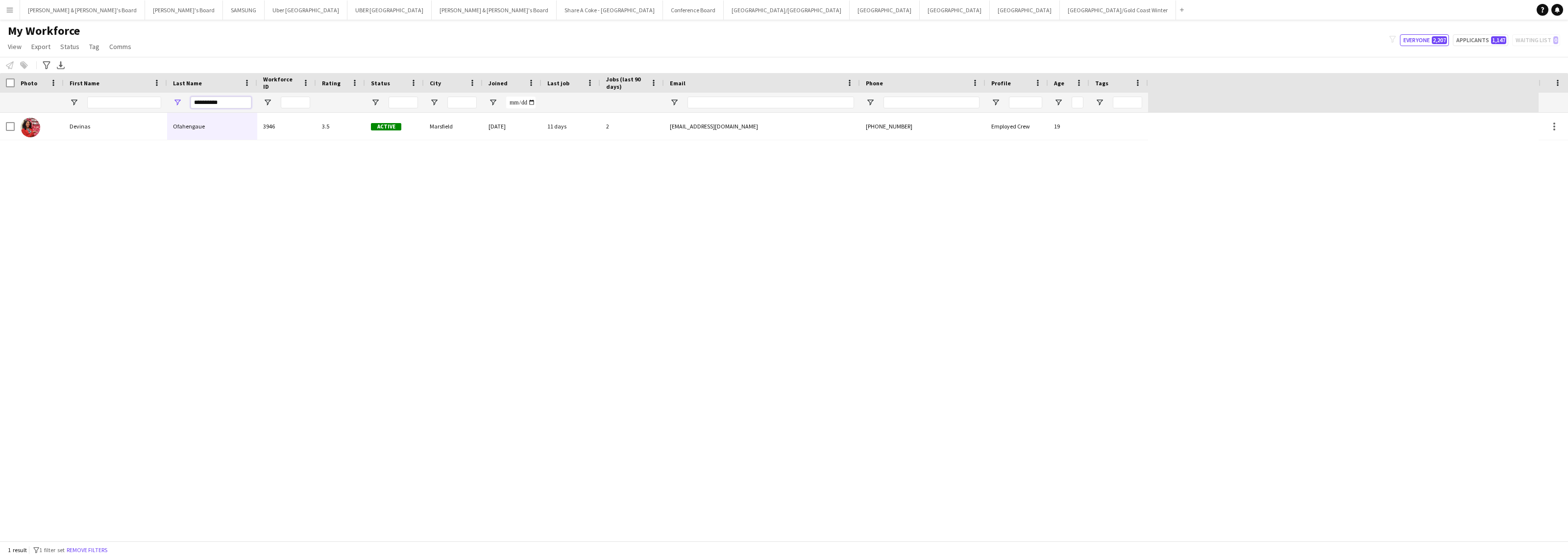
drag, startPoint x: 238, startPoint y: 103, endPoint x: 158, endPoint y: 102, distance: 80.0
click at [158, 102] on div "**********" at bounding box center [574, 102] width 1148 height 19
type input "**********"
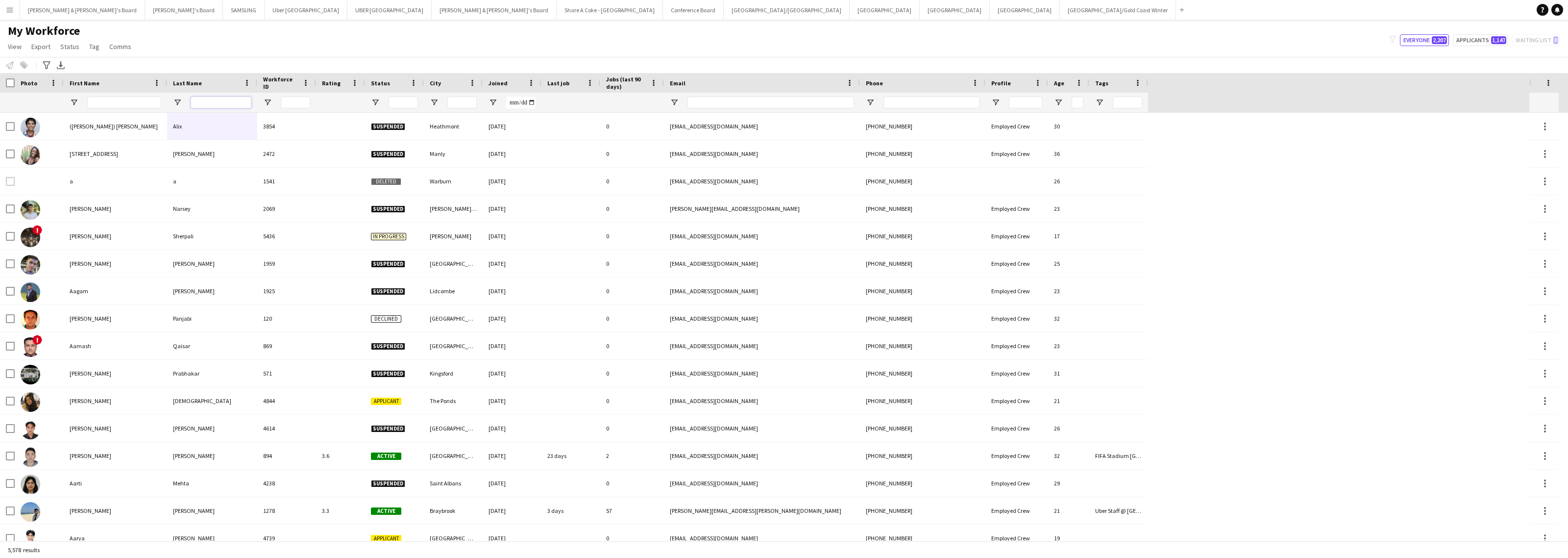
click at [209, 101] on input "Last Name Filter Input" at bounding box center [221, 103] width 61 height 12
paste input "******"
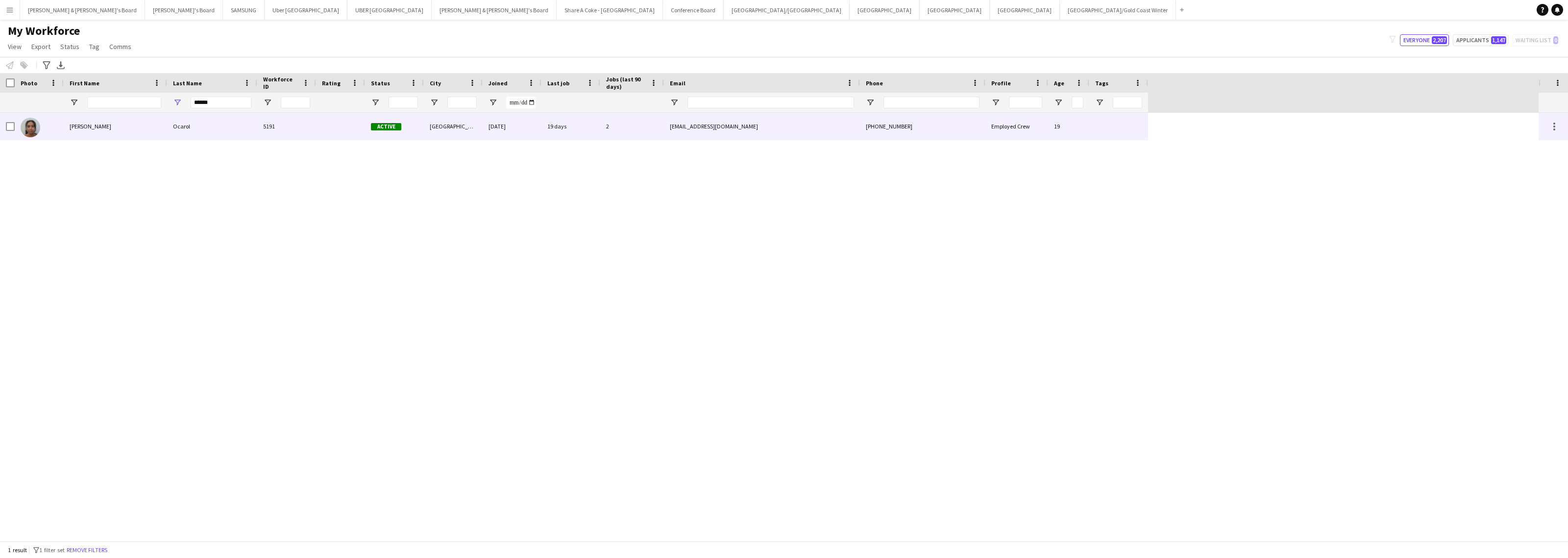
click at [206, 132] on div "Ocarol" at bounding box center [212, 126] width 90 height 27
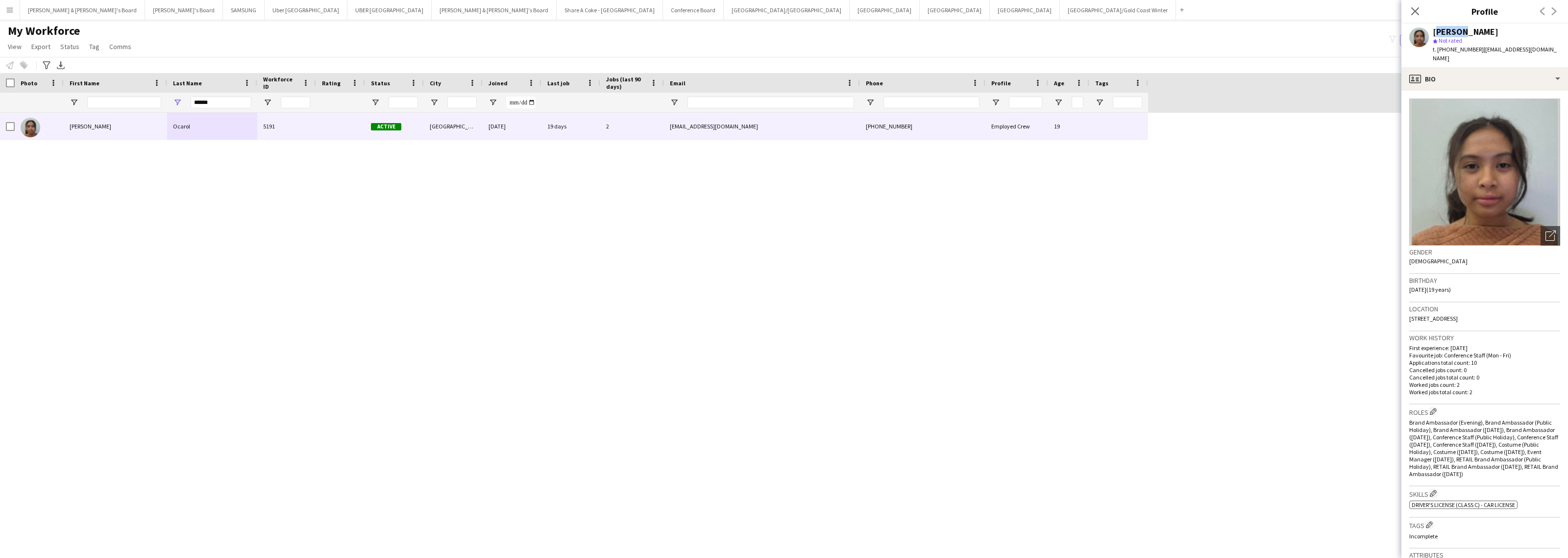
drag, startPoint x: 1433, startPoint y: 31, endPoint x: 1457, endPoint y: 29, distance: 24.1
click at [1457, 29] on div "[PERSON_NAME]" at bounding box center [1465, 32] width 66 height 8
drag, startPoint x: 1476, startPoint y: 50, endPoint x: 1538, endPoint y: 52, distance: 62.0
click at [1538, 52] on div "[PERSON_NAME] star Not rated t. [PHONE_NUMBER] | [EMAIL_ADDRESS][DOMAIN_NAME]" at bounding box center [1485, 45] width 167 height 44
drag, startPoint x: 1445, startPoint y: 49, endPoint x: 1471, endPoint y: 48, distance: 26.0
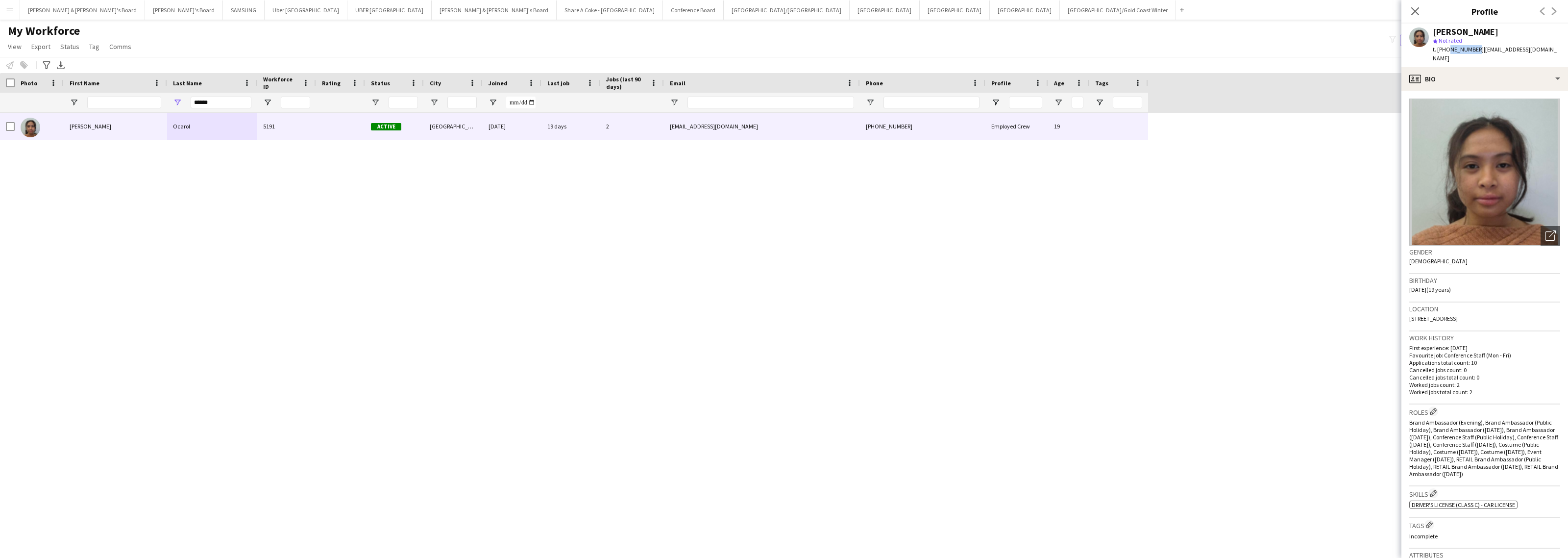
click at [1471, 48] on span "t. [PHONE_NUMBER]" at bounding box center [1458, 49] width 51 height 8
drag, startPoint x: 1424, startPoint y: 309, endPoint x: 1475, endPoint y: 307, distance: 51.0
click at [1458, 315] on span "[STREET_ADDRESS]" at bounding box center [1433, 318] width 49 height 8
drag, startPoint x: 1479, startPoint y: 306, endPoint x: 1490, endPoint y: 306, distance: 11.0
click at [1458, 315] on span "[STREET_ADDRESS]" at bounding box center [1433, 318] width 49 height 8
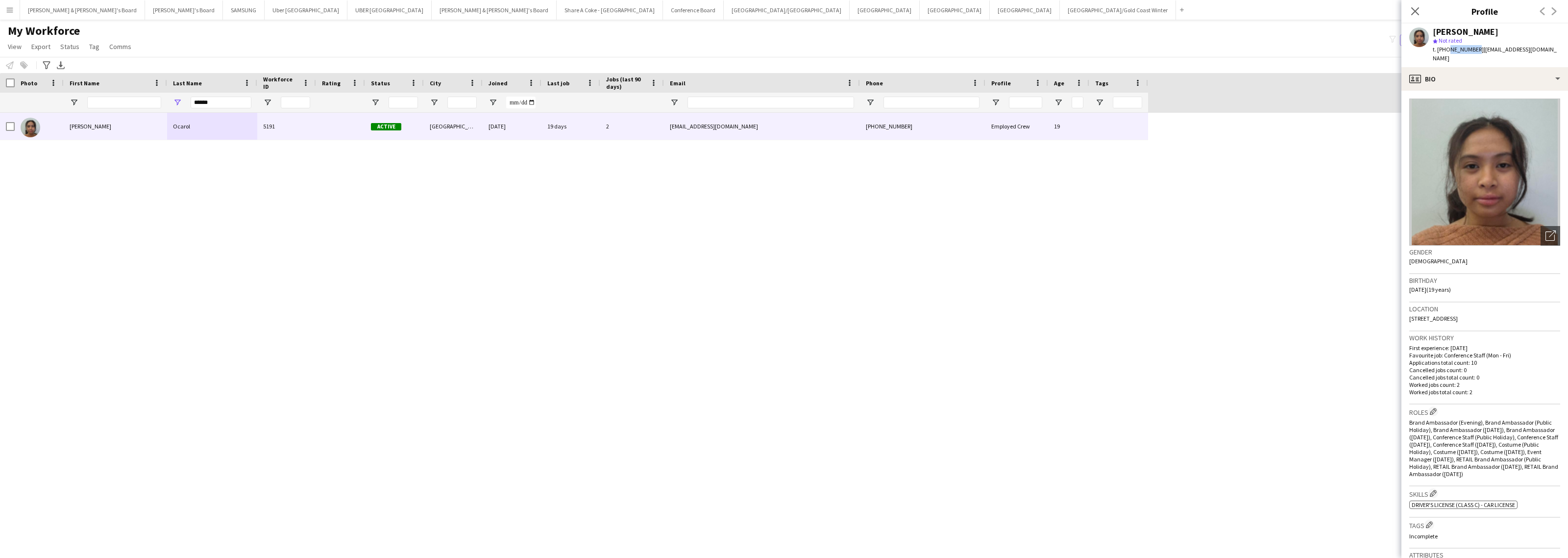
drag, startPoint x: 1424, startPoint y: 309, endPoint x: 1474, endPoint y: 308, distance: 50.0
click at [1458, 315] on span "[STREET_ADDRESS]" at bounding box center [1433, 318] width 49 height 8
click at [1490, 67] on div "profile Bio" at bounding box center [1485, 79] width 167 height 24
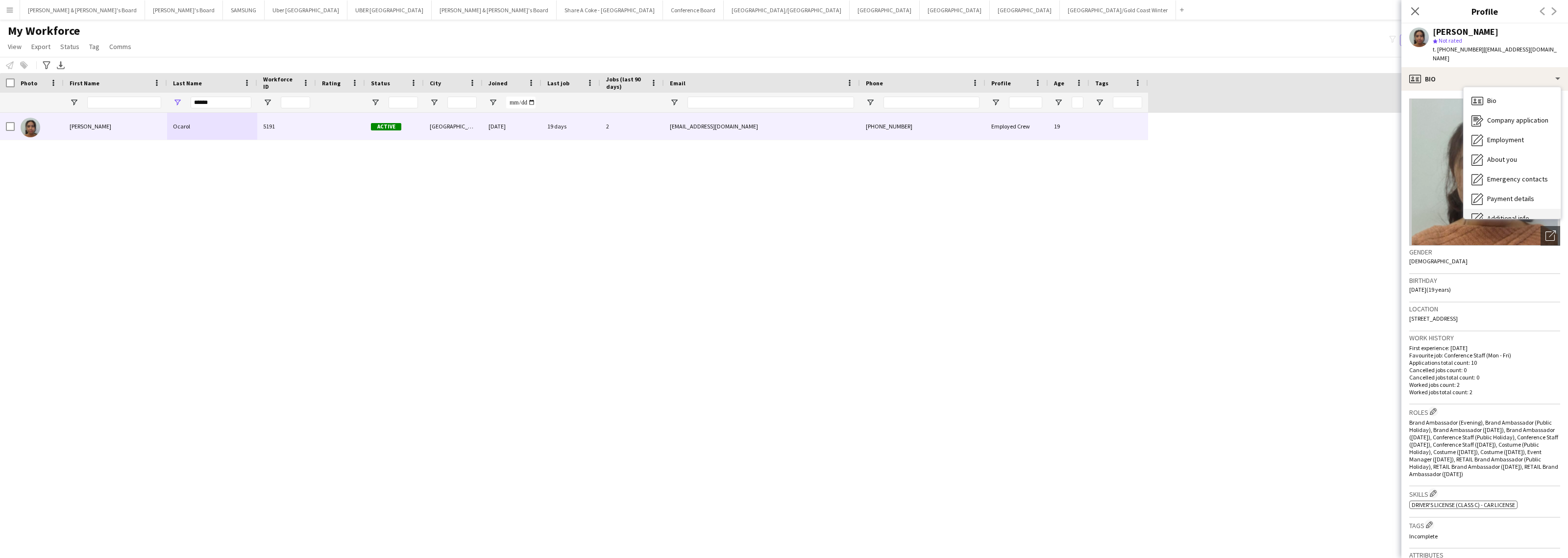
click at [1509, 214] on span "Additional info" at bounding box center [1508, 218] width 42 height 8
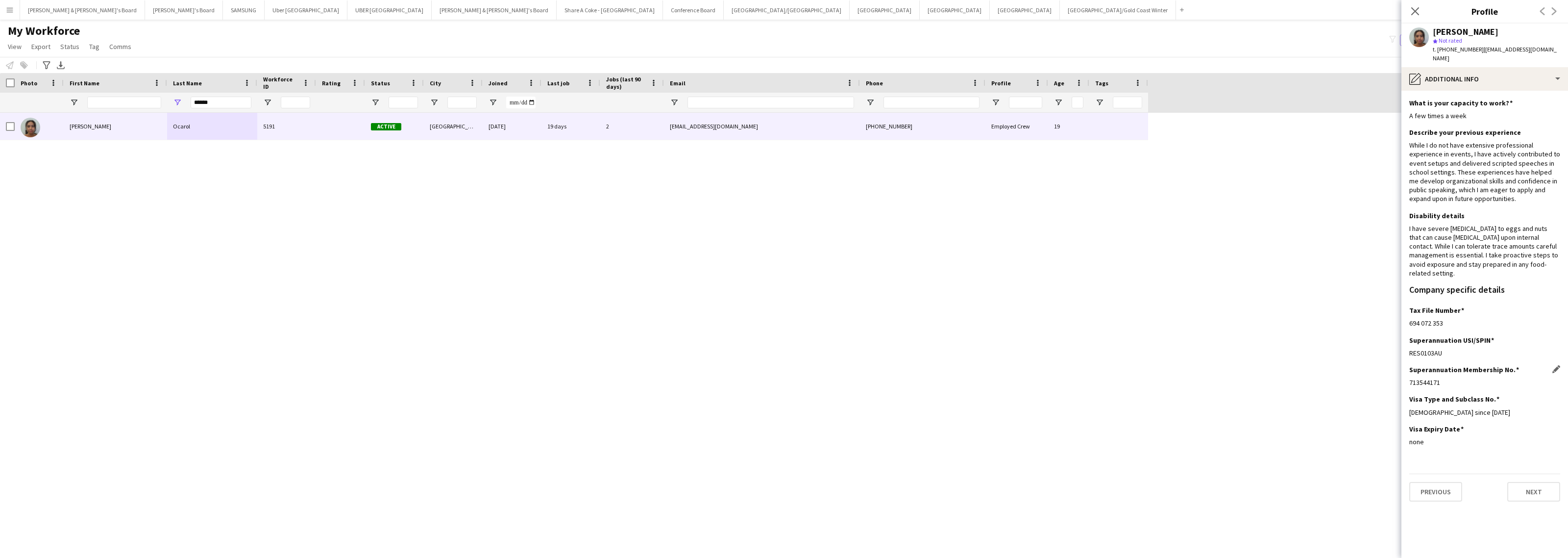
drag, startPoint x: 1409, startPoint y: 368, endPoint x: 1449, endPoint y: 368, distance: 40.0
click at [1449, 378] on div "713544171" at bounding box center [1484, 382] width 151 height 8
drag, startPoint x: 1409, startPoint y: 306, endPoint x: 1456, endPoint y: 307, distance: 47.0
click at [1456, 319] on div "694 072 353" at bounding box center [1484, 323] width 151 height 8
drag, startPoint x: 1433, startPoint y: 30, endPoint x: 1484, endPoint y: 25, distance: 51.2
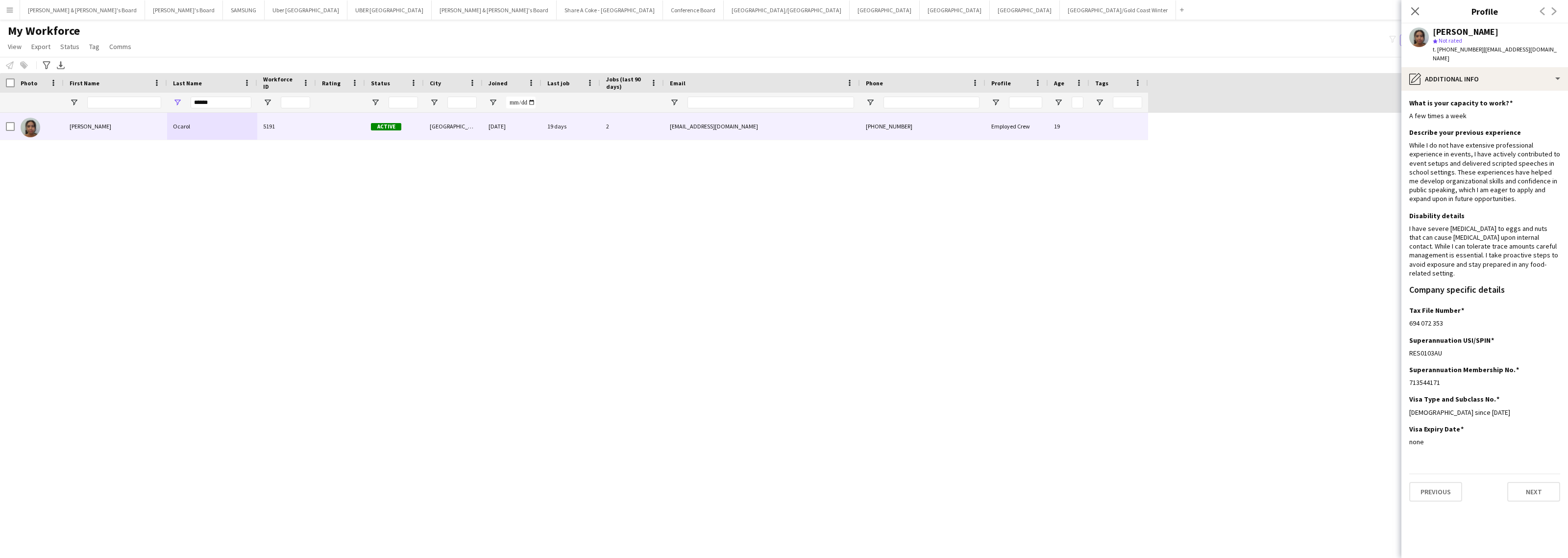
click at [1484, 25] on div "[PERSON_NAME] star Not rated t. [PHONE_NUMBER] | [EMAIL_ADDRESS][DOMAIN_NAME]" at bounding box center [1485, 45] width 167 height 44
drag, startPoint x: 1459, startPoint y: 72, endPoint x: 1460, endPoint y: 82, distance: 10.0
click at [1459, 72] on div "pencil4 Additional info" at bounding box center [1485, 79] width 167 height 24
click at [1505, 194] on span "Payment details" at bounding box center [1511, 199] width 47 height 8
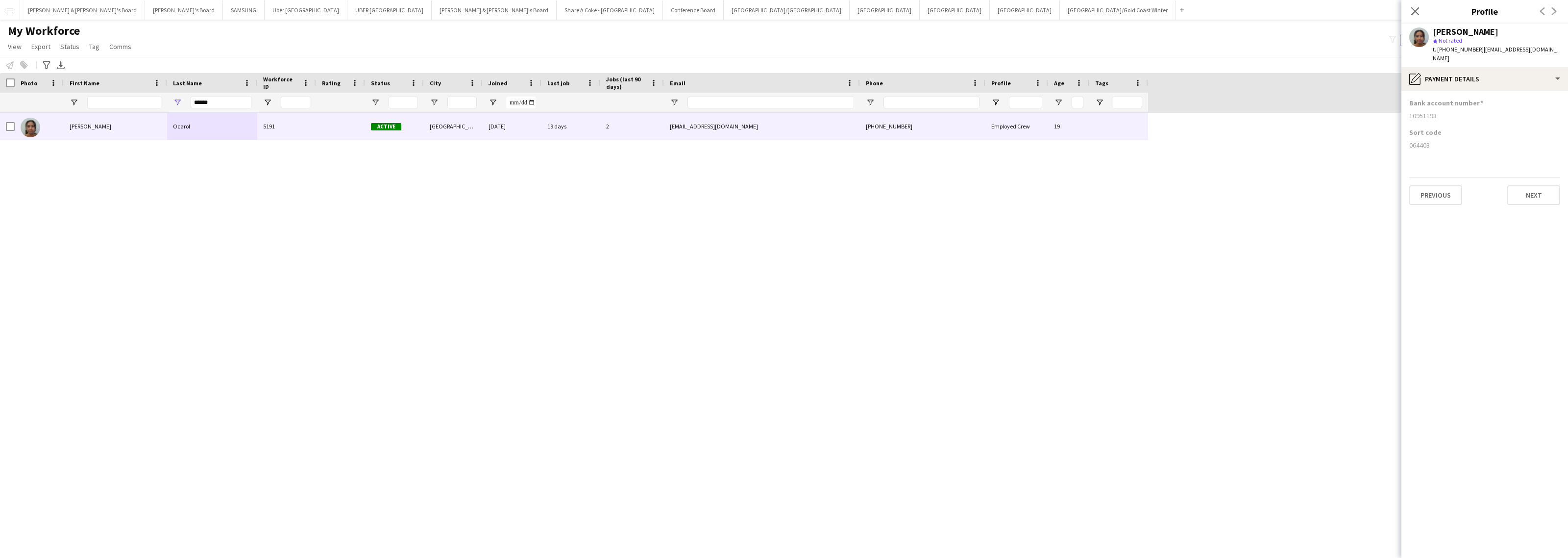
drag, startPoint x: 1409, startPoint y: 138, endPoint x: 1442, endPoint y: 138, distance: 33.0
click at [1442, 141] on div "064403" at bounding box center [1484, 145] width 151 height 8
drag, startPoint x: 1406, startPoint y: 111, endPoint x: 1446, endPoint y: 109, distance: 40.0
click at [1446, 109] on app-section-data-types "Bank account number [FINANCIAL_ID] Sort code [FINANCIAL_ID] Previous Next" at bounding box center [1485, 324] width 167 height 467
drag, startPoint x: 233, startPoint y: 98, endPoint x: 87, endPoint y: 102, distance: 146.1
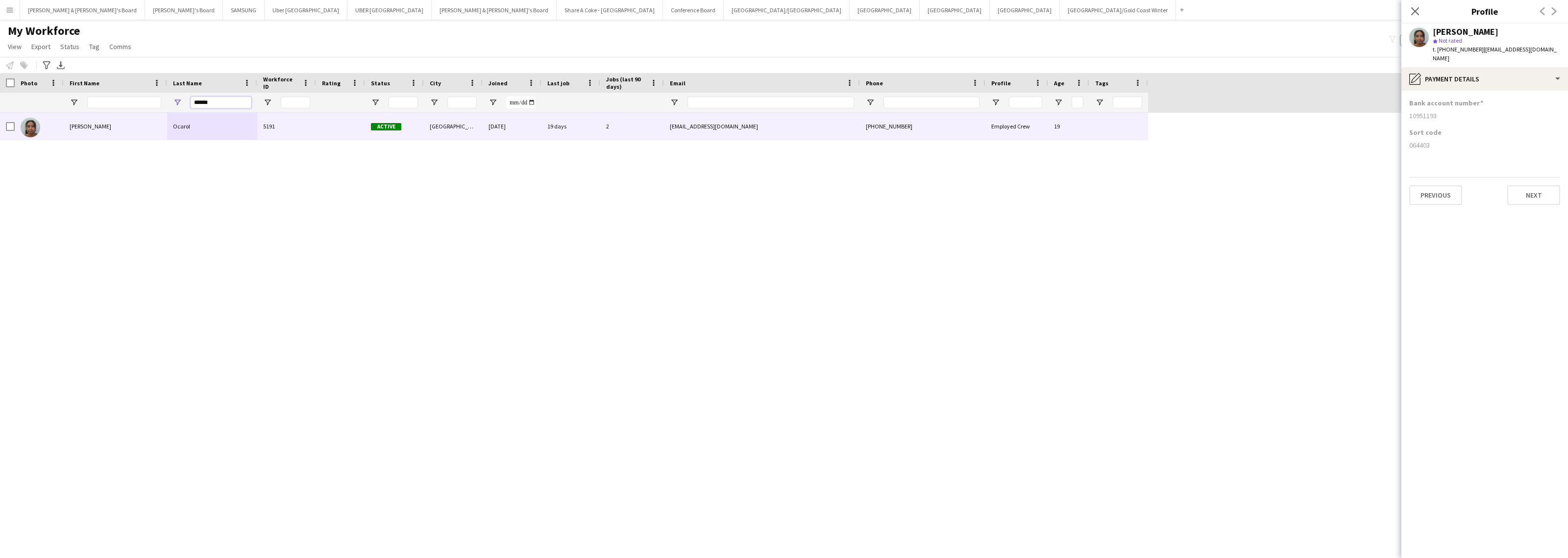
click at [87, 102] on div "******" at bounding box center [574, 102] width 1148 height 19
paste input "*"
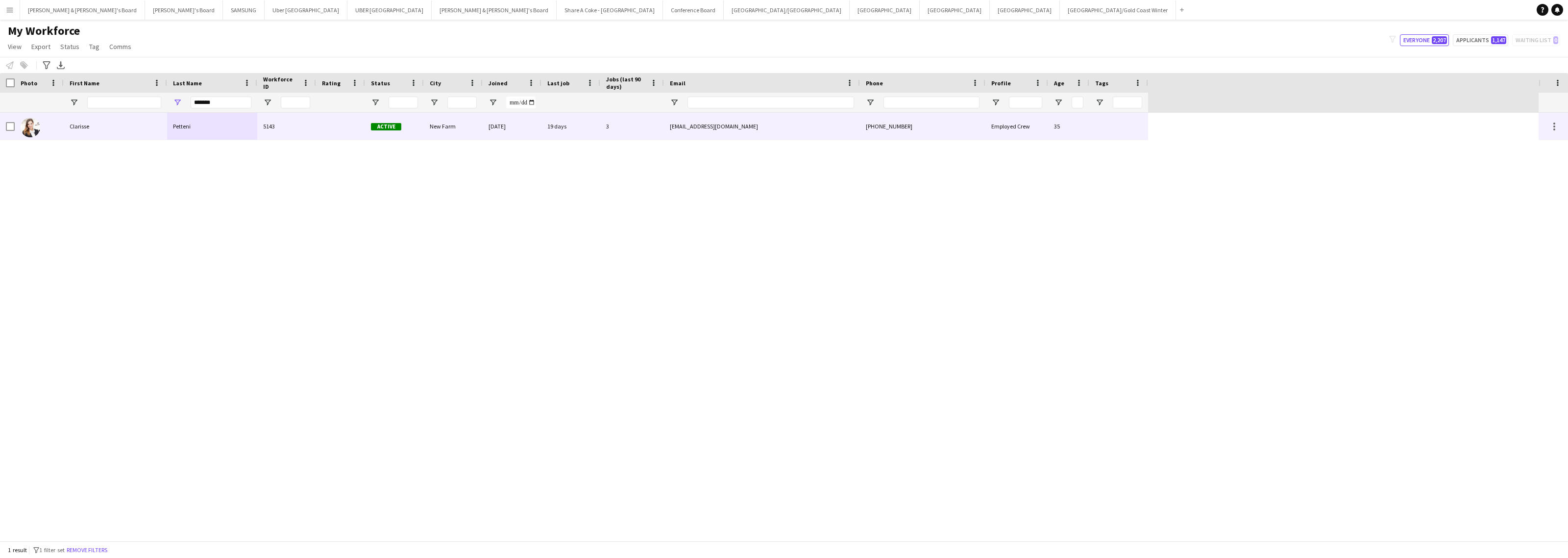
click at [179, 126] on div "Petteni" at bounding box center [212, 126] width 90 height 27
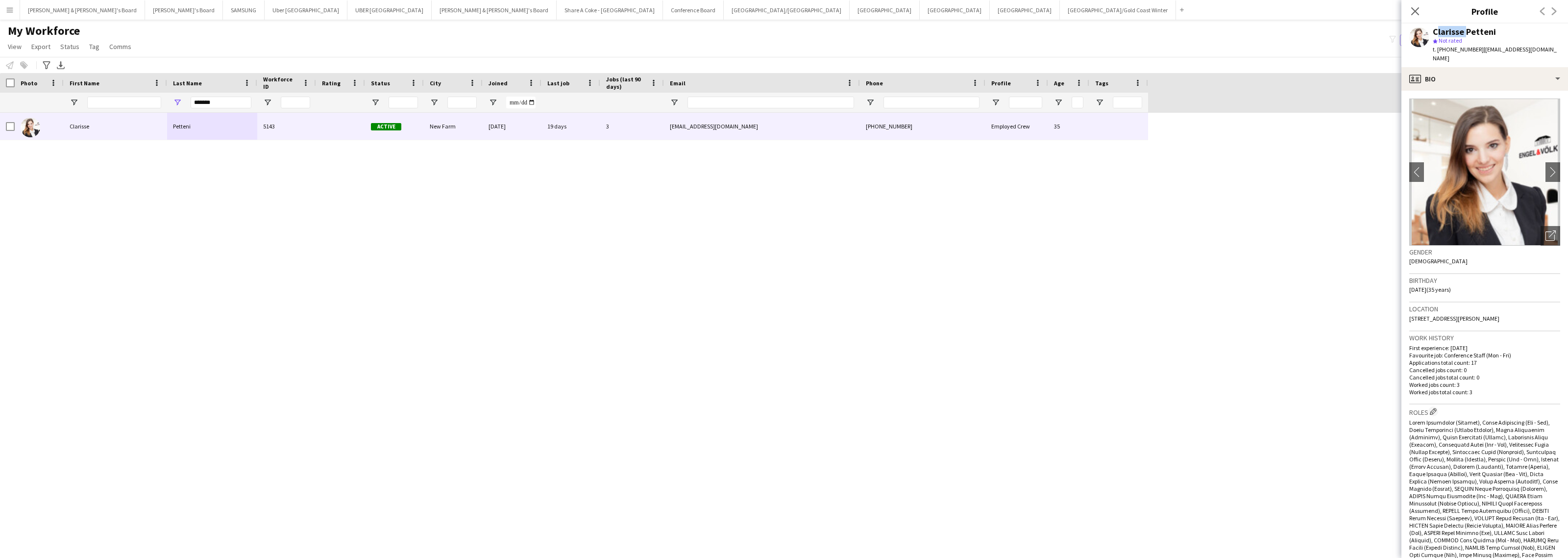
drag, startPoint x: 1433, startPoint y: 30, endPoint x: 1463, endPoint y: 29, distance: 30.0
click at [1463, 29] on div "Clarisse Petteni" at bounding box center [1464, 32] width 63 height 8
drag, startPoint x: 1480, startPoint y: 51, endPoint x: 1549, endPoint y: 56, distance: 69.2
click at [1549, 56] on div "Clarisse Petteni star Not rated t. [PHONE_NUMBER] | [EMAIL_ADDRESS][DOMAIN_NAME]" at bounding box center [1485, 45] width 167 height 44
drag, startPoint x: 1446, startPoint y: 50, endPoint x: 1475, endPoint y: 48, distance: 29.1
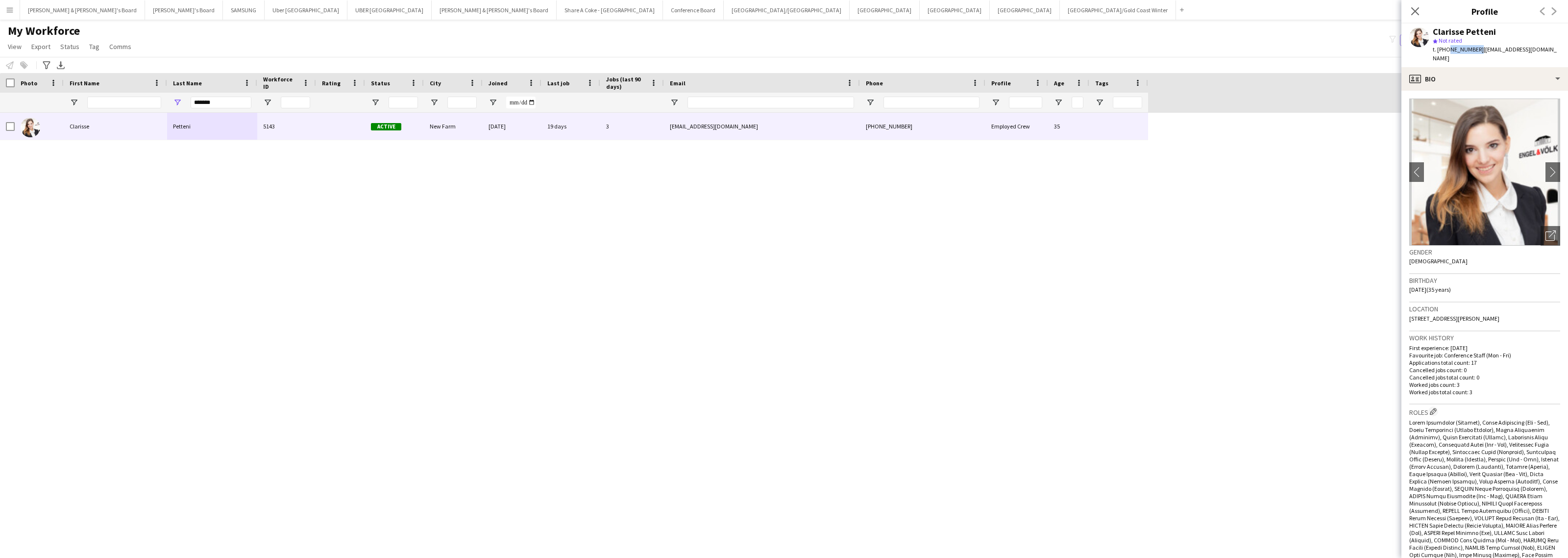
click at [1475, 48] on span "t. [PHONE_NUMBER]" at bounding box center [1458, 49] width 51 height 8
drag, startPoint x: 1409, startPoint y: 311, endPoint x: 1445, endPoint y: 314, distance: 36.1
click at [1445, 314] on div "Location [STREET_ADDRESS][PERSON_NAME]" at bounding box center [1484, 316] width 151 height 29
drag, startPoint x: 1449, startPoint y: 310, endPoint x: 1472, endPoint y: 307, distance: 23.2
click at [1472, 315] on span "[STREET_ADDRESS][PERSON_NAME]" at bounding box center [1454, 318] width 90 height 8
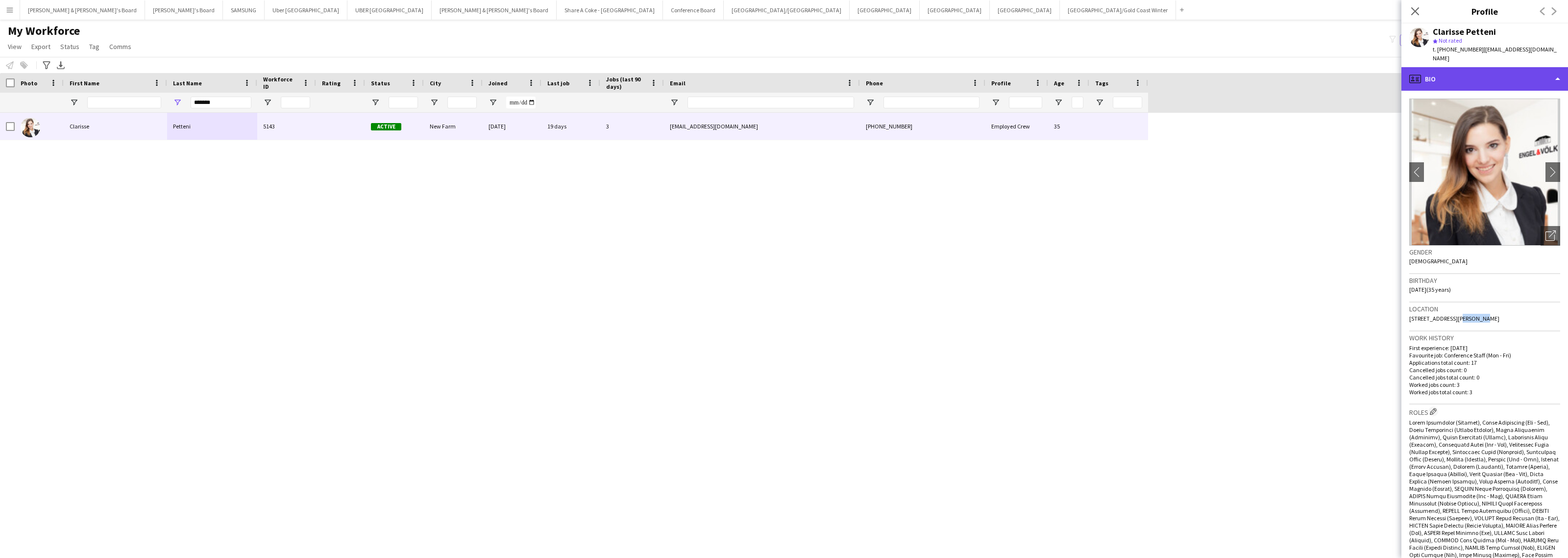
drag, startPoint x: 1493, startPoint y: 69, endPoint x: 1492, endPoint y: 77, distance: 8.1
click at [1493, 69] on div "profile Bio" at bounding box center [1485, 79] width 167 height 24
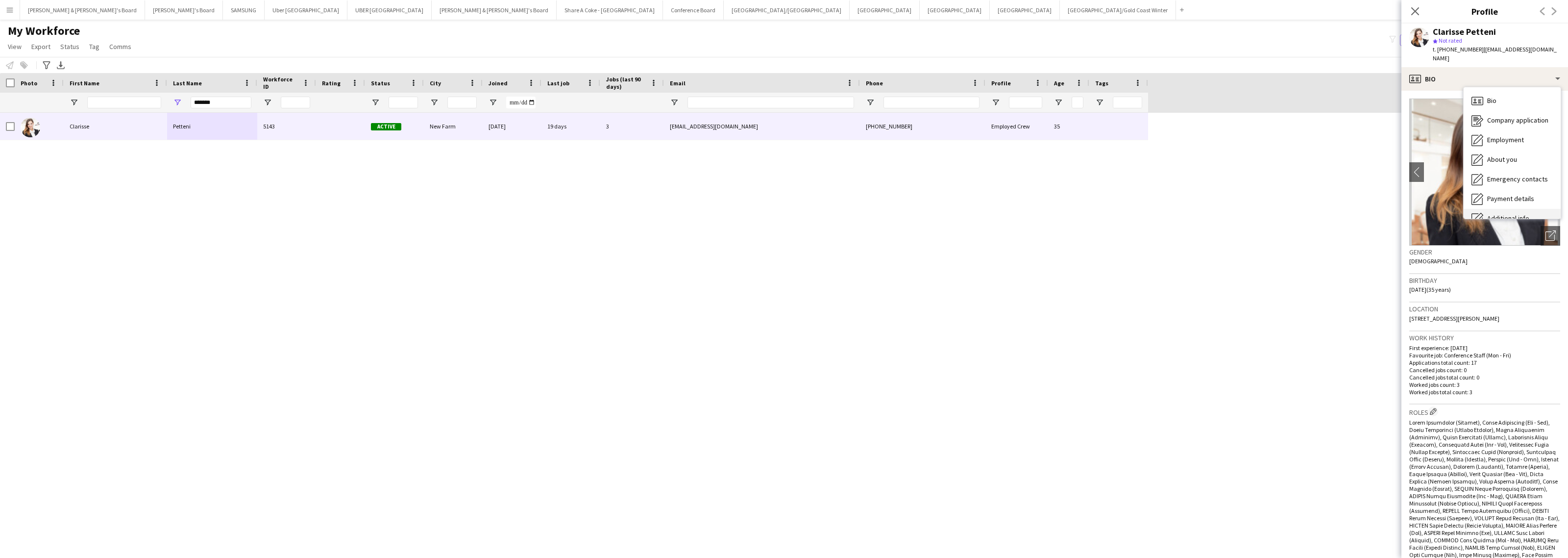
click at [1505, 214] on span "Additional info" at bounding box center [1508, 218] width 42 height 8
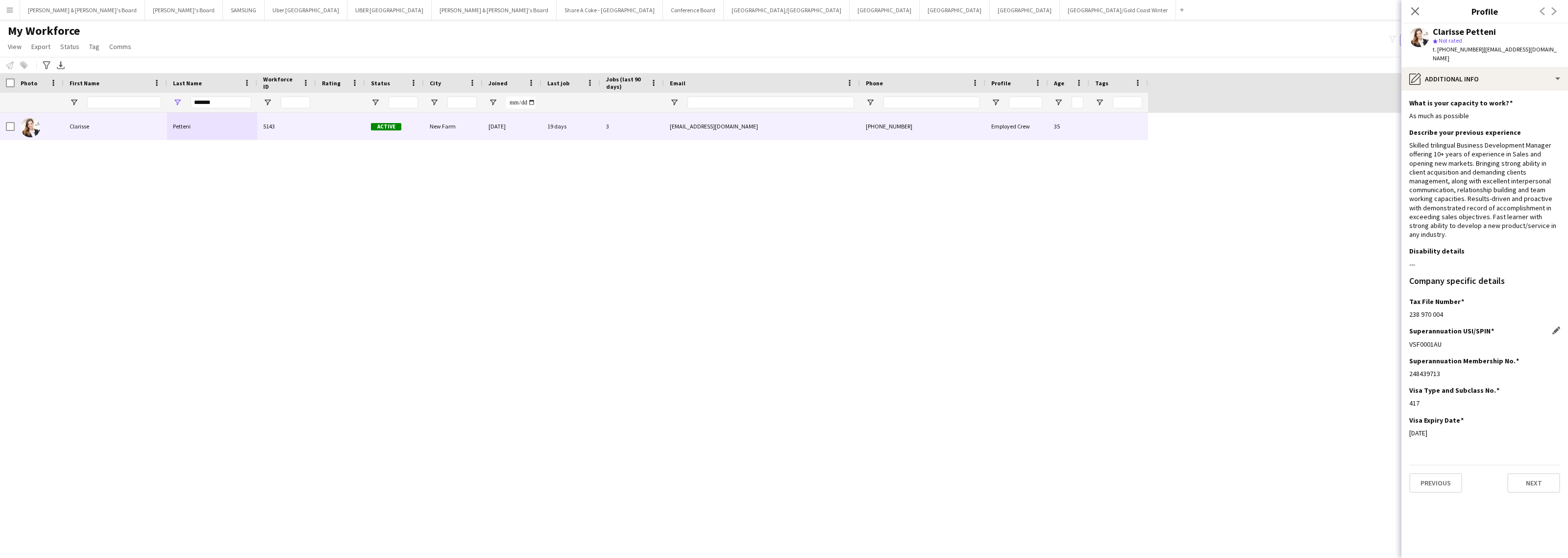
drag, startPoint x: 1410, startPoint y: 327, endPoint x: 1449, endPoint y: 313, distance: 41.4
click at [1449, 340] on div "VSF0001AU" at bounding box center [1484, 344] width 151 height 8
drag, startPoint x: 1406, startPoint y: 359, endPoint x: 1449, endPoint y: 360, distance: 43.0
click at [1449, 360] on app-section-data-types "What is your capacity to work? Edit this field As much as possible Describe you…" at bounding box center [1485, 324] width 167 height 467
drag, startPoint x: 1409, startPoint y: 300, endPoint x: 1471, endPoint y: 300, distance: 62.0
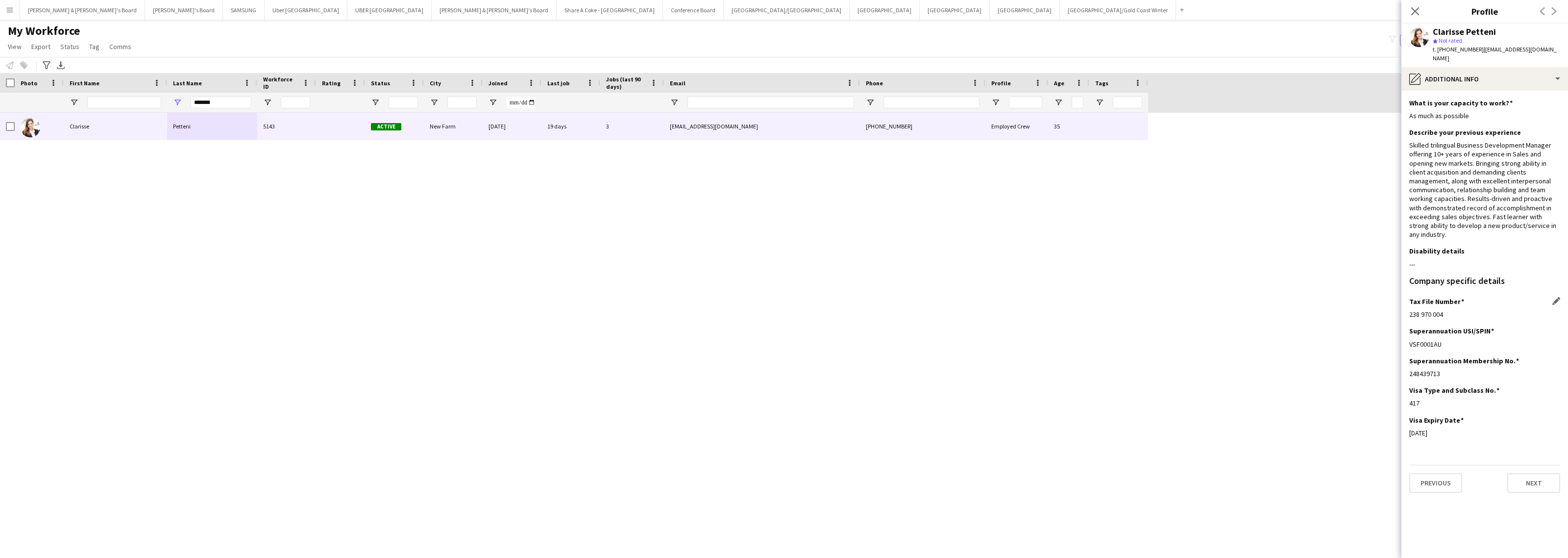
click at [1471, 310] on div "238 970 004" at bounding box center [1484, 314] width 151 height 8
drag, startPoint x: 1410, startPoint y: 416, endPoint x: 1441, endPoint y: 416, distance: 31.0
click at [1441, 428] on div "[DATE]" at bounding box center [1484, 433] width 151 height 8
click at [1495, 56] on div "Clarisse Petteni star Not rated t. [PHONE_NUMBER] | [EMAIL_ADDRESS][DOMAIN_NAME]" at bounding box center [1485, 45] width 167 height 44
click at [1493, 67] on div "pencil4 Additional info" at bounding box center [1485, 79] width 167 height 24
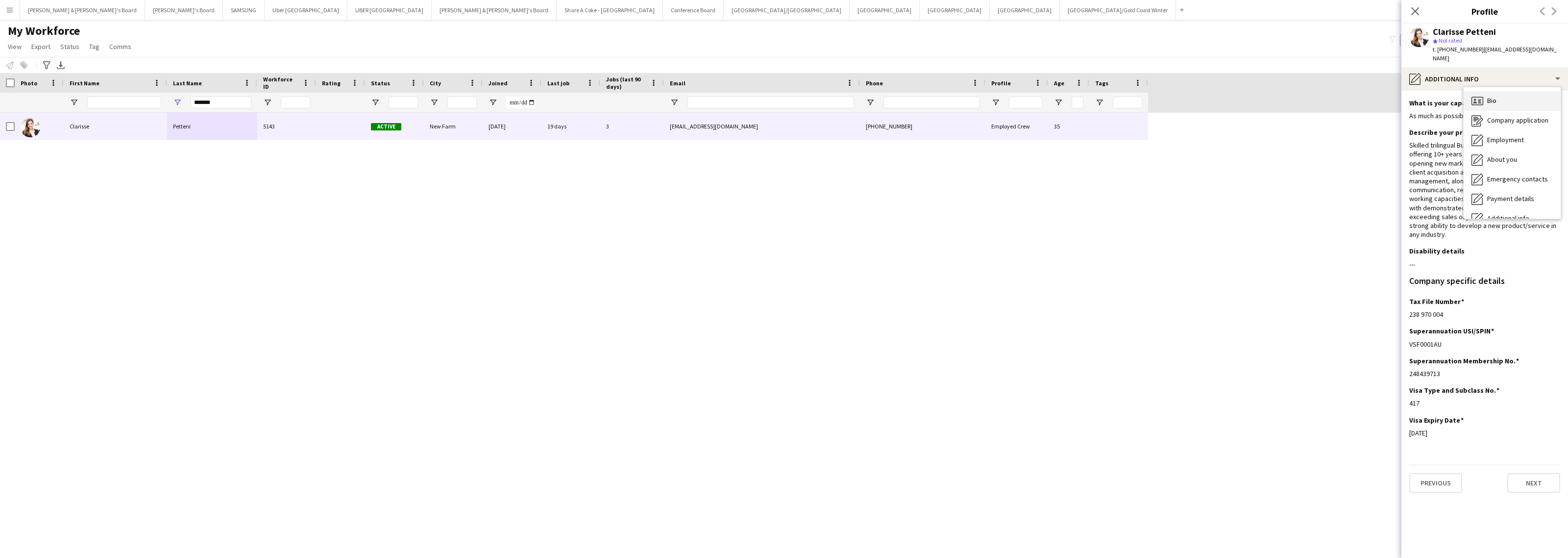
click at [1497, 91] on div "Bio Bio" at bounding box center [1512, 100] width 97 height 19
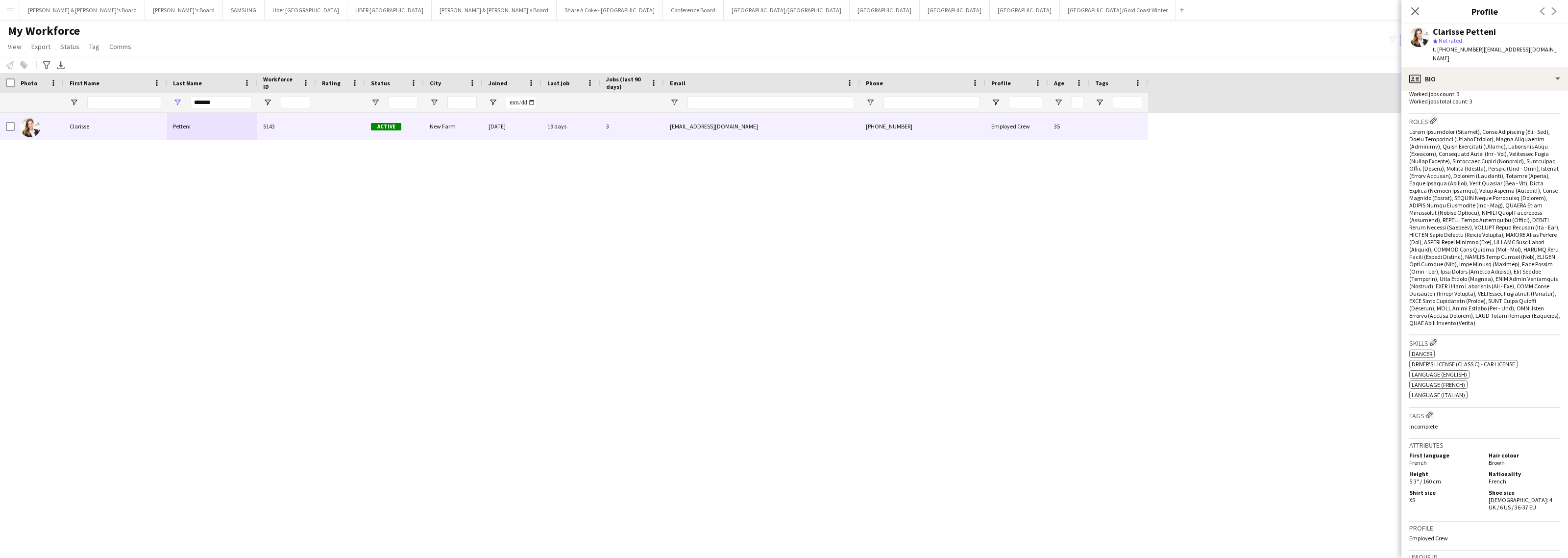
scroll to position [306, 0]
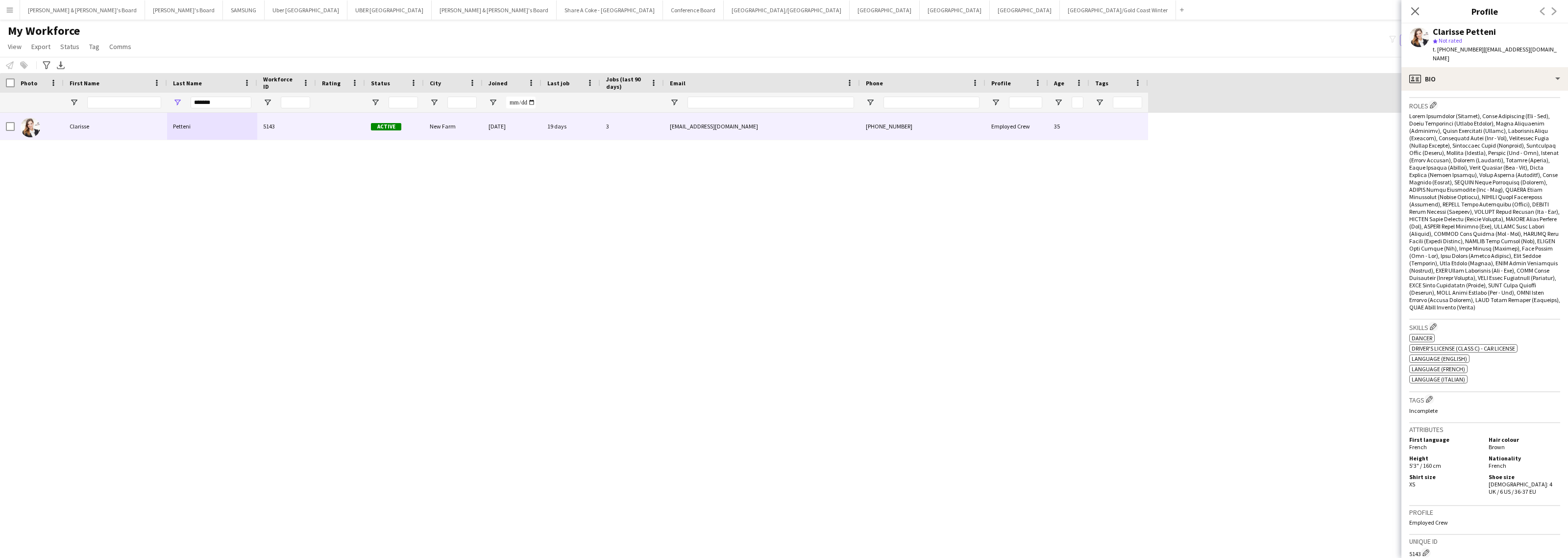
click at [1436, 28] on div "Clarisse Petteni" at bounding box center [1464, 32] width 63 height 8
drag, startPoint x: 1433, startPoint y: 28, endPoint x: 1507, endPoint y: 43, distance: 75.5
click at [1497, 29] on div "Clarisse Petteni" at bounding box center [1496, 32] width 127 height 8
click at [1520, 67] on div "profile Bio" at bounding box center [1485, 79] width 167 height 24
click at [1508, 194] on span "Payment details" at bounding box center [1511, 199] width 47 height 8
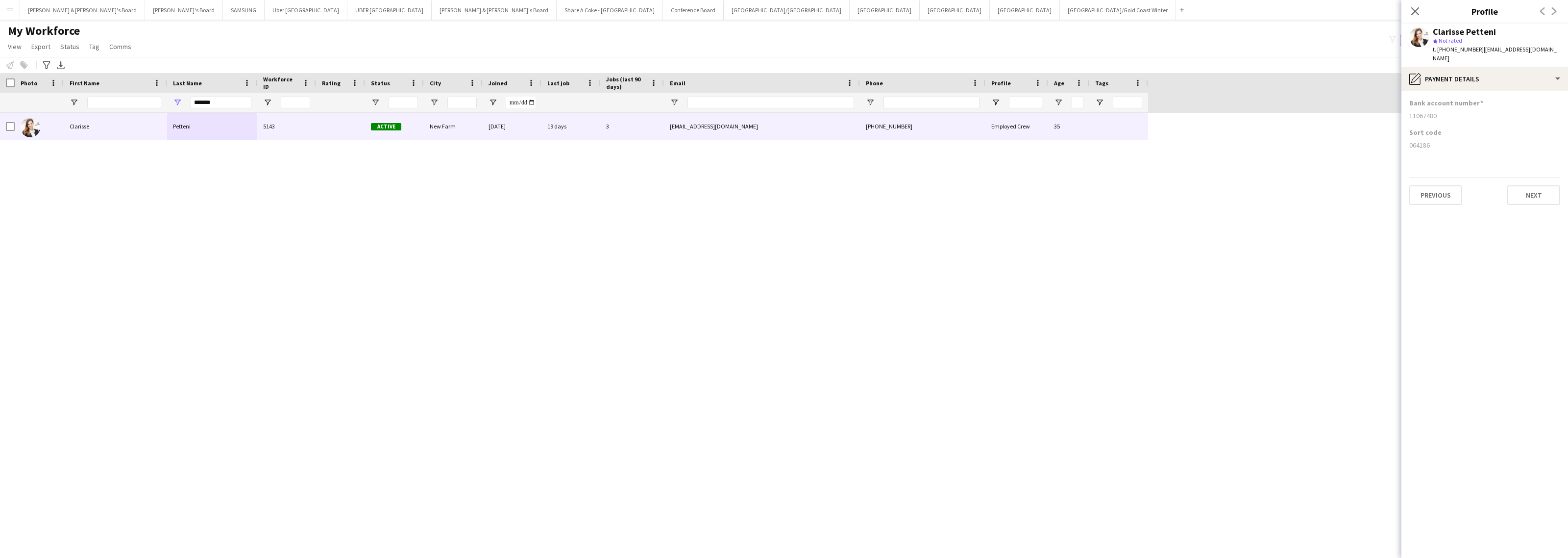
drag, startPoint x: 1409, startPoint y: 136, endPoint x: 1438, endPoint y: 140, distance: 29.3
click at [1438, 141] on div "064186" at bounding box center [1484, 145] width 151 height 8
drag, startPoint x: 1409, startPoint y: 109, endPoint x: 1433, endPoint y: 109, distance: 24.0
click at [1433, 111] on div "11067480" at bounding box center [1484, 115] width 151 height 8
click at [1437, 111] on div "11067480" at bounding box center [1484, 115] width 151 height 8
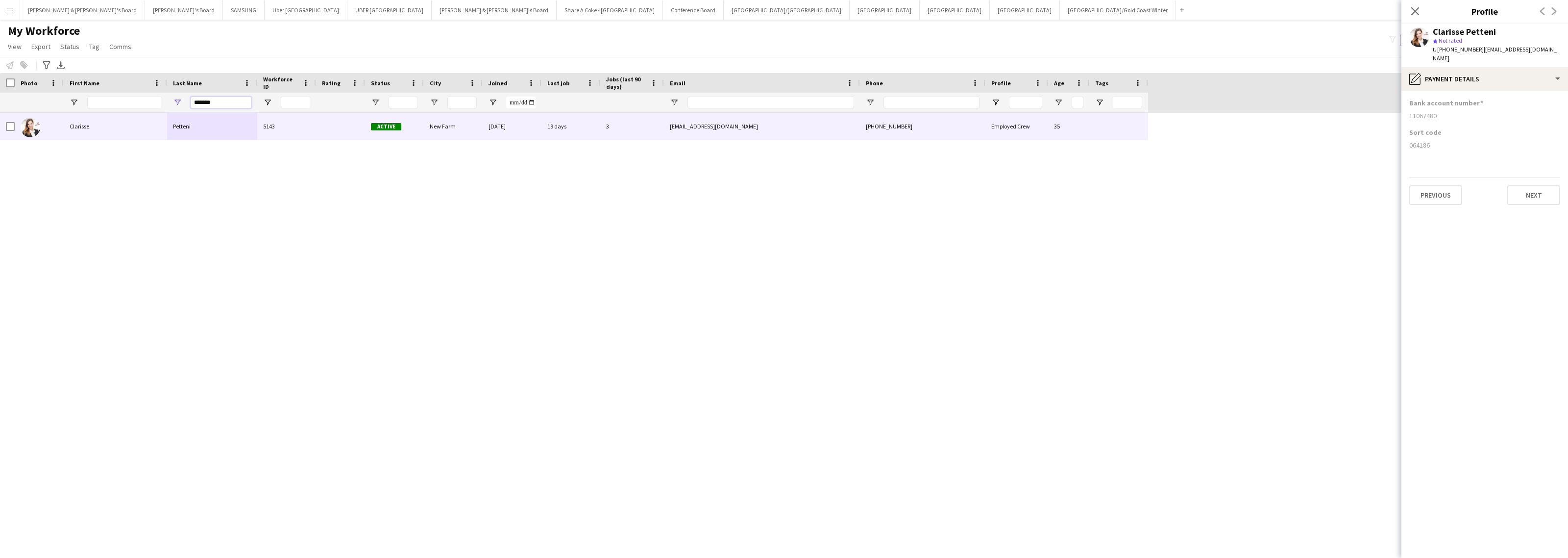
drag, startPoint x: 224, startPoint y: 97, endPoint x: 151, endPoint y: 99, distance: 73.0
click at [150, 98] on div "*******" at bounding box center [574, 102] width 1148 height 19
paste input "Last Name Filter Input"
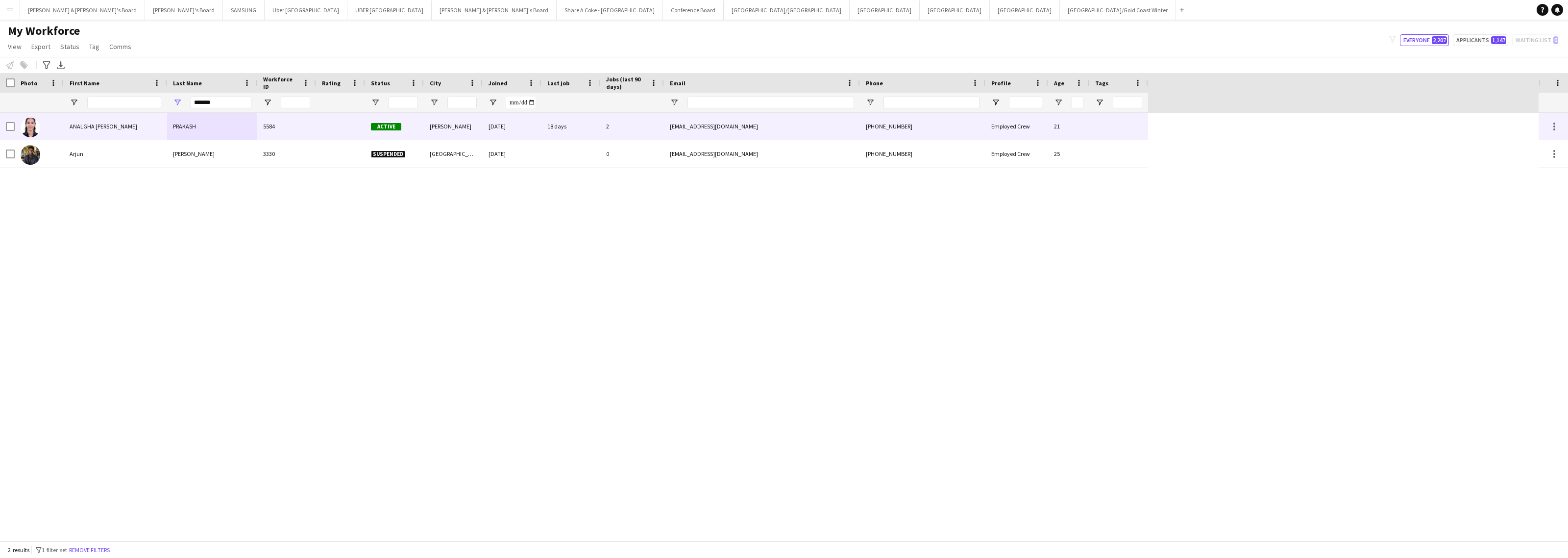
click at [206, 128] on div "PRAKASH" at bounding box center [212, 126] width 90 height 27
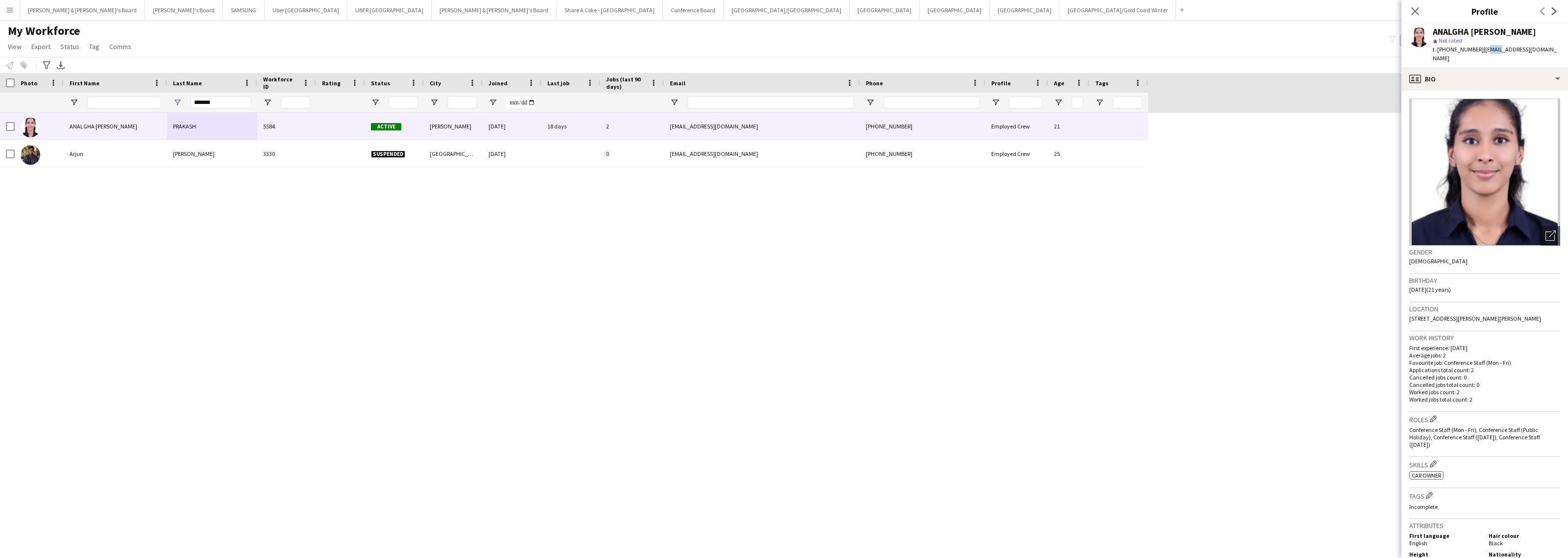
drag, startPoint x: 1478, startPoint y: 47, endPoint x: 1490, endPoint y: 52, distance: 13.0
click at [1490, 52] on span "| [EMAIL_ADDRESS][DOMAIN_NAME]" at bounding box center [1494, 53] width 124 height 16
drag, startPoint x: 1476, startPoint y: 48, endPoint x: 1483, endPoint y: 50, distance: 7.3
click at [1483, 50] on span "| [EMAIL_ADDRESS][DOMAIN_NAME]" at bounding box center [1494, 53] width 124 height 16
click at [1548, 50] on div "ANALGHA [PERSON_NAME] star Not rated t. [PHONE_NUMBER] | [EMAIL_ADDRESS][DOMAIN…" at bounding box center [1485, 45] width 167 height 44
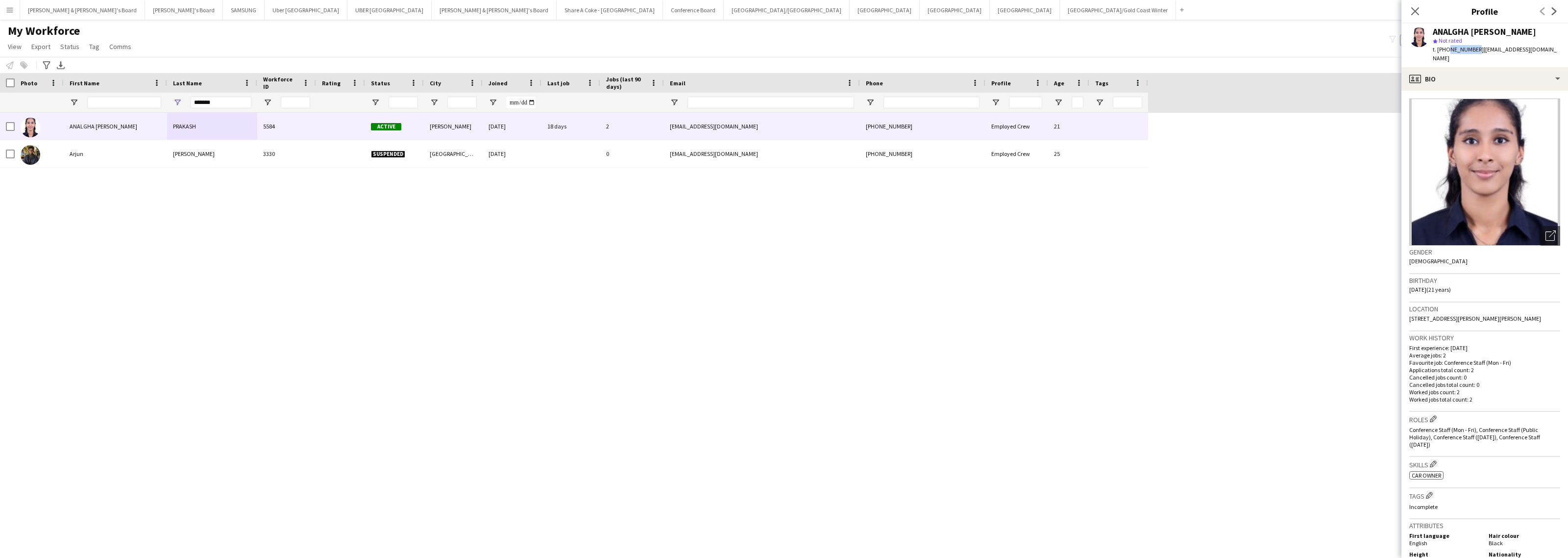
drag, startPoint x: 1444, startPoint y: 50, endPoint x: 1473, endPoint y: 49, distance: 29.0
click at [1473, 49] on div "t. [PHONE_NUMBER] | [EMAIL_ADDRESS][DOMAIN_NAME]" at bounding box center [1496, 54] width 127 height 18
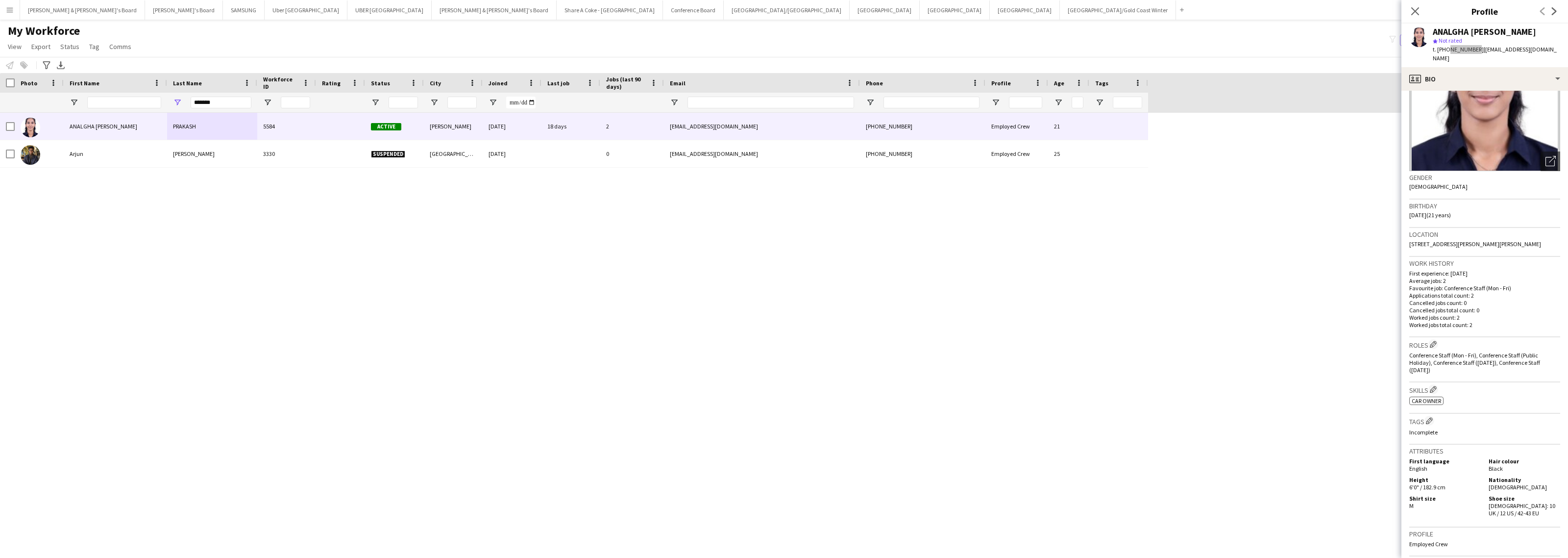
scroll to position [0, 0]
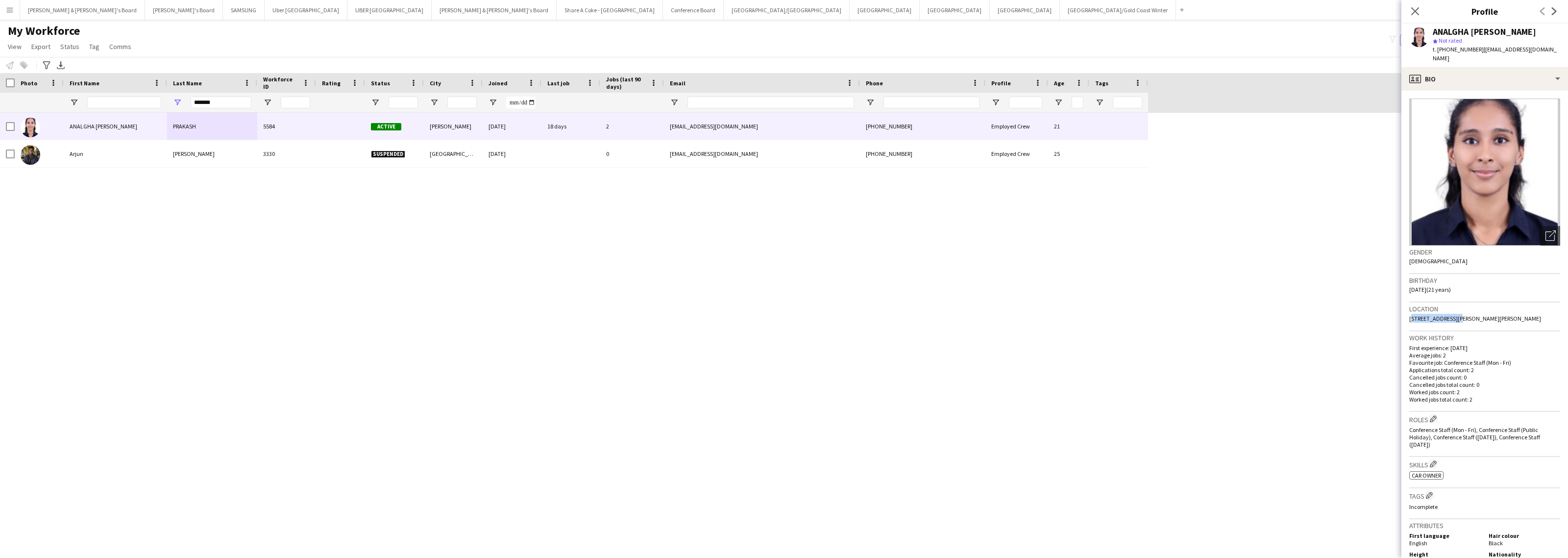
drag, startPoint x: 1408, startPoint y: 311, endPoint x: 1451, endPoint y: 313, distance: 43.0
click at [1451, 313] on app-crew-profile-bio "Open photos pop-in Gender [DEMOGRAPHIC_DATA] Birthday [DEMOGRAPHIC_DATA] (21 ye…" at bounding box center [1485, 324] width 167 height 467
drag, startPoint x: 1456, startPoint y: 310, endPoint x: 1469, endPoint y: 309, distance: 13.0
click at [1469, 315] on span "[STREET_ADDRESS][PERSON_NAME][PERSON_NAME]" at bounding box center [1475, 318] width 132 height 8
click at [1499, 77] on div "profile Bio" at bounding box center [1485, 79] width 167 height 24
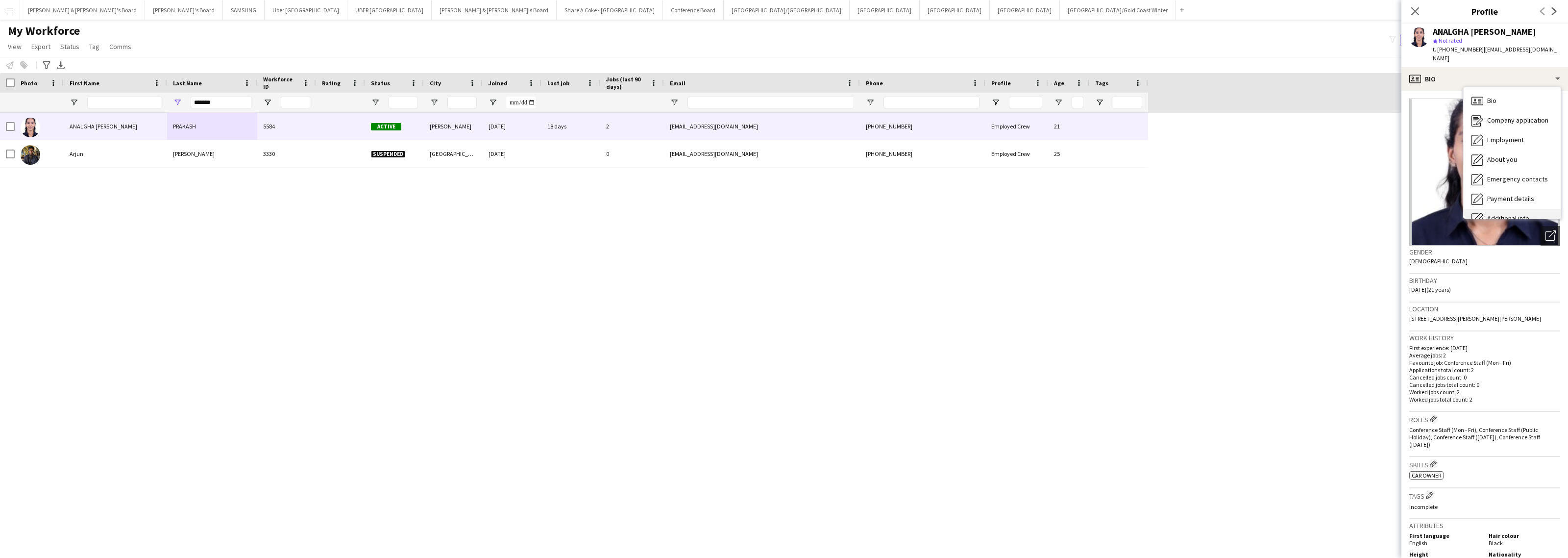
click at [1512, 214] on span "Additional info" at bounding box center [1508, 218] width 42 height 8
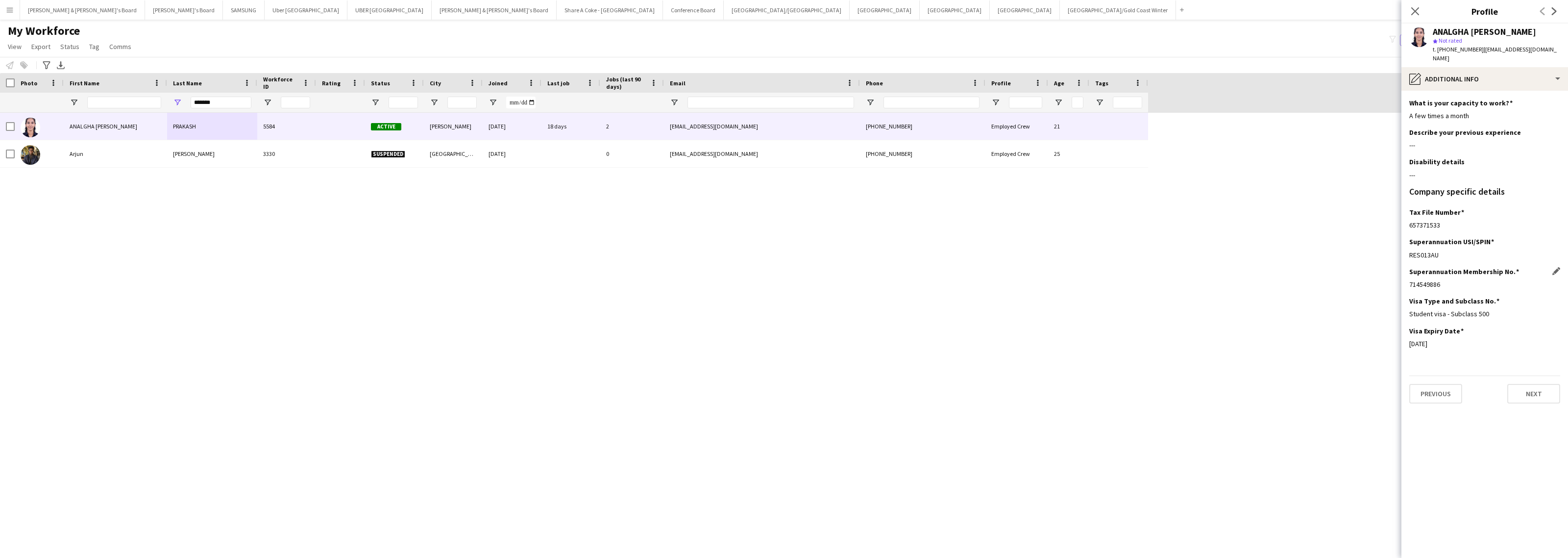
drag, startPoint x: 1406, startPoint y: 280, endPoint x: 1444, endPoint y: 280, distance: 38.0
click at [1444, 280] on app-section-data-types "What is your capacity to work? Edit this field A few times a month Describe you…" at bounding box center [1485, 324] width 167 height 467
drag, startPoint x: 1406, startPoint y: 221, endPoint x: 1454, endPoint y: 221, distance: 48.0
click at [1454, 221] on app-section-data-types "What is your capacity to work? Edit this field A few times a month Describe you…" at bounding box center [1485, 324] width 167 height 467
drag, startPoint x: 1410, startPoint y: 307, endPoint x: 1493, endPoint y: 309, distance: 83.0
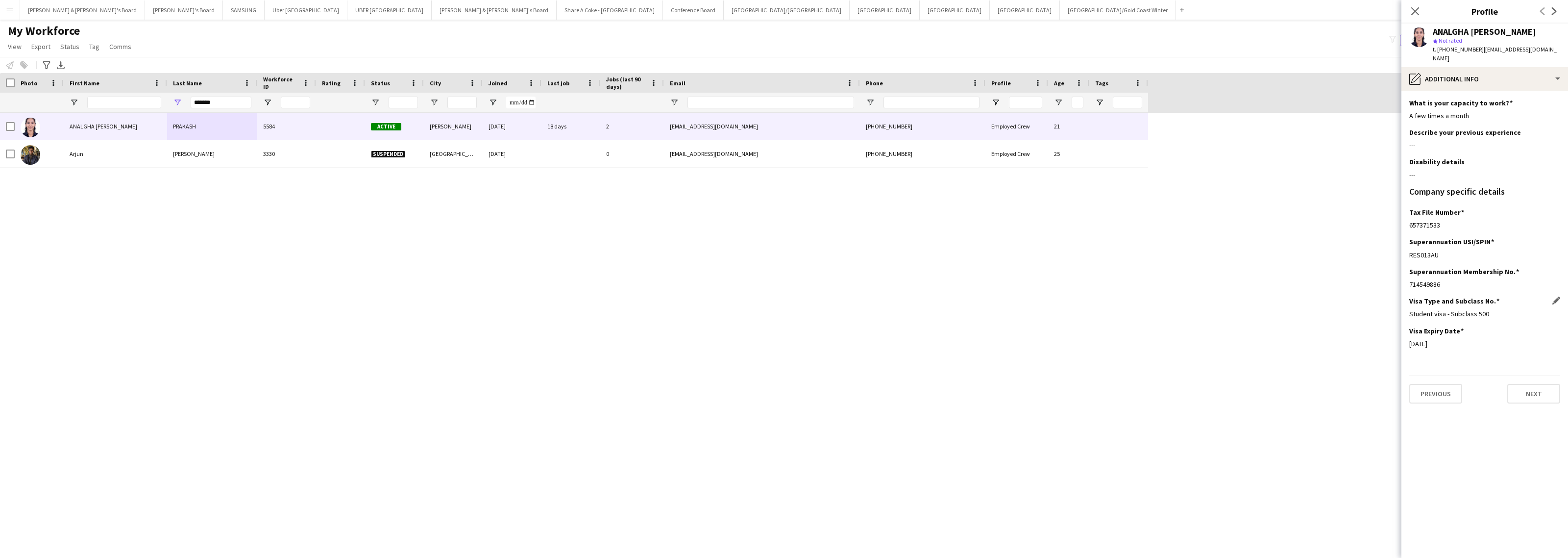
click at [1492, 310] on div "Student visa - Subclass 500" at bounding box center [1484, 314] width 151 height 8
drag, startPoint x: 1408, startPoint y: 338, endPoint x: 1471, endPoint y: 339, distance: 63.0
click at [1471, 339] on app-section-data-types "What is your capacity to work? Edit this field A few times a month Describe you…" at bounding box center [1485, 324] width 167 height 467
drag, startPoint x: 1433, startPoint y: 33, endPoint x: 1561, endPoint y: 32, distance: 128.0
click at [1561, 32] on app-profile-header "ANALGHA [PERSON_NAME] star Not rated t. [PHONE_NUMBER] | [EMAIL_ADDRESS][DOMAIN…" at bounding box center [1485, 45] width 167 height 44
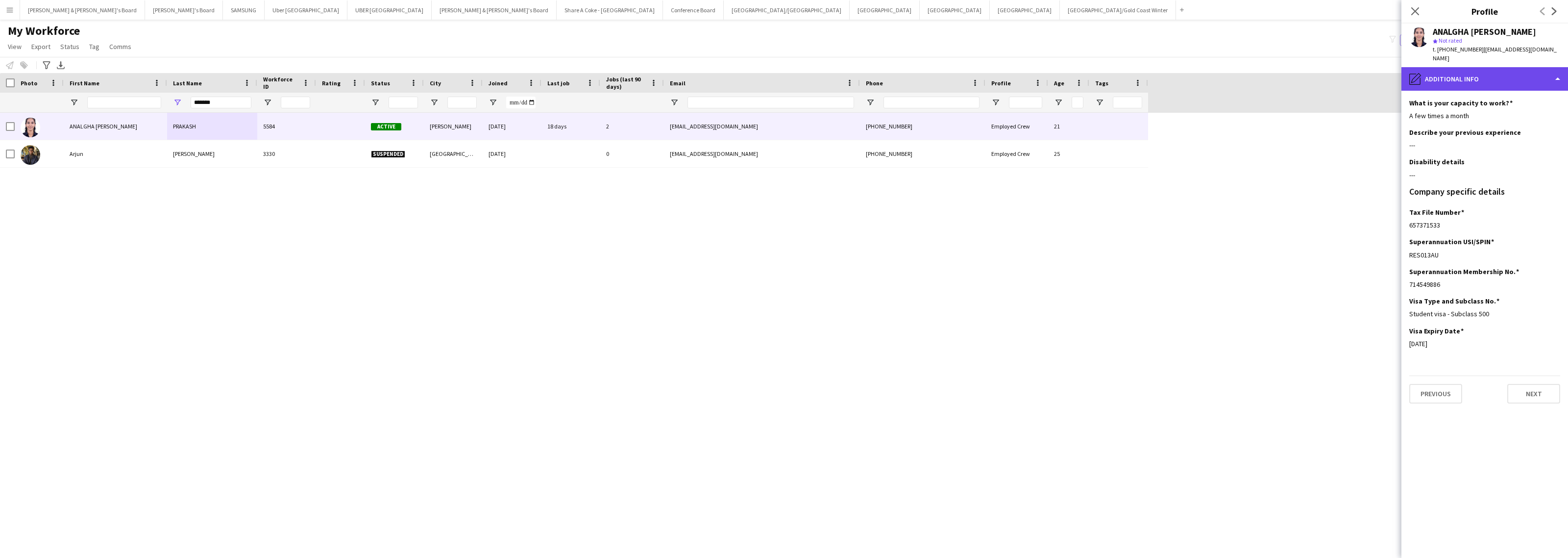
click at [1463, 75] on div "pencil4 Additional info" at bounding box center [1485, 79] width 167 height 24
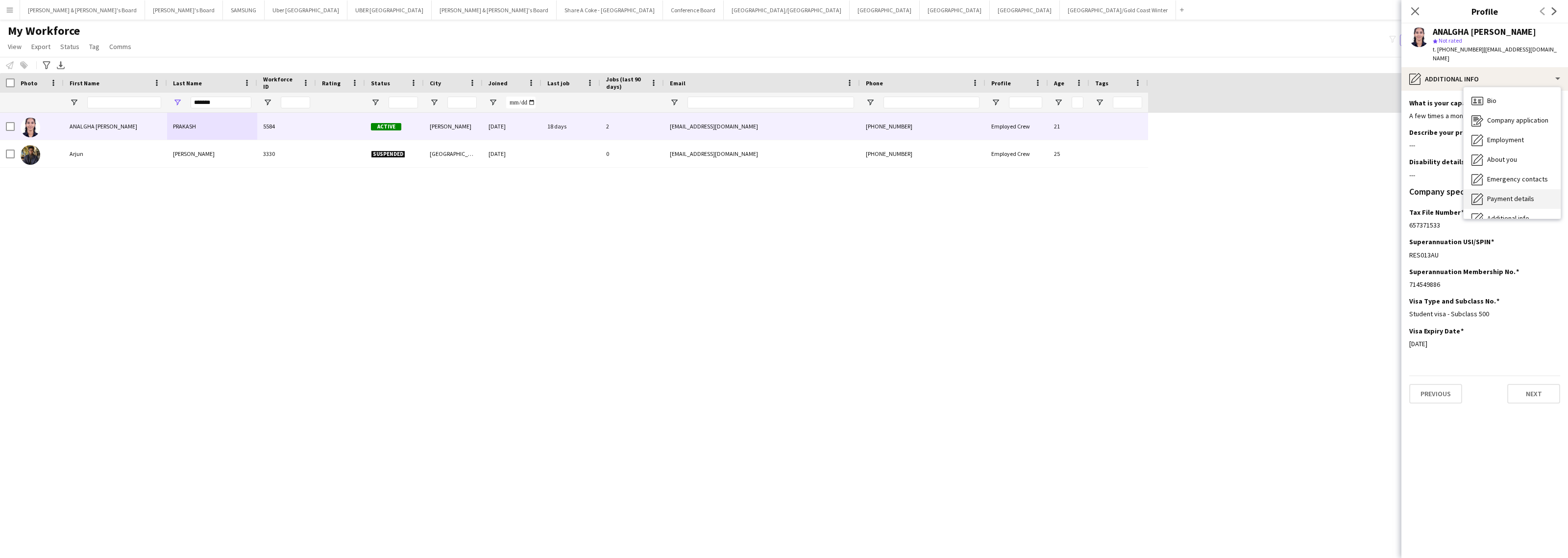
click at [1482, 194] on icon at bounding box center [1476, 199] width 11 height 11
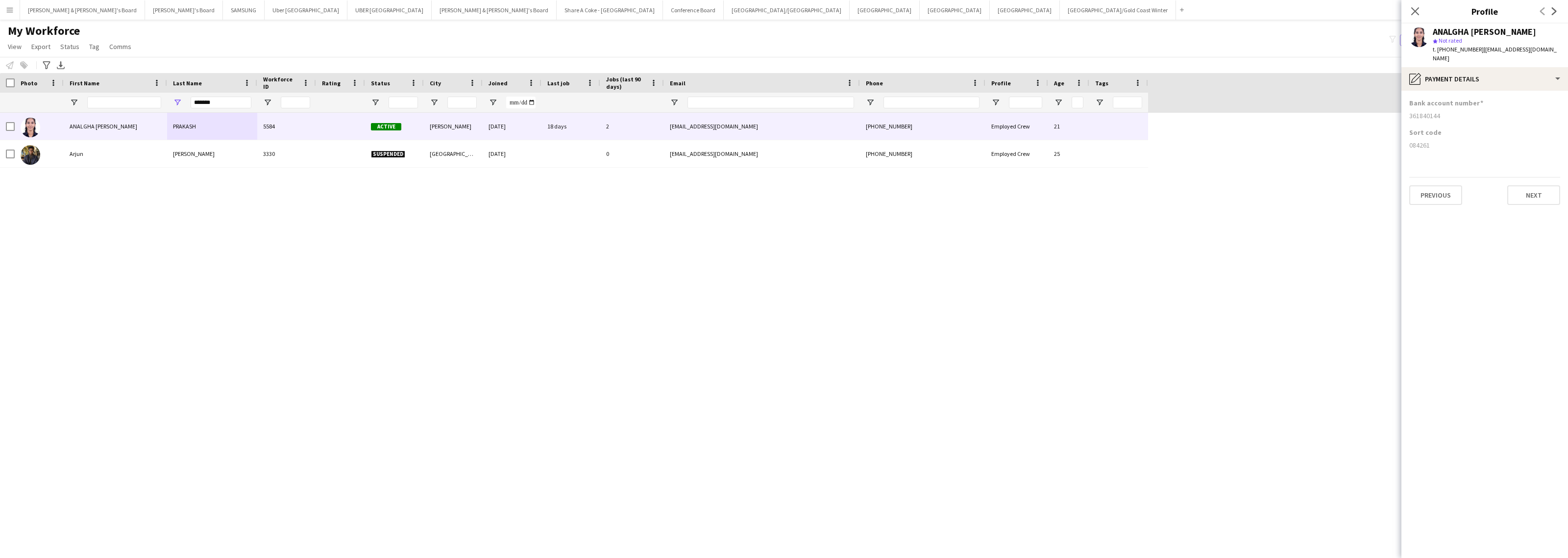
drag, startPoint x: 1402, startPoint y: 139, endPoint x: 1454, endPoint y: 138, distance: 52.0
click at [1454, 138] on app-section-data-types "Bank account number [FINANCIAL_ID] Sort code [FINANCIAL_ID] Previous Next" at bounding box center [1485, 324] width 167 height 467
drag, startPoint x: 1409, startPoint y: 109, endPoint x: 1475, endPoint y: 109, distance: 66.0
click at [1475, 111] on div "361840144" at bounding box center [1484, 115] width 151 height 8
click at [580, 167] on div "ANALGHA [PERSON_NAME] 5584 Active [PERSON_NAME] [DATE] 18 days 2 [EMAIL_ADDRESS…" at bounding box center [769, 327] width 1539 height 428
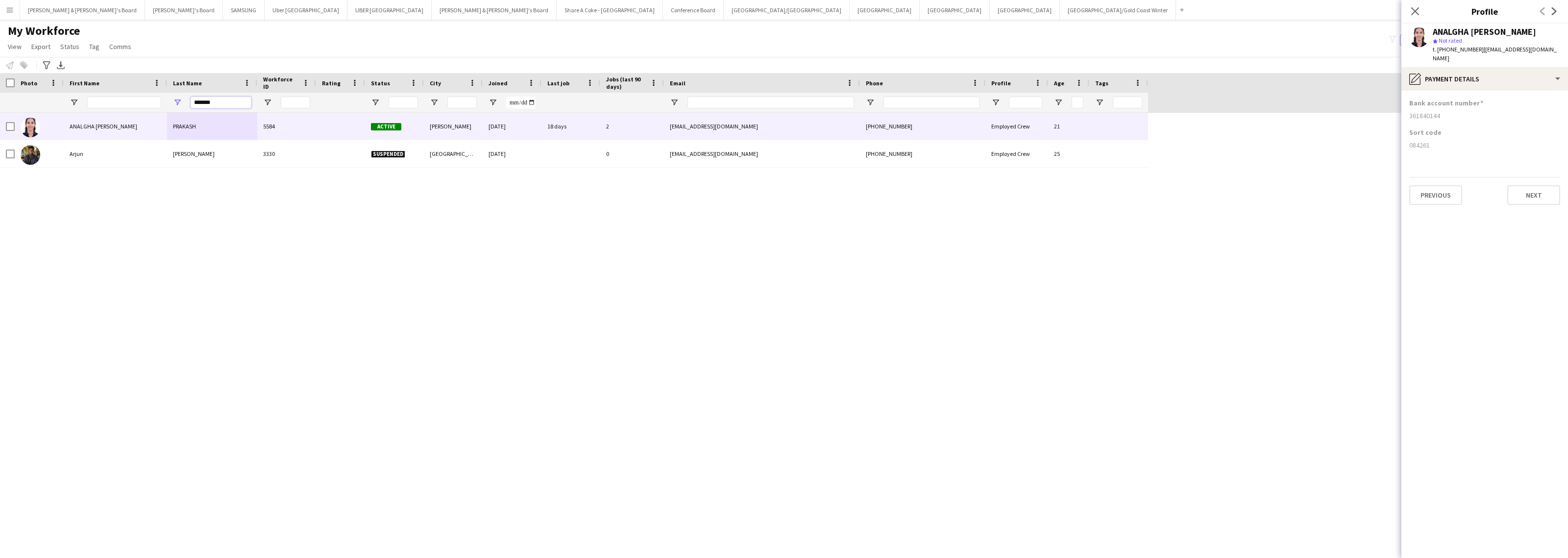
drag, startPoint x: 228, startPoint y: 100, endPoint x: 136, endPoint y: 104, distance: 92.1
click at [136, 104] on div "*******" at bounding box center [574, 102] width 1148 height 19
paste input "Last Name Filter Input"
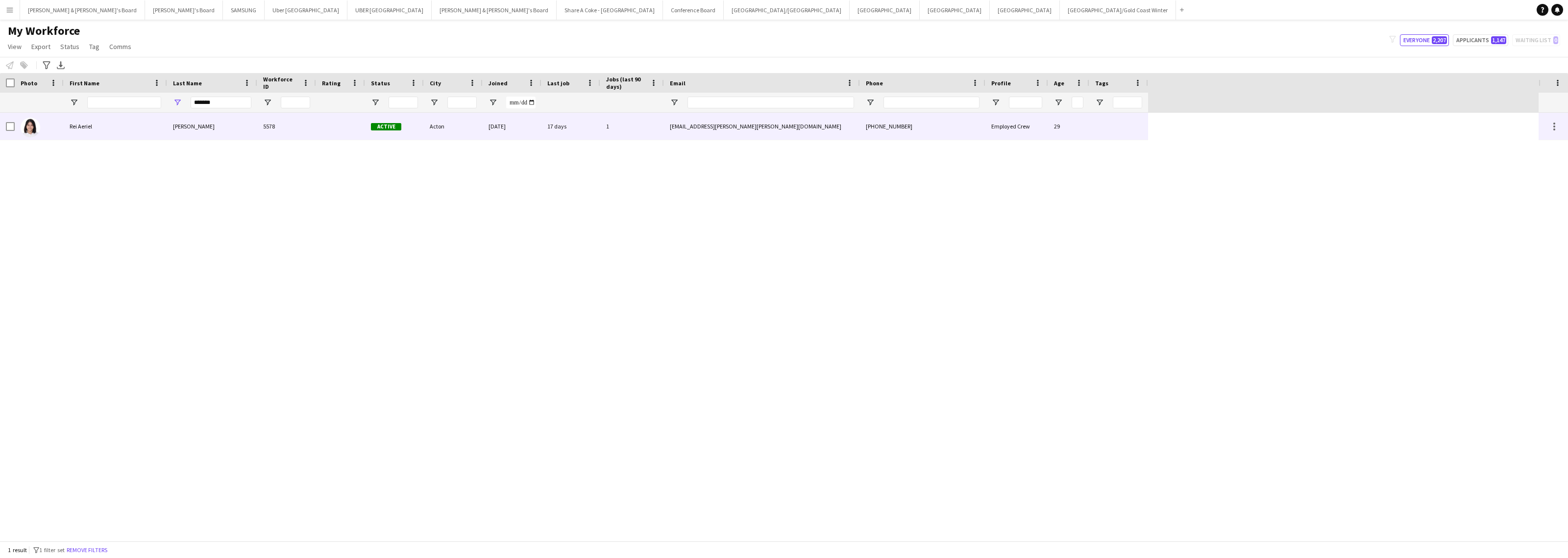
click at [211, 126] on div "[PERSON_NAME]" at bounding box center [212, 126] width 90 height 27
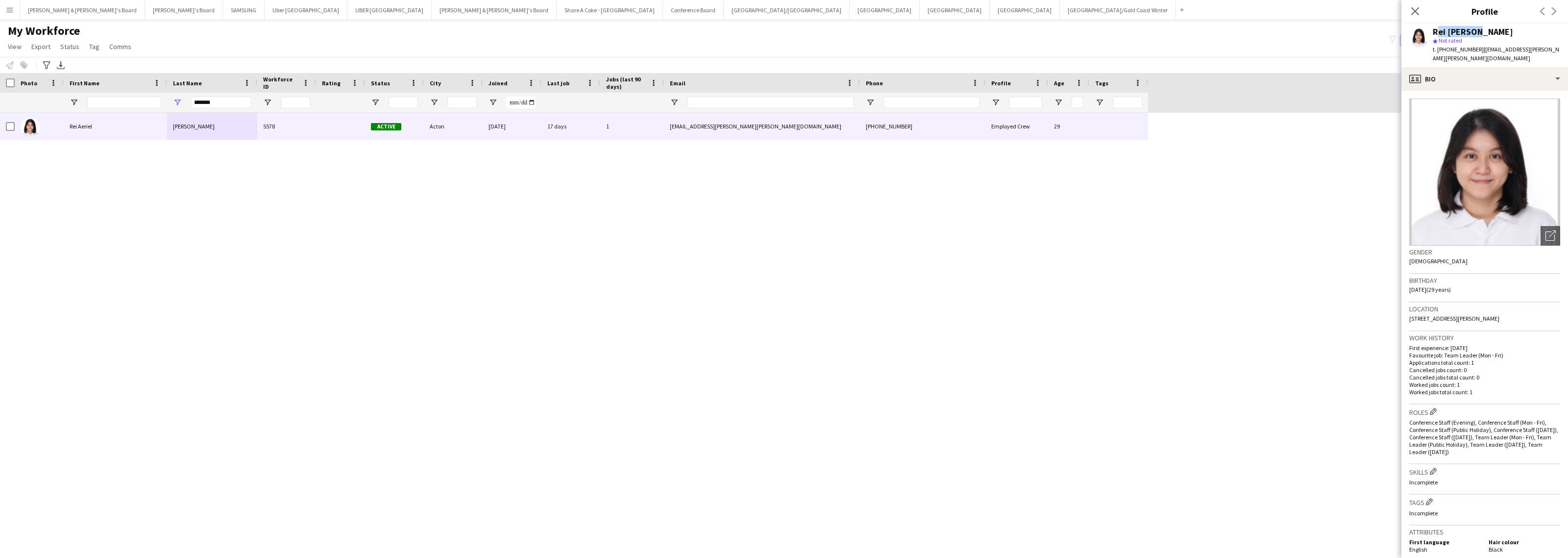
drag, startPoint x: 1435, startPoint y: 30, endPoint x: 1469, endPoint y: 29, distance: 34.0
click at [1469, 29] on div "Rei [PERSON_NAME]" at bounding box center [1473, 32] width 81 height 8
drag, startPoint x: 1476, startPoint y: 50, endPoint x: 1540, endPoint y: 53, distance: 64.1
click at [1540, 53] on div "Rei [PERSON_NAME] star Not rated t. [PHONE_NUMBER] | [EMAIL_ADDRESS][PERSON_NAM…" at bounding box center [1485, 45] width 167 height 44
drag, startPoint x: 1444, startPoint y: 52, endPoint x: 1453, endPoint y: 56, distance: 9.8
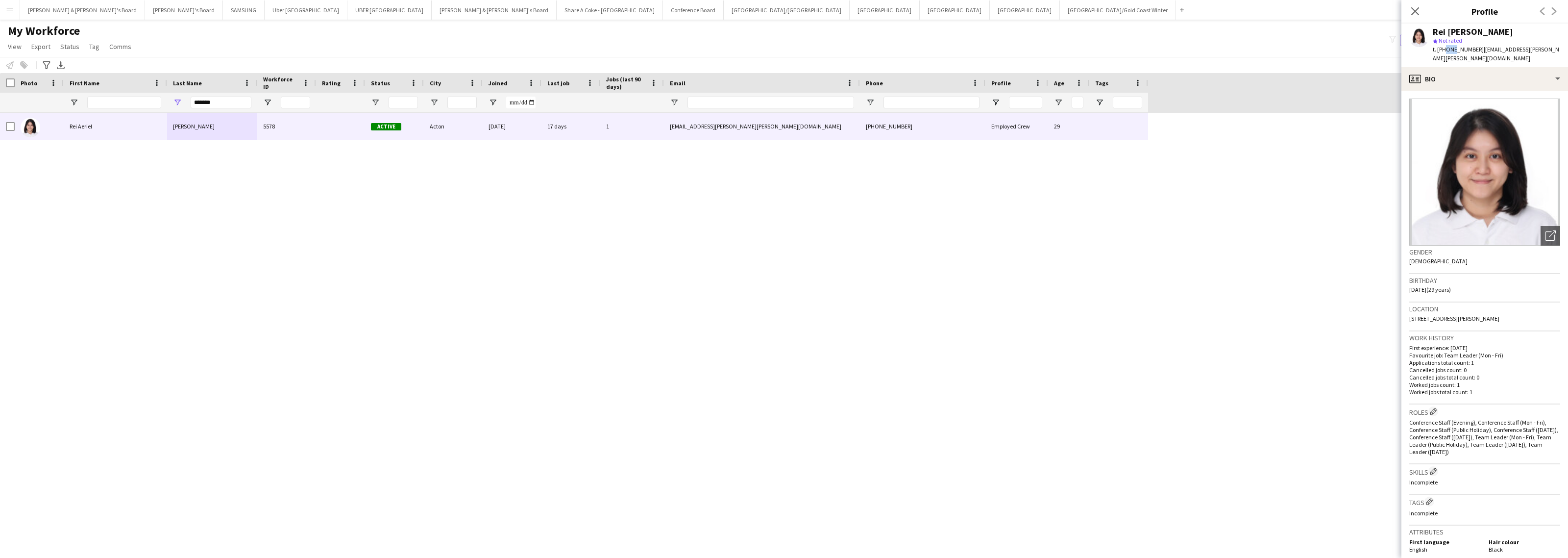
click at [1453, 56] on div "Rei [PERSON_NAME] star Not rated t. [PHONE_NUMBER] | [EMAIL_ADDRESS][PERSON_NAM…" at bounding box center [1485, 45] width 167 height 44
click at [1447, 48] on span "t. [PHONE_NUMBER]" at bounding box center [1458, 49] width 51 height 8
drag, startPoint x: 1446, startPoint y: 49, endPoint x: 1473, endPoint y: 52, distance: 27.2
click at [1473, 52] on div "t. [PHONE_NUMBER] | [EMAIL_ADDRESS][PERSON_NAME][PERSON_NAME][DOMAIN_NAME]" at bounding box center [1496, 54] width 127 height 18
drag, startPoint x: 1409, startPoint y: 311, endPoint x: 1454, endPoint y: 316, distance: 45.3
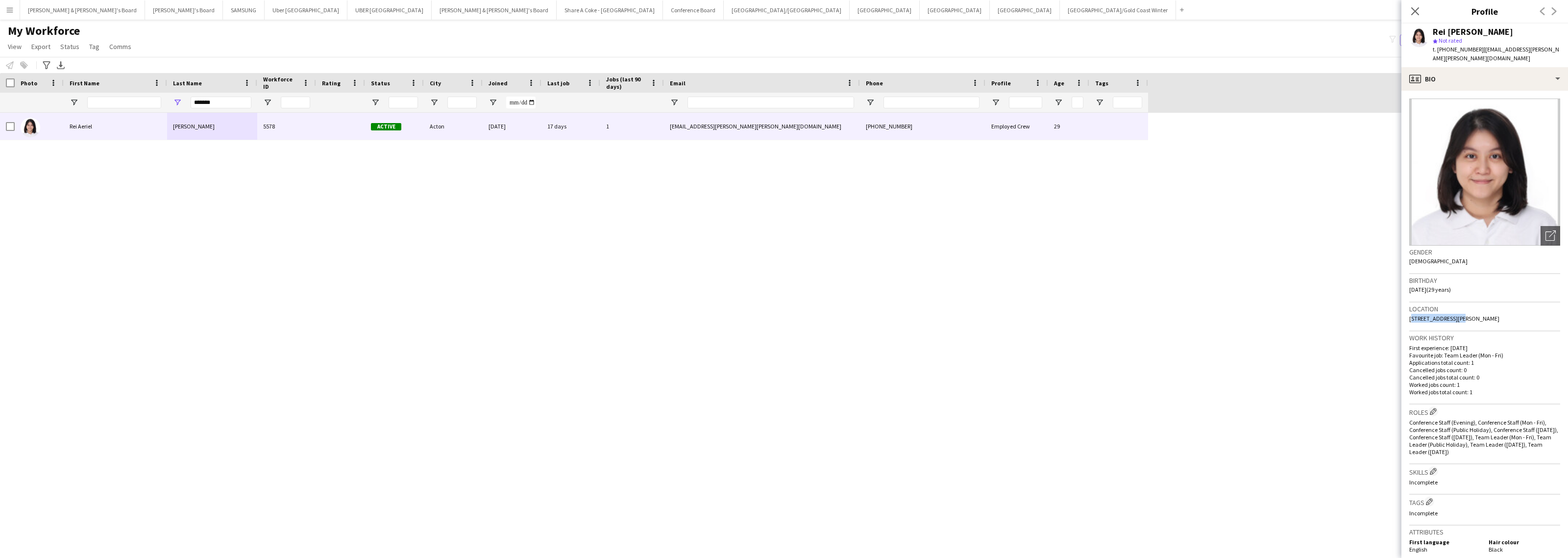
click at [1454, 316] on div "Location [STREET_ADDRESS][PERSON_NAME]" at bounding box center [1484, 316] width 151 height 29
click at [1483, 70] on div "profile Bio" at bounding box center [1485, 79] width 167 height 24
click at [1504, 209] on div "Additional info Additional info" at bounding box center [1512, 218] width 97 height 19
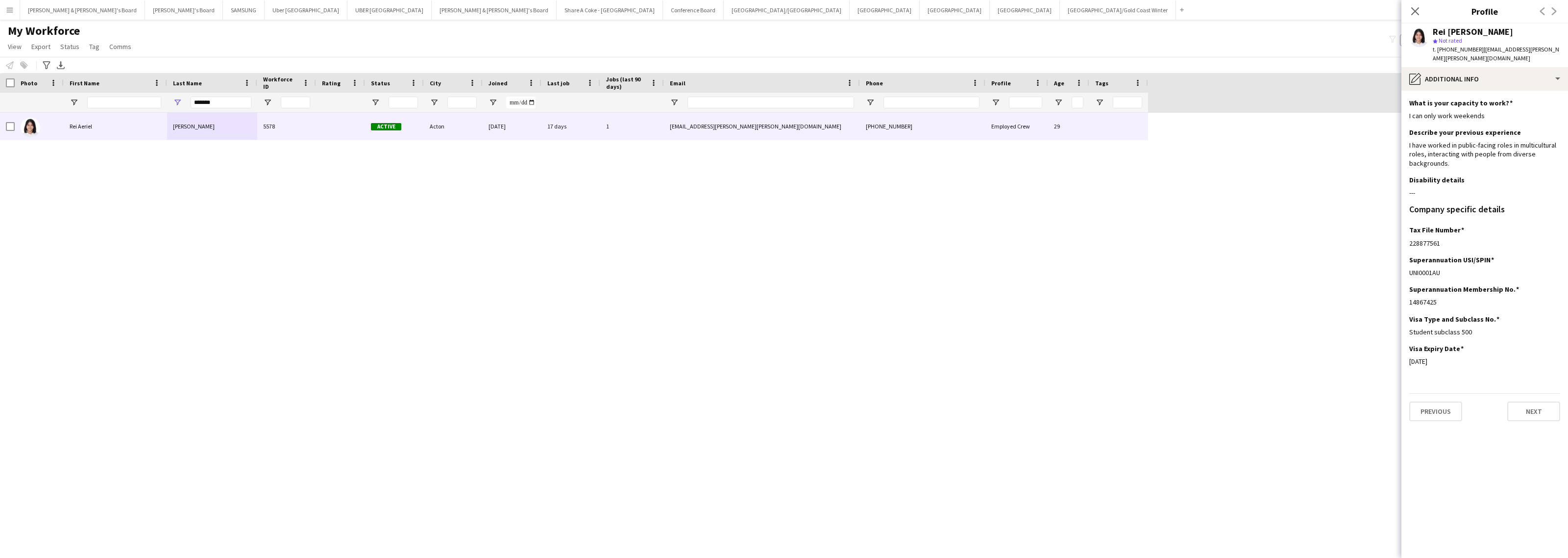
click at [1408, 354] on app-section-data-types "What is your capacity to work? Edit this field I can only work weekends Describ…" at bounding box center [1485, 324] width 167 height 467
drag, startPoint x: 1408, startPoint y: 295, endPoint x: 1456, endPoint y: 301, distance: 48.4
click at [1456, 301] on app-section-data-types "What is your capacity to work? Edit this field I can only work weekends Describ…" at bounding box center [1485, 324] width 167 height 467
drag, startPoint x: 1408, startPoint y: 236, endPoint x: 1451, endPoint y: 236, distance: 43.0
click at [1451, 236] on app-section-data-types "What is your capacity to work? Edit this field I can only work weekends Describ…" at bounding box center [1485, 324] width 167 height 467
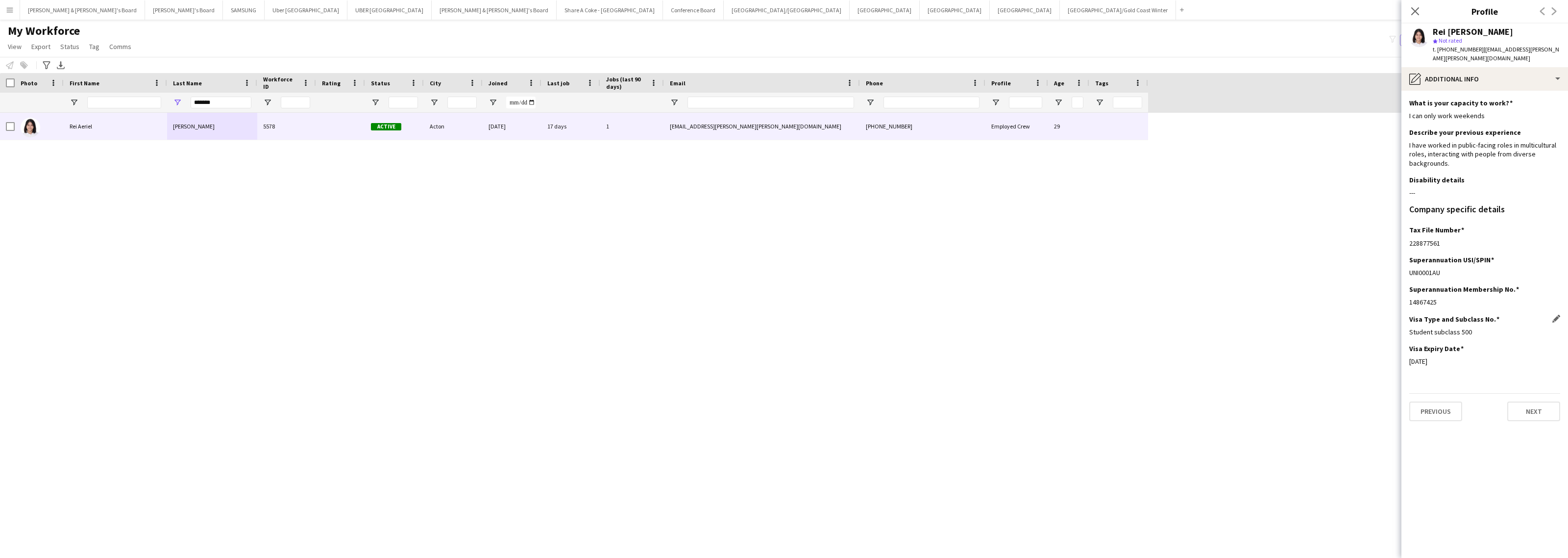
drag, startPoint x: 1407, startPoint y: 323, endPoint x: 1528, endPoint y: 329, distance: 121.1
click at [1528, 329] on app-section-data-types "What is your capacity to work? Edit this field I can only work weekends Describ…" at bounding box center [1485, 324] width 167 height 467
drag, startPoint x: 1409, startPoint y: 353, endPoint x: 1468, endPoint y: 358, distance: 59.2
click at [1465, 359] on div "Visa Expiry Date Edit this field [DATE]" at bounding box center [1484, 359] width 151 height 29
drag, startPoint x: 1435, startPoint y: 30, endPoint x: 1565, endPoint y: 35, distance: 130.1
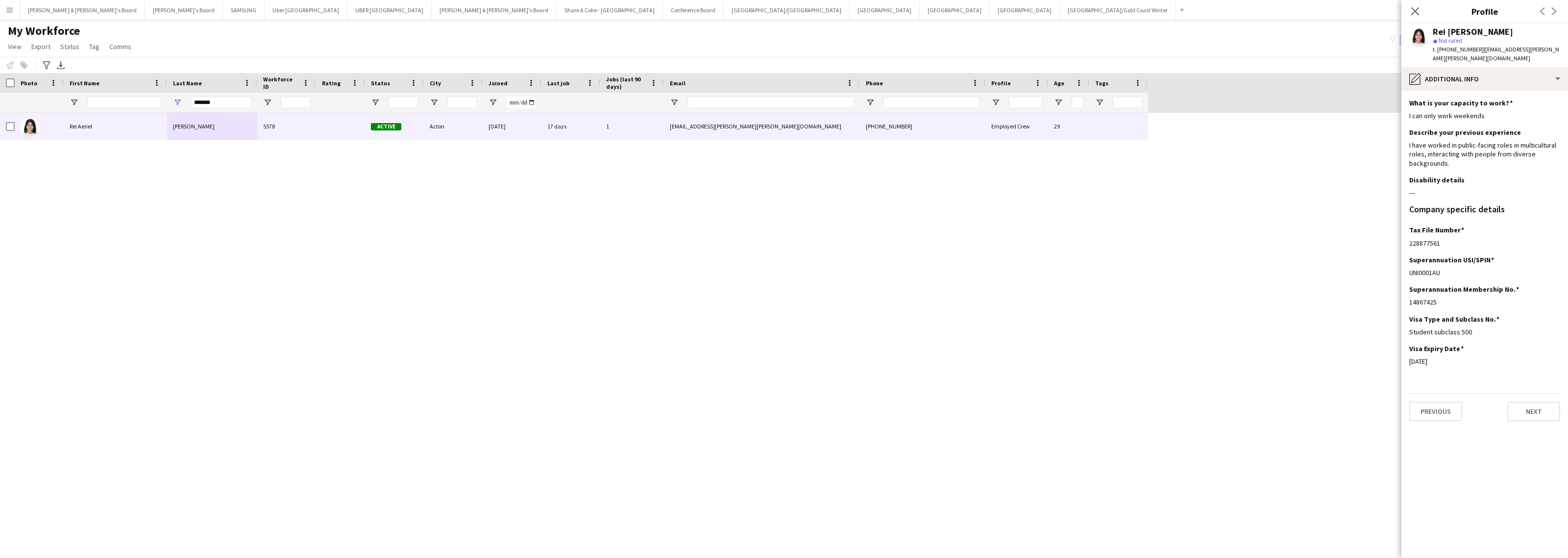
click at [1557, 31] on app-profile-header "Rei [PERSON_NAME] star Not rated t. [PHONE_NUMBER] | [EMAIL_ADDRESS][PERSON_NAM…" at bounding box center [1485, 45] width 167 height 44
click at [1469, 77] on div "pencil4 Additional info" at bounding box center [1485, 79] width 167 height 24
click at [1491, 194] on span "Payment details" at bounding box center [1511, 199] width 47 height 8
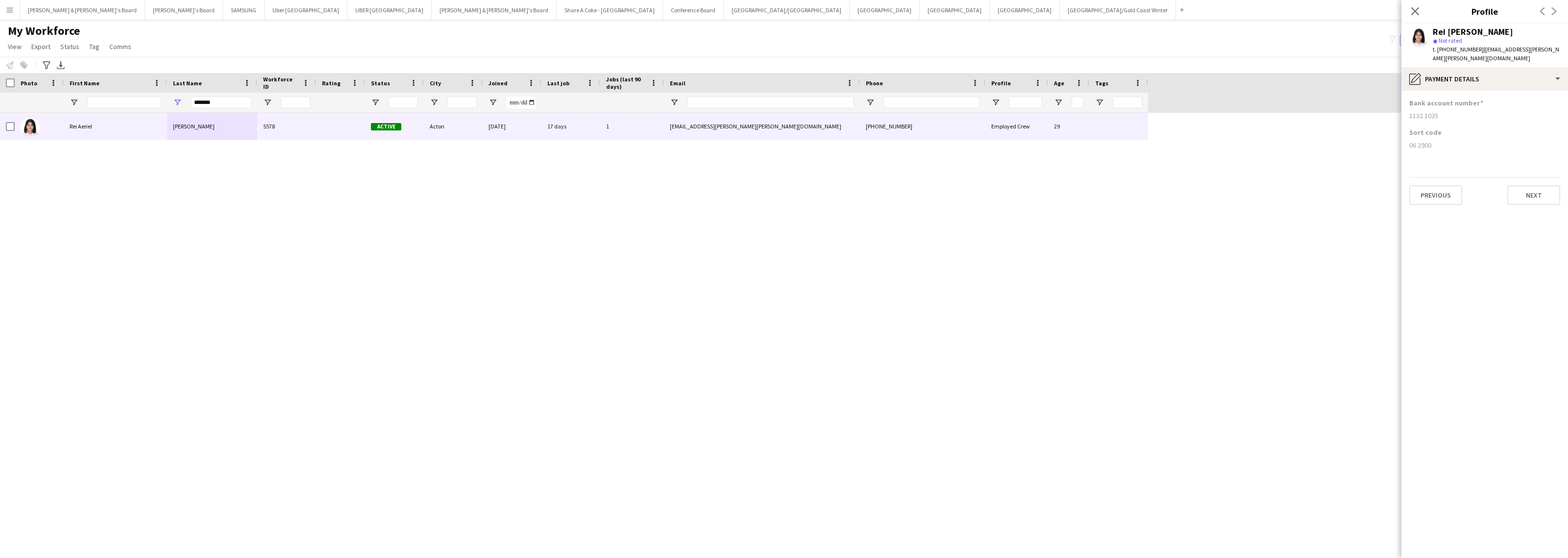
drag, startPoint x: 1408, startPoint y: 137, endPoint x: 1456, endPoint y: 147, distance: 49.0
click at [1456, 147] on app-section-data-types "Bank account number [FINANCIAL_ID] Sort code [FINANCIAL_ID] Previous Next" at bounding box center [1485, 324] width 167 height 467
drag, startPoint x: 1408, startPoint y: 109, endPoint x: 1451, endPoint y: 110, distance: 43.0
click at [1451, 110] on app-section-data-types "Bank account number [FINANCIAL_ID] Sort code [FINANCIAL_ID] Previous Next" at bounding box center [1485, 324] width 167 height 467
drag, startPoint x: 230, startPoint y: 106, endPoint x: 176, endPoint y: 108, distance: 54.0
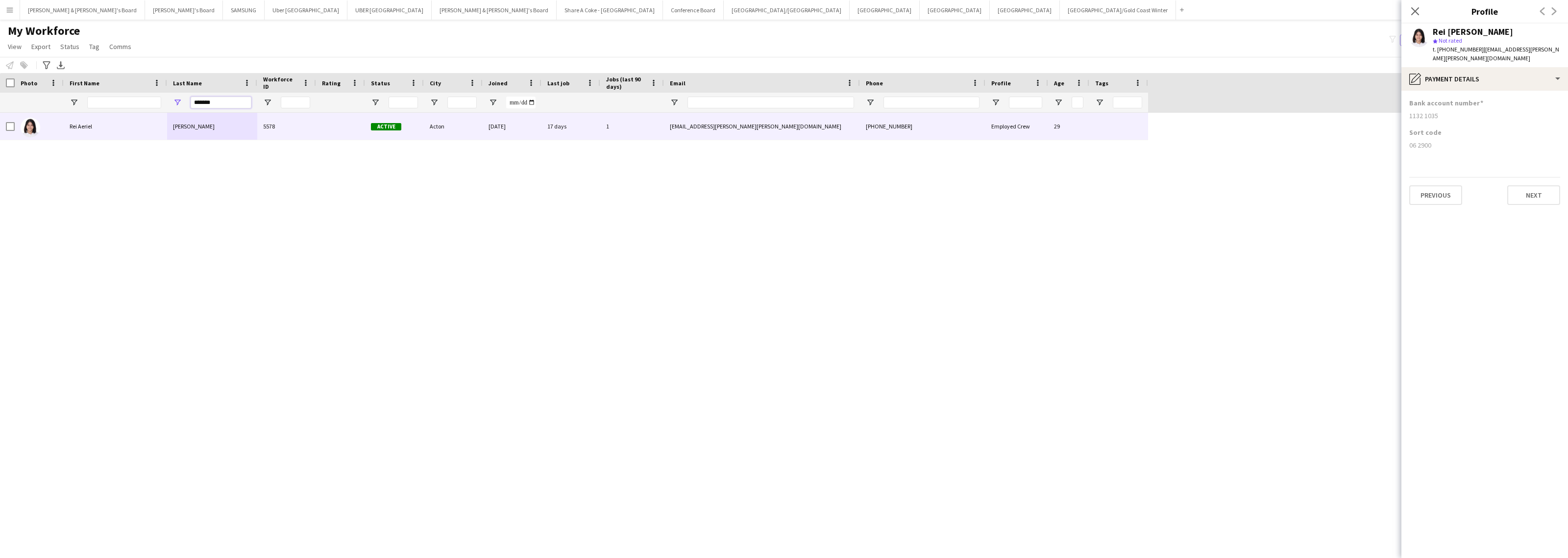
click at [176, 108] on div "*******" at bounding box center [212, 102] width 90 height 19
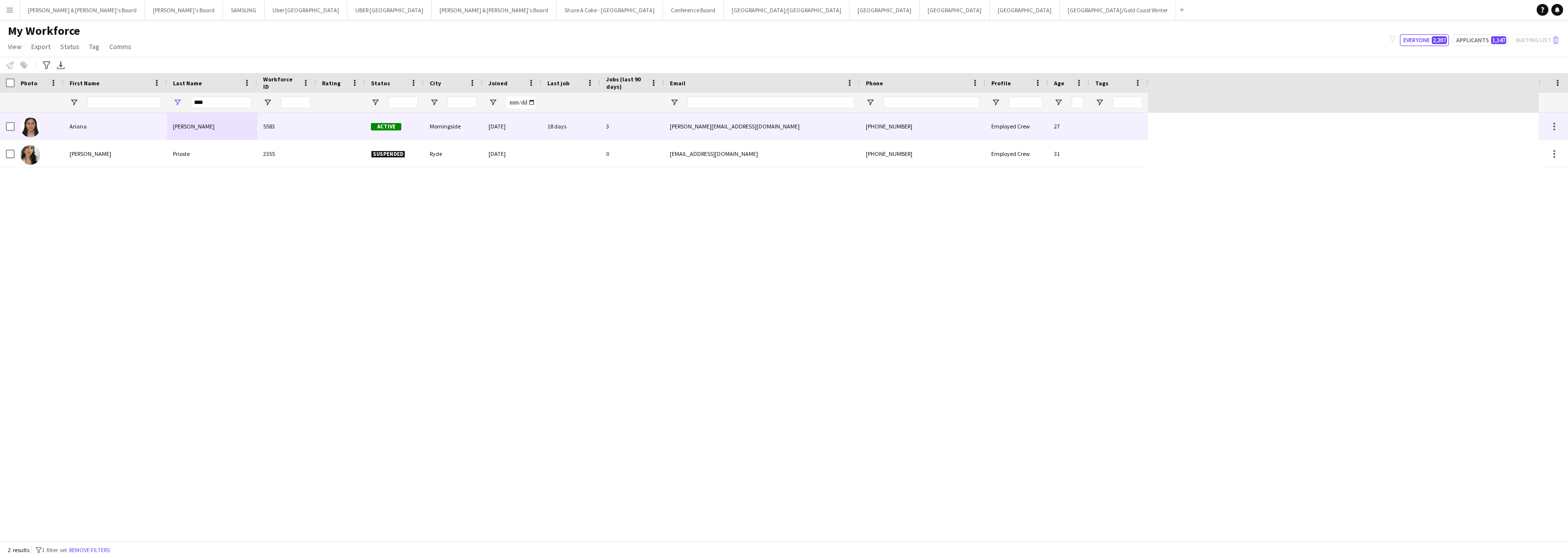
click at [184, 124] on div "[PERSON_NAME]" at bounding box center [212, 126] width 90 height 27
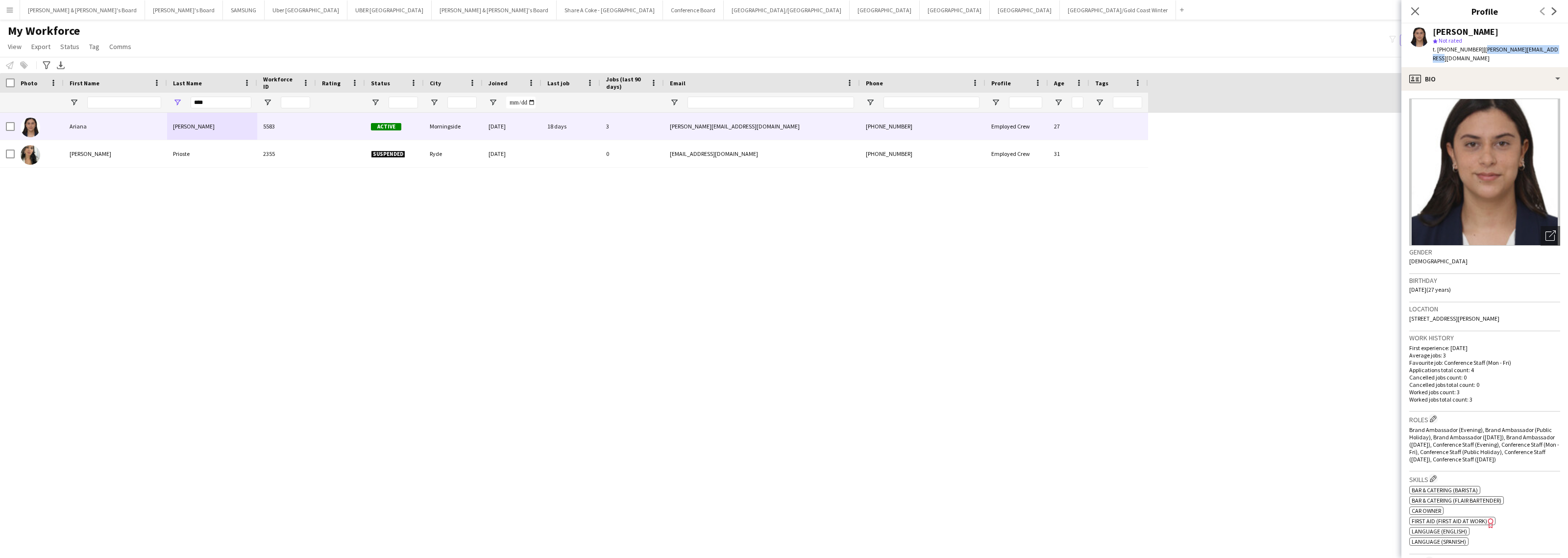
drag, startPoint x: 1476, startPoint y: 49, endPoint x: 1551, endPoint y: 55, distance: 75.2
click at [1551, 55] on div "[PERSON_NAME] star Not rated t. [PHONE_NUMBER] | [PERSON_NAME][EMAIL_ADDRESS][D…" at bounding box center [1485, 45] width 167 height 44
drag, startPoint x: 1445, startPoint y: 51, endPoint x: 1471, endPoint y: 55, distance: 26.3
click at [1471, 55] on div "[PERSON_NAME] star Not rated t. [PHONE_NUMBER] | [PERSON_NAME][EMAIL_ADDRESS][D…" at bounding box center [1485, 45] width 167 height 44
drag, startPoint x: 1410, startPoint y: 310, endPoint x: 1451, endPoint y: 314, distance: 41.2
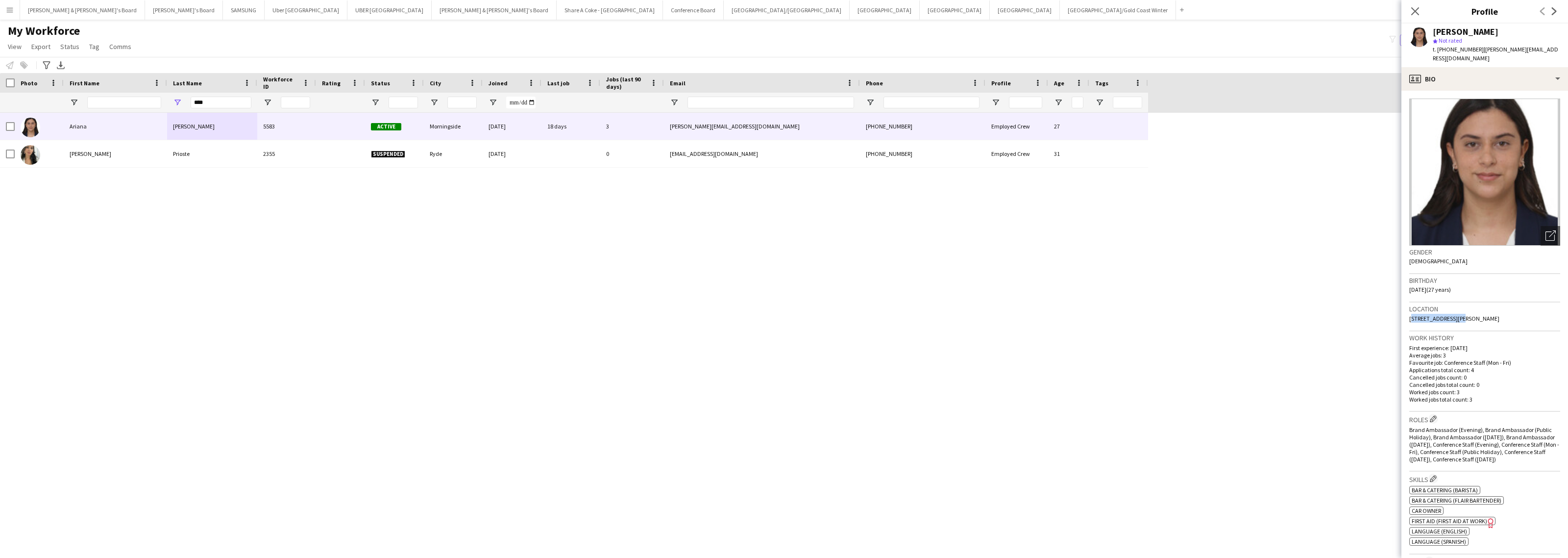
click at [1451, 314] on div "Location [STREET_ADDRESS][PERSON_NAME]" at bounding box center [1484, 316] width 151 height 29
drag, startPoint x: 1454, startPoint y: 310, endPoint x: 1483, endPoint y: 307, distance: 29.2
click at [1483, 315] on span "[STREET_ADDRESS][PERSON_NAME]" at bounding box center [1454, 318] width 90 height 8
click at [1453, 67] on div "profile Bio" at bounding box center [1485, 79] width 167 height 24
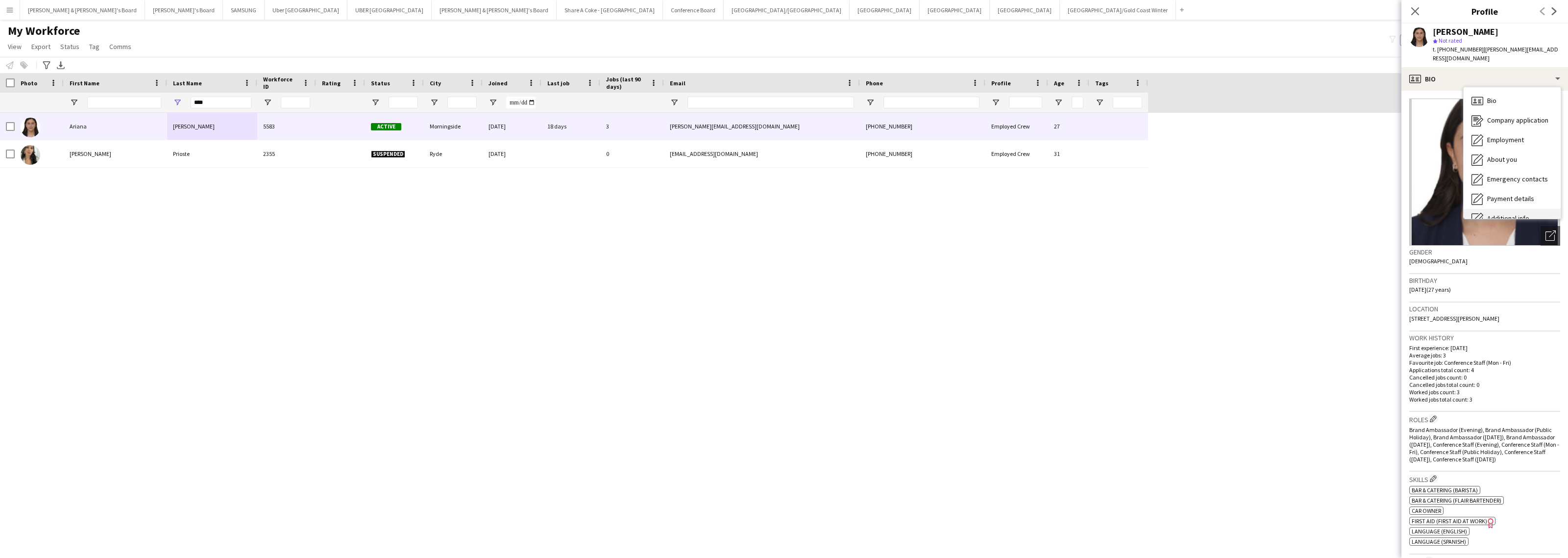
click at [1505, 214] on span "Additional info" at bounding box center [1508, 218] width 42 height 8
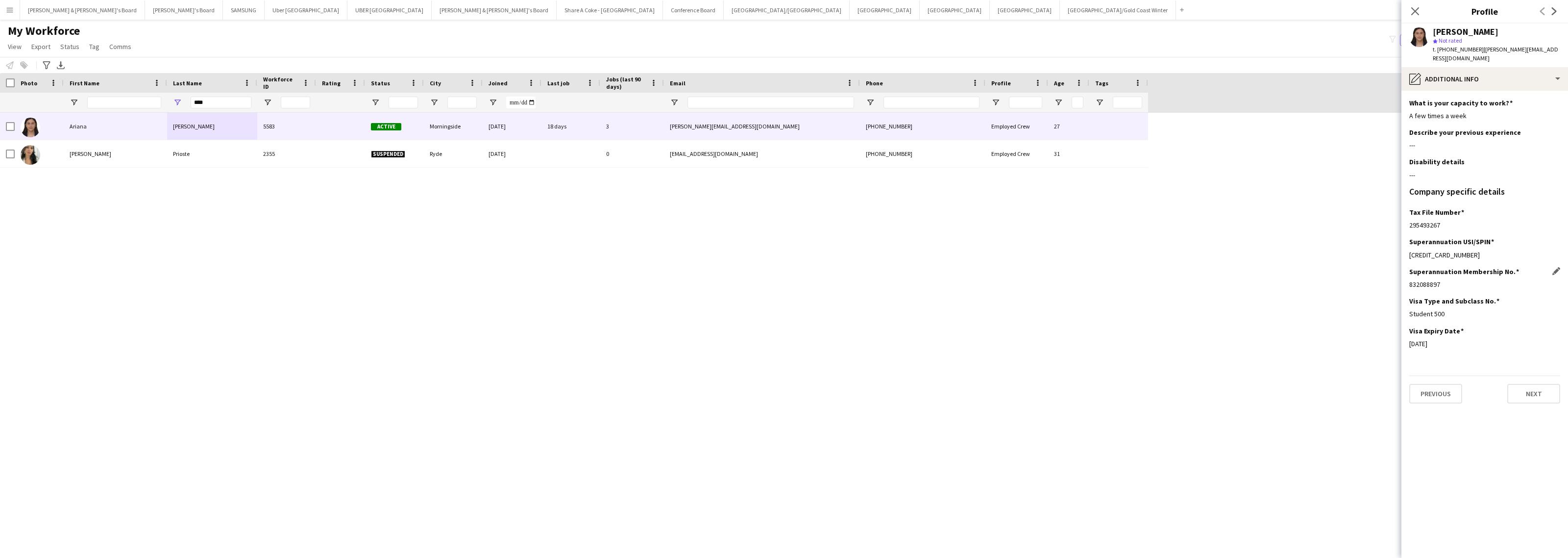
drag, startPoint x: 1406, startPoint y: 279, endPoint x: 1449, endPoint y: 275, distance: 43.2
click at [1449, 275] on app-section-data-types "What is your capacity to work? Edit this field A few times a week Describe your…" at bounding box center [1485, 324] width 167 height 467
drag, startPoint x: 1409, startPoint y: 247, endPoint x: 1490, endPoint y: 247, distance: 81.0
click at [1490, 251] on div "[CREDIT_CARD_NUMBER]" at bounding box center [1484, 255] width 151 height 8
drag, startPoint x: 1410, startPoint y: 275, endPoint x: 1447, endPoint y: 280, distance: 37.3
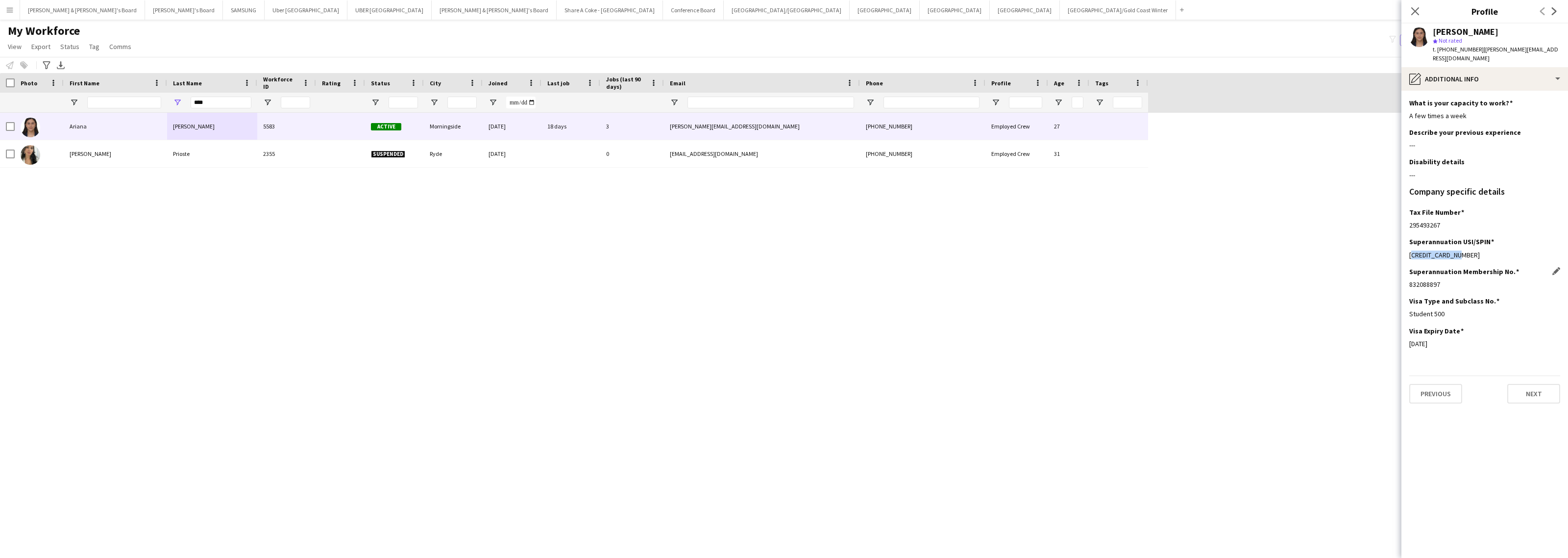
click at [1447, 280] on div "Superannuation Membership No. Edit this field 832088897" at bounding box center [1484, 281] width 151 height 29
drag, startPoint x: 1409, startPoint y: 219, endPoint x: 1446, endPoint y: 216, distance: 37.1
click at [1446, 221] on div "295493267" at bounding box center [1484, 225] width 151 height 8
drag, startPoint x: 1408, startPoint y: 304, endPoint x: 1472, endPoint y: 307, distance: 64.1
click at [1472, 307] on app-section-data-types "What is your capacity to work? Edit this field A few times a week Describe your…" at bounding box center [1485, 324] width 167 height 467
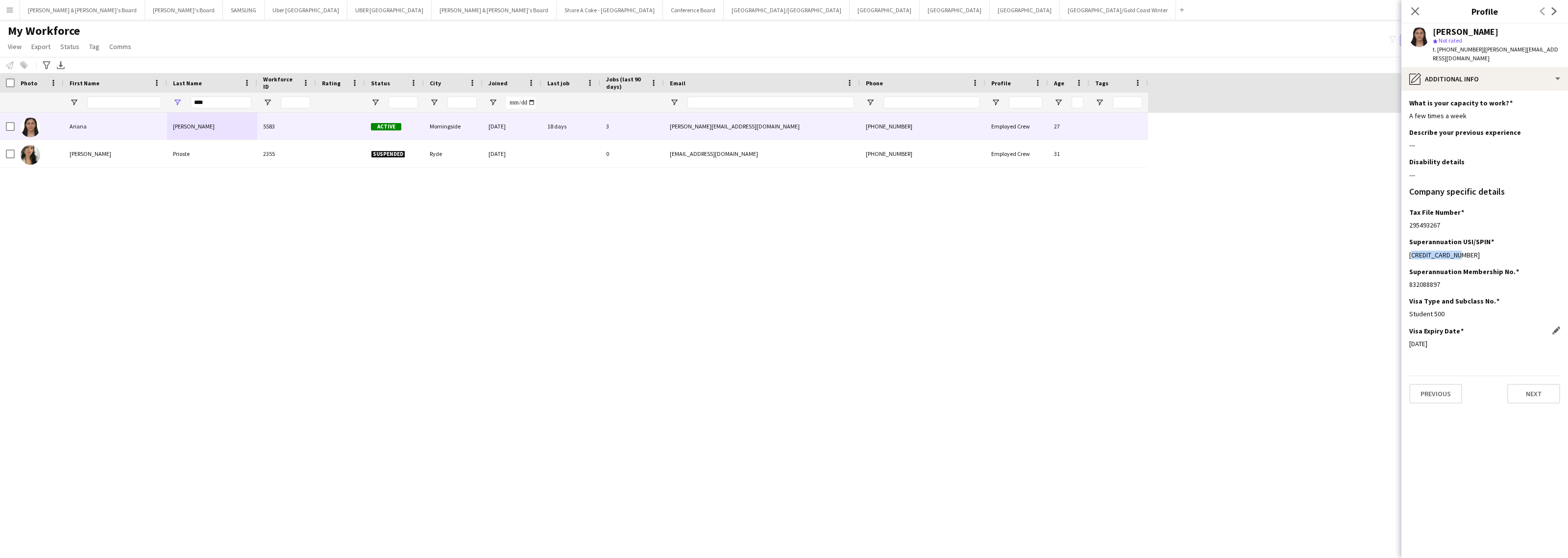
drag, startPoint x: 1406, startPoint y: 338, endPoint x: 1455, endPoint y: 337, distance: 49.0
click at [1455, 337] on app-section-data-types "What is your capacity to work? Edit this field A few times a week Describe your…" at bounding box center [1485, 324] width 167 height 467
drag, startPoint x: 1433, startPoint y: 32, endPoint x: 1483, endPoint y: 32, distance: 50.0
click at [1483, 32] on div "[PERSON_NAME]" at bounding box center [1496, 32] width 127 height 8
click at [1497, 75] on div "pencil4 Additional info" at bounding box center [1485, 79] width 167 height 24
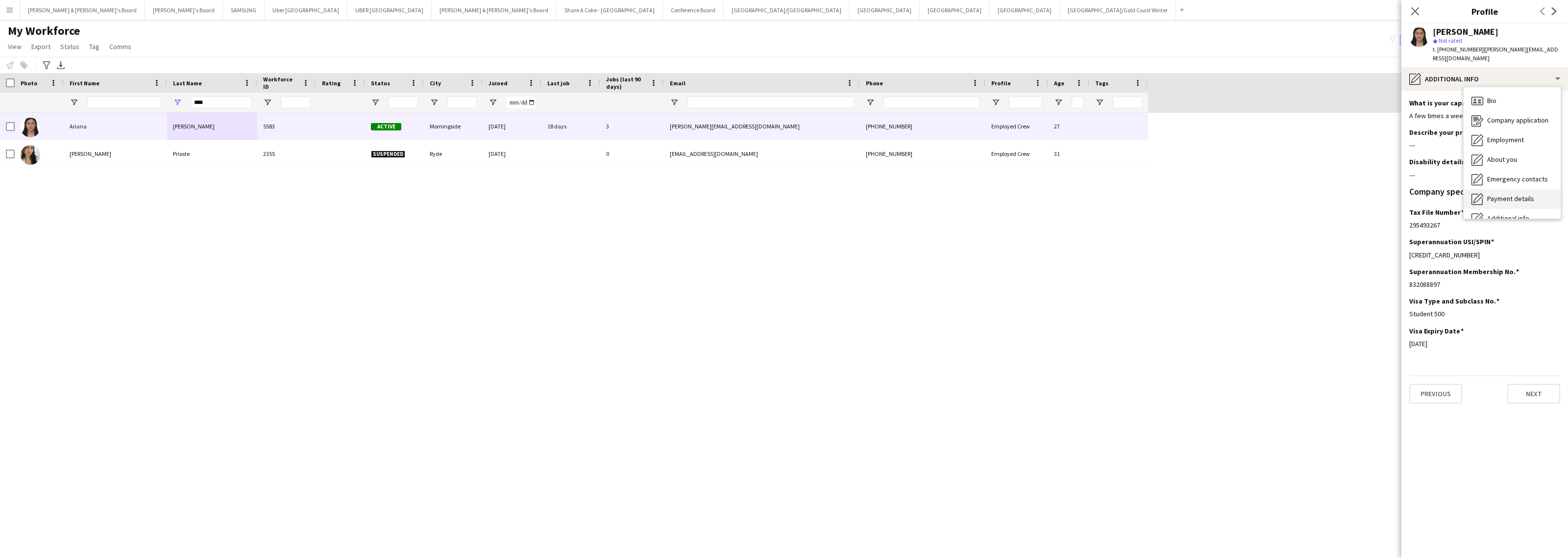
click at [1504, 194] on span "Payment details" at bounding box center [1511, 199] width 47 height 8
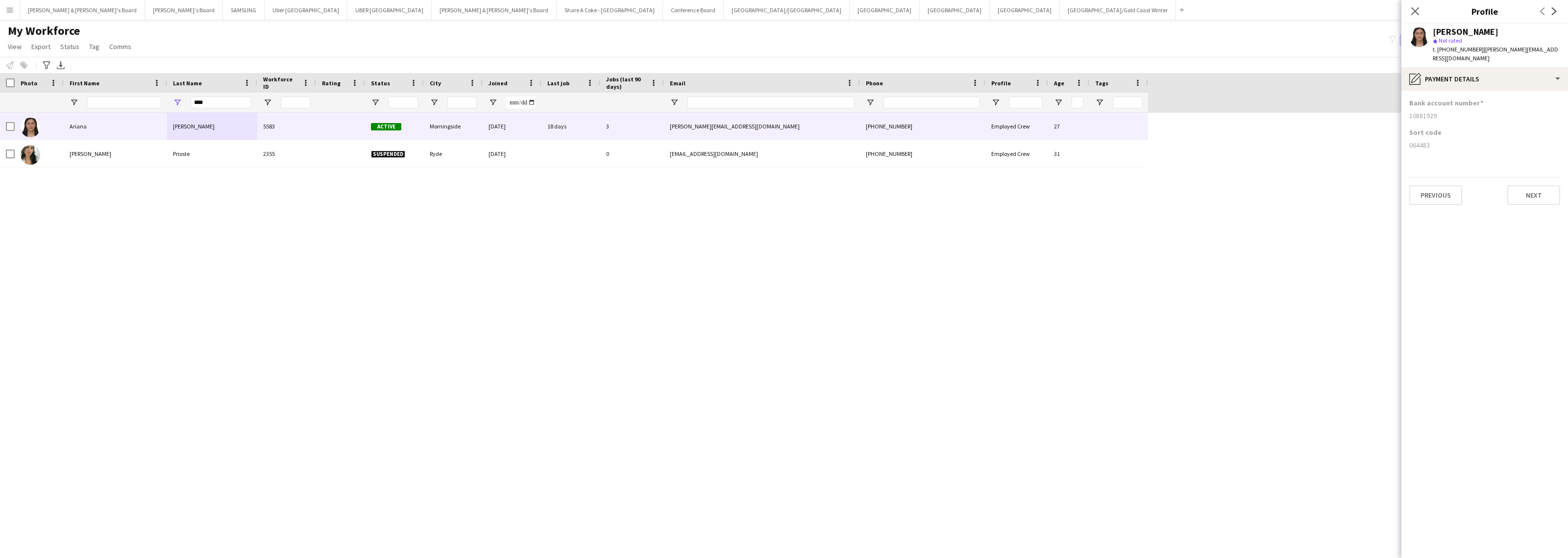
drag, startPoint x: 1407, startPoint y: 138, endPoint x: 1549, endPoint y: 166, distance: 144.7
click at [1441, 140] on app-section-data-types "Bank account number [FINANCIAL_ID] Sort code [FINANCIAL_ID] Previous Next" at bounding box center [1485, 324] width 167 height 467
drag, startPoint x: 1407, startPoint y: 106, endPoint x: 1463, endPoint y: 110, distance: 56.1
click at [1463, 110] on app-section-data-types "Bank account number [FINANCIAL_ID] Sort code [FINANCIAL_ID] Previous Next" at bounding box center [1485, 324] width 167 height 467
drag, startPoint x: 234, startPoint y: 102, endPoint x: 128, endPoint y: 99, distance: 106.0
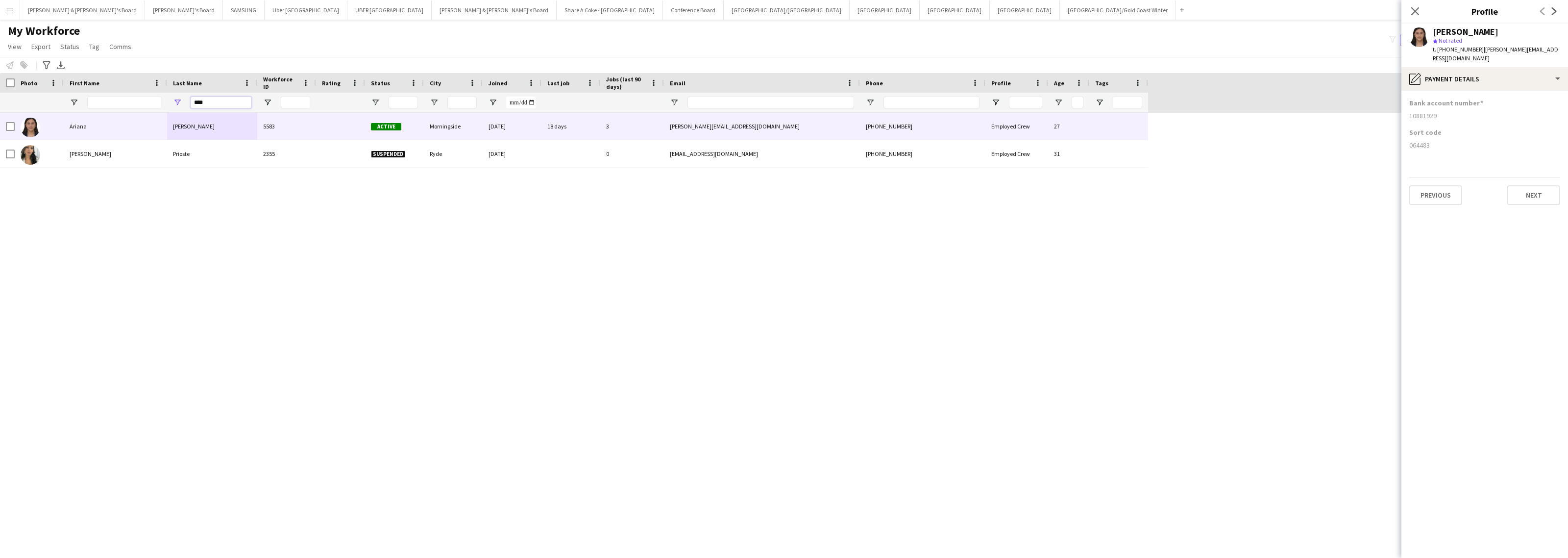
click at [128, 99] on div "****" at bounding box center [574, 102] width 1148 height 19
paste input "********"
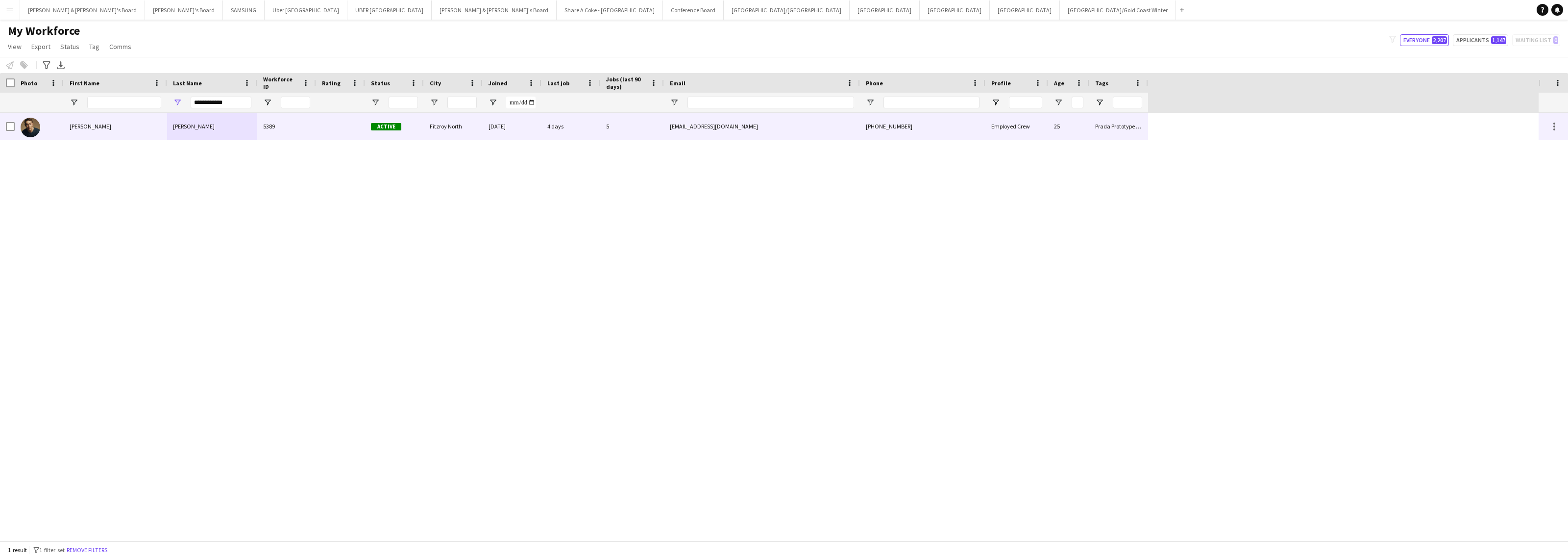
click at [126, 124] on div "[PERSON_NAME]" at bounding box center [115, 126] width 103 height 27
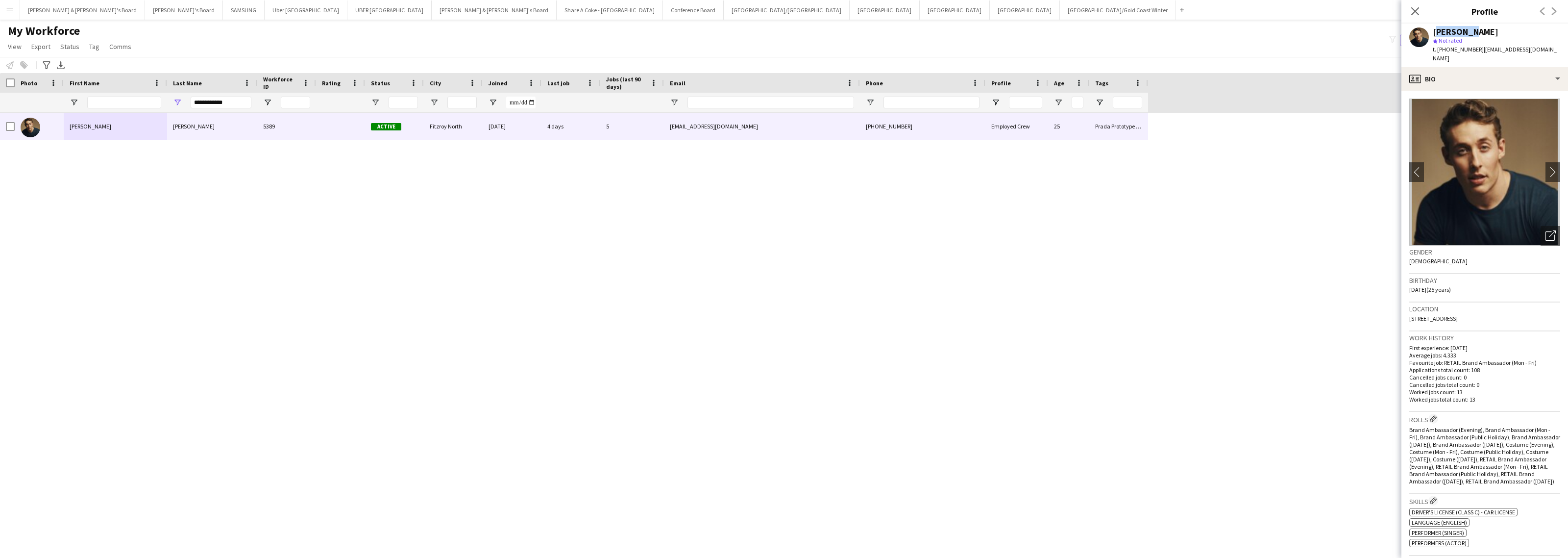
drag, startPoint x: 1433, startPoint y: 32, endPoint x: 1461, endPoint y: 29, distance: 28.2
click at [1461, 29] on div "[PERSON_NAME]" at bounding box center [1465, 32] width 66 height 8
drag, startPoint x: 1476, startPoint y: 50, endPoint x: 1560, endPoint y: 57, distance: 84.3
click at [1560, 57] on div "[PERSON_NAME] star Not rated t. [PHONE_NUMBER] | [EMAIL_ADDRESS][DOMAIN_NAME]" at bounding box center [1485, 45] width 167 height 44
drag, startPoint x: 1444, startPoint y: 51, endPoint x: 1542, endPoint y: 82, distance: 102.8
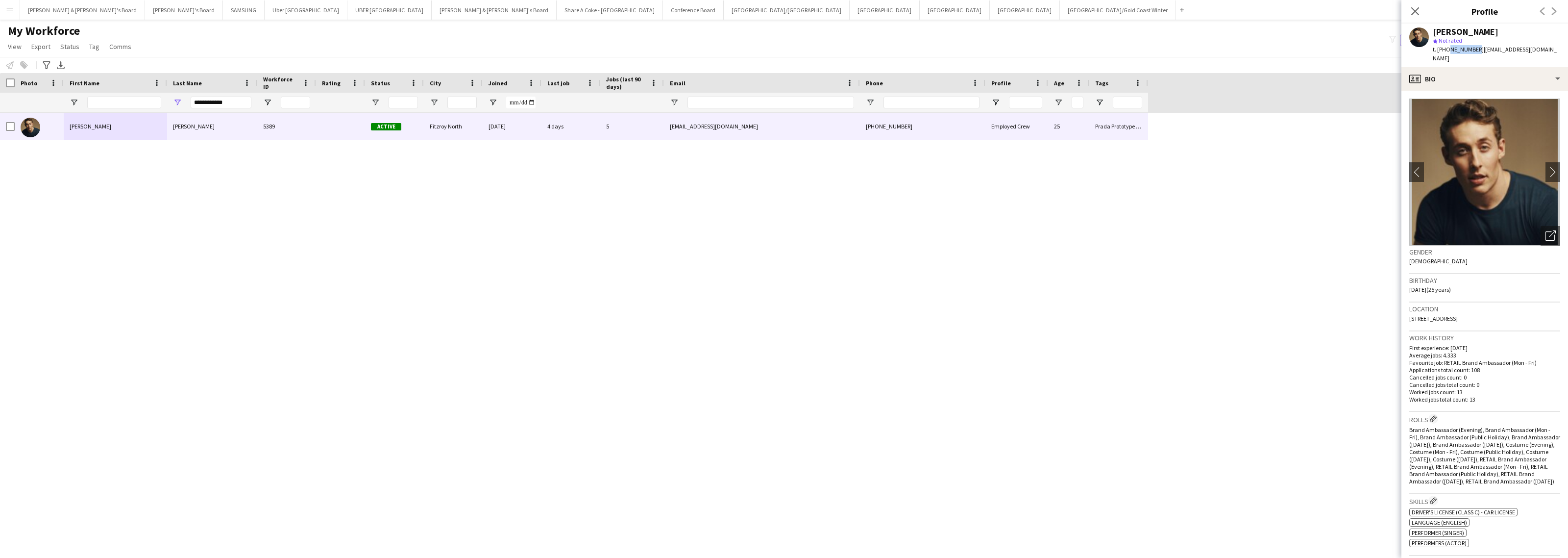
click at [1470, 51] on span "t. [PHONE_NUMBER]" at bounding box center [1458, 49] width 51 height 8
click at [1471, 45] on span "t. [PHONE_NUMBER]" at bounding box center [1458, 49] width 51 height 8
drag, startPoint x: 1407, startPoint y: 317, endPoint x: 1456, endPoint y: 326, distance: 49.8
click at [1456, 326] on app-crew-profile-bio "chevron-left chevron-right Open photos pop-in Gender [DEMOGRAPHIC_DATA] Birthda…" at bounding box center [1485, 324] width 167 height 467
drag, startPoint x: 1459, startPoint y: 316, endPoint x: 1491, endPoint y: 322, distance: 32.6
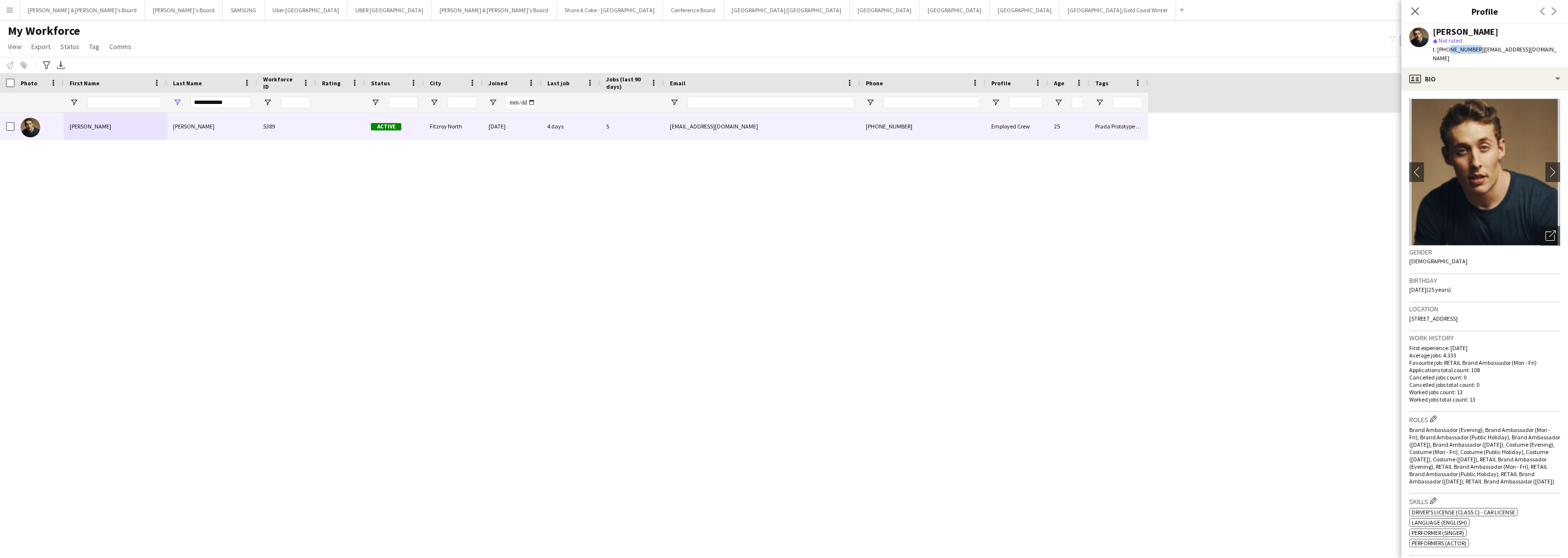
click at [1491, 322] on div "Location [STREET_ADDRESS]" at bounding box center [1484, 316] width 151 height 29
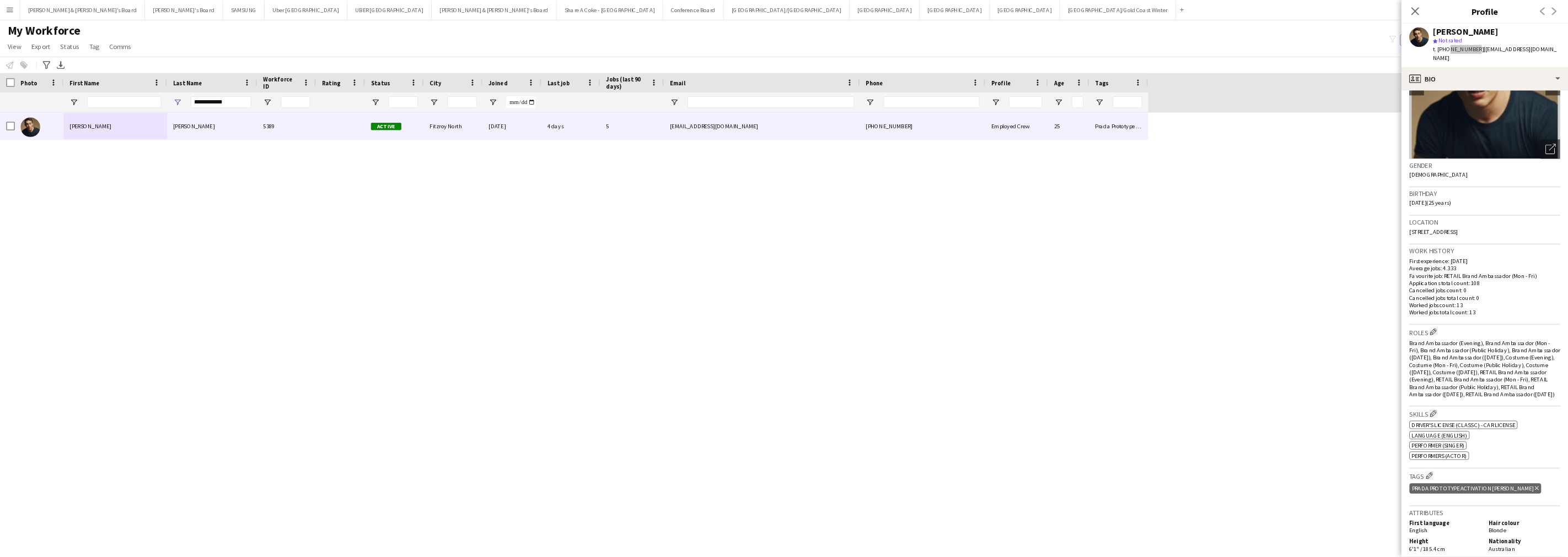
scroll to position [275, 0]
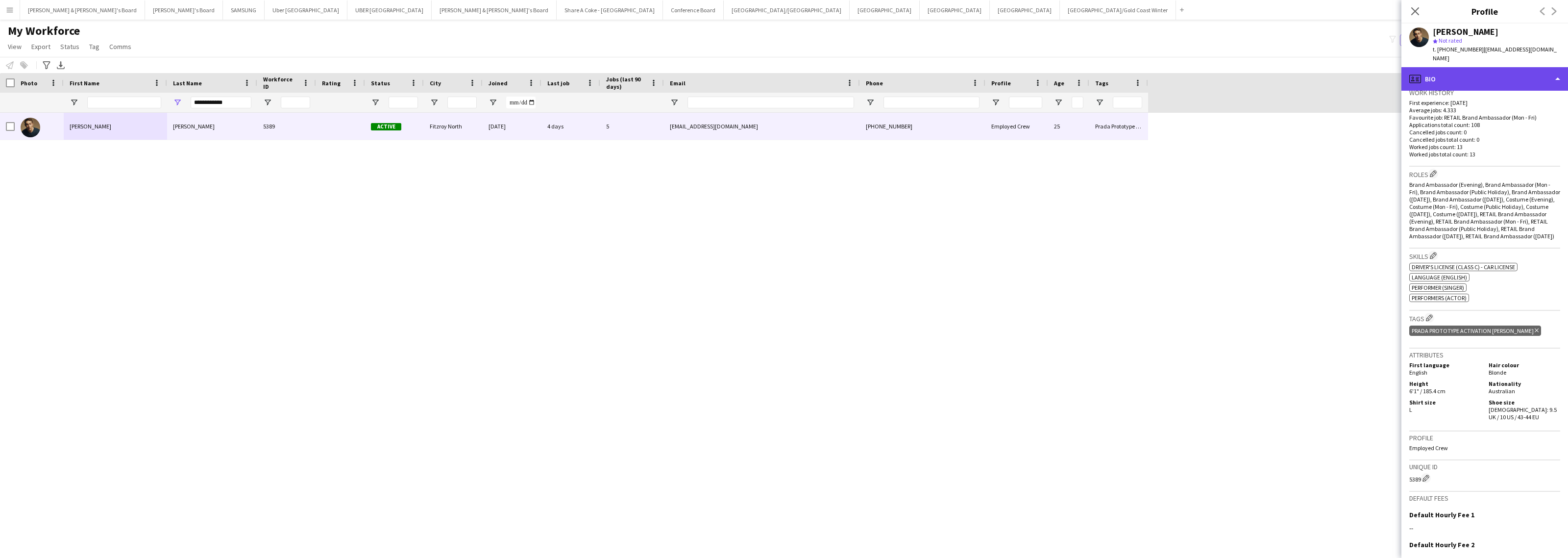
click at [1474, 85] on div "profile Bio" at bounding box center [1485, 79] width 167 height 24
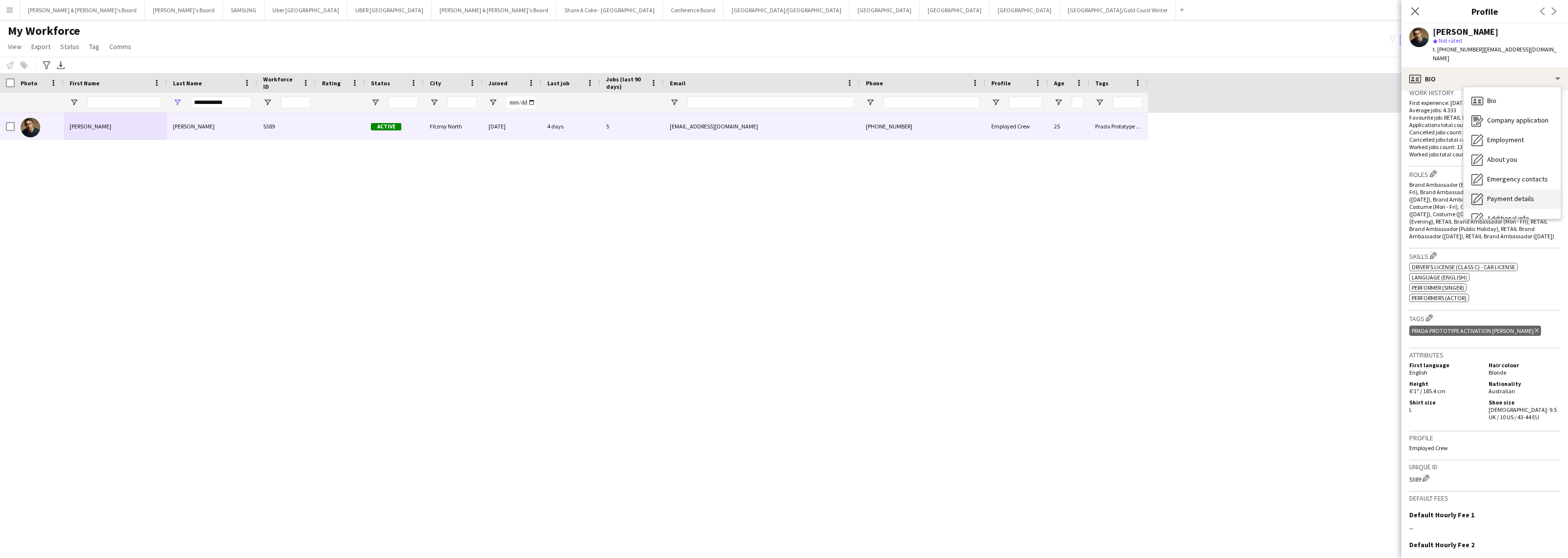
click at [1503, 203] on span "Payment details" at bounding box center [1511, 199] width 47 height 8
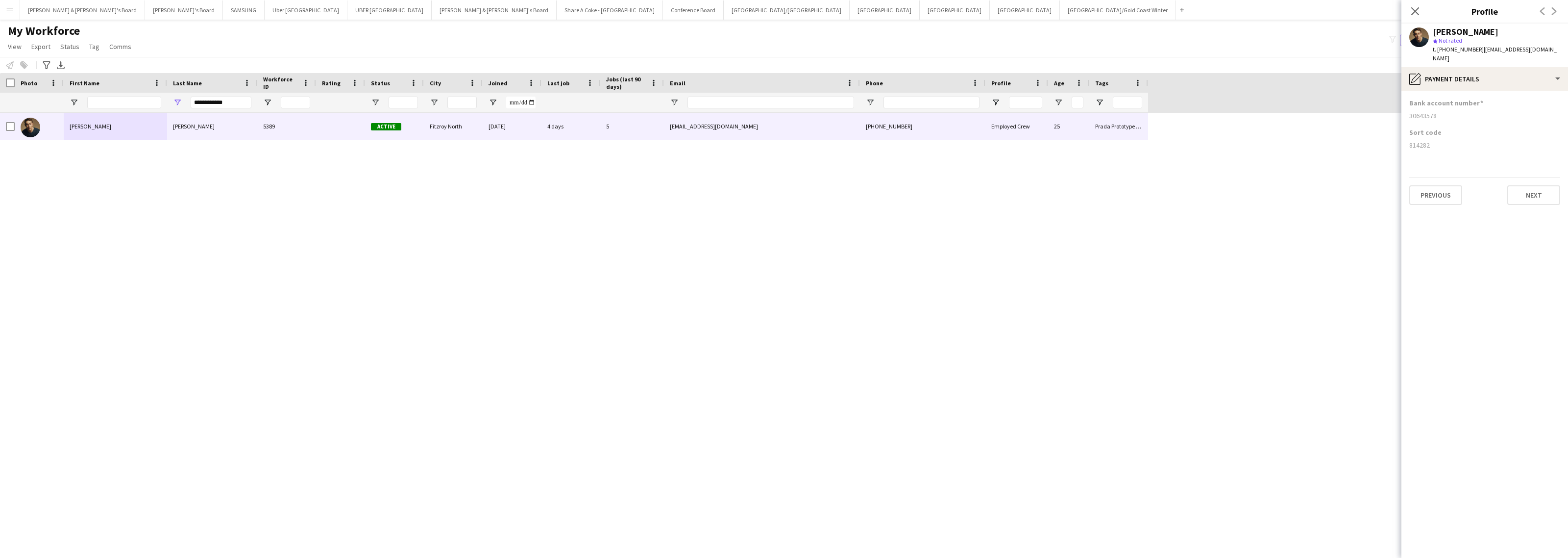
drag, startPoint x: 1407, startPoint y: 148, endPoint x: 1452, endPoint y: 151, distance: 45.1
click at [1452, 151] on app-section-data-types "Bank account number [FINANCIAL_ID] Sort code [FINANCIAL_ID] Previous Next" at bounding box center [1485, 324] width 167 height 467
click at [1466, 77] on div "pencil4 Payment details" at bounding box center [1485, 79] width 167 height 24
click at [1512, 212] on div "Additional info Additional info" at bounding box center [1512, 218] width 97 height 19
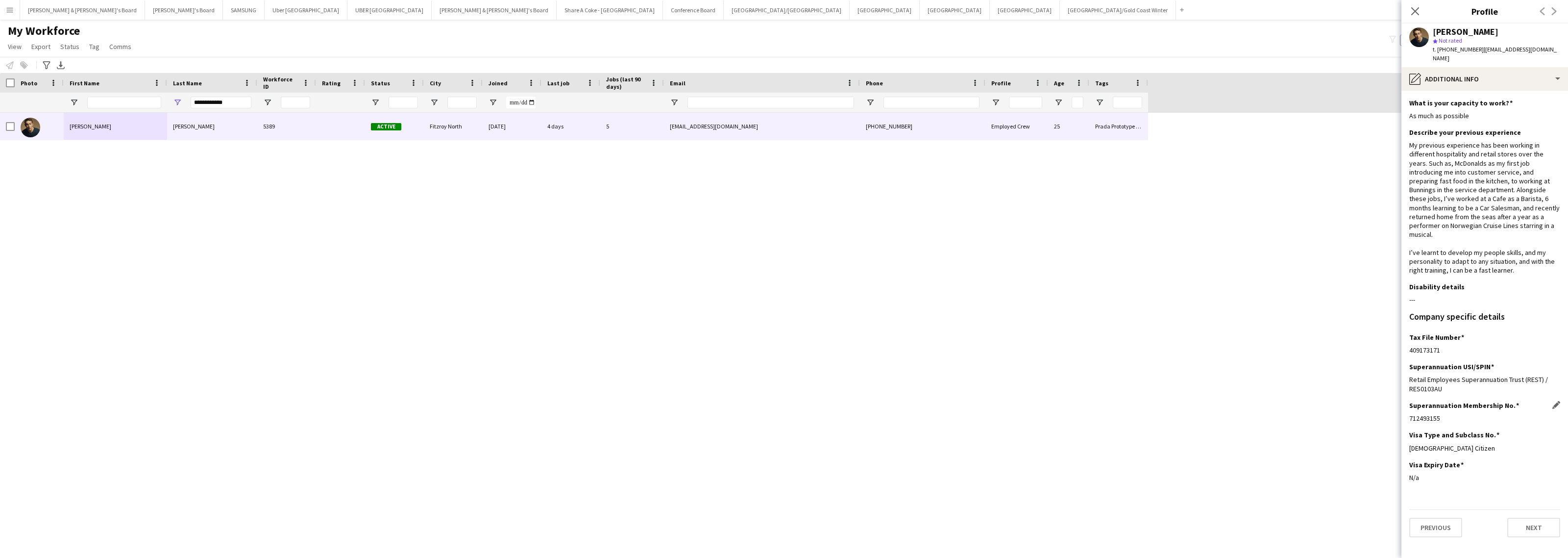
drag, startPoint x: 1408, startPoint y: 411, endPoint x: 1456, endPoint y: 407, distance: 48.2
click at [1456, 407] on app-section-data-types "What is your capacity to work? Edit this field As much as possible Describe you…" at bounding box center [1485, 324] width 167 height 467
drag, startPoint x: 1409, startPoint y: 344, endPoint x: 1564, endPoint y: 329, distance: 155.7
click at [1457, 346] on div "409173171" at bounding box center [1484, 350] width 151 height 8
drag, startPoint x: 1433, startPoint y: 31, endPoint x: 1546, endPoint y: 32, distance: 113.0
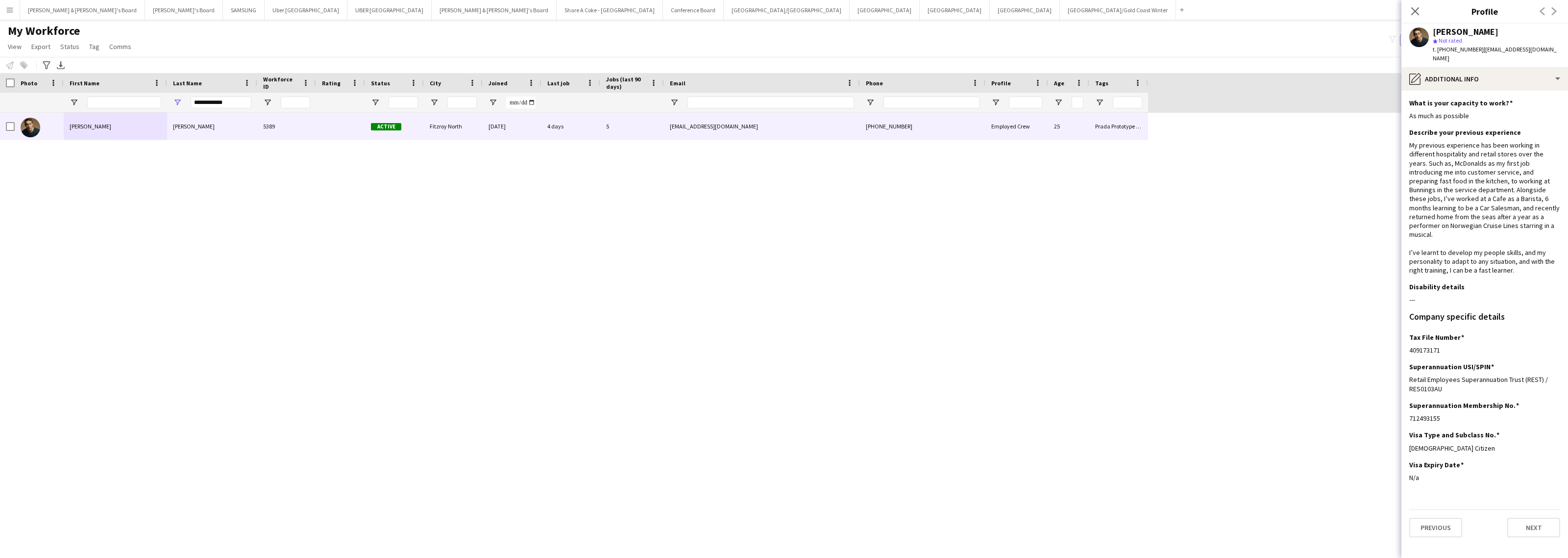
click at [1546, 32] on div "[PERSON_NAME]" at bounding box center [1496, 32] width 127 height 8
click at [1503, 87] on div "pencil4 Additional info" at bounding box center [1485, 79] width 167 height 24
click at [1517, 201] on span "Payment details" at bounding box center [1511, 199] width 47 height 8
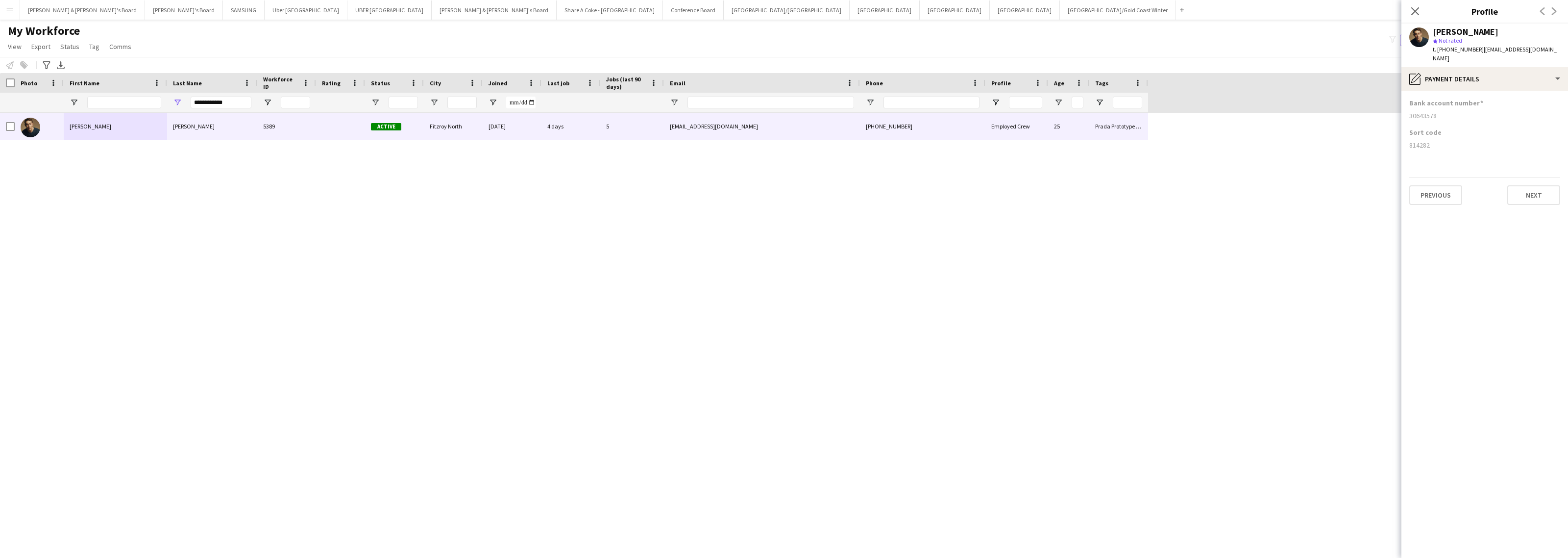
drag, startPoint x: 1408, startPoint y: 145, endPoint x: 1457, endPoint y: 145, distance: 49.0
click at [1457, 145] on app-section-data-types "Bank account number [FINANCIAL_ID] Sort code [FINANCIAL_ID] Previous Next" at bounding box center [1485, 324] width 167 height 467
drag, startPoint x: 1408, startPoint y: 117, endPoint x: 1469, endPoint y: 115, distance: 61.0
click at [1469, 115] on app-section-data-types "Bank account number [FINANCIAL_ID] Sort code [FINANCIAL_ID] Previous Next" at bounding box center [1485, 324] width 167 height 467
drag, startPoint x: 228, startPoint y: 102, endPoint x: 179, endPoint y: 102, distance: 49.0
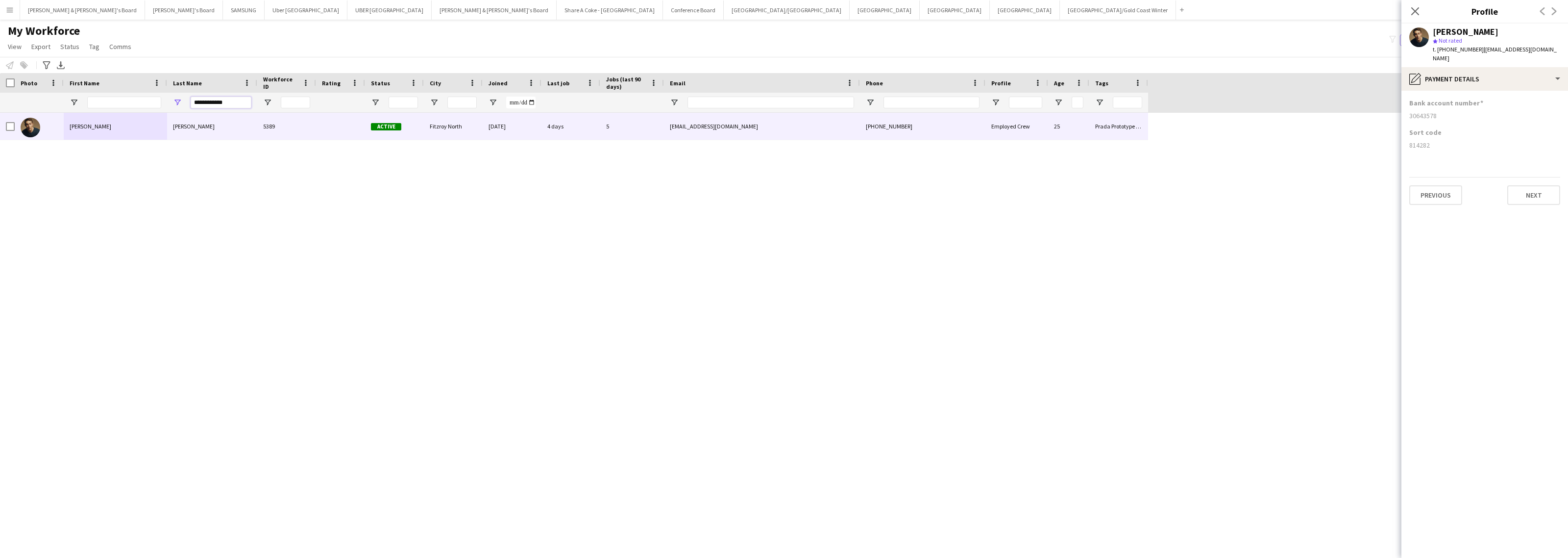
click at [179, 102] on div "**********" at bounding box center [212, 102] width 90 height 19
paste input "Last Name Filter Input"
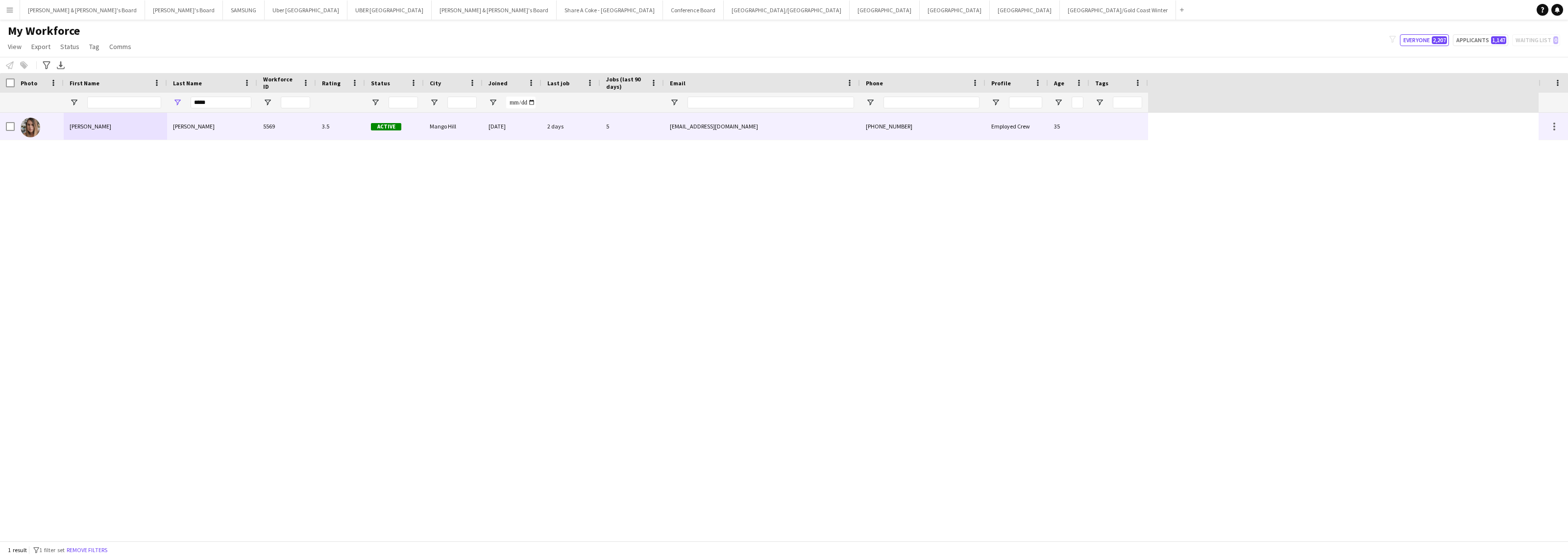
click at [204, 124] on div "[PERSON_NAME]" at bounding box center [212, 126] width 90 height 27
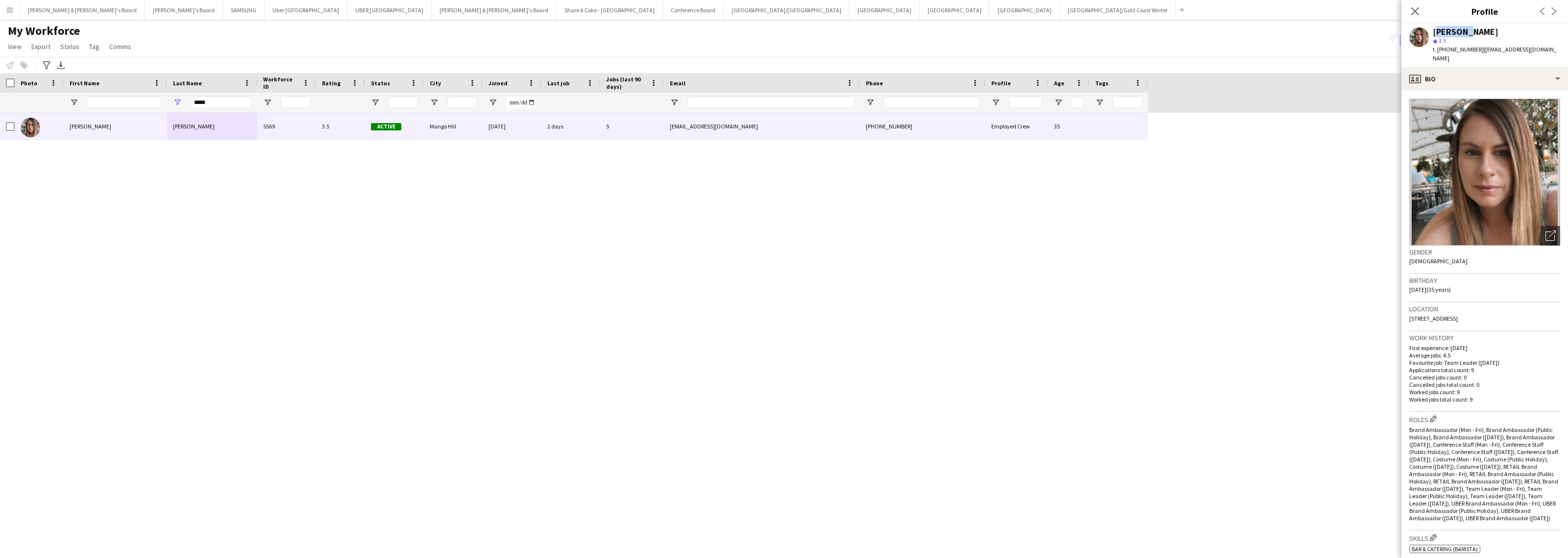
drag, startPoint x: 1433, startPoint y: 32, endPoint x: 1460, endPoint y: 32, distance: 27.0
click at [1460, 32] on div "[PERSON_NAME]" at bounding box center [1465, 32] width 66 height 8
drag, startPoint x: 1476, startPoint y: 50, endPoint x: 1536, endPoint y: 52, distance: 60.0
click at [1536, 52] on div "[PERSON_NAME] star 3.5 t. [PHONE_NUMBER] | [EMAIL_ADDRESS][DOMAIN_NAME]" at bounding box center [1485, 45] width 167 height 44
drag, startPoint x: 1445, startPoint y: 50, endPoint x: 1471, endPoint y: 55, distance: 26.5
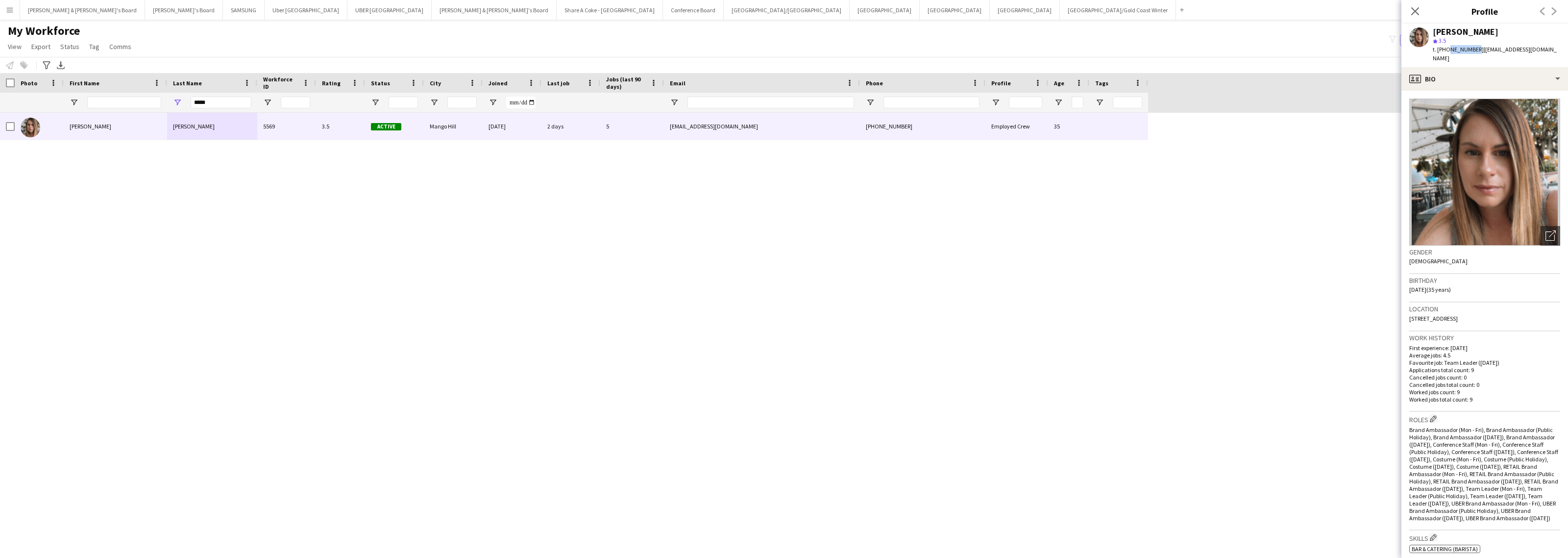
click at [1471, 55] on div "[PERSON_NAME] star 3.5 t. [PHONE_NUMBER] | [EMAIL_ADDRESS][DOMAIN_NAME]" at bounding box center [1485, 45] width 167 height 44
drag, startPoint x: 880, startPoint y: 253, endPoint x: 880, endPoint y: 259, distance: 6.0
click at [880, 254] on div "[PERSON_NAME] 5569 3.5 Active [GEOGRAPHIC_DATA] [DATE] 2 days 5 [EMAIL_ADDRESS]…" at bounding box center [769, 327] width 1539 height 428
click at [1419, 15] on icon at bounding box center [1414, 11] width 9 height 9
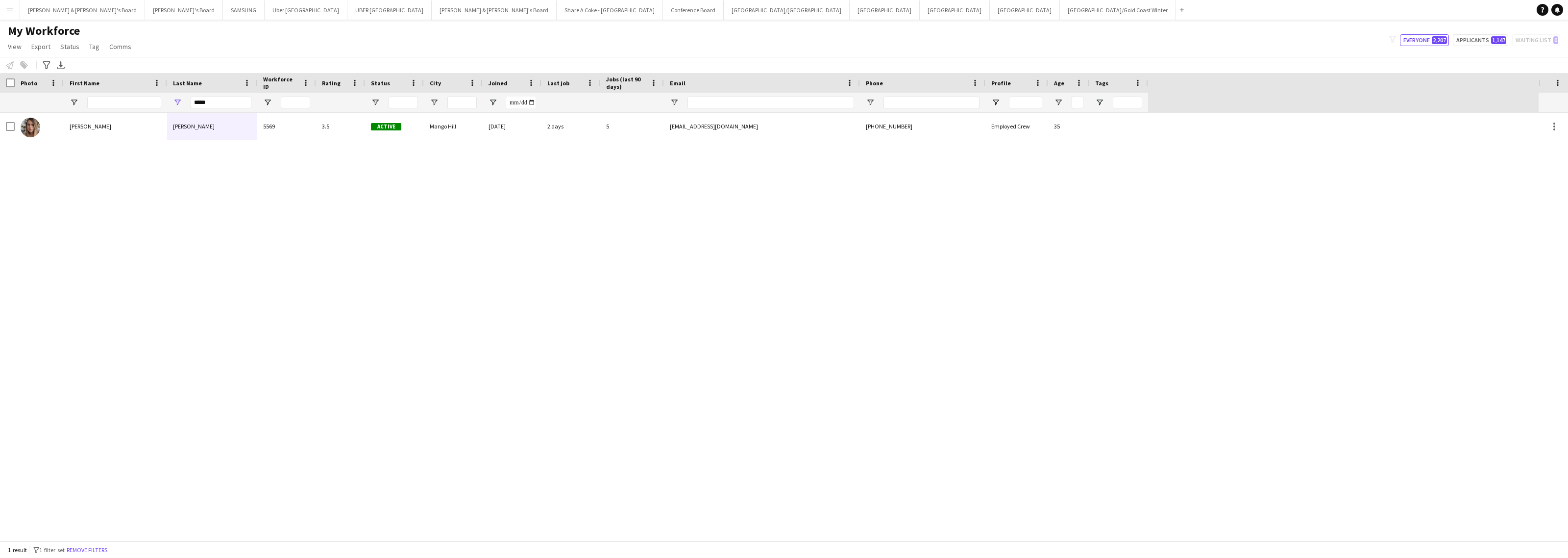
drag, startPoint x: 973, startPoint y: 299, endPoint x: 963, endPoint y: 305, distance: 11.7
click at [972, 300] on div "[PERSON_NAME] 5569 3.5 Active [GEOGRAPHIC_DATA] [DATE] 2 days 5 [EMAIL_ADDRESS]…" at bounding box center [769, 327] width 1539 height 428
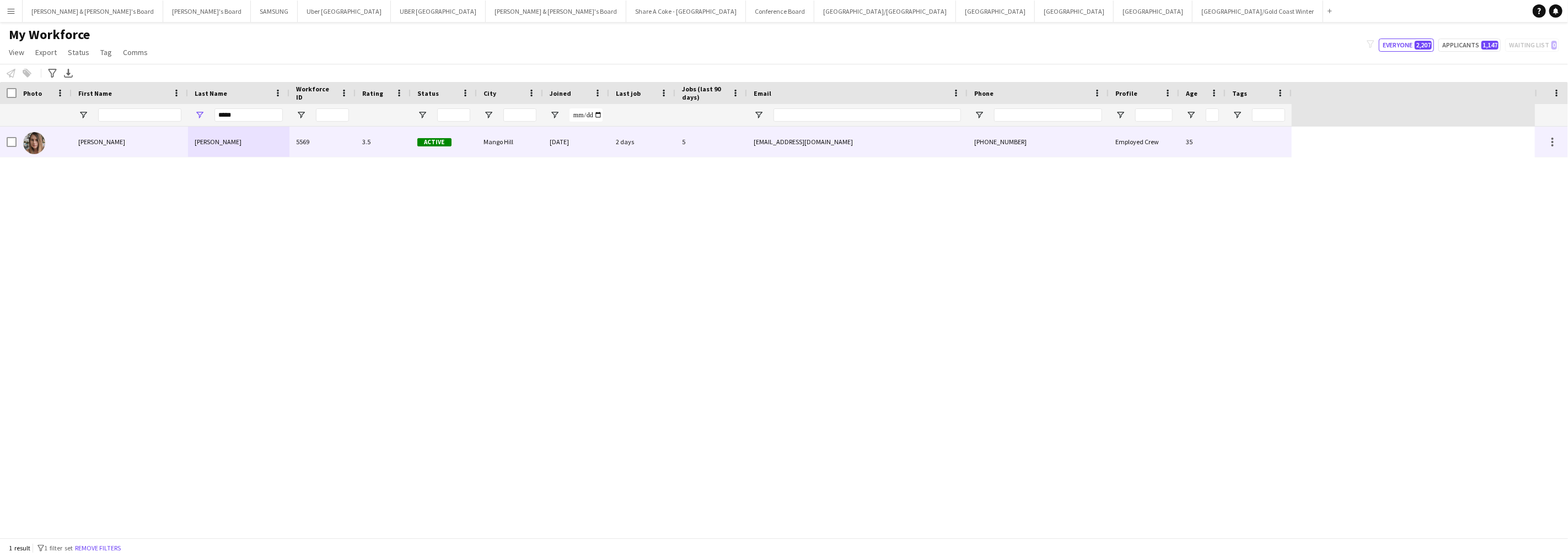
click at [89, 146] on div "[PERSON_NAME]" at bounding box center [130, 142] width 116 height 30
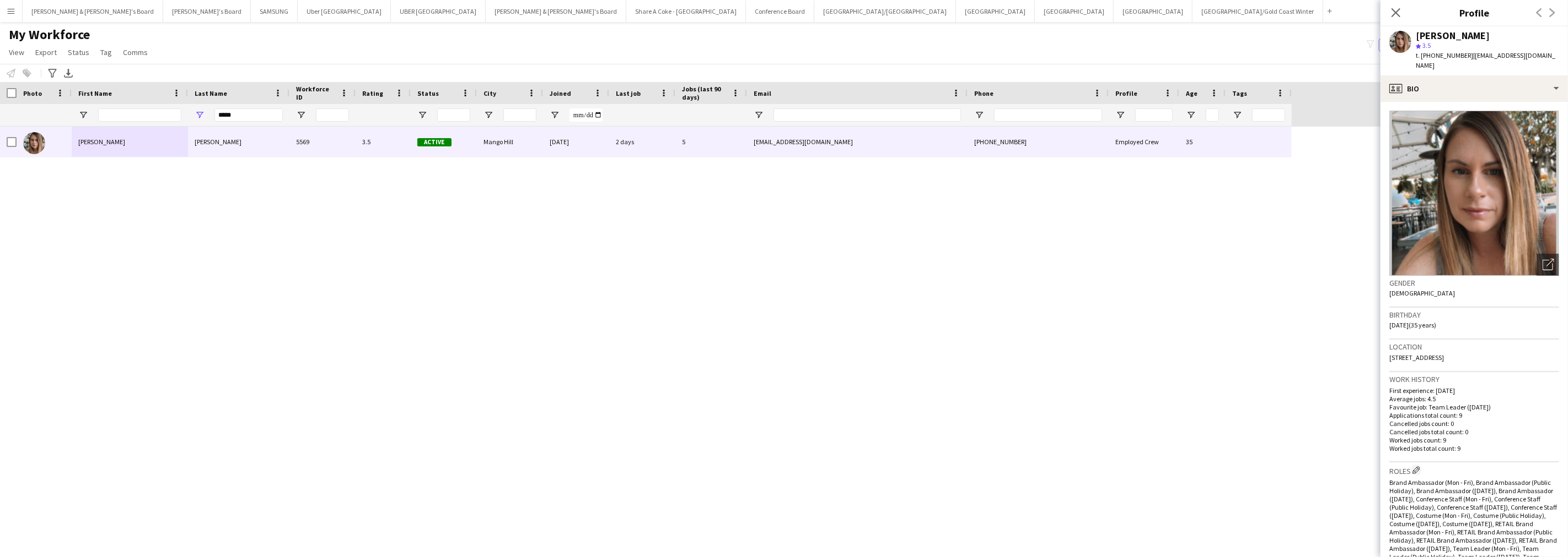
drag, startPoint x: 1390, startPoint y: 348, endPoint x: 1442, endPoint y: 358, distance: 53.0
click at [1442, 358] on div "Location [STREET_ADDRESS]" at bounding box center [1473, 356] width 169 height 32
drag, startPoint x: 1447, startPoint y: 345, endPoint x: 1474, endPoint y: 355, distance: 28.8
click at [1474, 355] on div "Location [STREET_ADDRESS]" at bounding box center [1473, 356] width 169 height 32
click at [1436, 102] on app-crew-profile-bio "Open photos pop-in Gender [DEMOGRAPHIC_DATA] Birthday [DEMOGRAPHIC_DATA] (35 ye…" at bounding box center [1474, 330] width 187 height 456
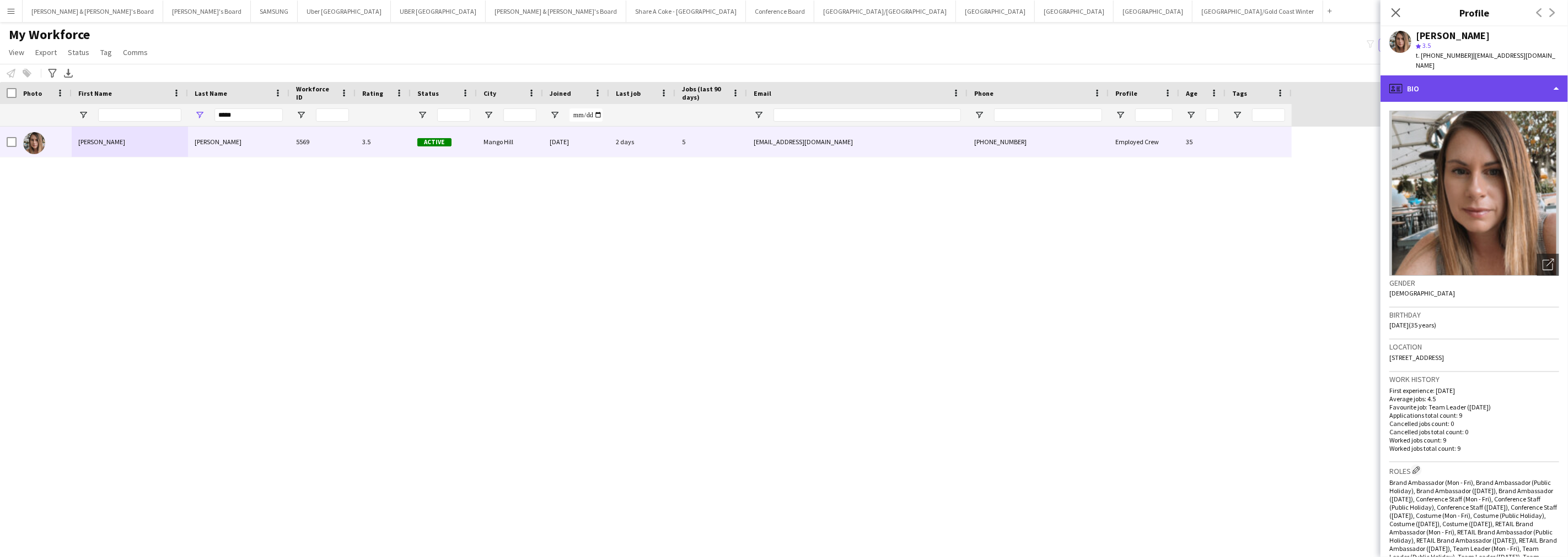
click at [1435, 91] on div "profile Bio" at bounding box center [1474, 89] width 187 height 26
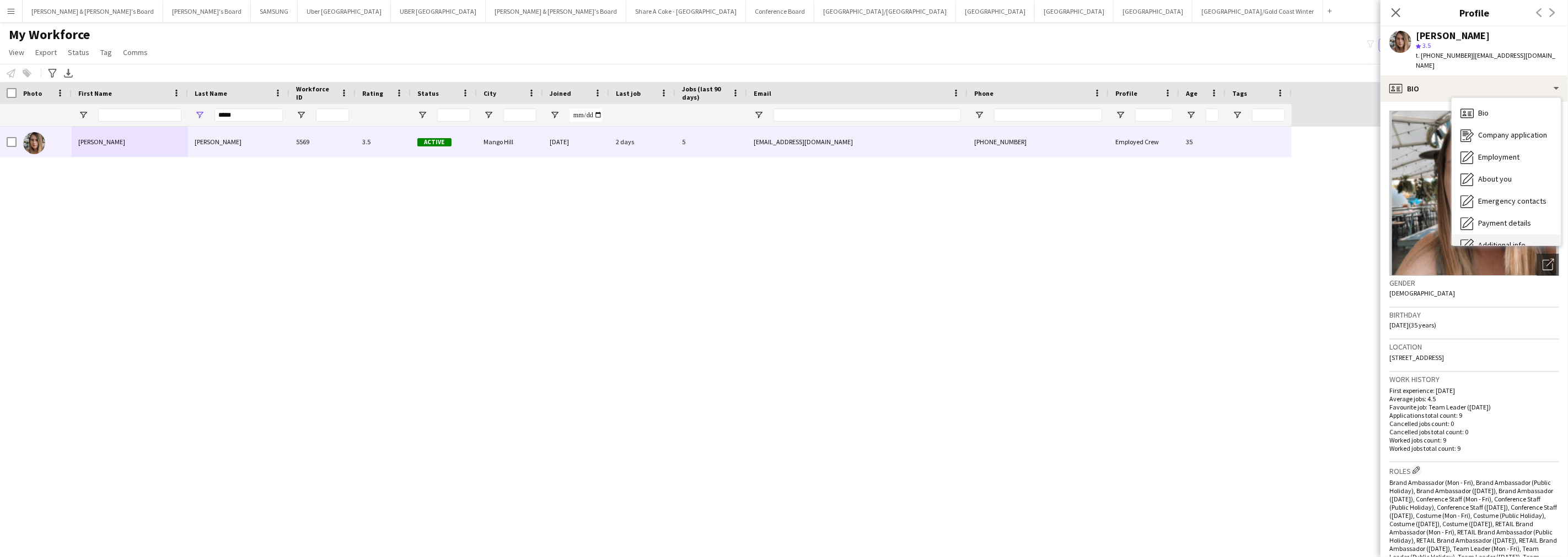
click at [1490, 240] on span "Additional info" at bounding box center [1502, 245] width 47 height 9
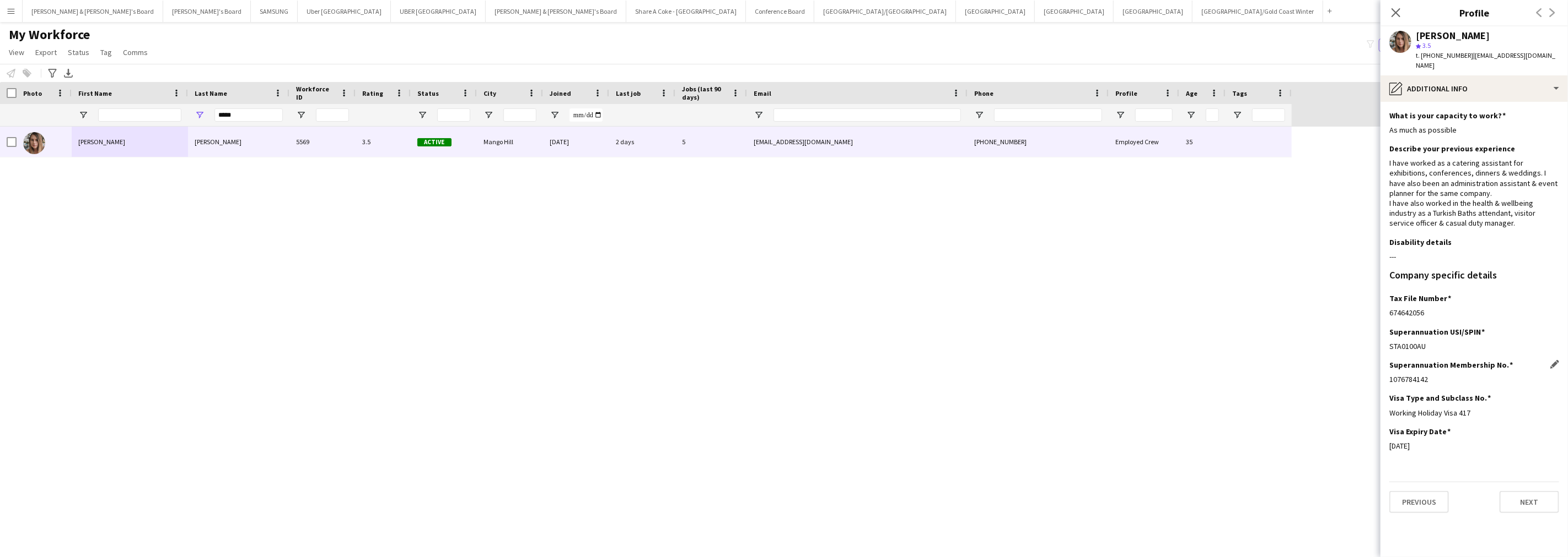
drag, startPoint x: 1390, startPoint y: 370, endPoint x: 1445, endPoint y: 374, distance: 55.1
click at [1445, 374] on div "Superannuation Membership No. Edit this field 1076784142" at bounding box center [1473, 376] width 169 height 33
drag, startPoint x: 1390, startPoint y: 302, endPoint x: 1555, endPoint y: 296, distance: 165.1
click at [1468, 308] on div "674642056" at bounding box center [1473, 313] width 169 height 9
drag, startPoint x: 1390, startPoint y: 401, endPoint x: 1497, endPoint y: 404, distance: 107.0
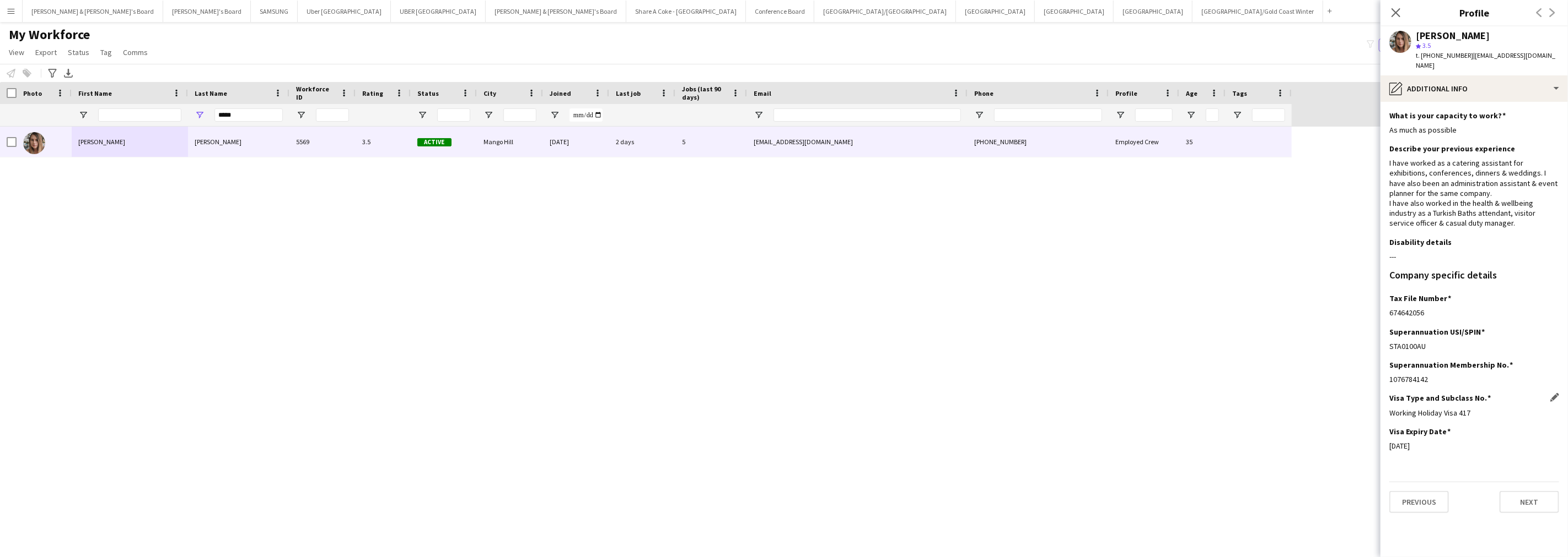
click at [1497, 409] on div "Working Holiday Visa 417" at bounding box center [1473, 413] width 169 height 9
drag, startPoint x: 1390, startPoint y: 436, endPoint x: 1413, endPoint y: 437, distance: 23.0
click at [1413, 442] on div "[DATE]" at bounding box center [1473, 446] width 169 height 9
click at [1469, 85] on div "pencil4 Additional info" at bounding box center [1474, 89] width 187 height 26
click at [1498, 102] on div "Bio Bio" at bounding box center [1506, 113] width 109 height 22
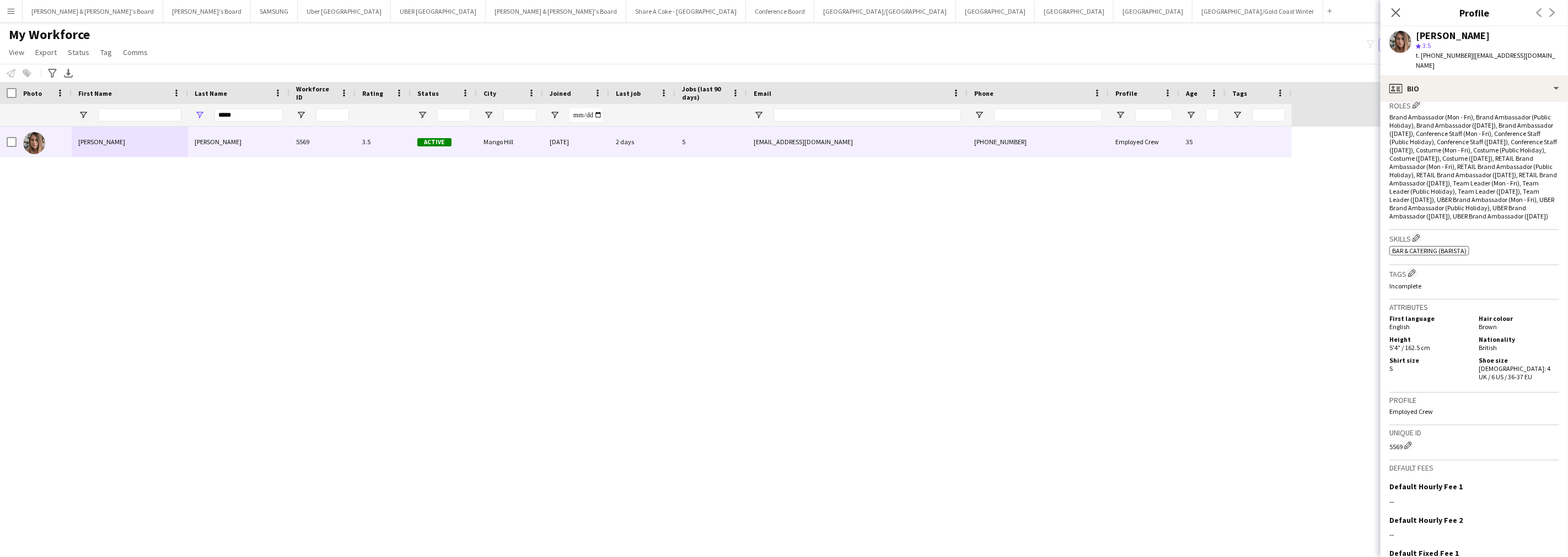
scroll to position [367, 0]
drag, startPoint x: 1418, startPoint y: 33, endPoint x: 1478, endPoint y: 39, distance: 60.3
click at [1478, 39] on div "[PERSON_NAME]" at bounding box center [1487, 36] width 143 height 9
click at [1503, 80] on div "profile Bio" at bounding box center [1474, 89] width 187 height 26
click at [1500, 218] on span "Payment details" at bounding box center [1505, 223] width 53 height 9
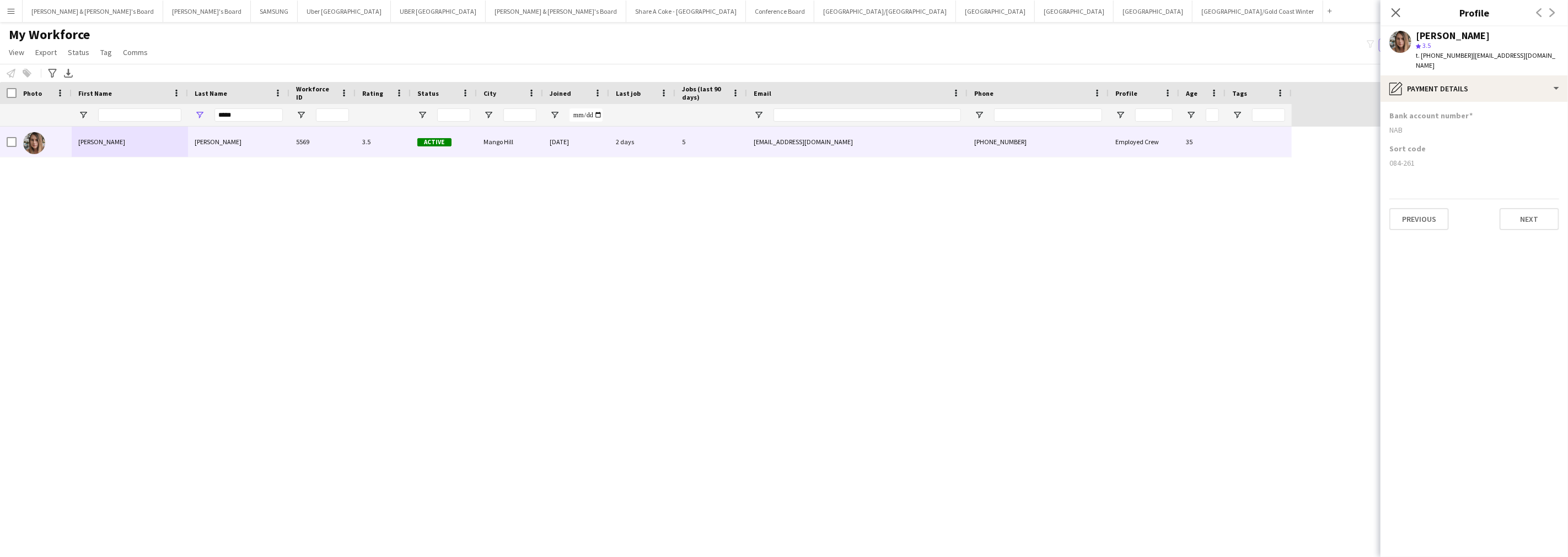
drag, startPoint x: 1386, startPoint y: 158, endPoint x: 1442, endPoint y: 162, distance: 56.1
click at [1442, 162] on app-section-data-types "Bank account number NAB Sort code [FINANCIAL_ID] Previous Next" at bounding box center [1474, 330] width 187 height 456
drag, startPoint x: 252, startPoint y: 109, endPoint x: 206, endPoint y: 111, distance: 46.0
click at [206, 111] on div "*****" at bounding box center [238, 114] width 101 height 22
paste input "**"
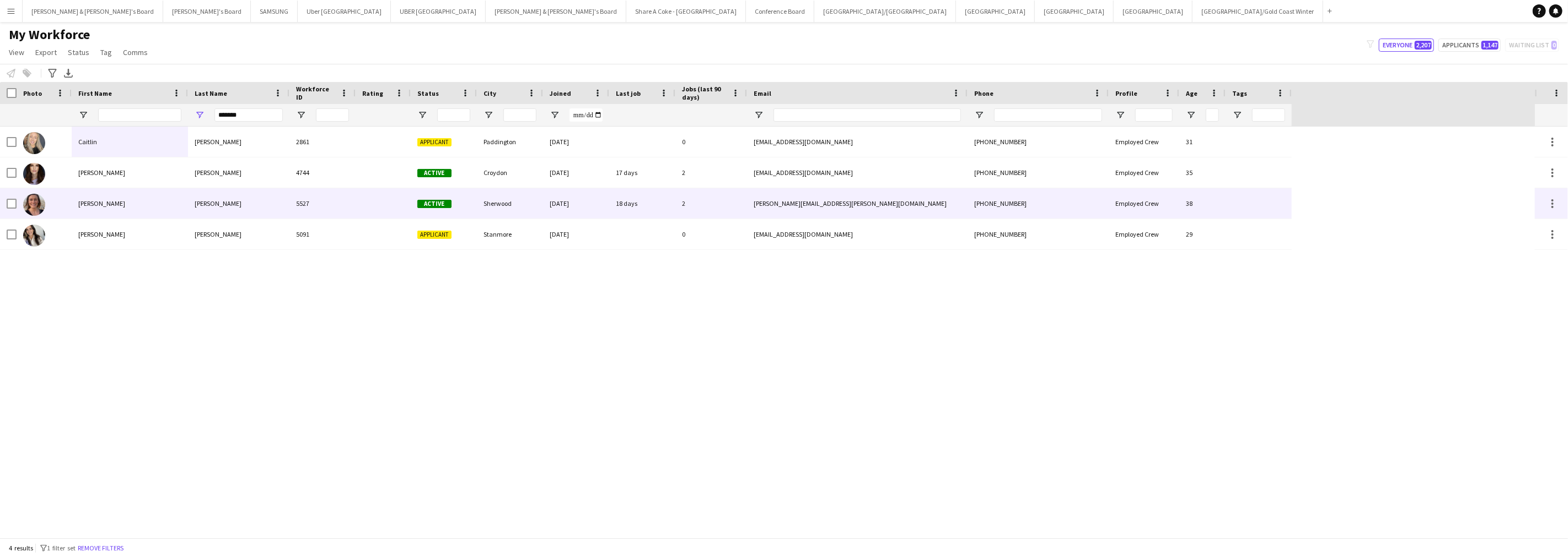
click at [221, 208] on div "[PERSON_NAME]" at bounding box center [238, 203] width 101 height 30
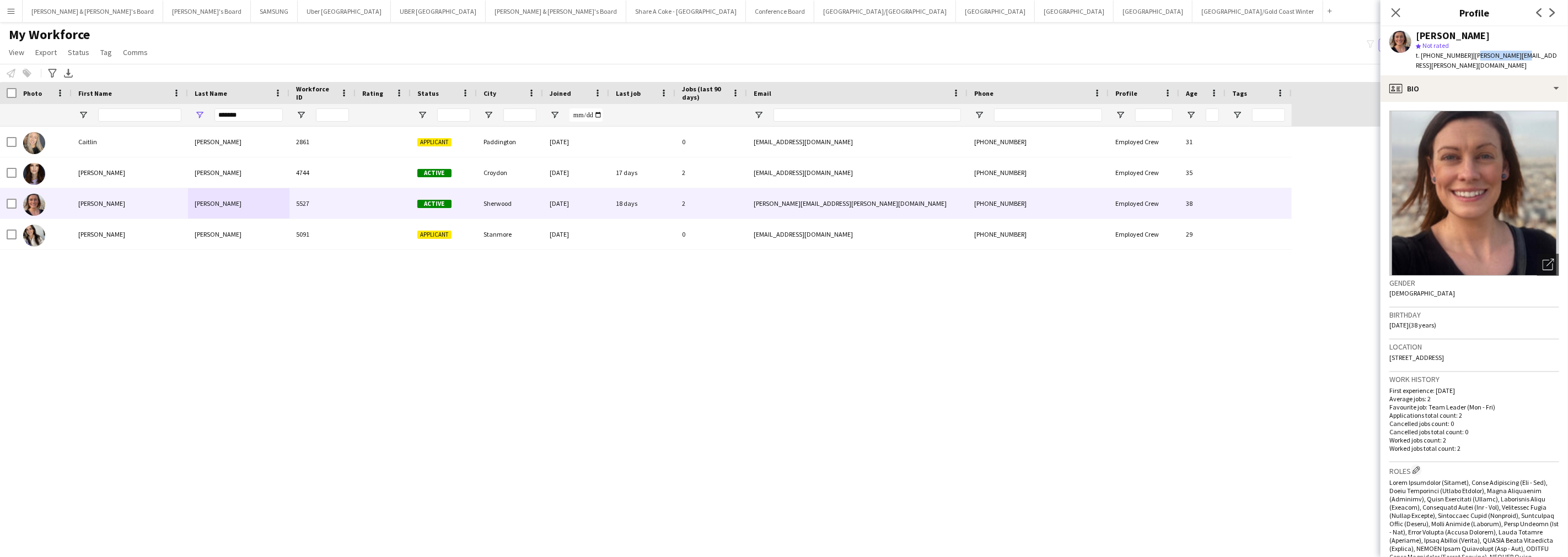
drag, startPoint x: 1465, startPoint y: 56, endPoint x: 1503, endPoint y: 59, distance: 38.1
click at [1503, 59] on span "| [PERSON_NAME][EMAIL_ADDRESS][PERSON_NAME][DOMAIN_NAME]" at bounding box center [1486, 60] width 141 height 18
drag, startPoint x: 1530, startPoint y: 59, endPoint x: 1464, endPoint y: 61, distance: 66.0
click at [1464, 61] on div "[PERSON_NAME] star Not rated t. [PHONE_NUMBER] | [PERSON_NAME][EMAIL_ADDRESS][P…" at bounding box center [1474, 51] width 187 height 49
drag, startPoint x: 1431, startPoint y: 58, endPoint x: 1459, endPoint y: 60, distance: 28.1
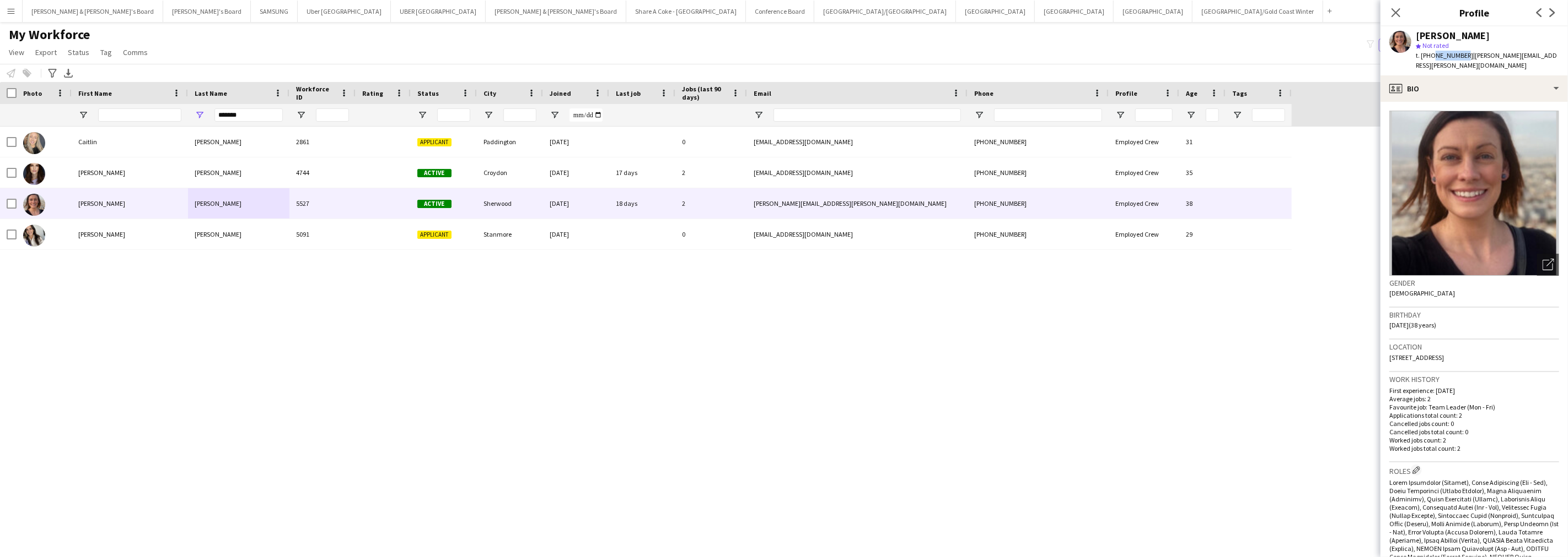
click at [1459, 60] on div "t. [PHONE_NUMBER] | [PERSON_NAME][EMAIL_ADDRESS][PERSON_NAME][DOMAIN_NAME]" at bounding box center [1487, 61] width 143 height 20
drag, startPoint x: 1390, startPoint y: 349, endPoint x: 1449, endPoint y: 350, distance: 59.0
click at [1449, 350] on div "Location [STREET_ADDRESS]" at bounding box center [1473, 356] width 169 height 32
drag, startPoint x: 1452, startPoint y: 346, endPoint x: 1479, endPoint y: 350, distance: 27.3
click at [1444, 354] on span "[STREET_ADDRESS]" at bounding box center [1417, 357] width 55 height 9
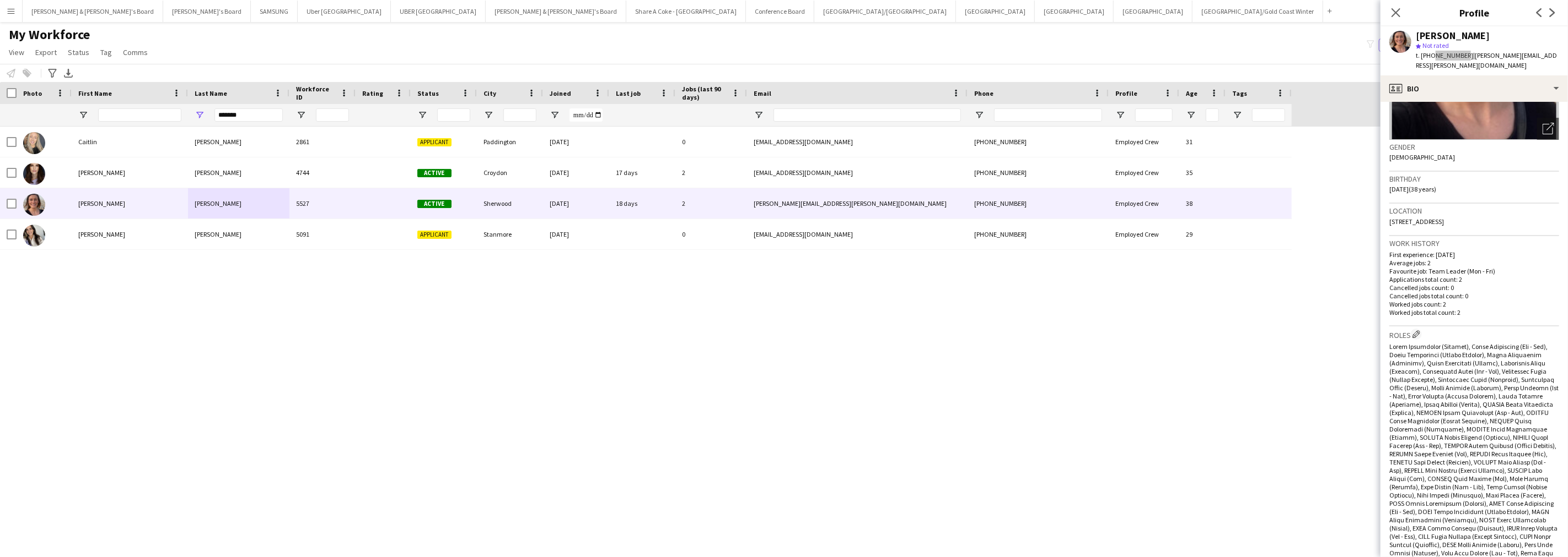
scroll to position [305, 0]
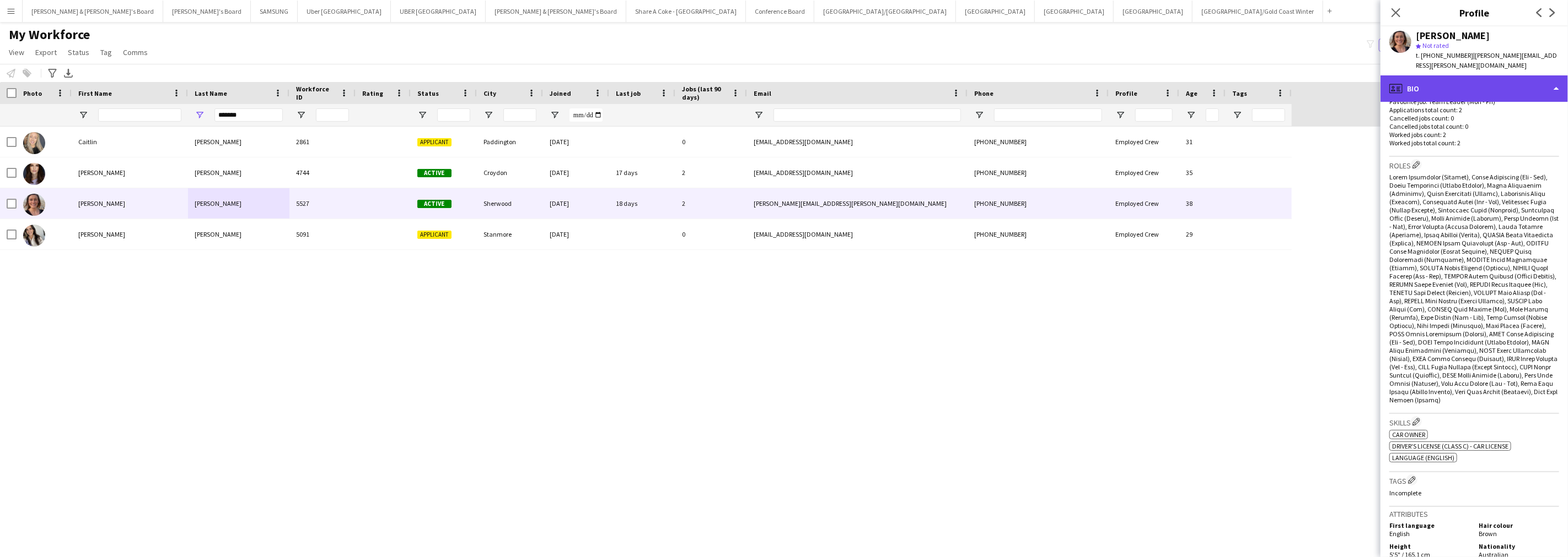
click at [1461, 76] on div "profile Bio" at bounding box center [1474, 89] width 187 height 26
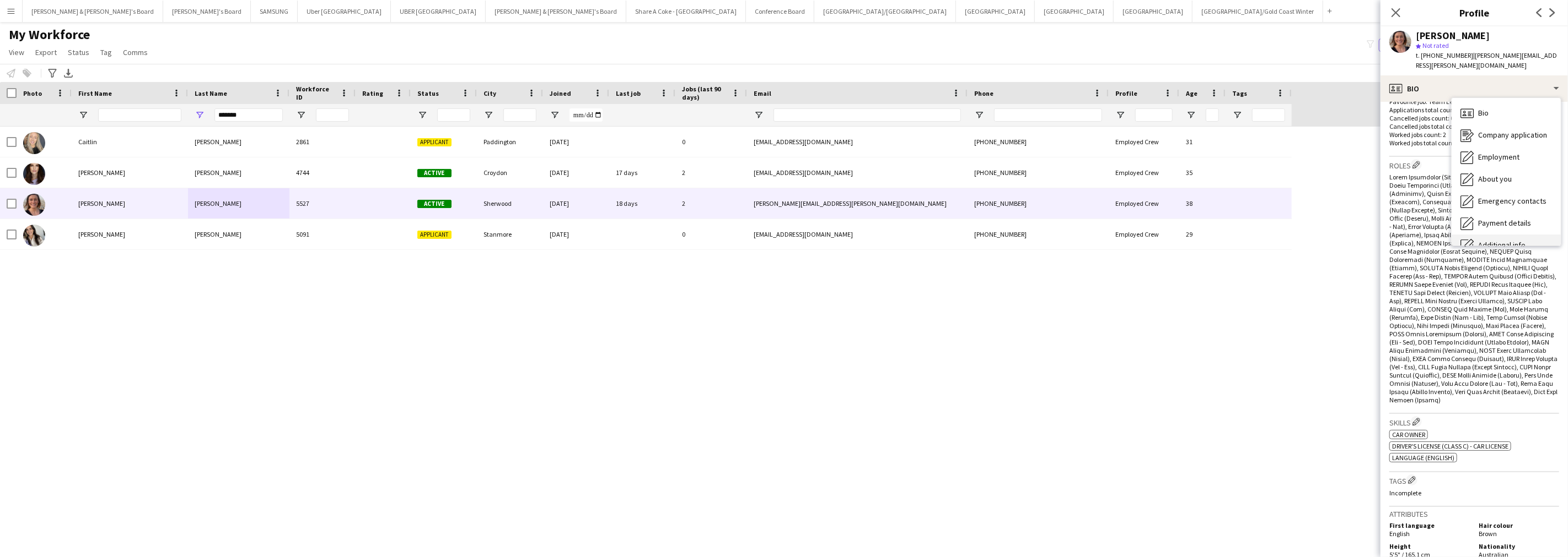
click at [1502, 235] on div "Additional info Additional info" at bounding box center [1506, 245] width 109 height 22
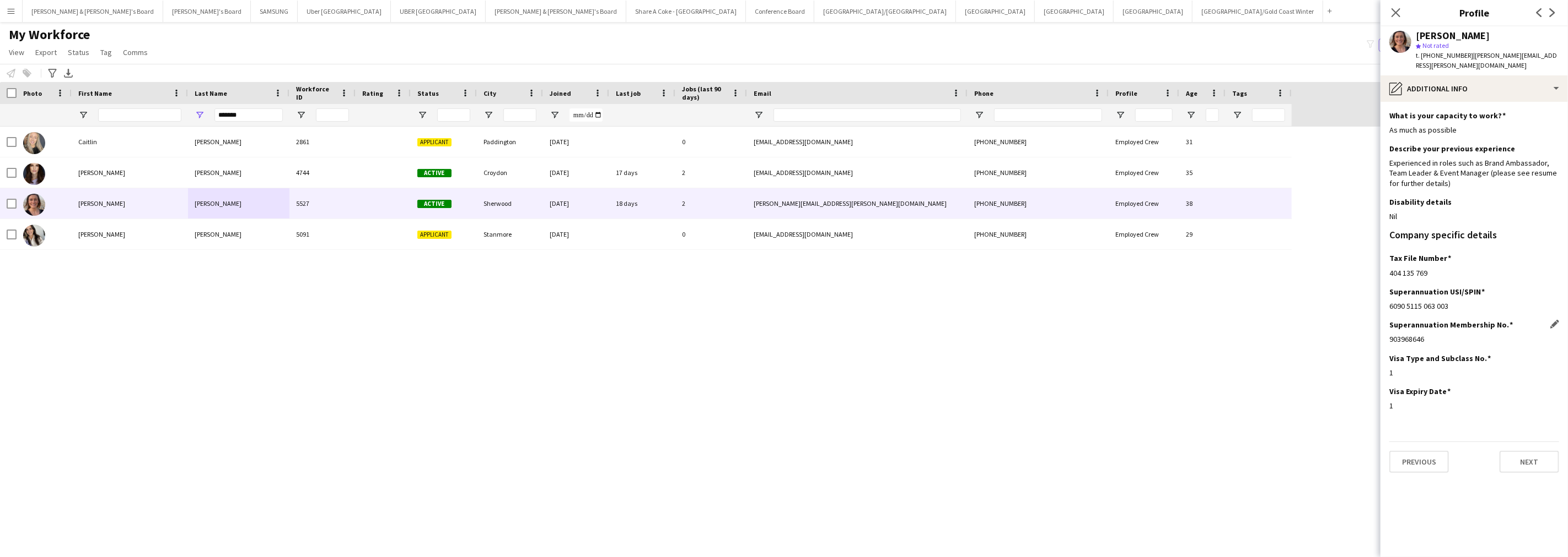
drag, startPoint x: 1390, startPoint y: 332, endPoint x: 1471, endPoint y: 326, distance: 81.2
click at [1453, 335] on div "903968646" at bounding box center [1473, 339] width 169 height 9
drag, startPoint x: 1387, startPoint y: 267, endPoint x: 1440, endPoint y: 266, distance: 53.0
click at [1440, 266] on app-section-data-types "What is your capacity to work? Edit this field As much as possible Describe you…" at bounding box center [1474, 330] width 187 height 456
drag, startPoint x: 1418, startPoint y: 35, endPoint x: 1492, endPoint y: 40, distance: 74.2
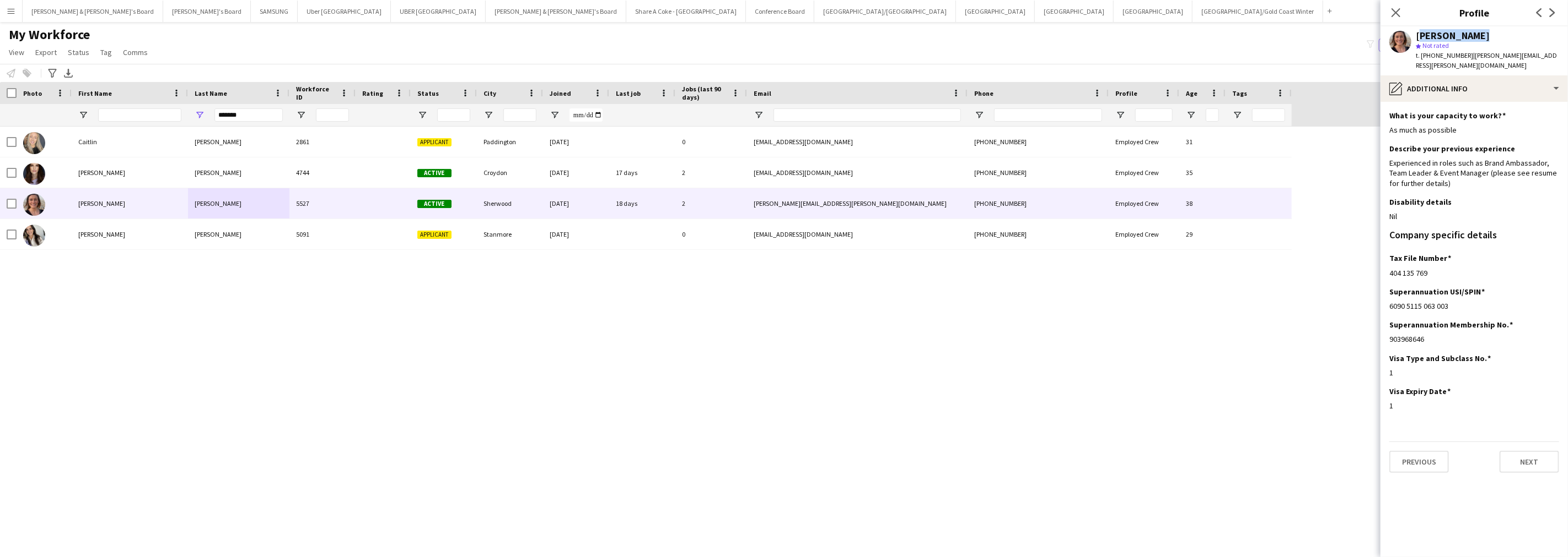
click at [1492, 40] on div "[PERSON_NAME]" at bounding box center [1487, 36] width 143 height 9
click at [1440, 81] on div "pencil4 Additional info" at bounding box center [1474, 89] width 187 height 26
click at [1485, 218] on span "Payment details" at bounding box center [1505, 223] width 53 height 9
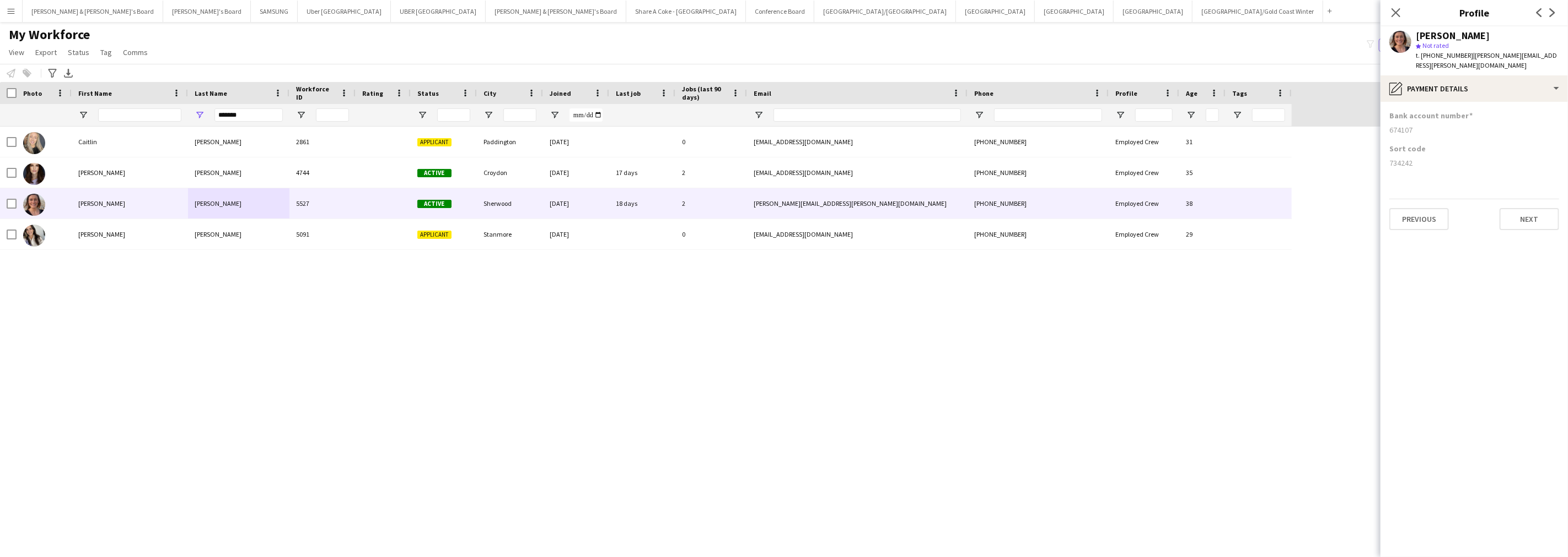
drag, startPoint x: 1388, startPoint y: 151, endPoint x: 1418, endPoint y: 165, distance: 33.1
click at [1418, 165] on app-section-data-types "Bank account number [FINANCIAL_ID] Sort code [FINANCIAL_ID] Previous Next" at bounding box center [1474, 330] width 187 height 456
drag, startPoint x: 1390, startPoint y: 120, endPoint x: 1429, endPoint y: 119, distance: 39.0
click at [1429, 125] on div "674107" at bounding box center [1473, 130] width 169 height 9
drag, startPoint x: 250, startPoint y: 113, endPoint x: 200, endPoint y: 118, distance: 50.2
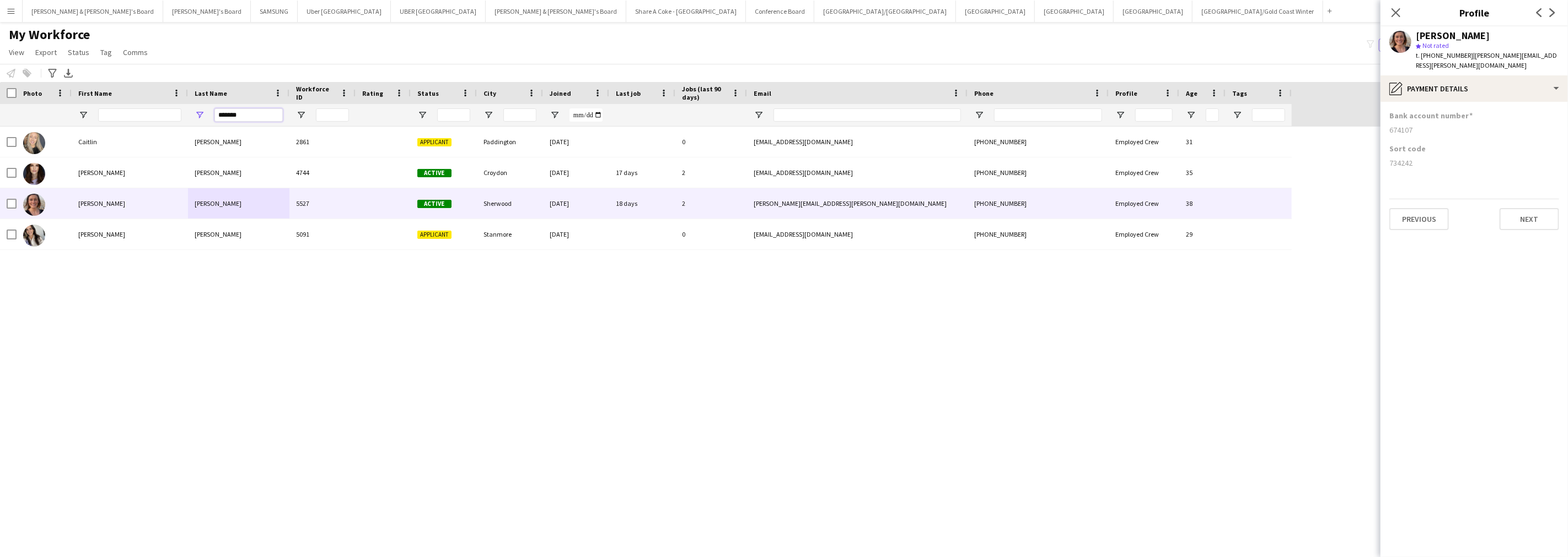
click at [200, 118] on div "*******" at bounding box center [238, 114] width 101 height 22
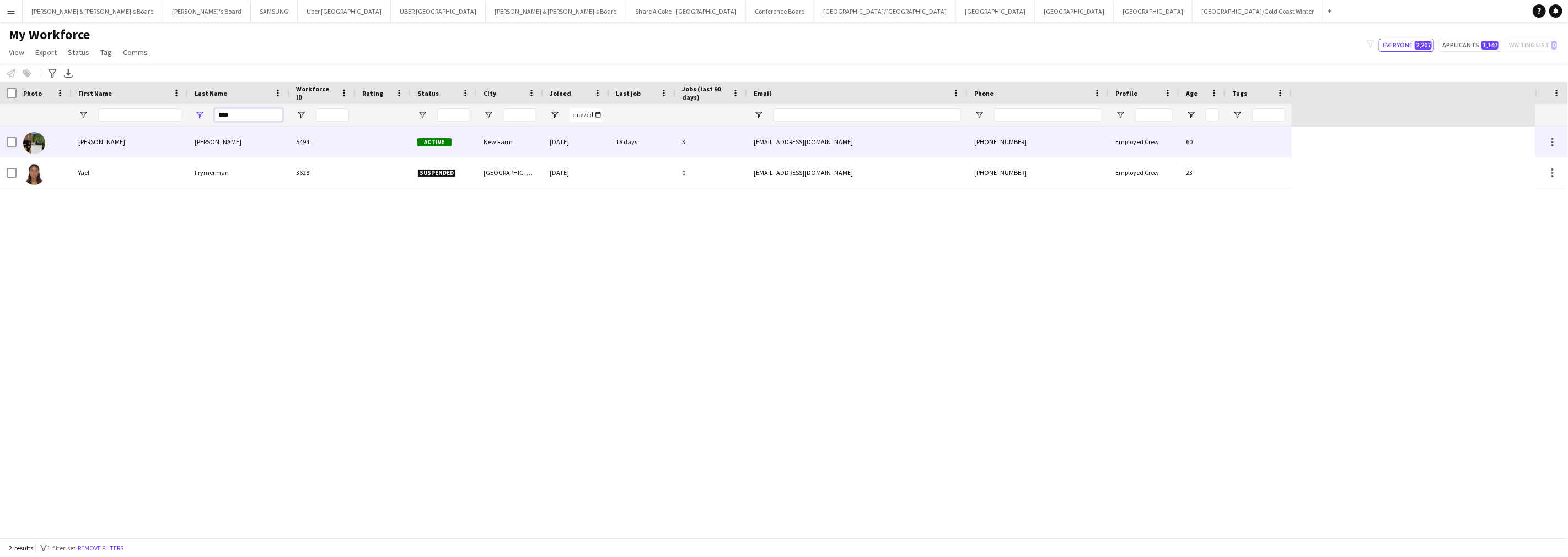
type input "****"
click at [219, 135] on div "[PERSON_NAME]" at bounding box center [238, 142] width 101 height 30
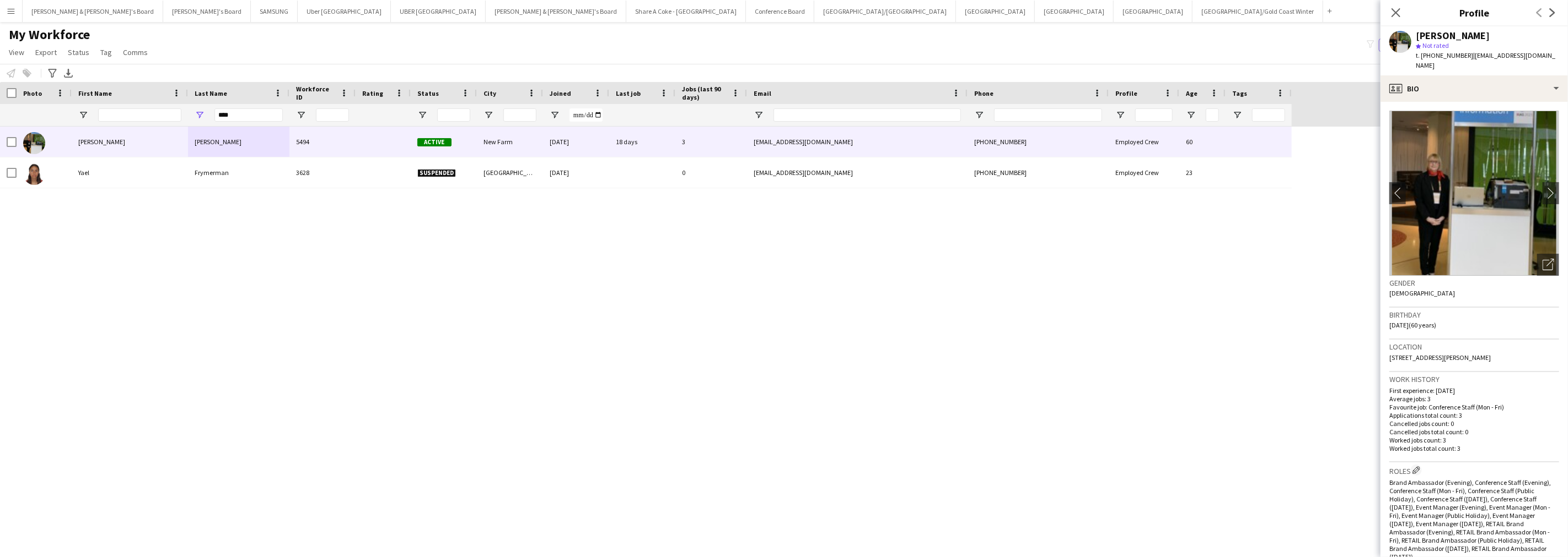
click at [8, 12] on app-icon "Menu" at bounding box center [10, 10] width 9 height 9
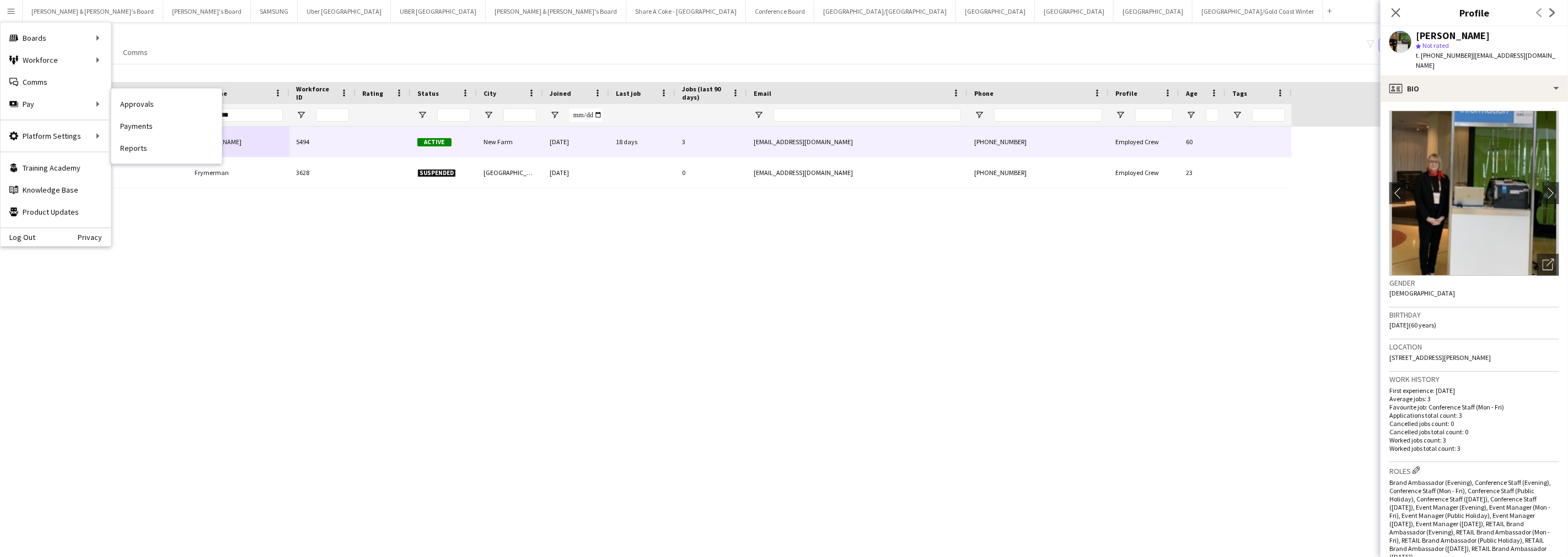
drag, startPoint x: 155, startPoint y: 121, endPoint x: 184, endPoint y: 133, distance: 31.4
click at [155, 121] on link "Payments" at bounding box center [167, 126] width 111 height 22
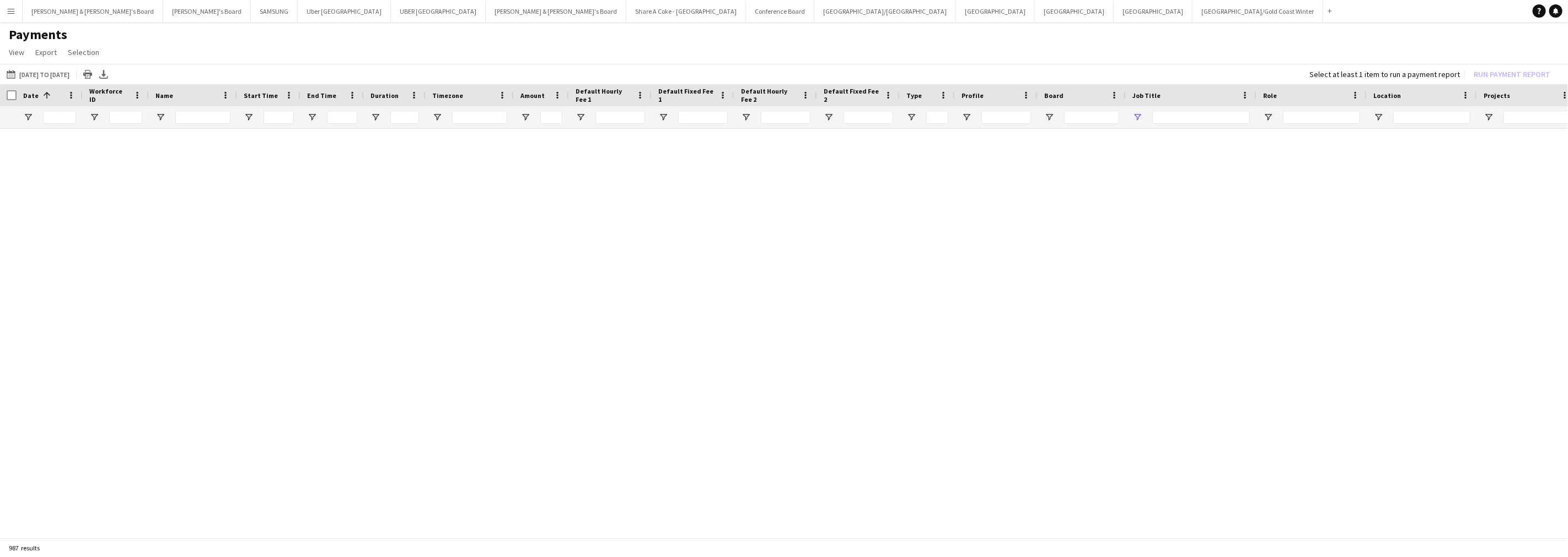
type input "******"
